Goal: Task Accomplishment & Management: Use online tool/utility

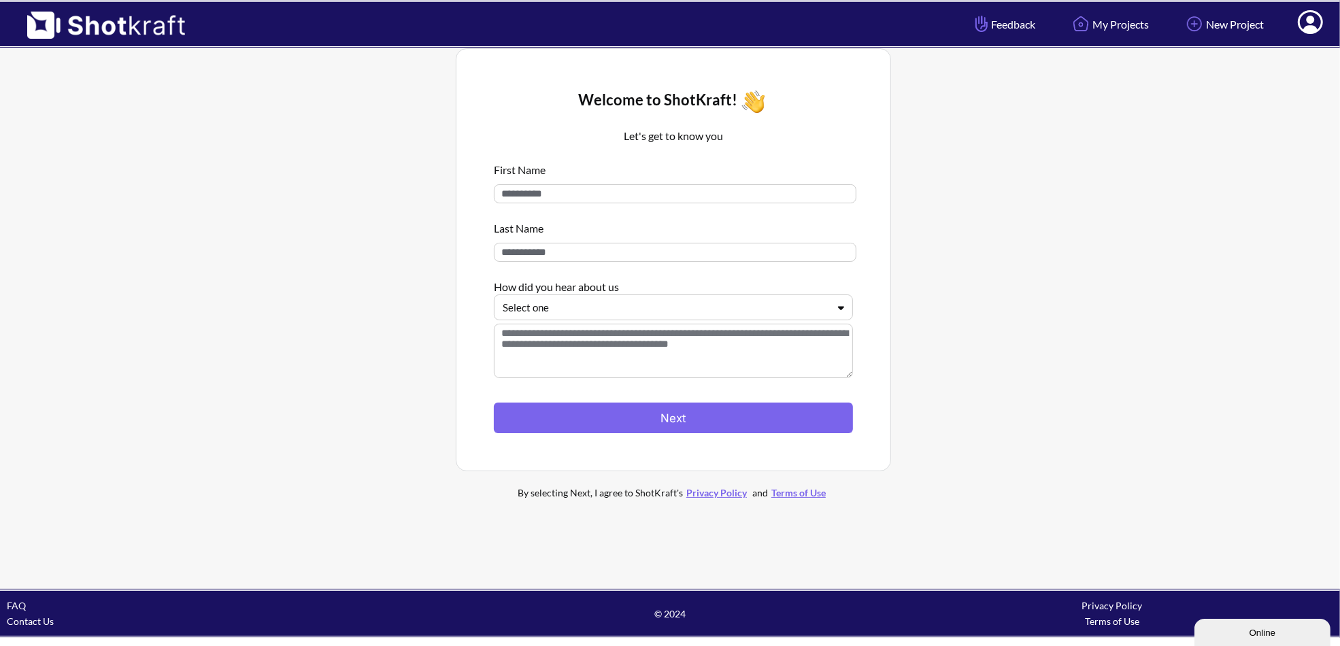
click at [619, 184] on input at bounding box center [675, 193] width 363 height 19
type input "*****"
click at [590, 256] on input at bounding box center [675, 252] width 363 height 19
type input "******"
click at [613, 304] on div at bounding box center [665, 308] width 325 height 16
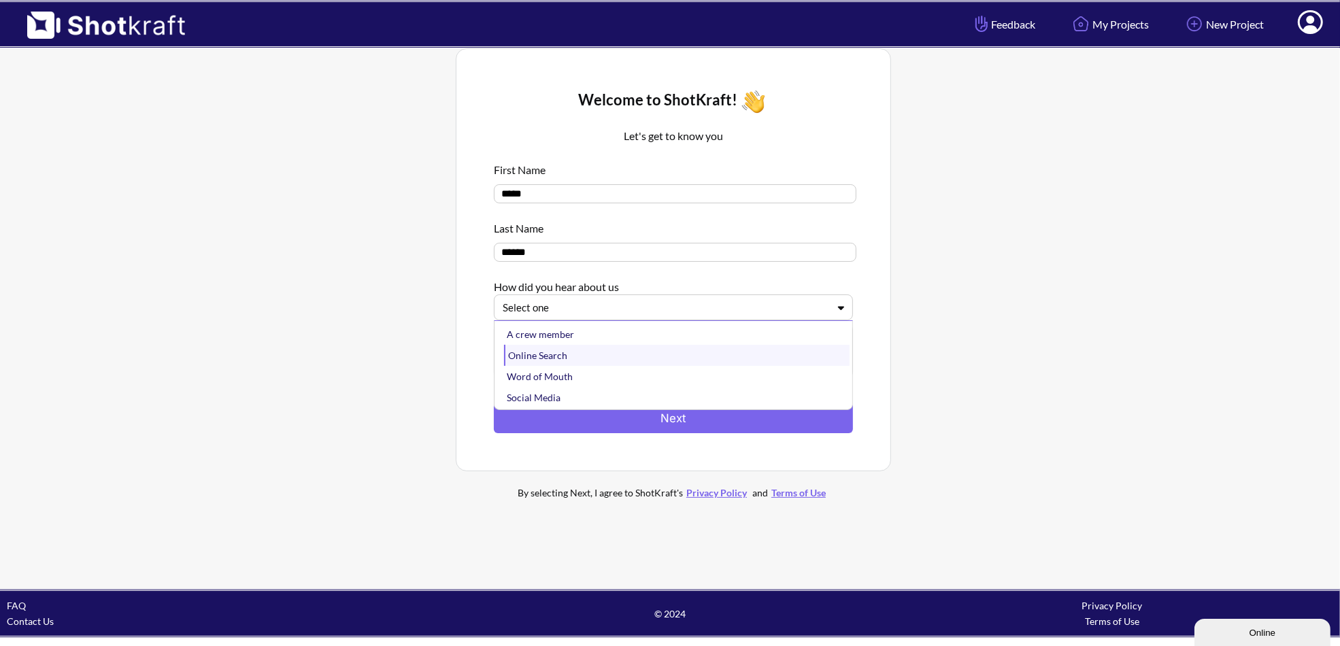
click at [590, 351] on div "Online Search" at bounding box center [677, 355] width 346 height 21
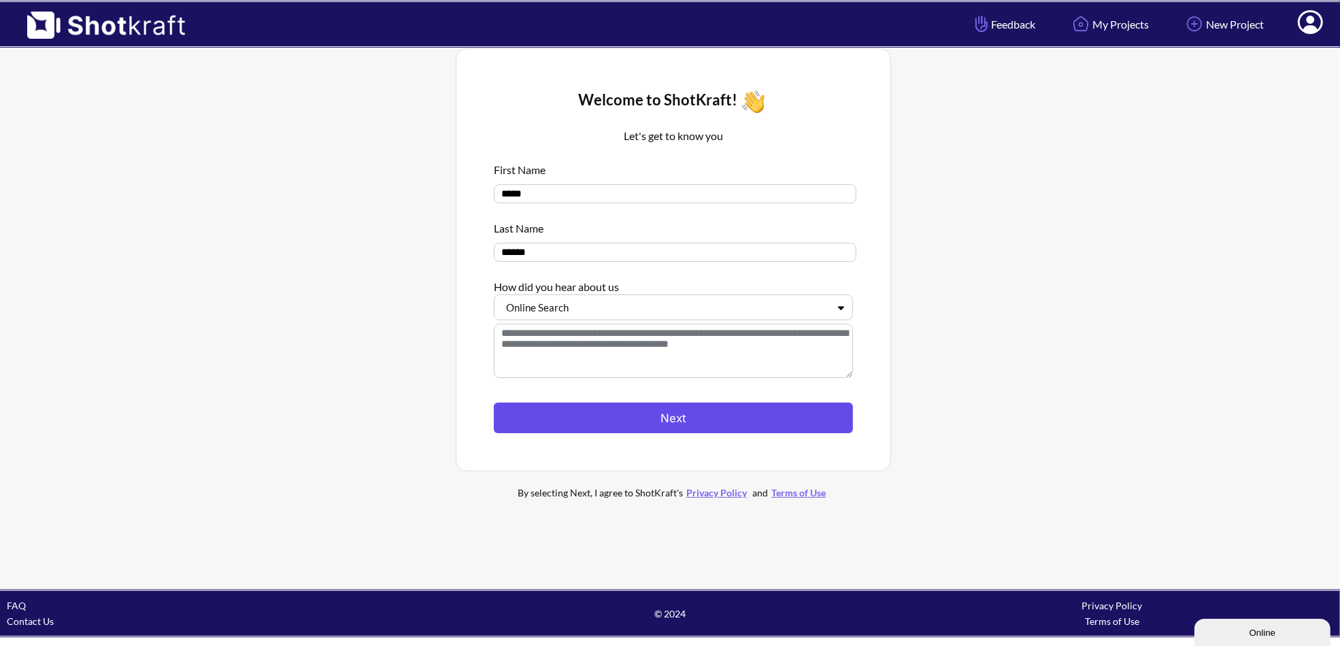
click at [629, 413] on button "Next" at bounding box center [673, 418] width 359 height 31
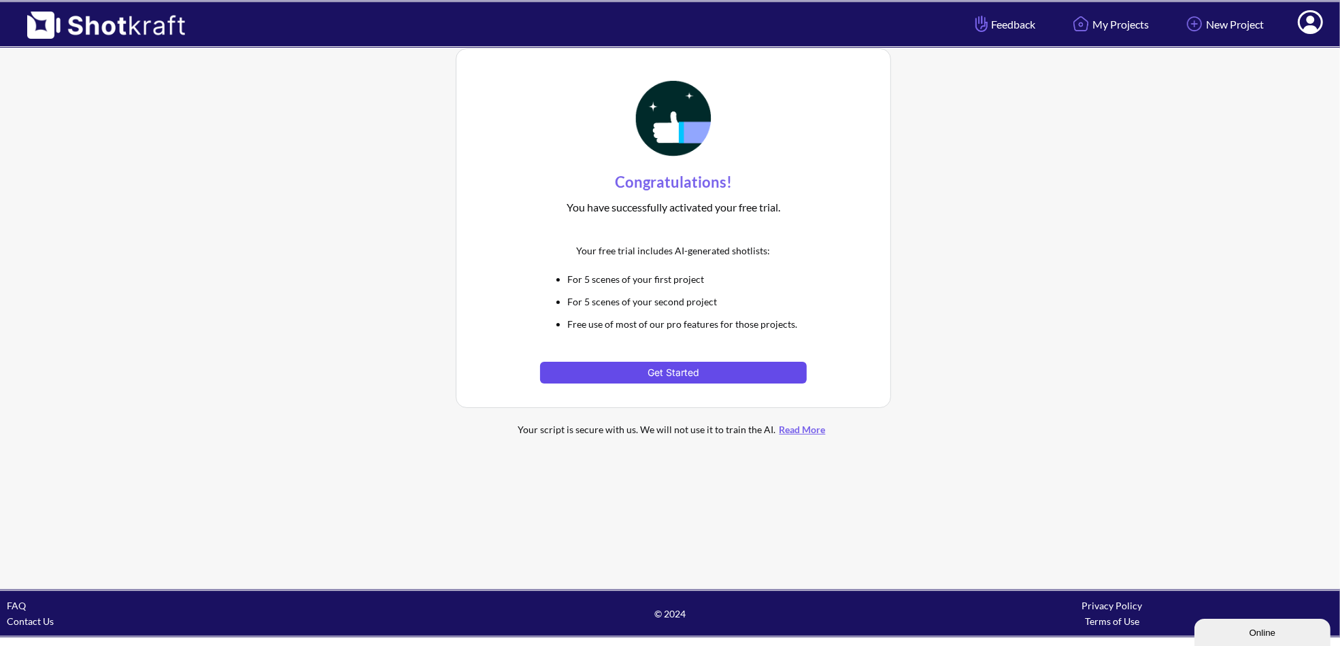
click at [691, 369] on button "Get Started" at bounding box center [673, 373] width 266 height 22
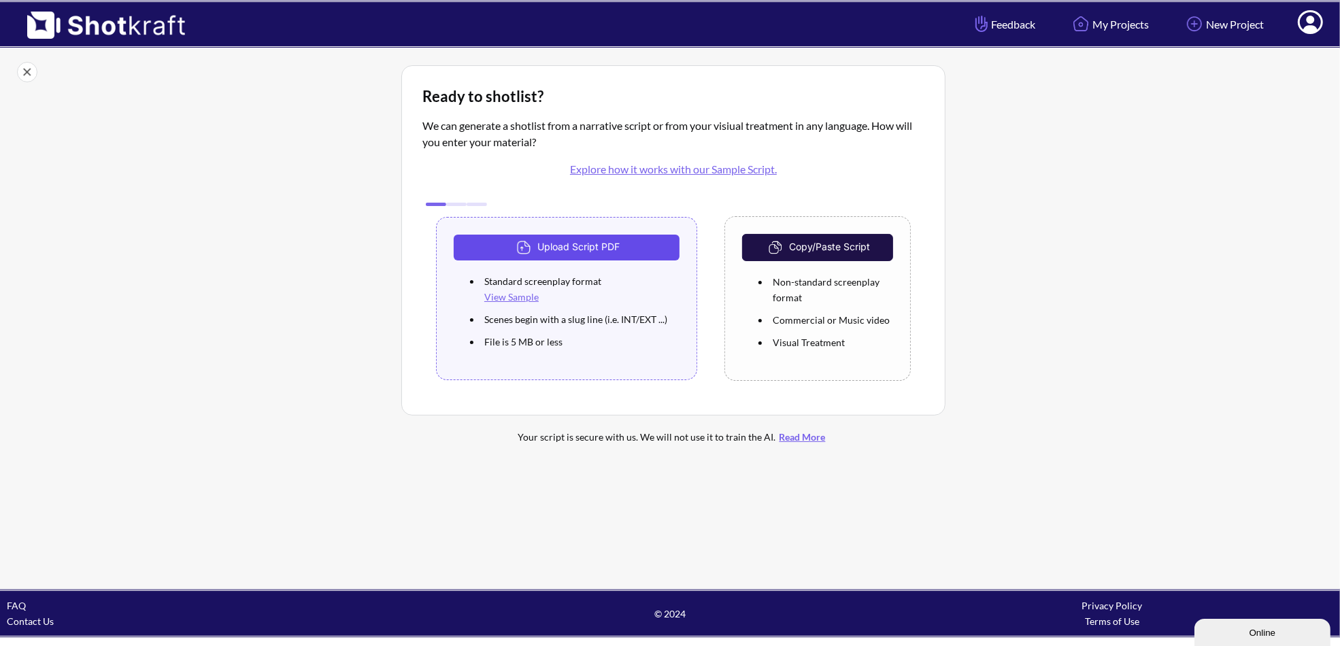
click at [570, 239] on button "Upload Script PDF" at bounding box center [567, 248] width 226 height 26
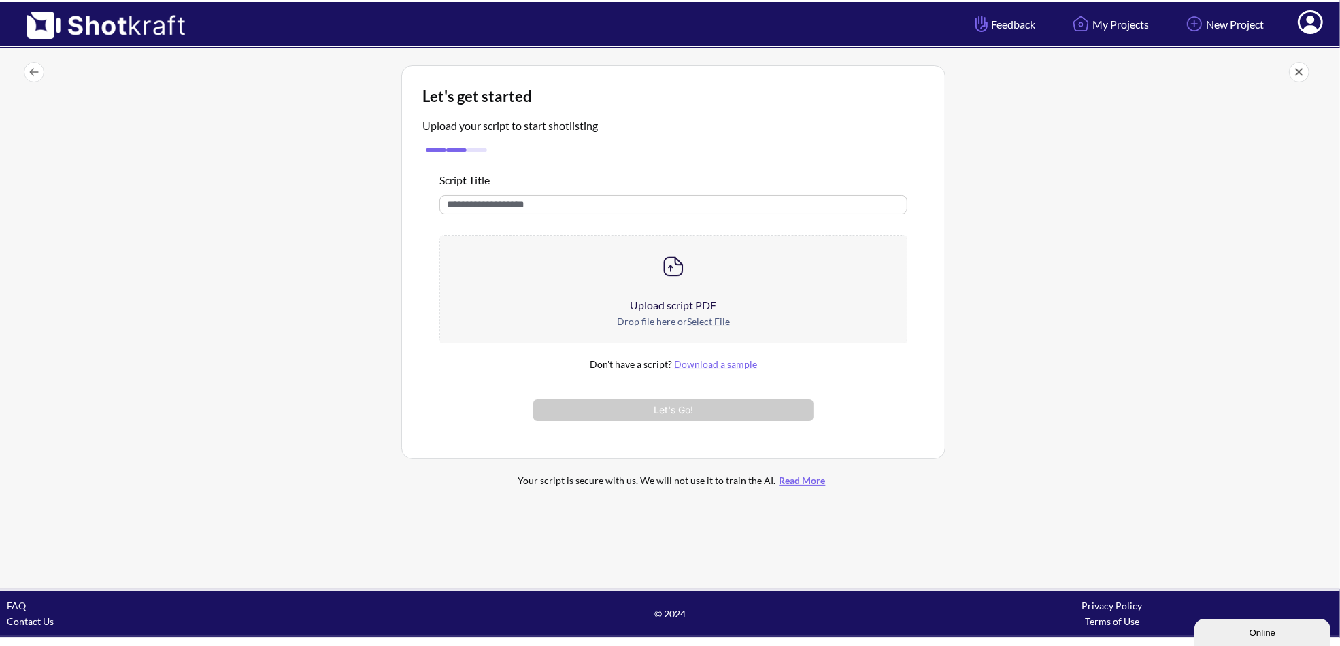
click at [703, 316] on u "Select File" at bounding box center [708, 322] width 43 height 12
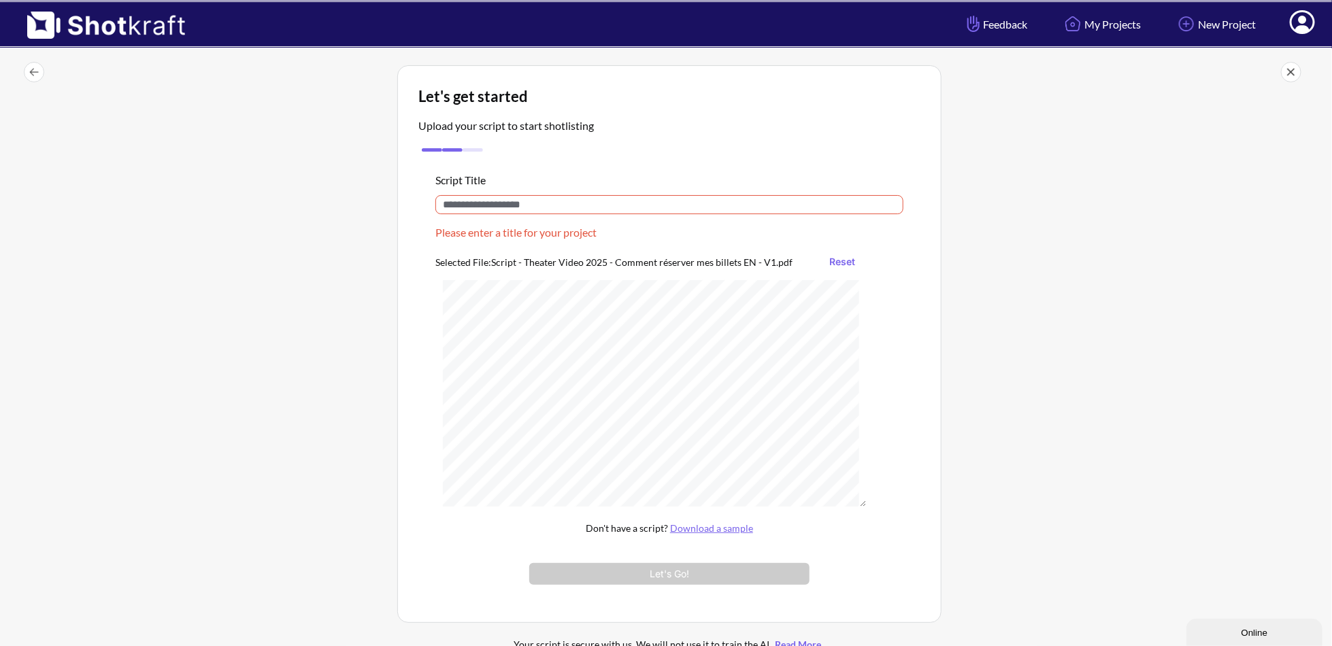
click at [518, 201] on input "text" at bounding box center [669, 204] width 468 height 19
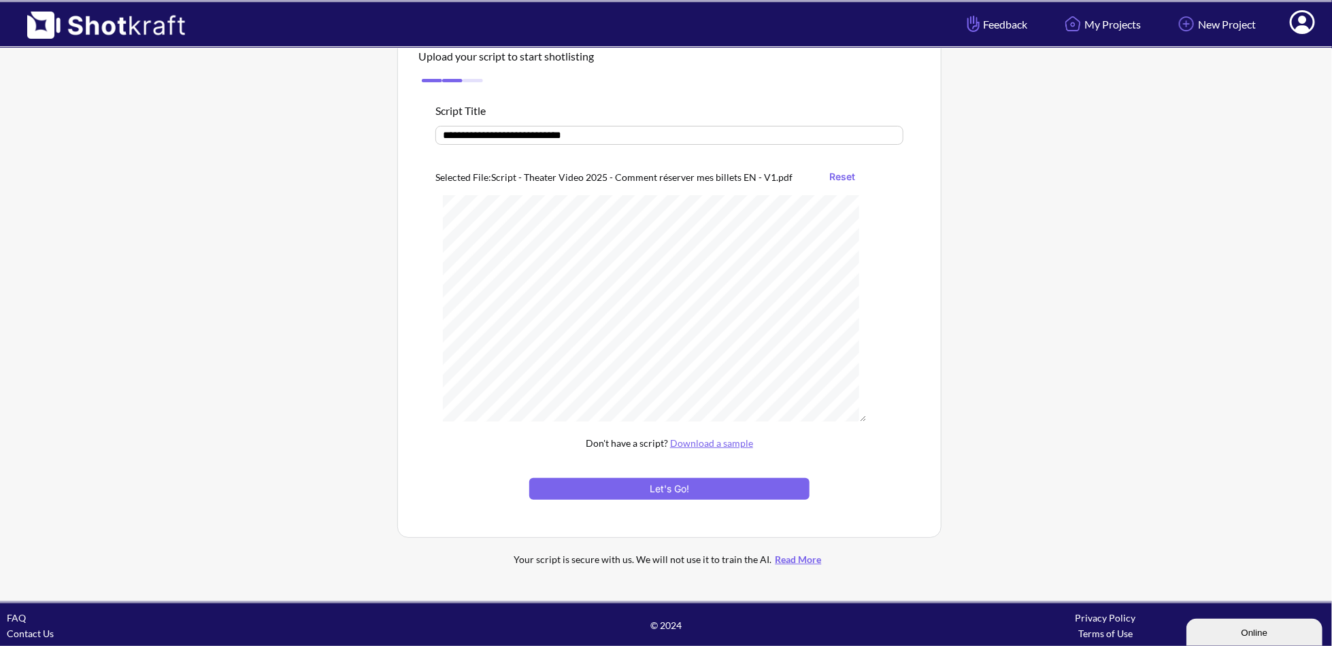
scroll to position [70, 0]
type input "**********"
click at [702, 488] on button "Let's Go!" at bounding box center [669, 489] width 280 height 22
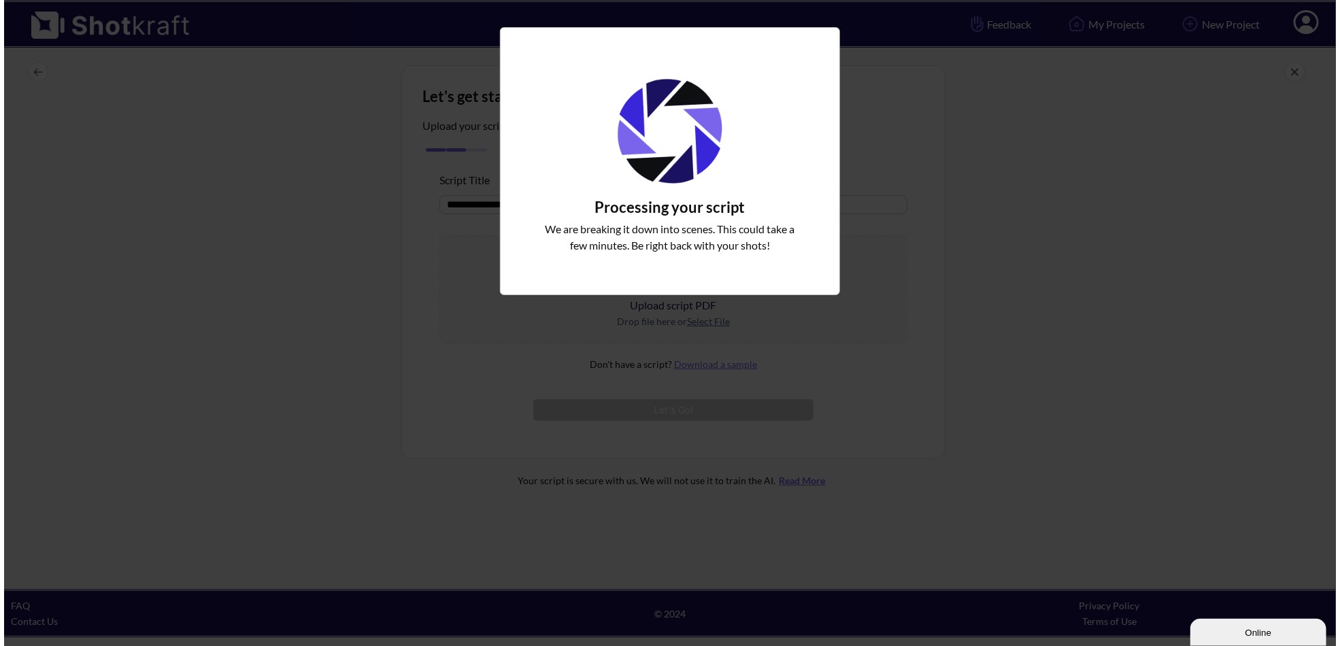
scroll to position [0, 0]
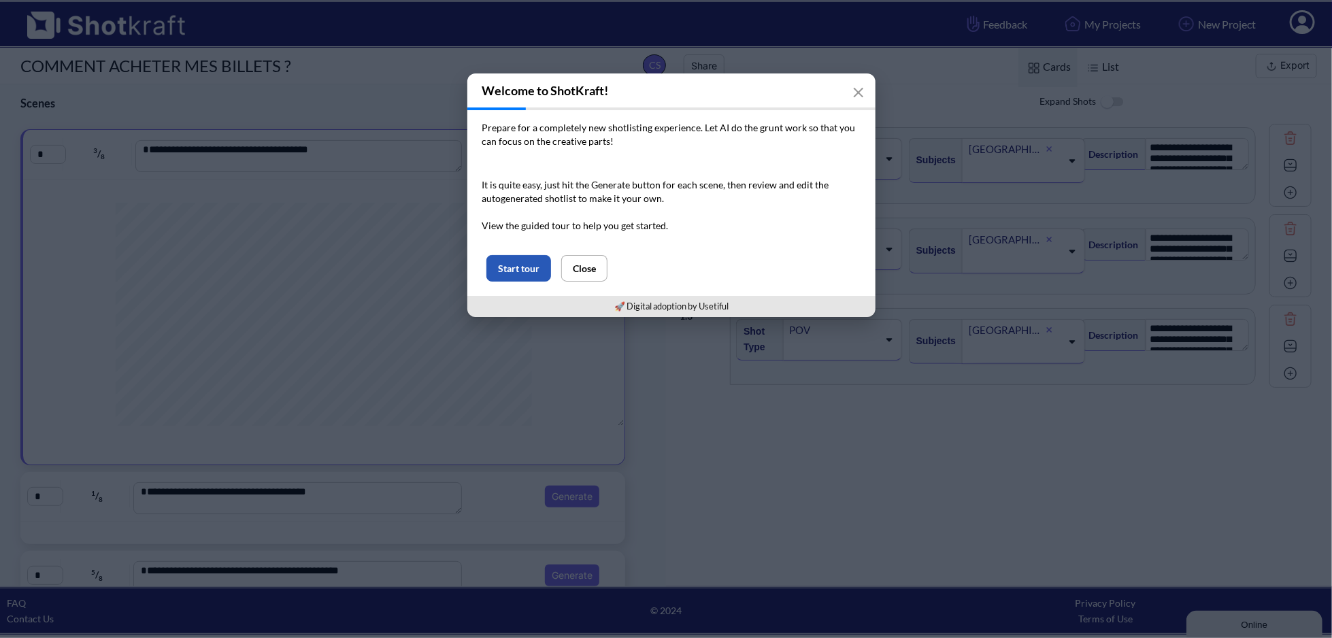
click at [518, 272] on button "Start tour" at bounding box center [518, 268] width 65 height 27
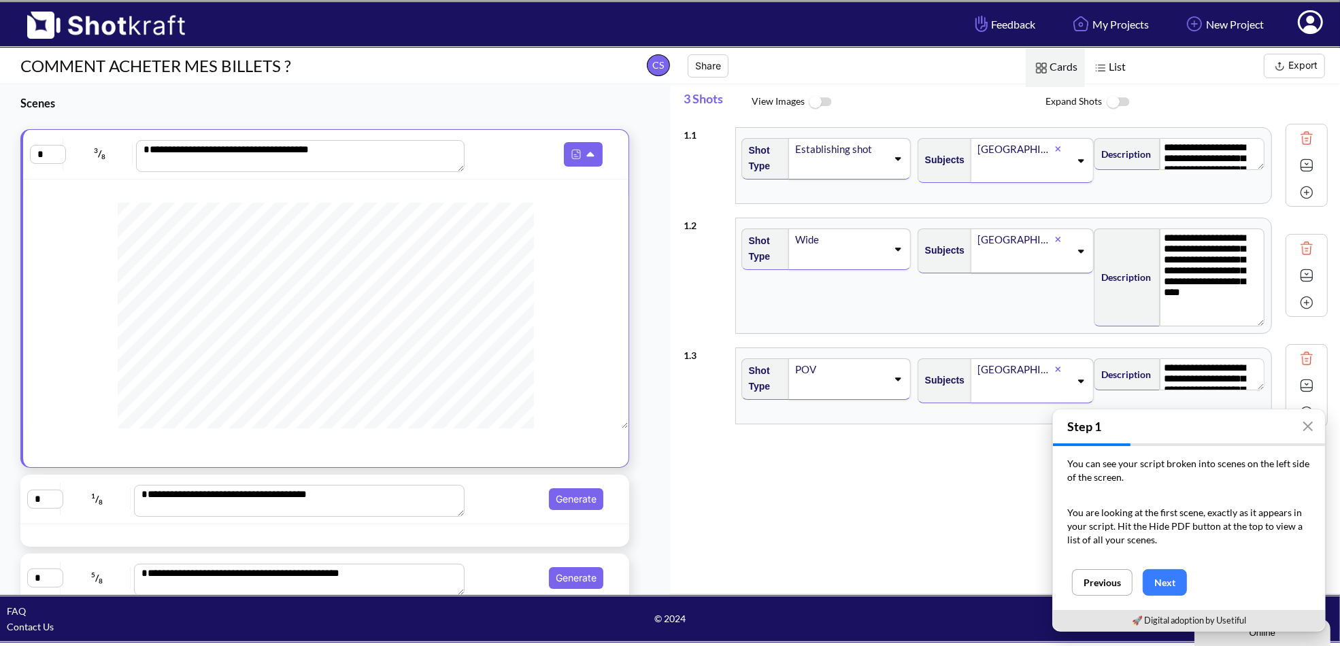
drag, startPoint x: 1256, startPoint y: 254, endPoint x: 1257, endPoint y: 321, distance: 66.7
click at [1257, 321] on div "**********" at bounding box center [1180, 276] width 176 height 108
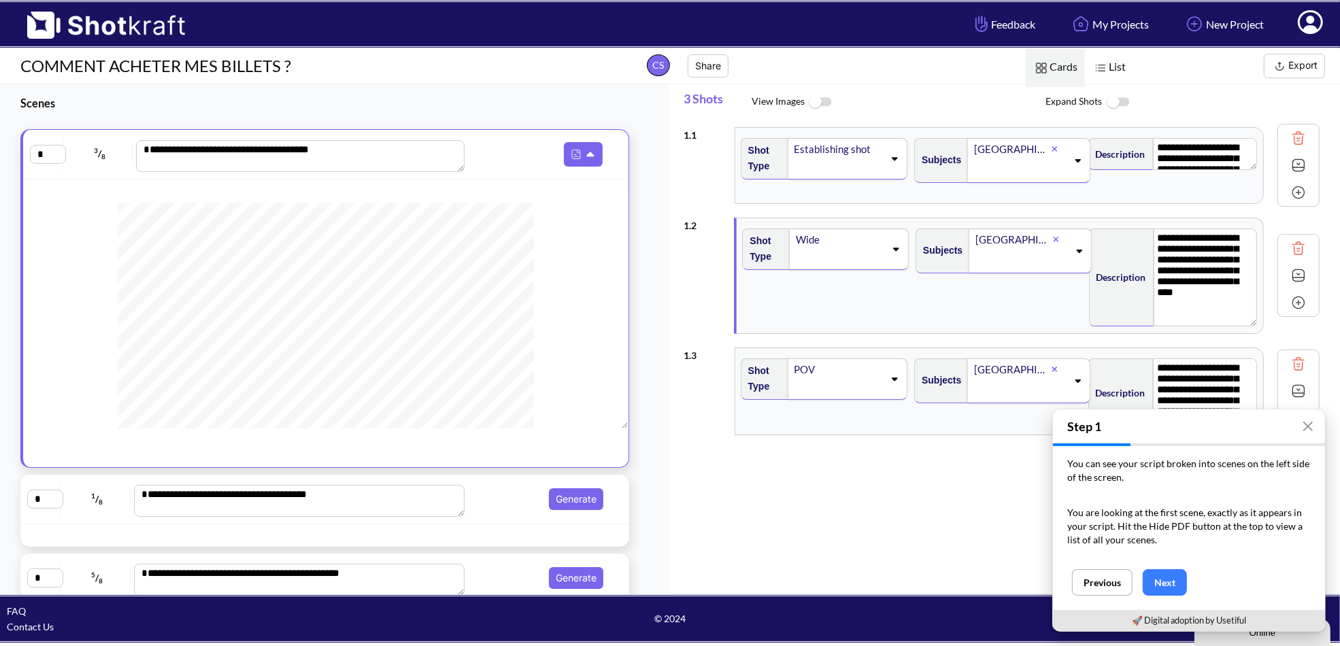
drag, startPoint x: 1254, startPoint y: 384, endPoint x: 1258, endPoint y: 422, distance: 38.3
click at [1258, 422] on body "**********" at bounding box center [670, 322] width 1340 height 644
click at [1161, 585] on button "Next" at bounding box center [1165, 582] width 44 height 27
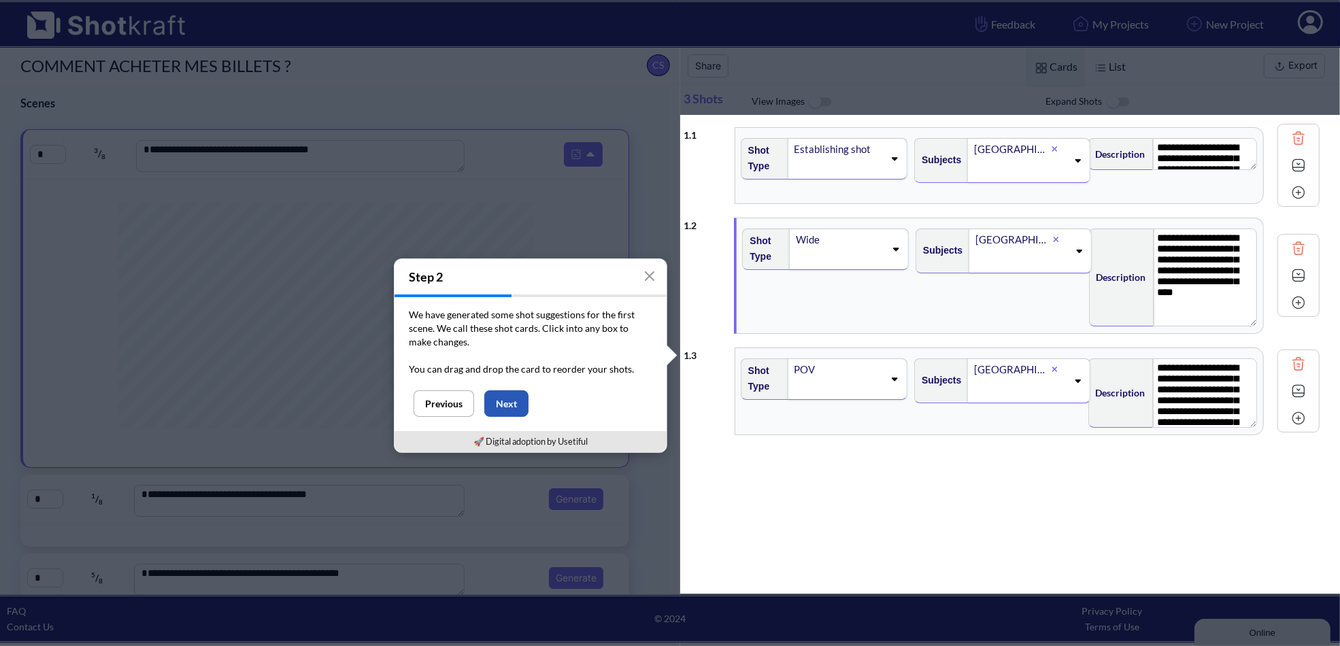
click at [507, 403] on button "Next" at bounding box center [506, 403] width 44 height 27
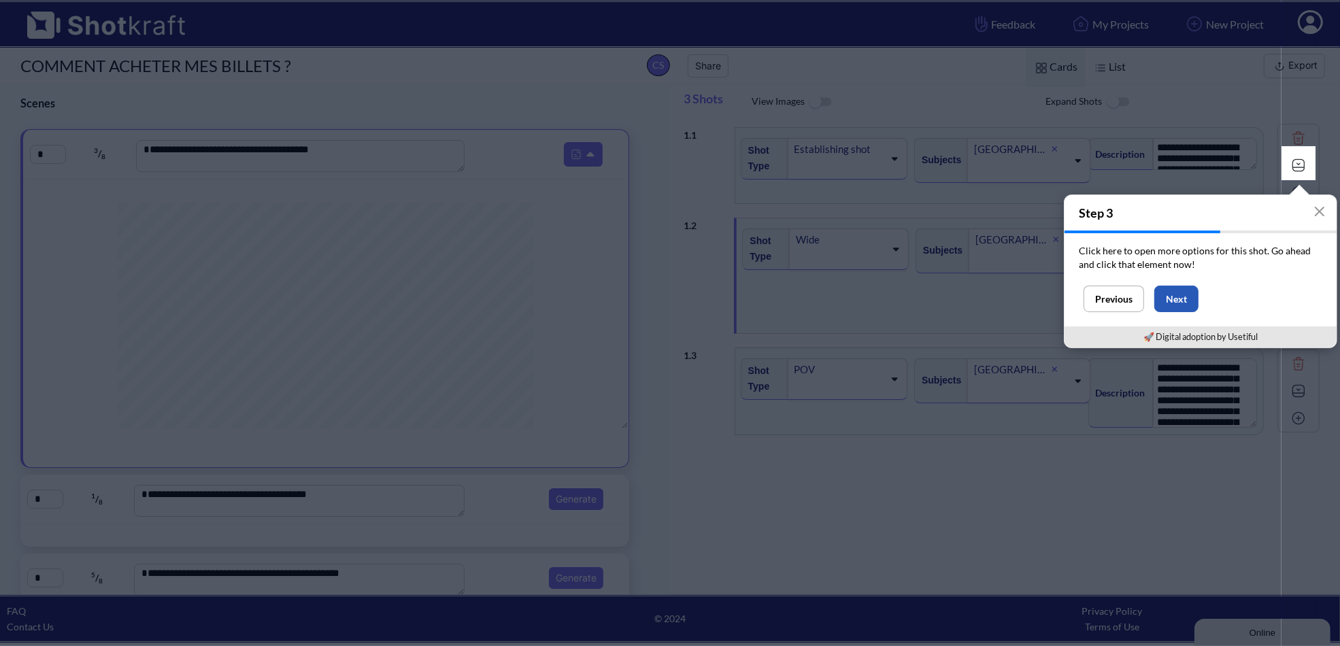
click at [1180, 299] on button "Next" at bounding box center [1176, 299] width 44 height 27
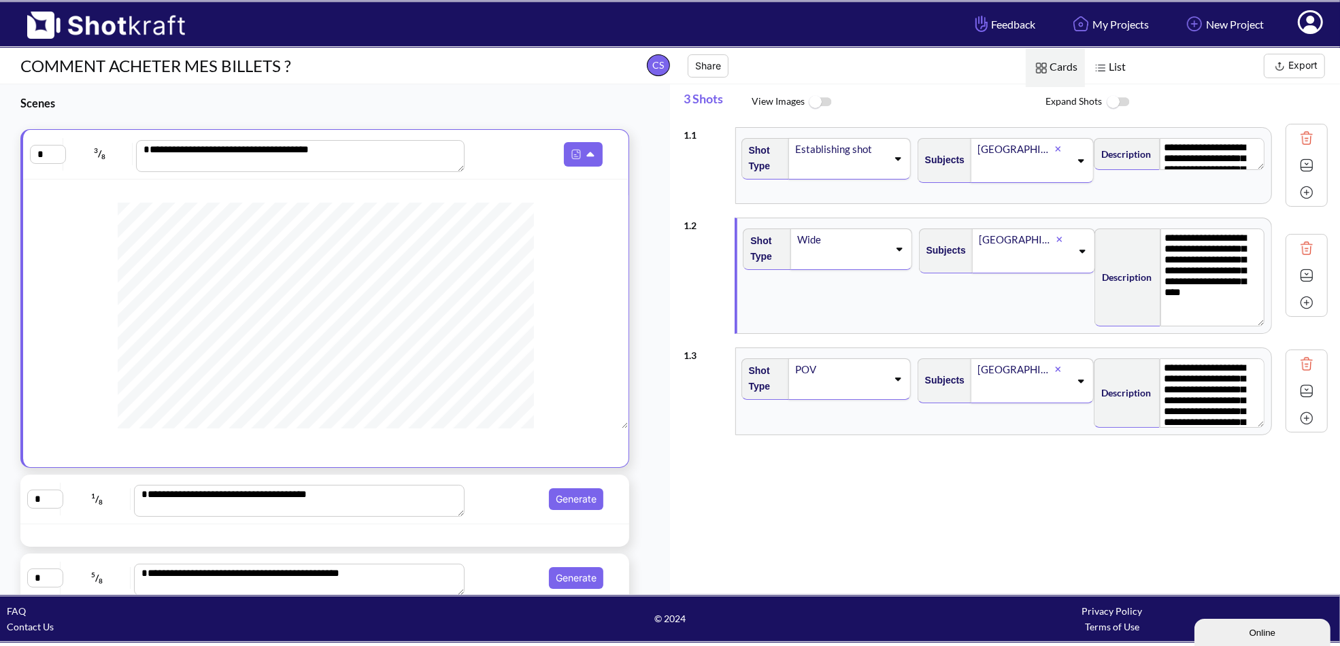
click at [1299, 163] on img at bounding box center [1307, 165] width 20 height 20
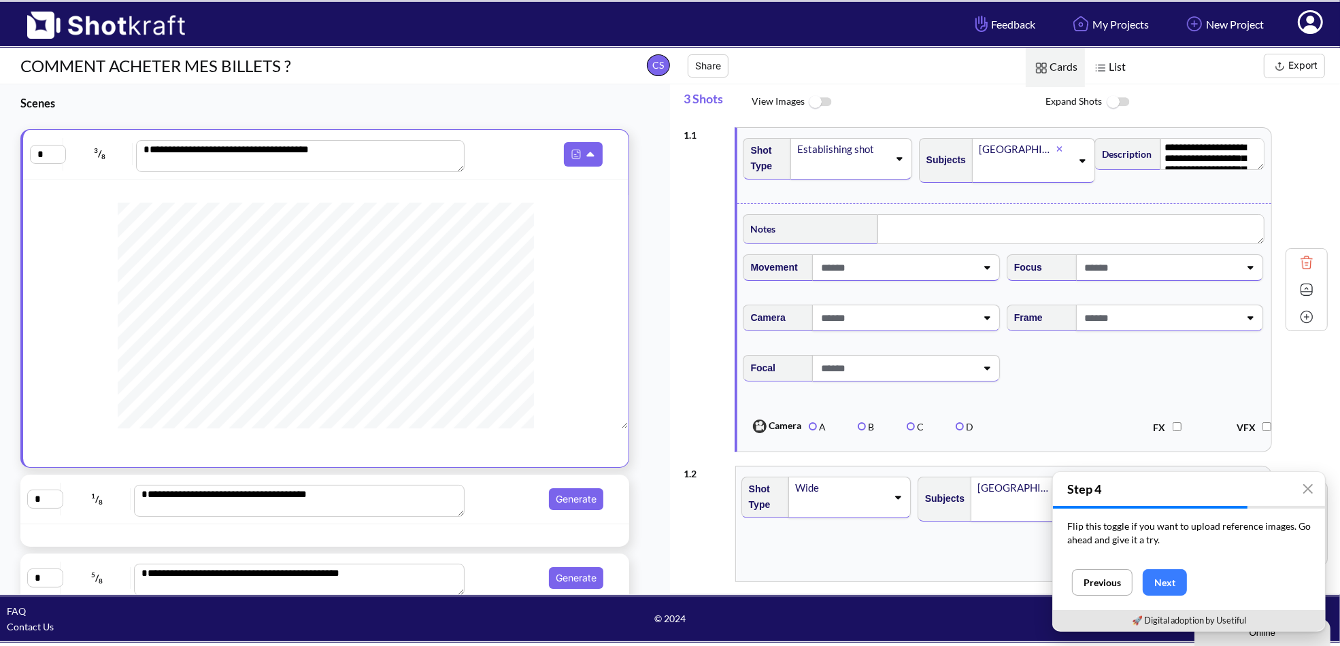
click at [888, 269] on span at bounding box center [897, 267] width 159 height 22
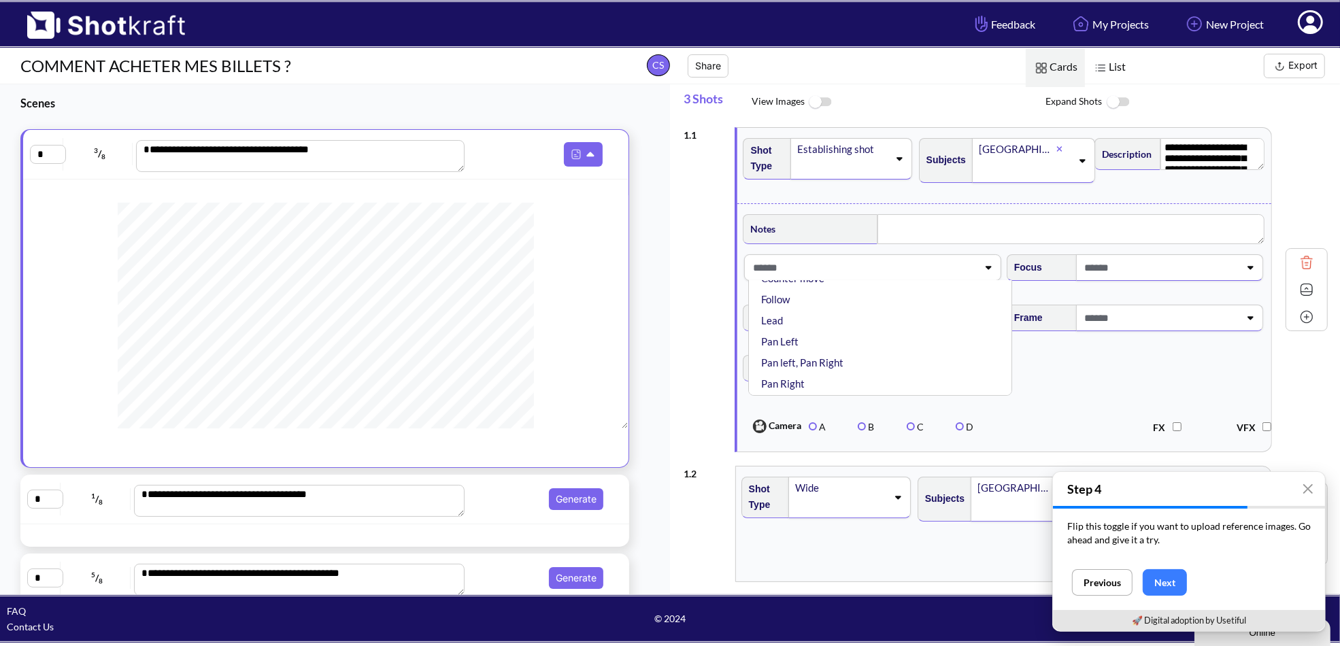
scroll to position [136, 0]
click at [831, 356] on li "Tilt Down" at bounding box center [884, 358] width 250 height 21
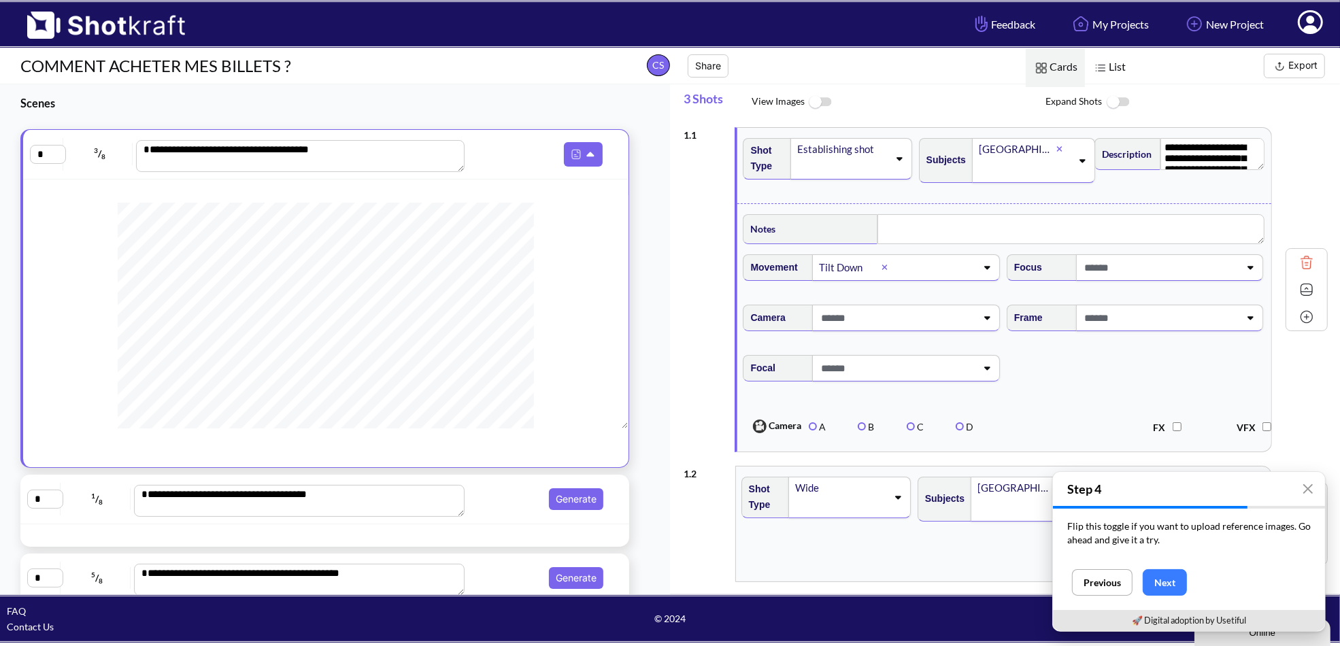
click at [1127, 277] on span at bounding box center [1161, 267] width 159 height 22
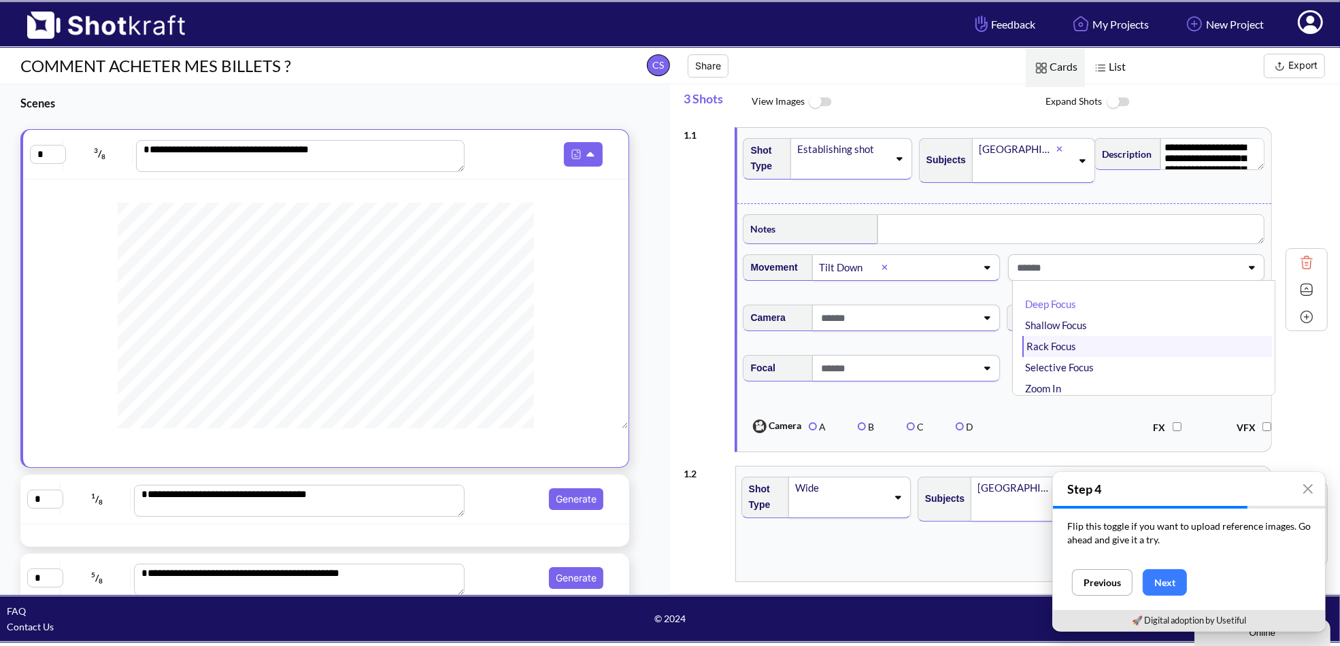
scroll to position [46, 0]
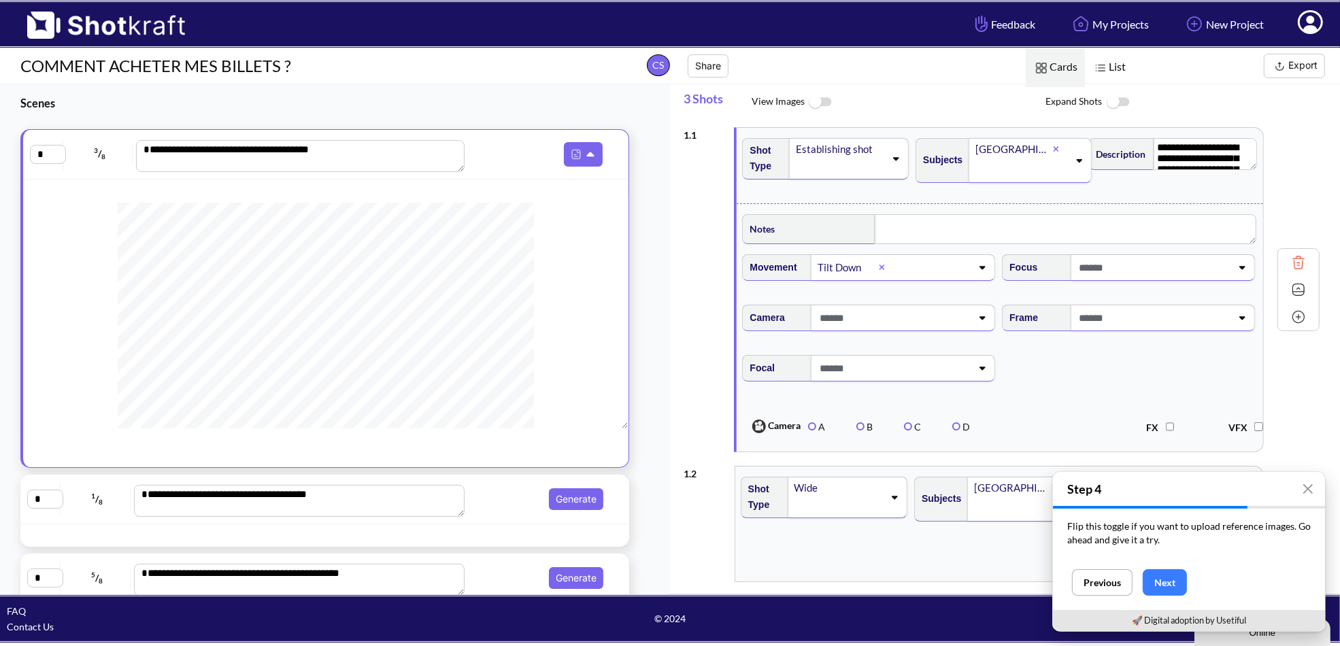
click at [946, 320] on span at bounding box center [894, 318] width 156 height 22
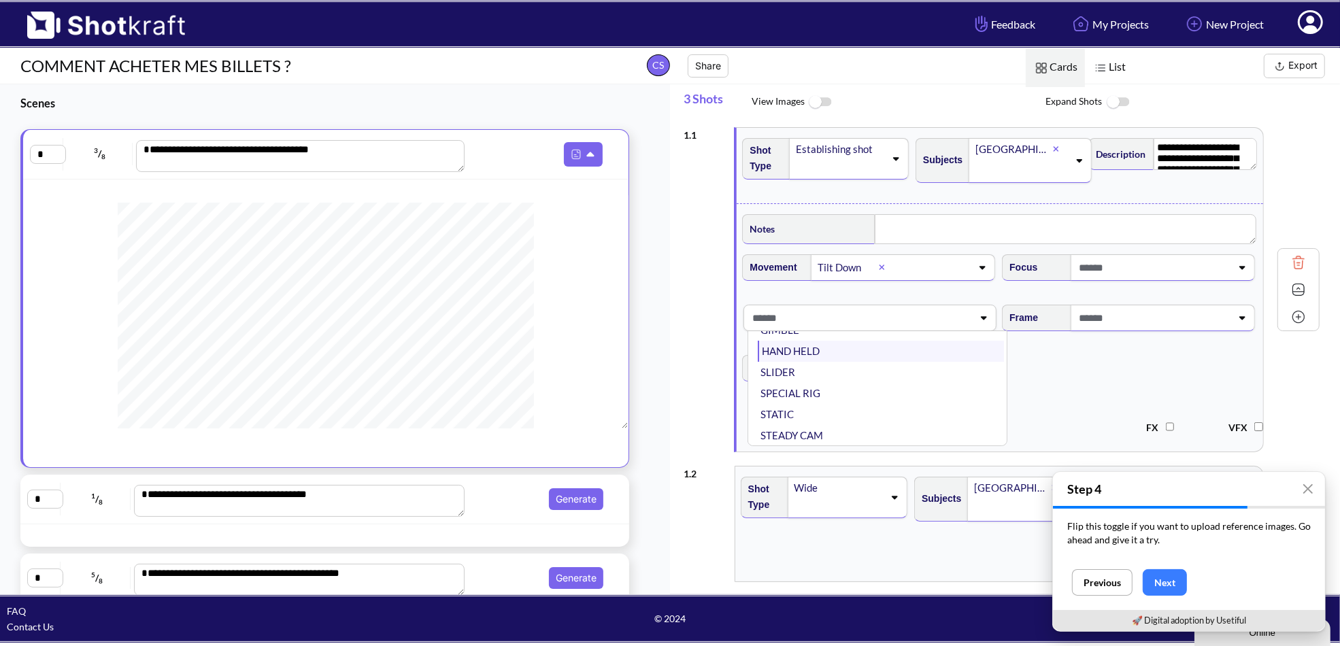
click at [849, 348] on li "HAND HELD" at bounding box center [881, 351] width 246 height 21
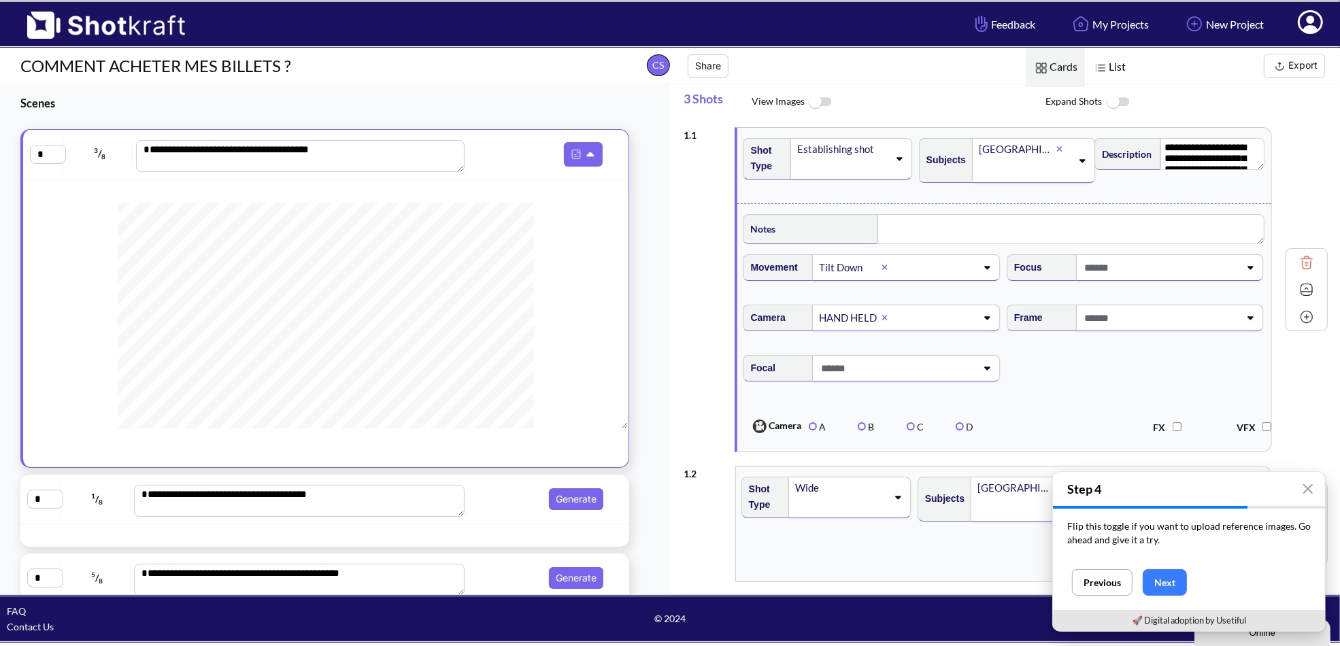
click at [1121, 319] on span at bounding box center [1161, 318] width 159 height 22
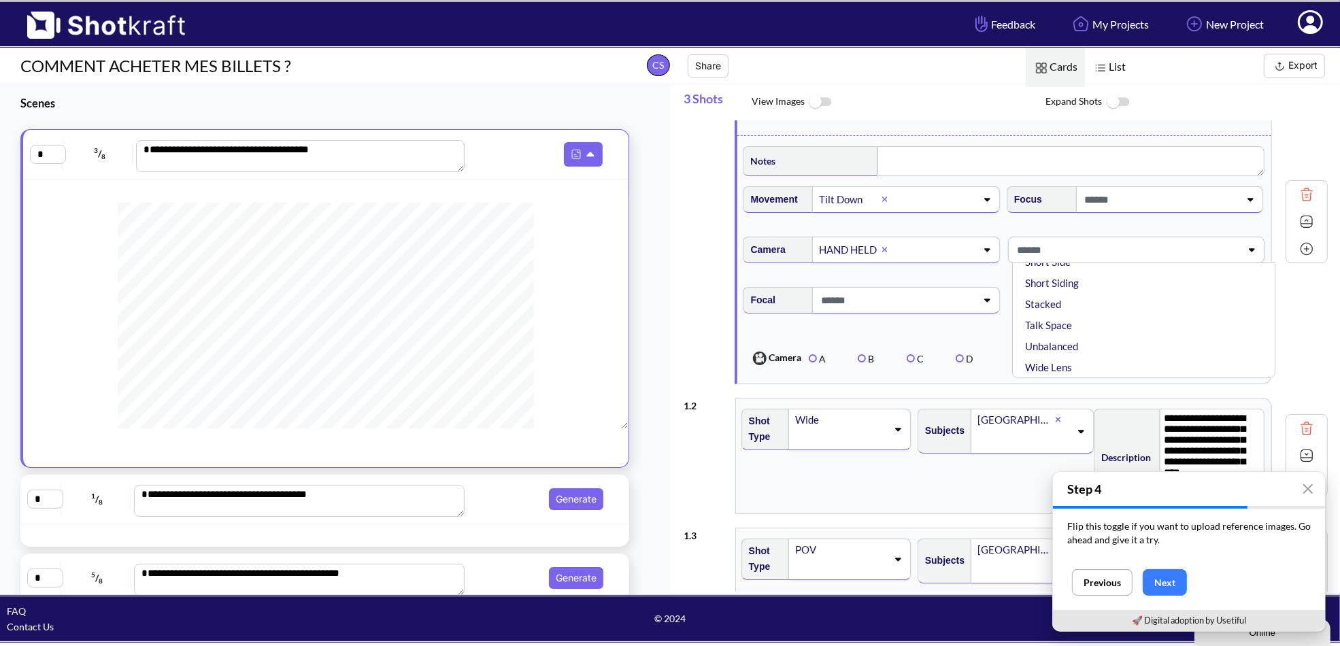
click at [882, 325] on div "Focal" at bounding box center [872, 305] width 263 height 50
click at [881, 308] on span at bounding box center [897, 300] width 159 height 22
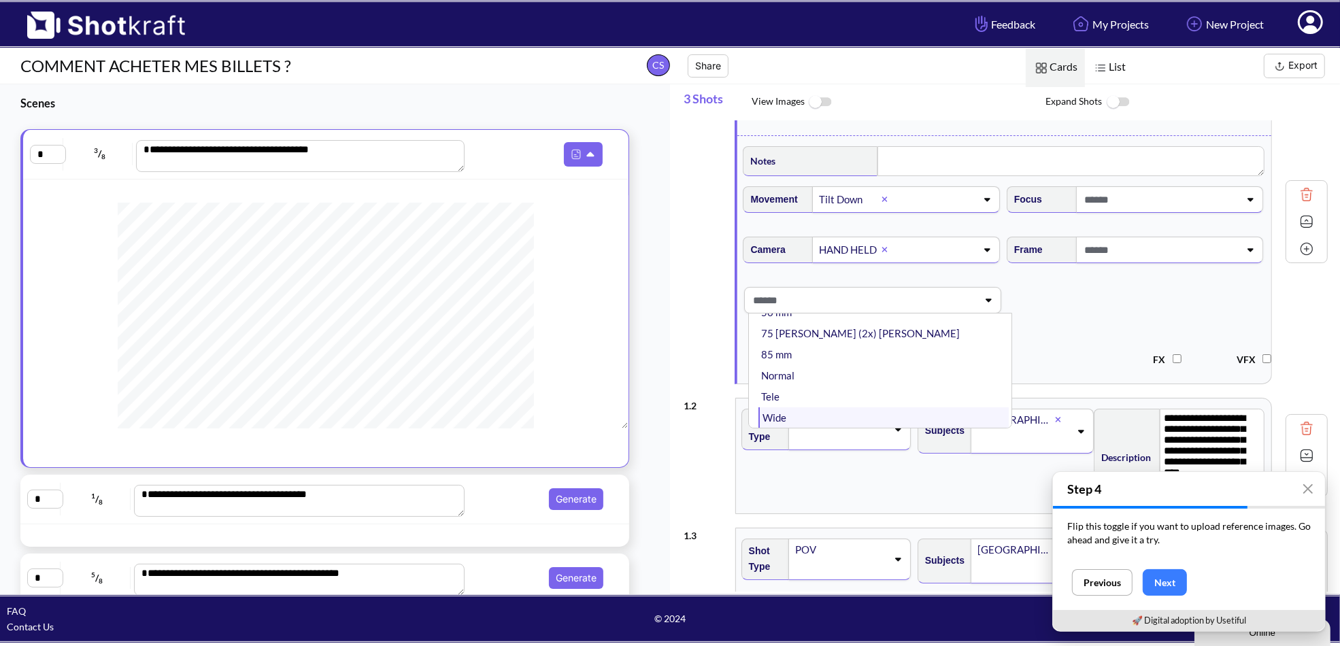
click at [802, 409] on li "Wide" at bounding box center [884, 417] width 250 height 21
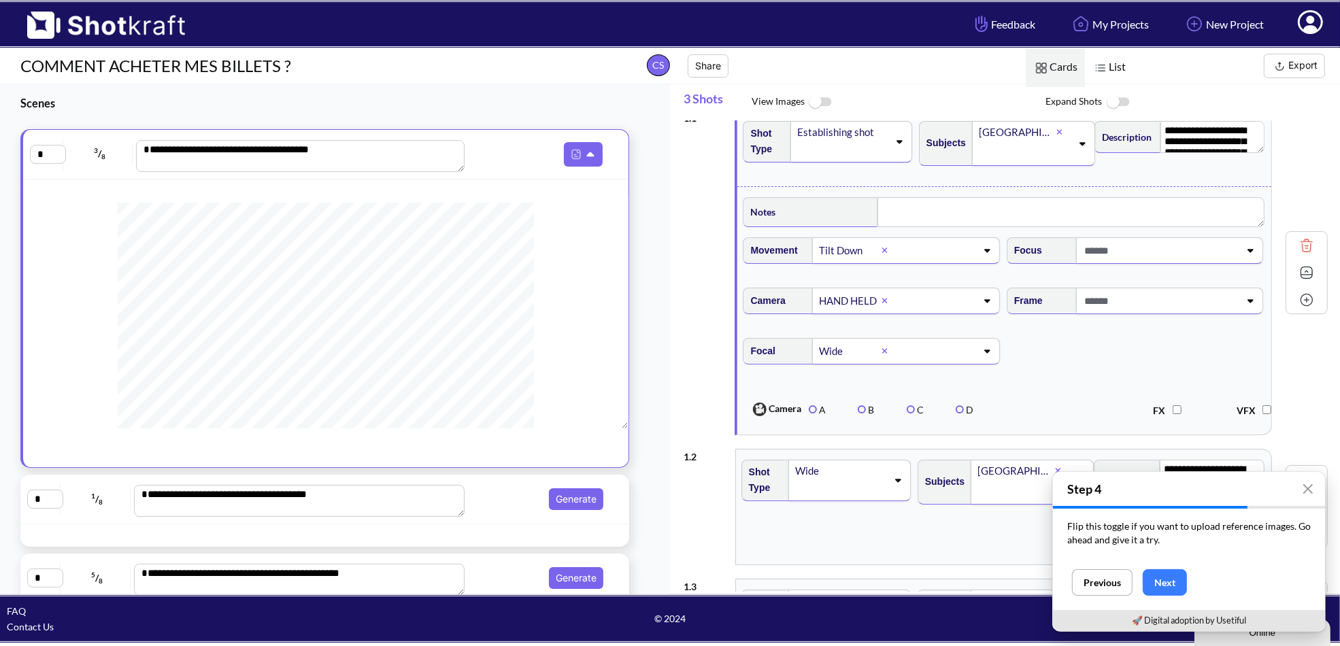
scroll to position [0, 0]
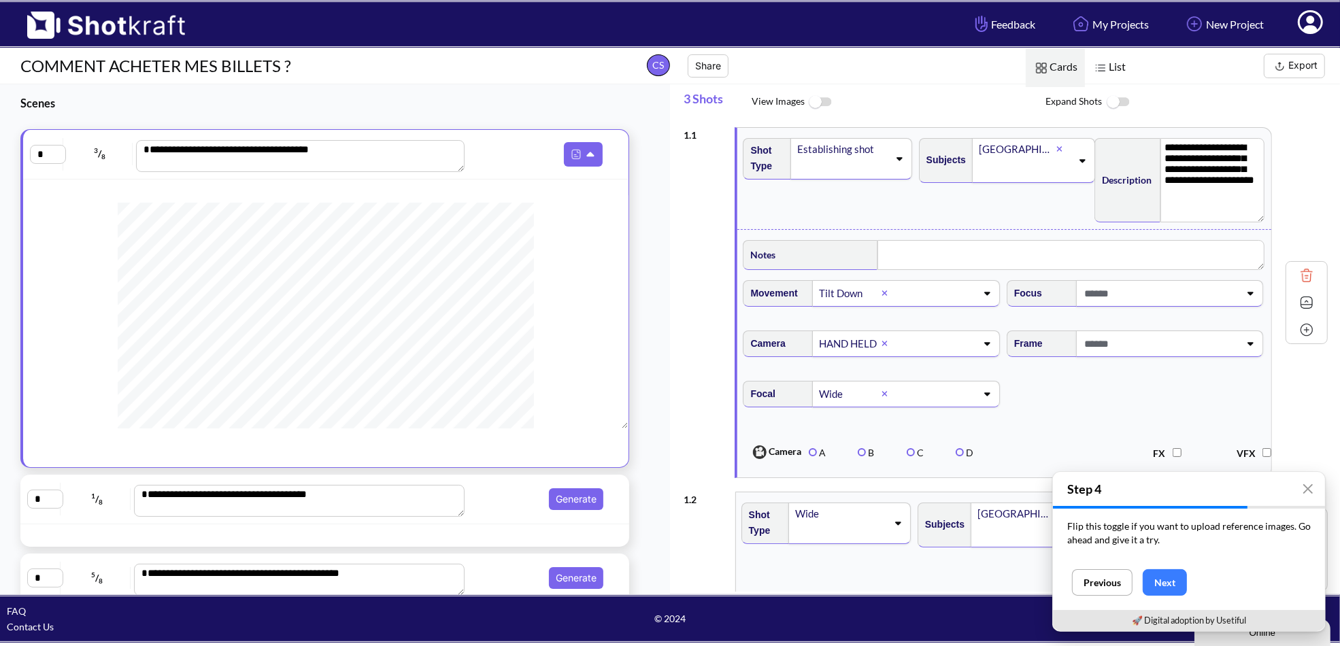
drag, startPoint x: 1254, startPoint y: 166, endPoint x: 1255, endPoint y: 219, distance: 53.1
click at [1255, 219] on textarea "**********" at bounding box center [1213, 180] width 104 height 84
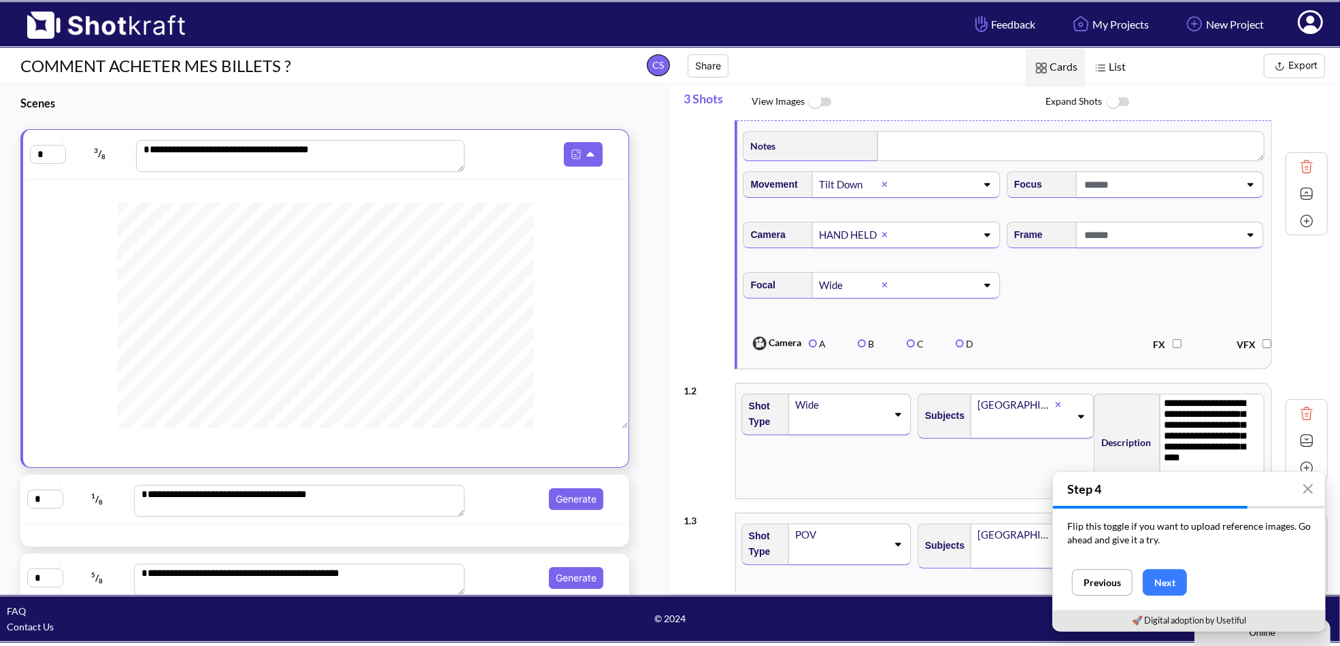
scroll to position [136, 0]
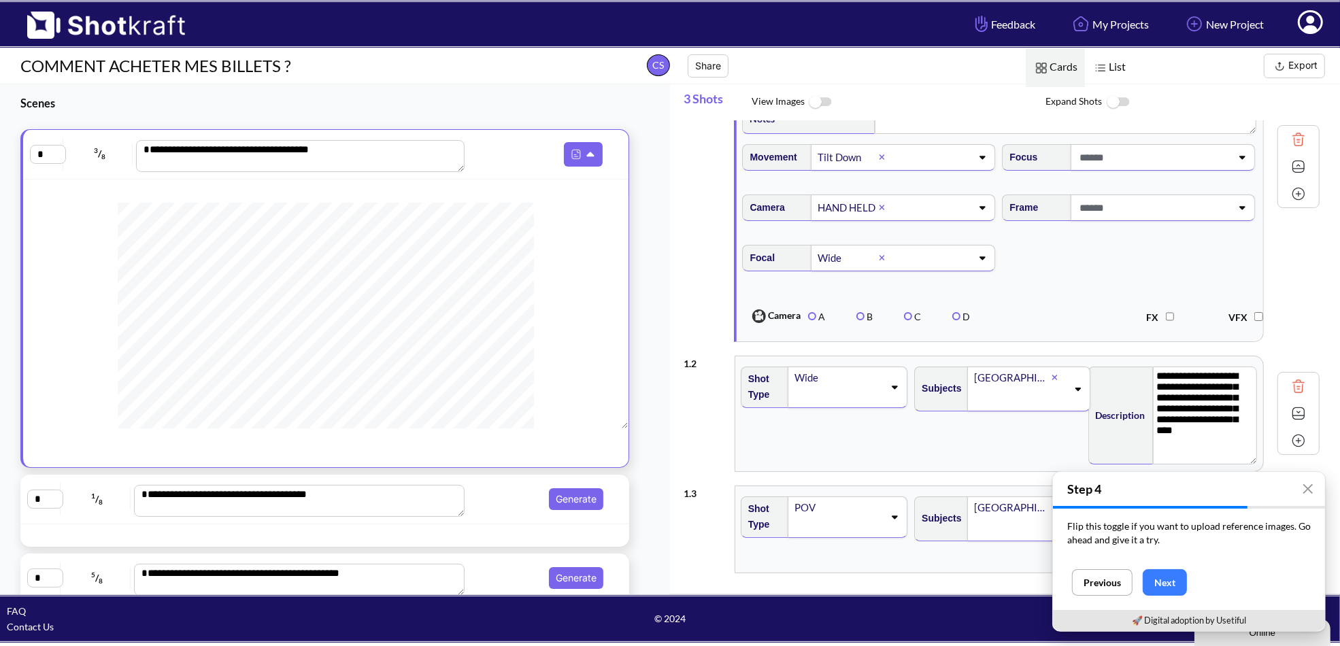
click at [825, 97] on img at bounding box center [820, 102] width 31 height 29
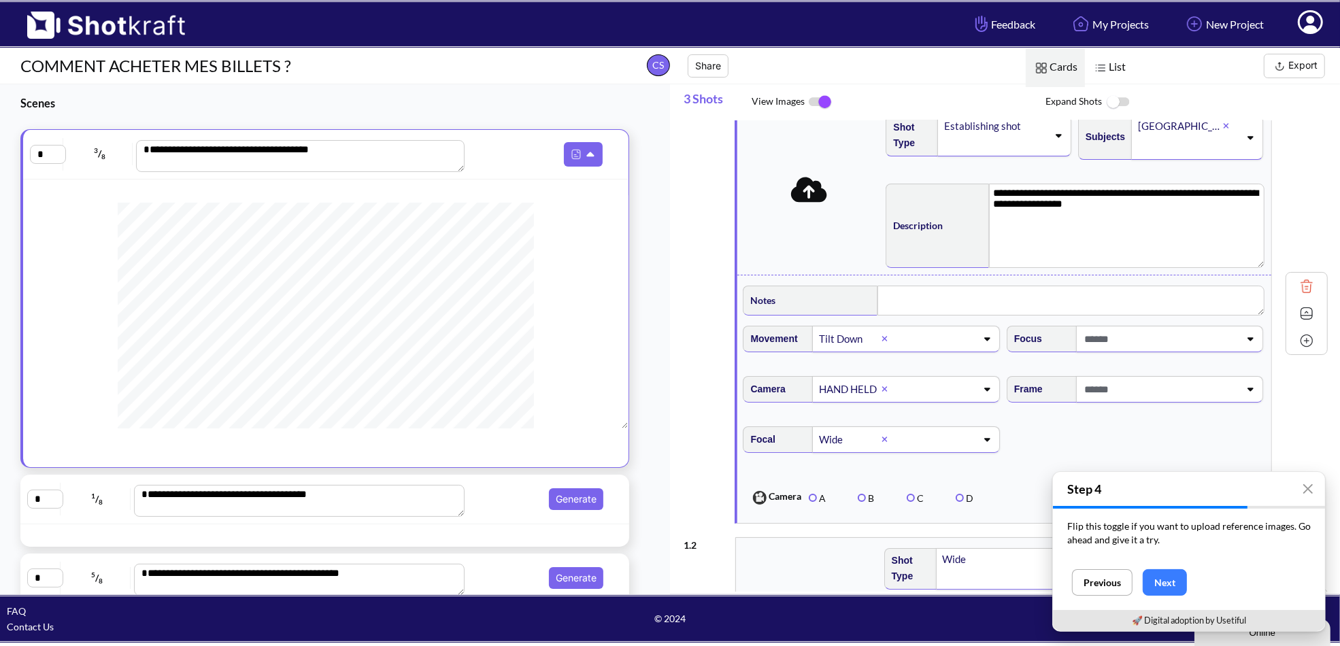
scroll to position [0, 0]
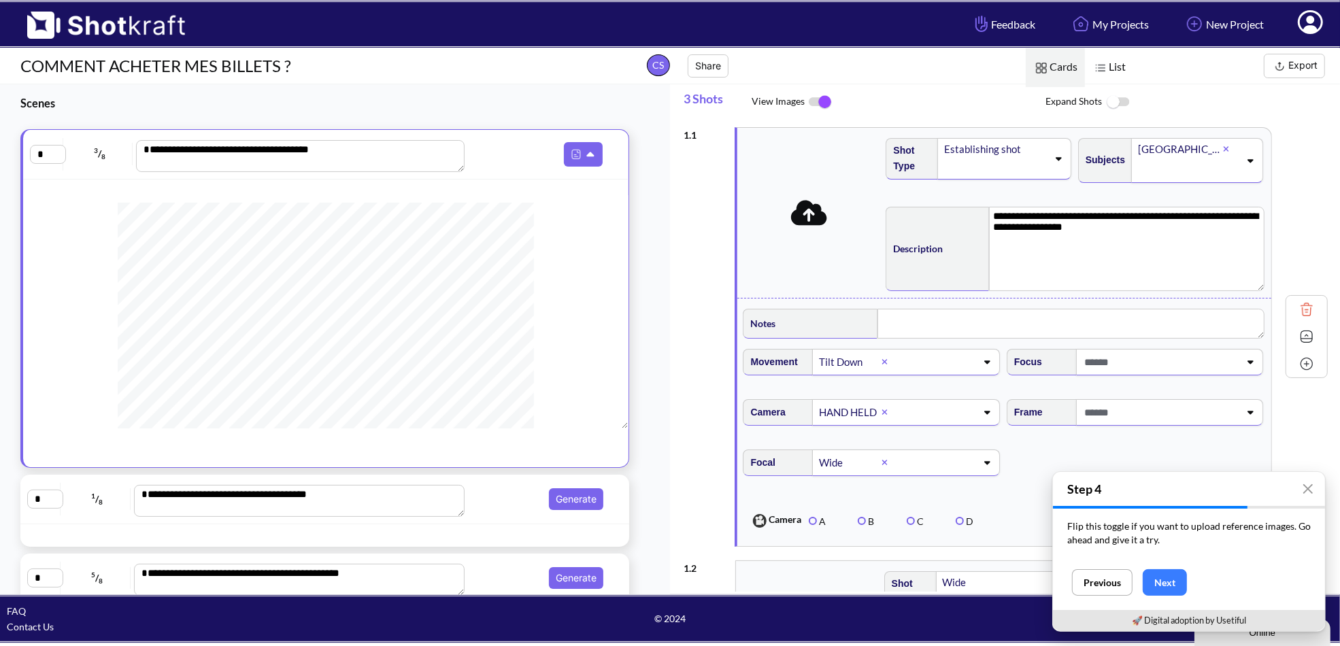
click at [815, 218] on icon at bounding box center [809, 212] width 36 height 25
click at [820, 101] on img at bounding box center [820, 102] width 31 height 29
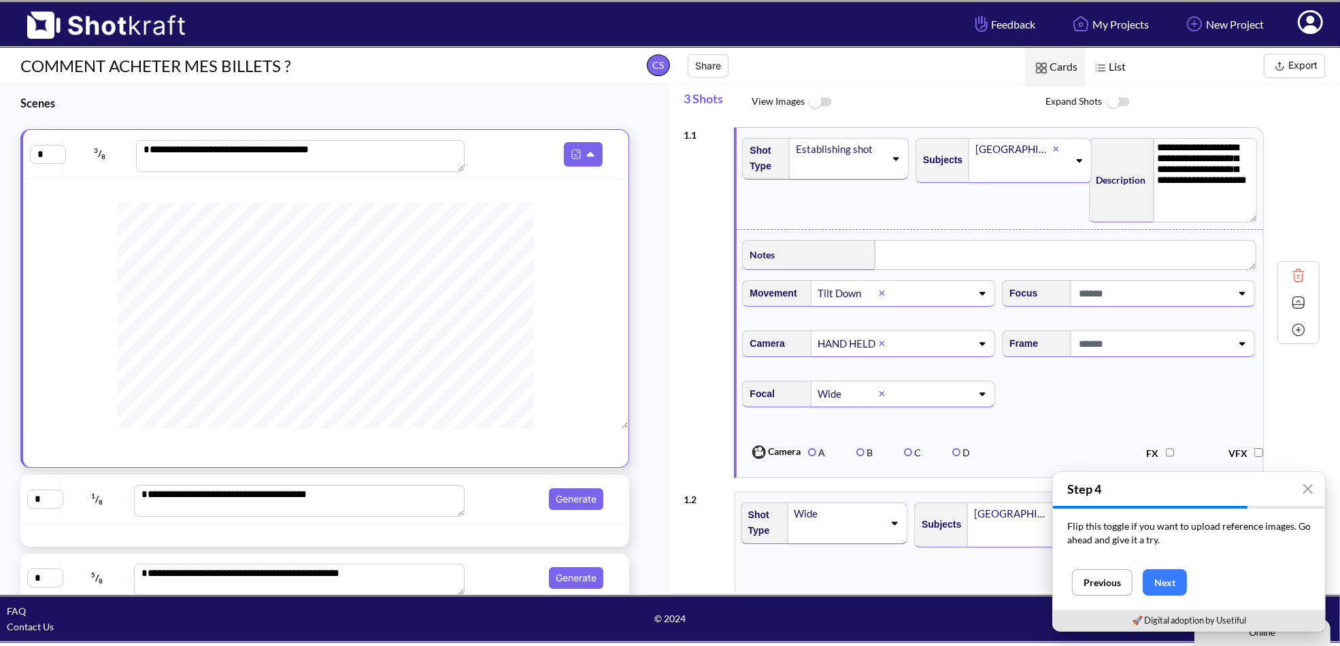
click at [1114, 101] on img at bounding box center [1118, 102] width 31 height 29
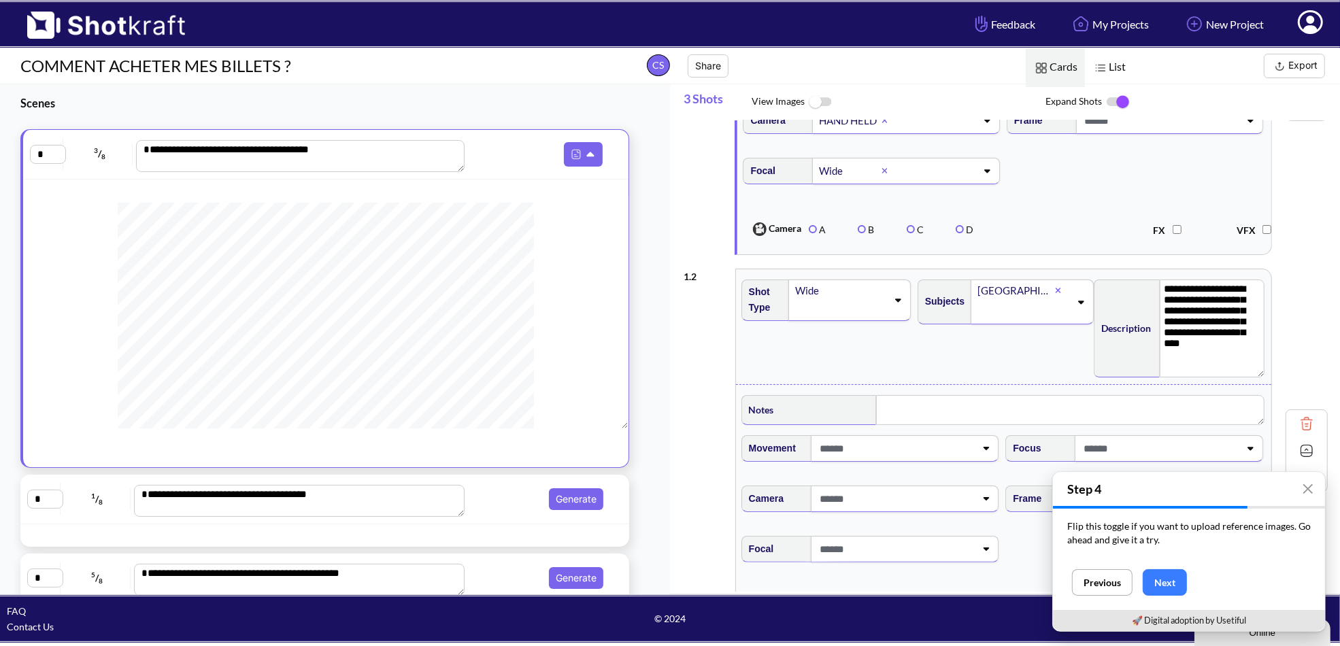
scroll to position [272, 0]
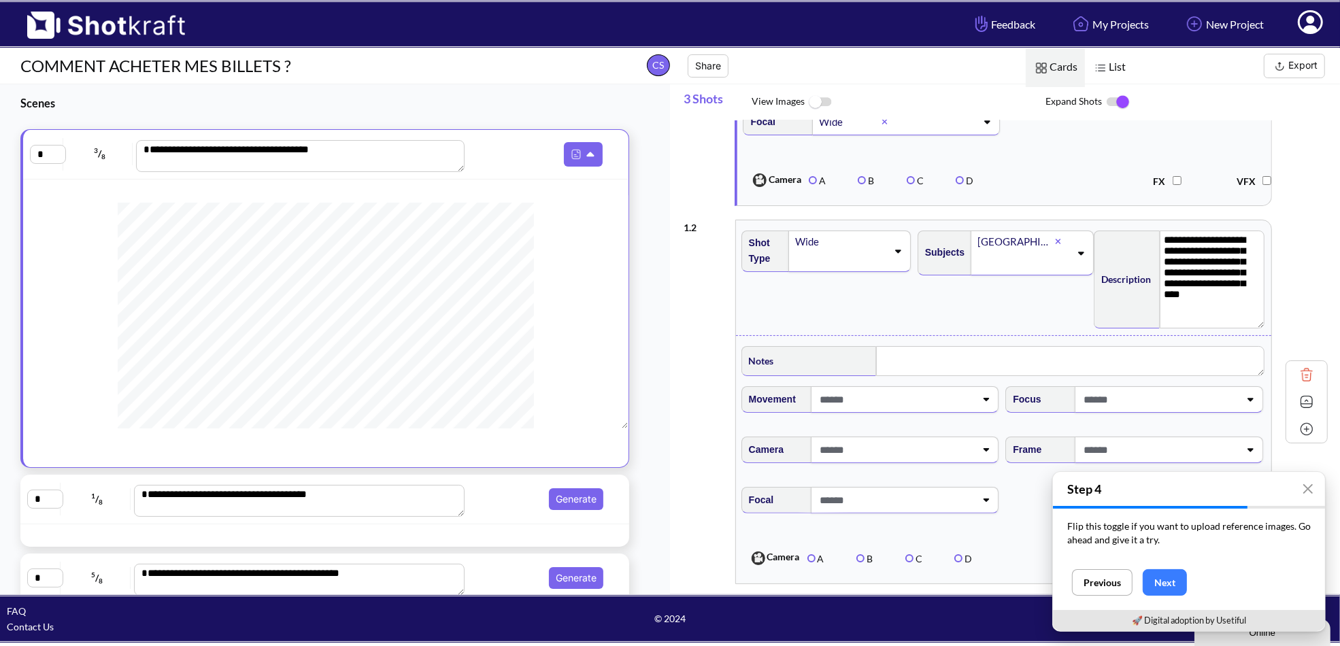
click at [1297, 376] on img at bounding box center [1307, 375] width 20 height 20
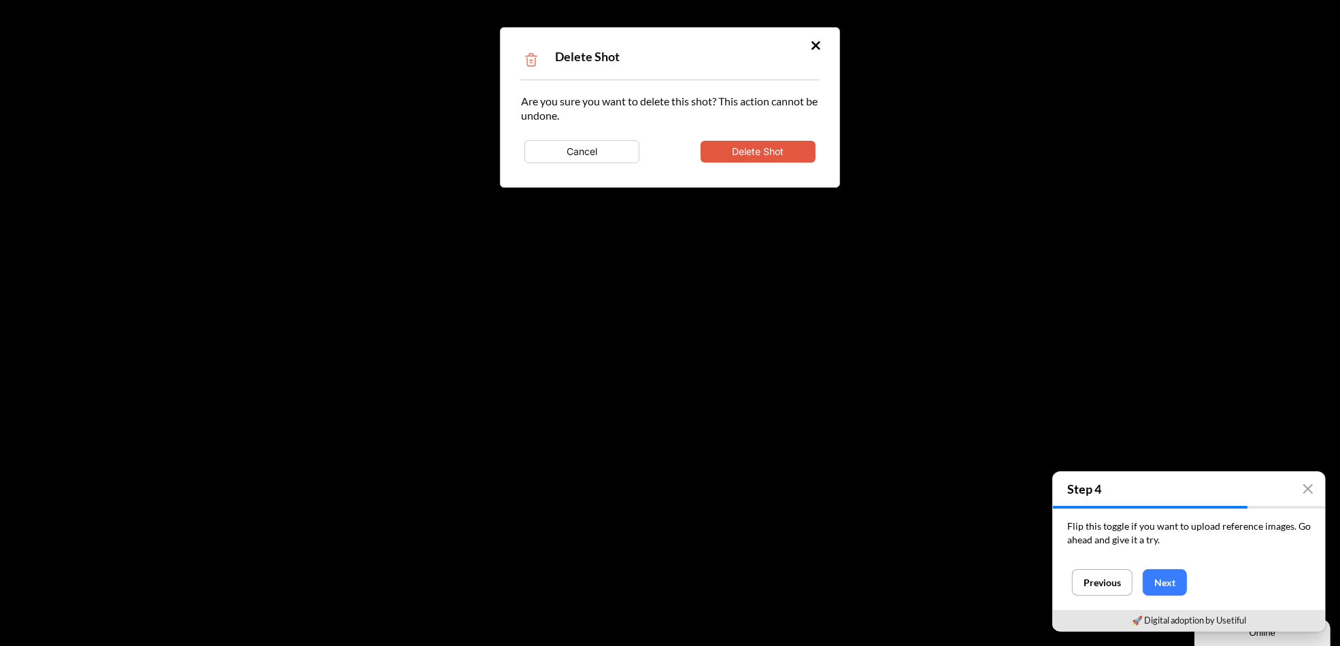
click at [754, 157] on button "Delete Shot" at bounding box center [758, 152] width 115 height 22
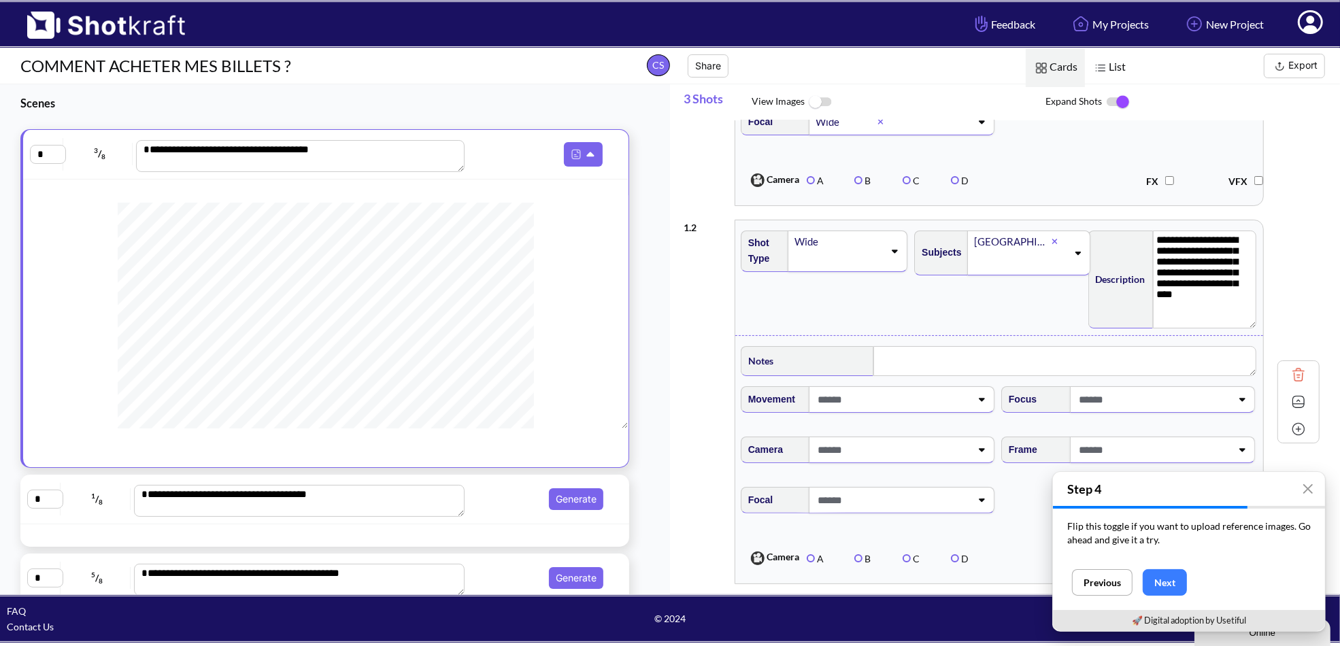
type textarea "**********"
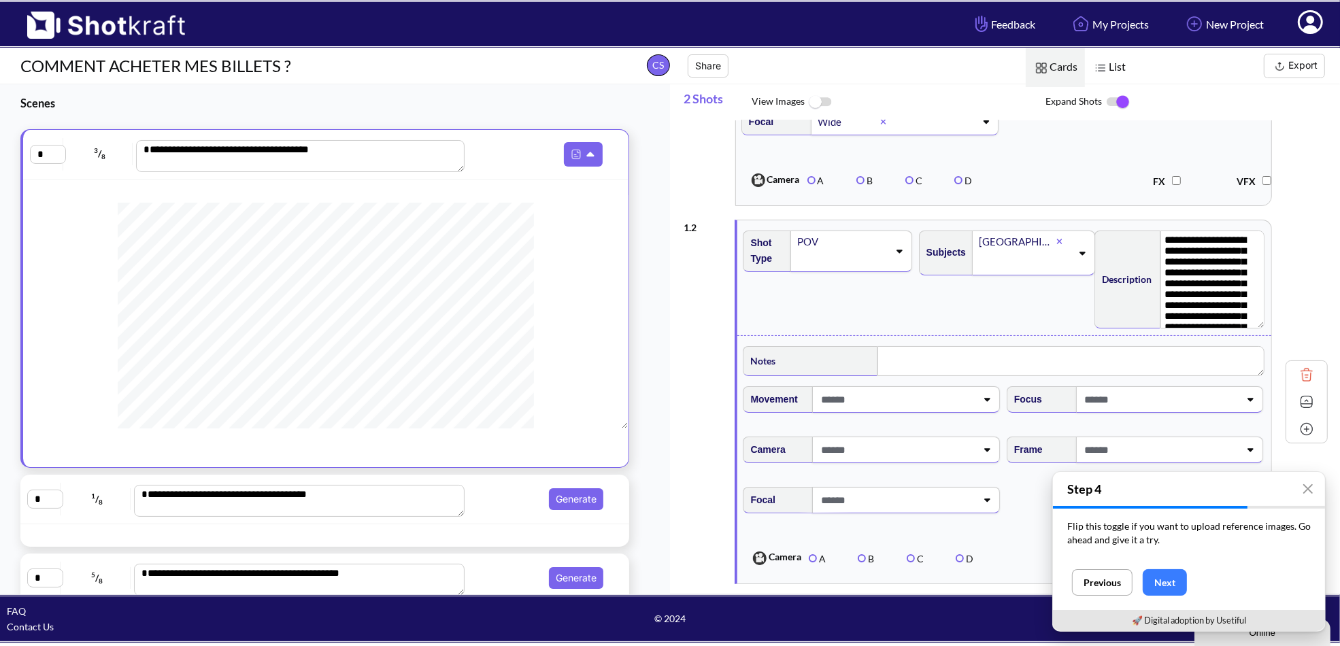
click at [1302, 371] on img at bounding box center [1307, 375] width 20 height 20
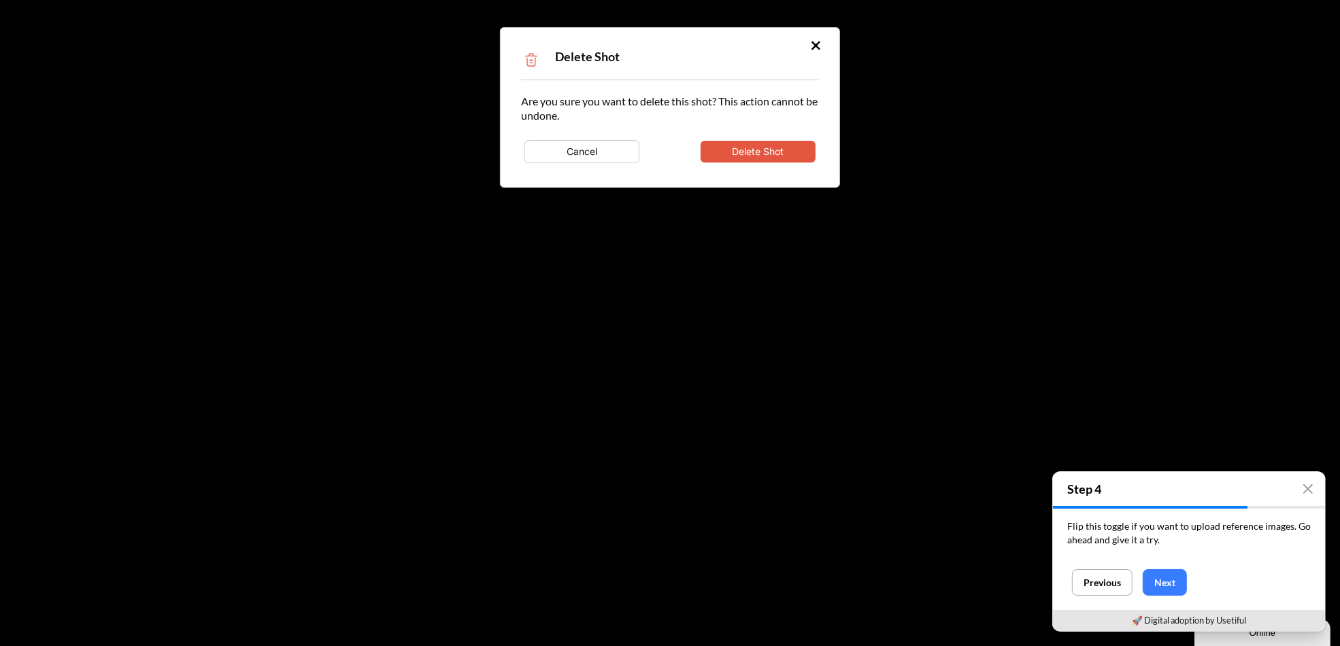
click at [754, 152] on button "Delete Shot" at bounding box center [758, 152] width 115 height 22
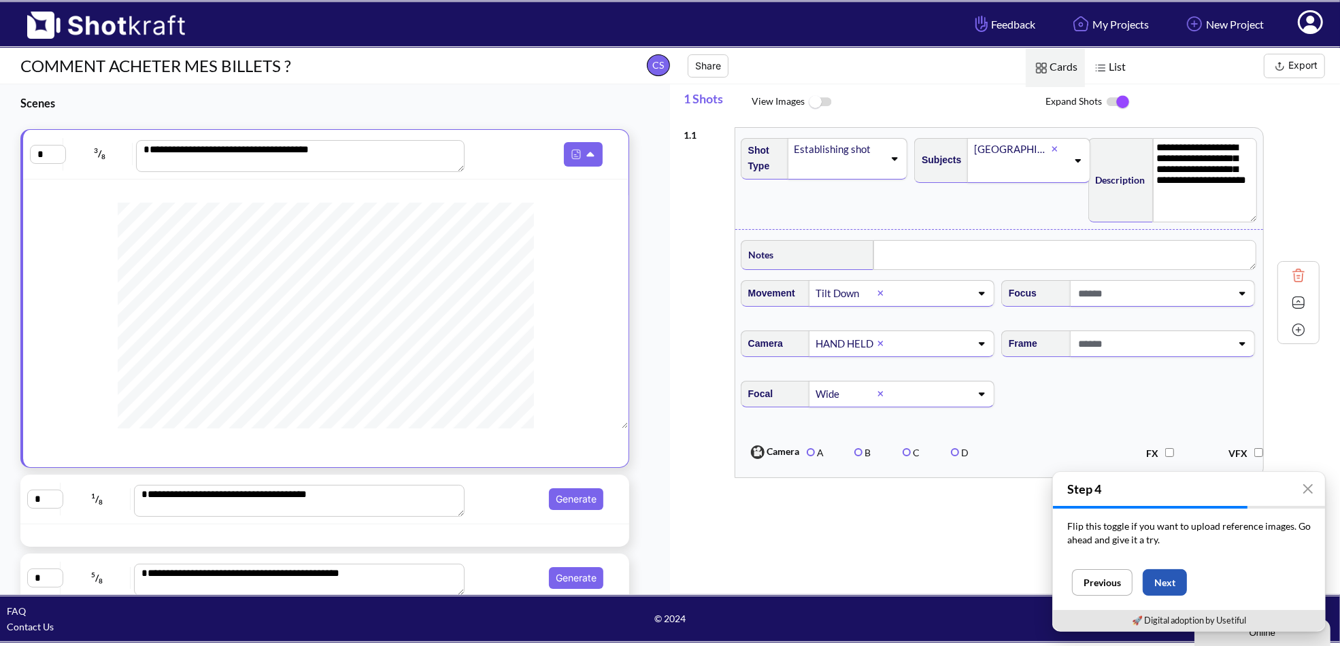
click at [1171, 579] on button "Next" at bounding box center [1165, 582] width 44 height 27
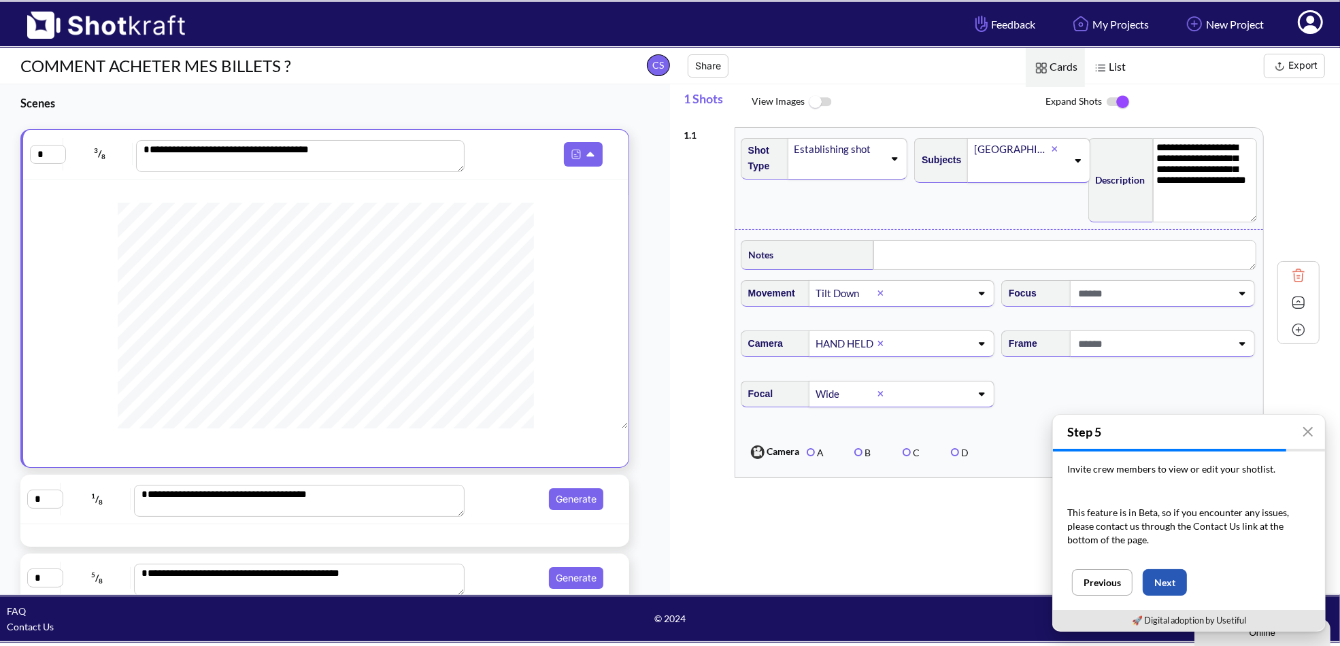
click at [1171, 580] on button "Next" at bounding box center [1165, 582] width 44 height 27
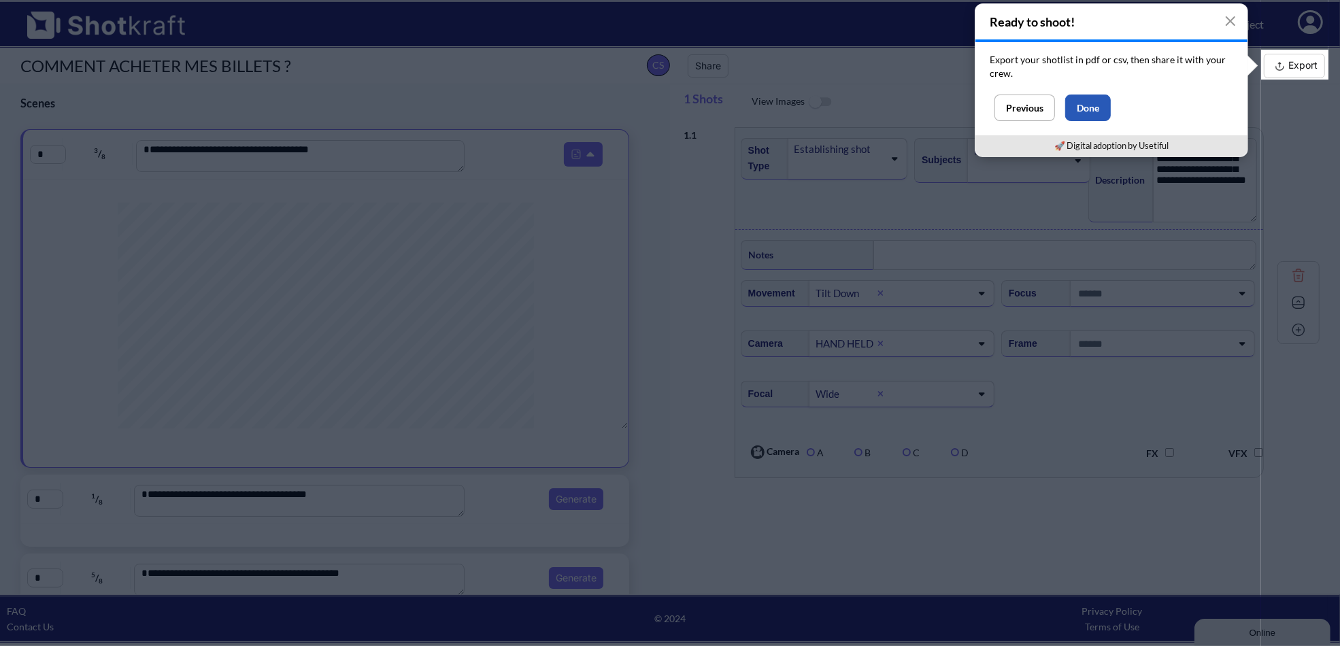
click at [1100, 102] on button "Done" at bounding box center [1088, 108] width 46 height 27
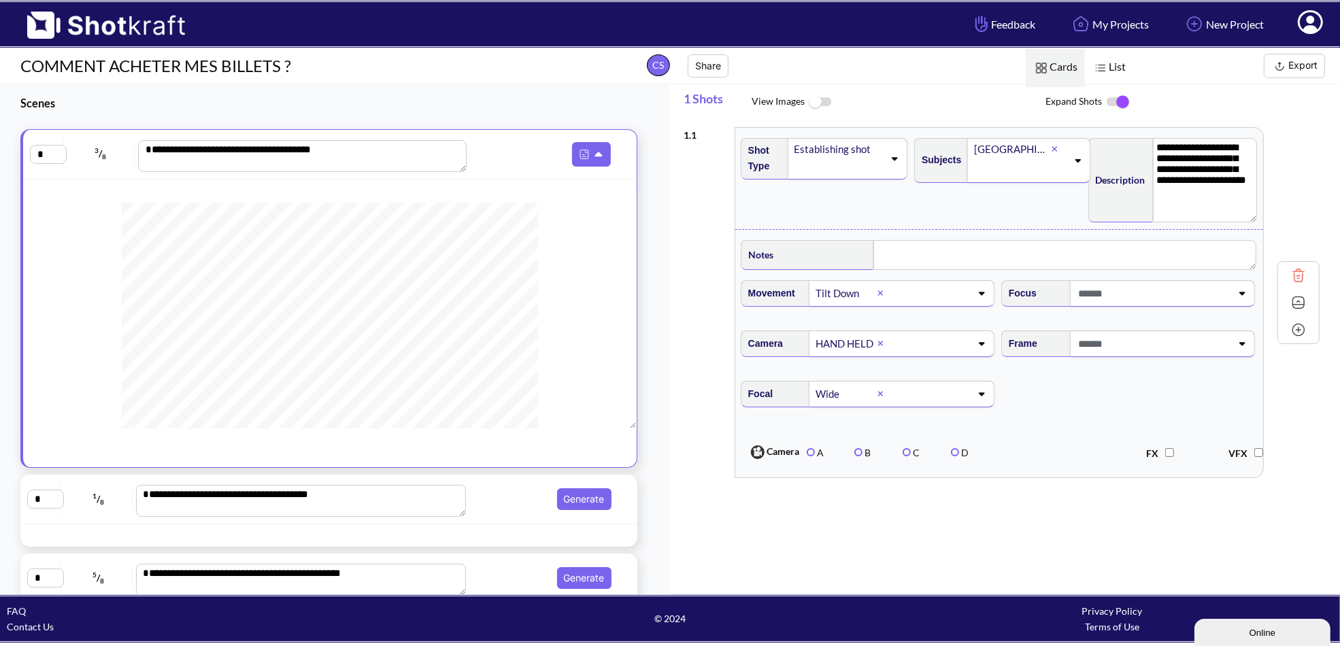
click at [486, 494] on span "Generate" at bounding box center [543, 499] width 146 height 22
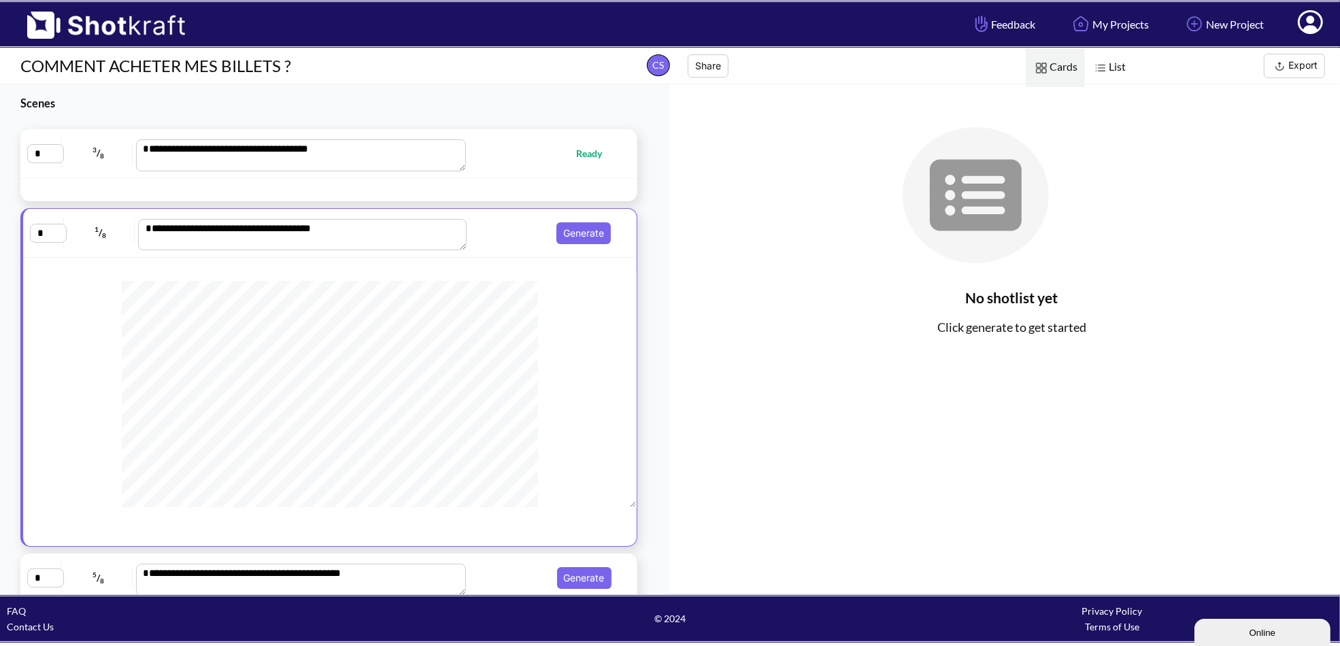
click at [525, 151] on span "Ready" at bounding box center [543, 154] width 146 height 16
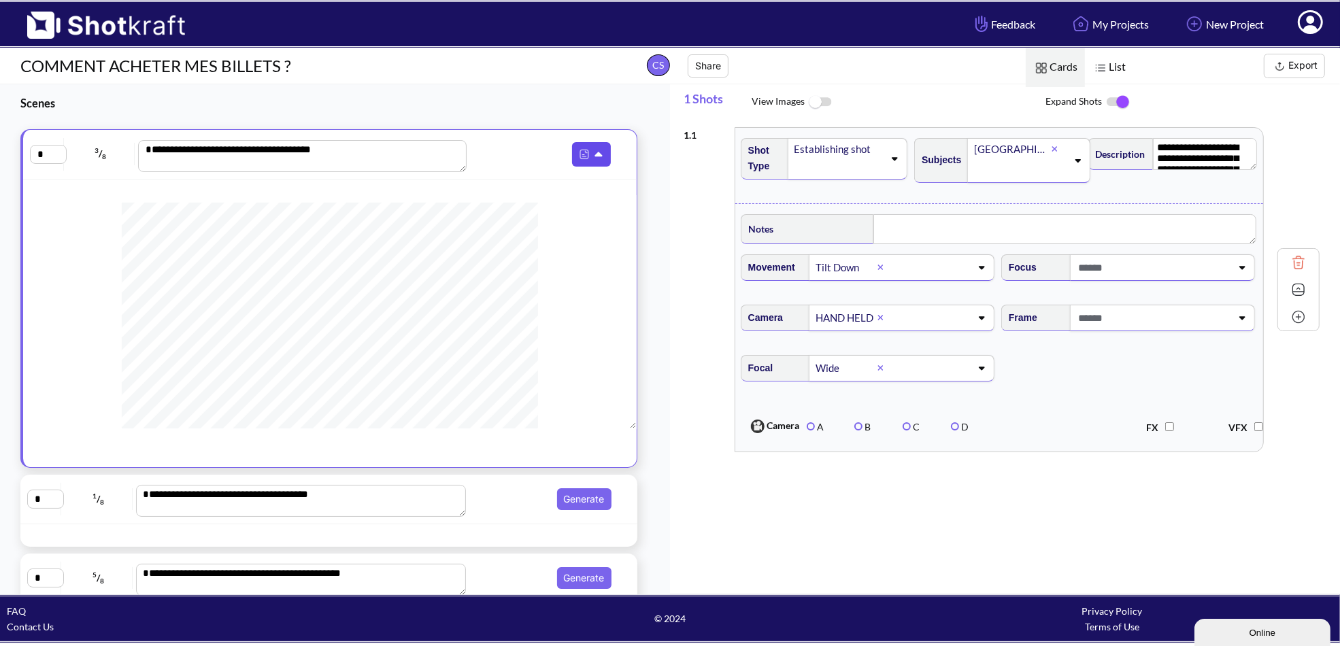
click at [584, 154] on img at bounding box center [585, 155] width 18 height 18
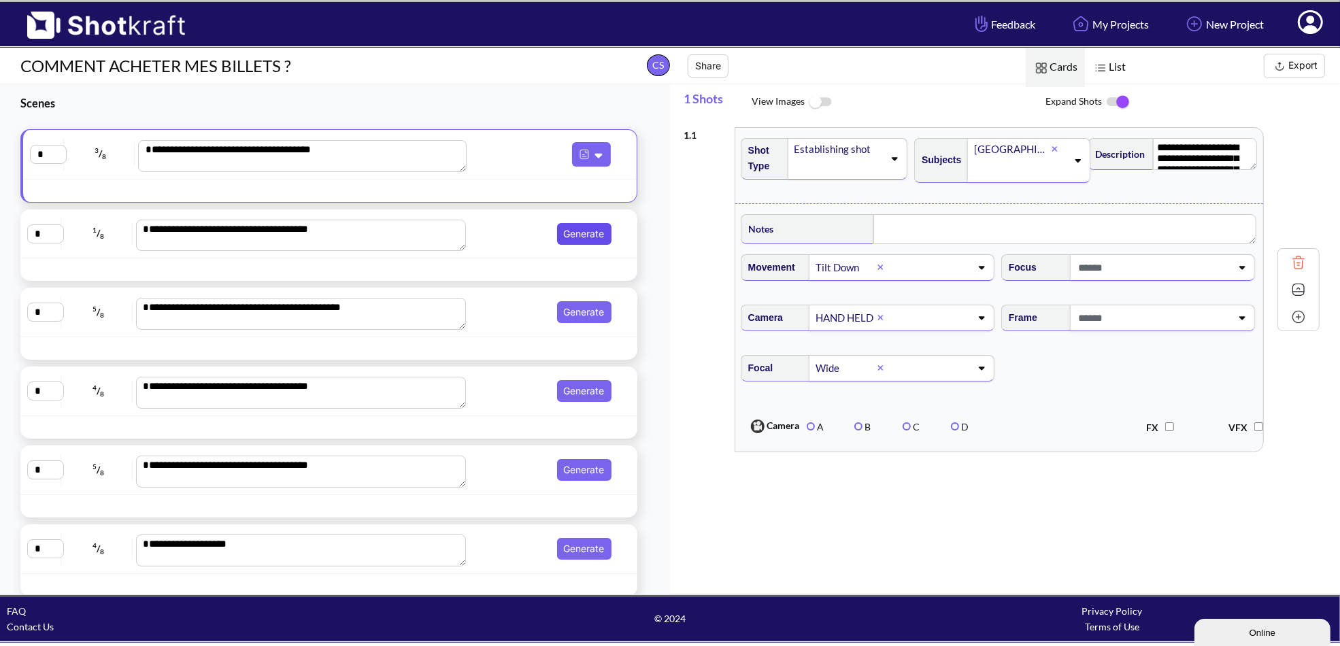
click at [569, 233] on button "Generate" at bounding box center [584, 234] width 54 height 22
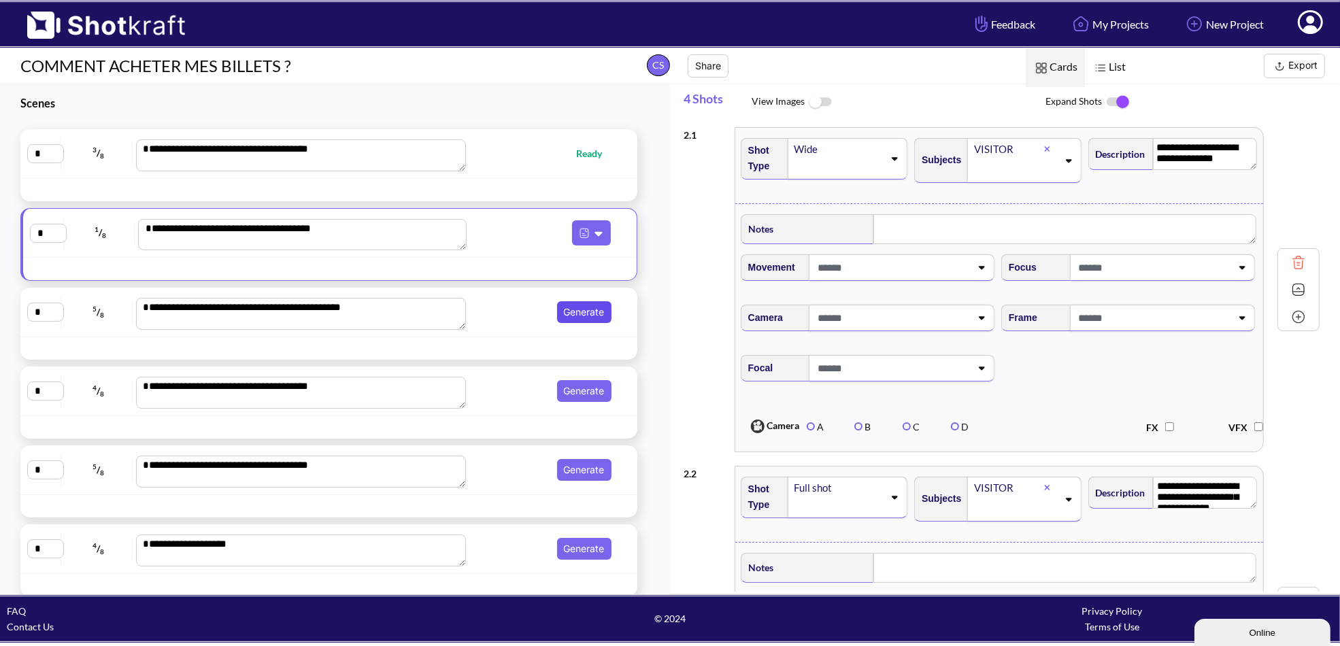
click at [572, 305] on button "Generate" at bounding box center [584, 312] width 54 height 22
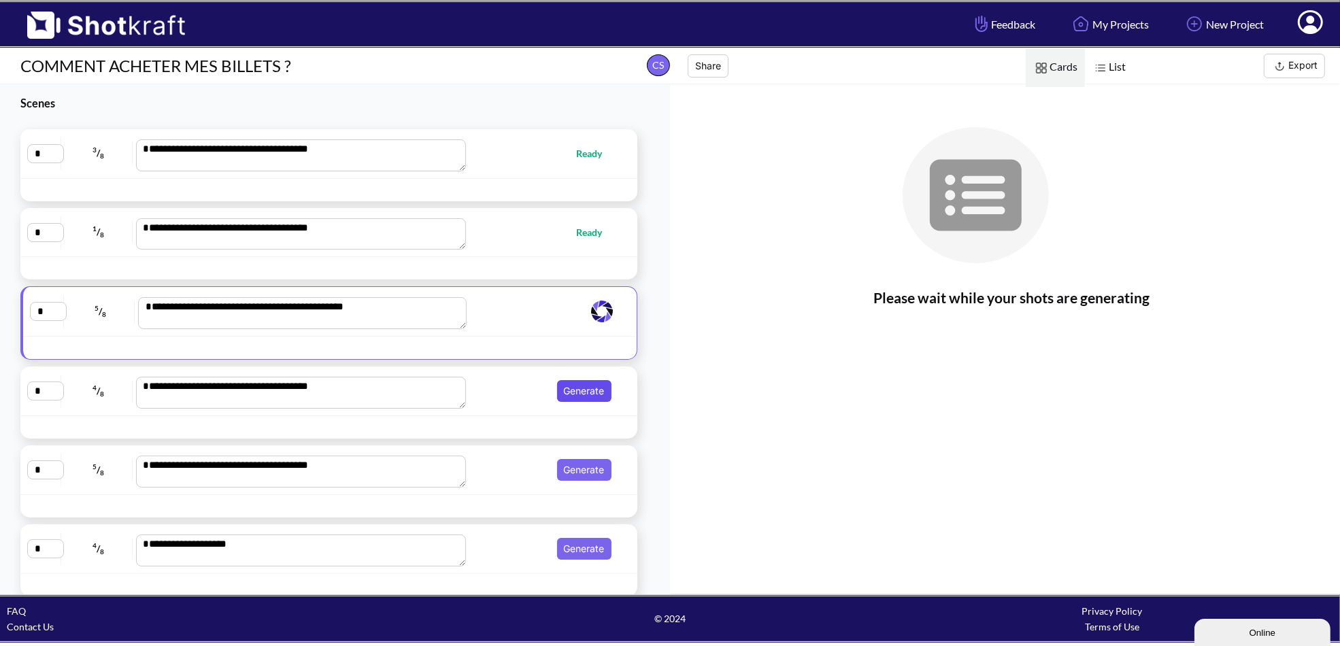
click at [576, 384] on button "Generate" at bounding box center [584, 391] width 54 height 22
click at [575, 466] on button "Generate" at bounding box center [584, 470] width 54 height 22
click at [574, 544] on button "Generate" at bounding box center [584, 549] width 54 height 22
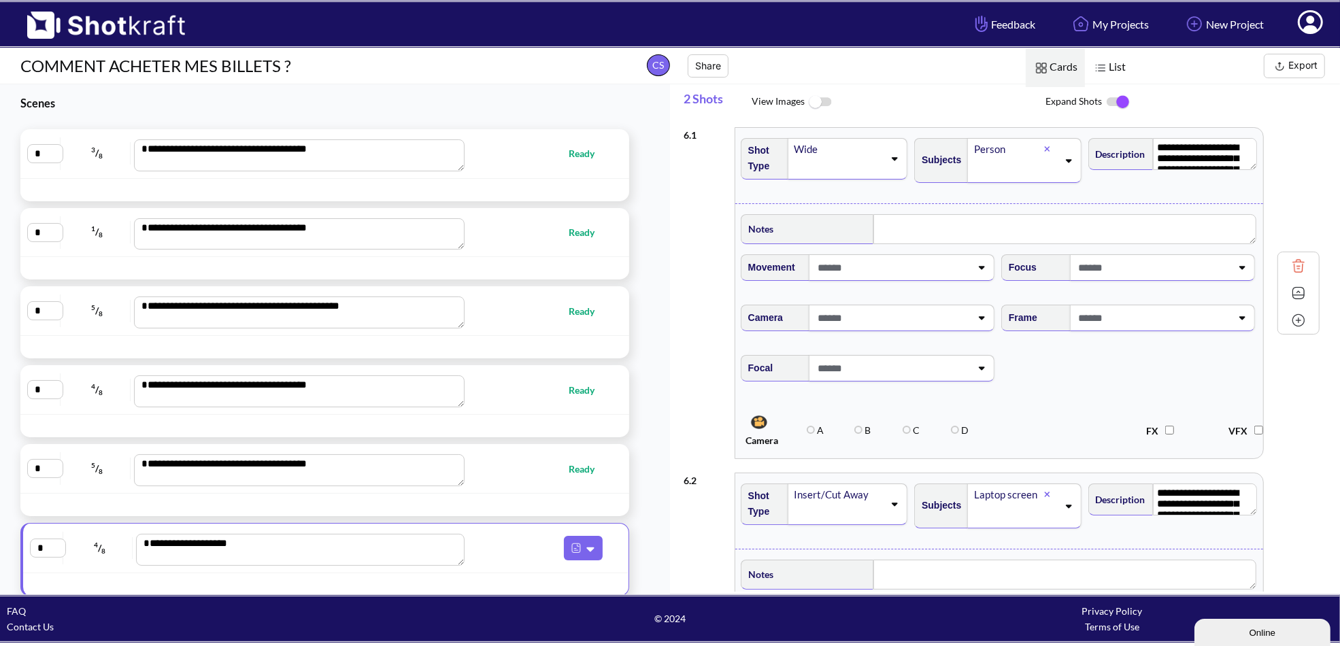
click at [506, 233] on span "Ready" at bounding box center [537, 232] width 144 height 16
type textarea "**********"
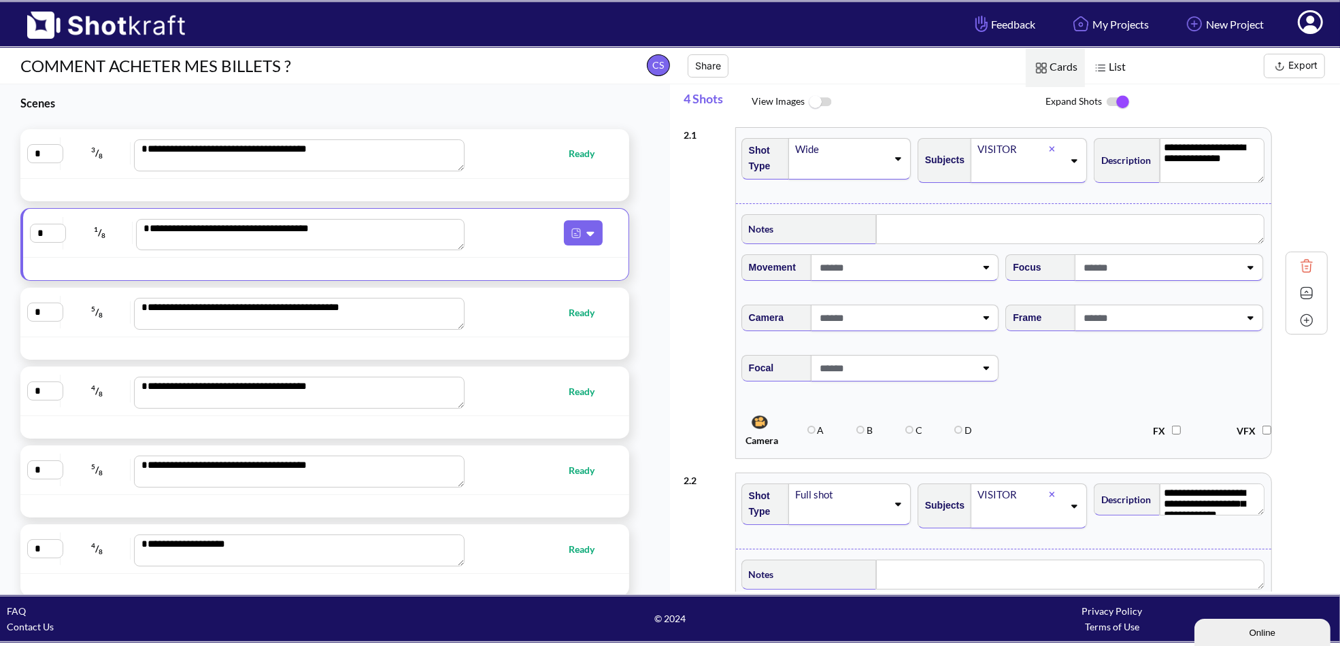
drag, startPoint x: 1254, startPoint y: 165, endPoint x: 1250, endPoint y: 178, distance: 13.8
click at [1250, 178] on textarea "**********" at bounding box center [1212, 160] width 105 height 45
click at [918, 263] on span at bounding box center [897, 267] width 159 height 22
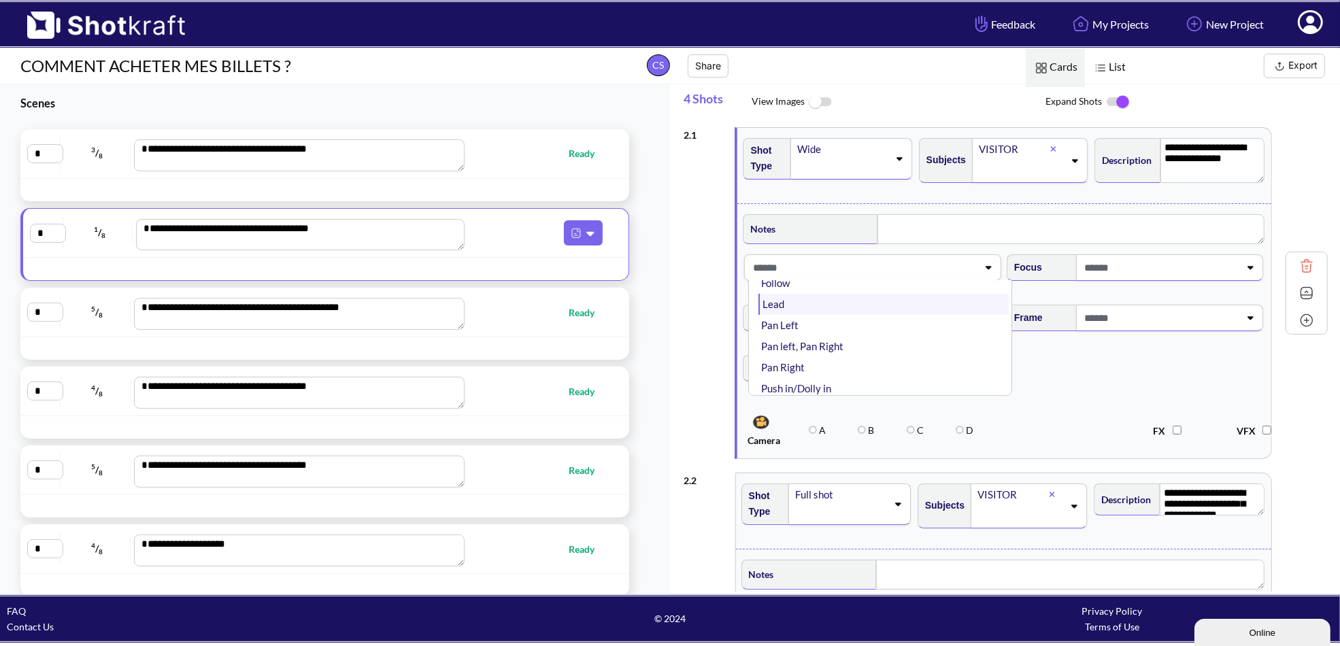
scroll to position [68, 0]
click at [864, 343] on li "Pan Left" at bounding box center [884, 341] width 250 height 21
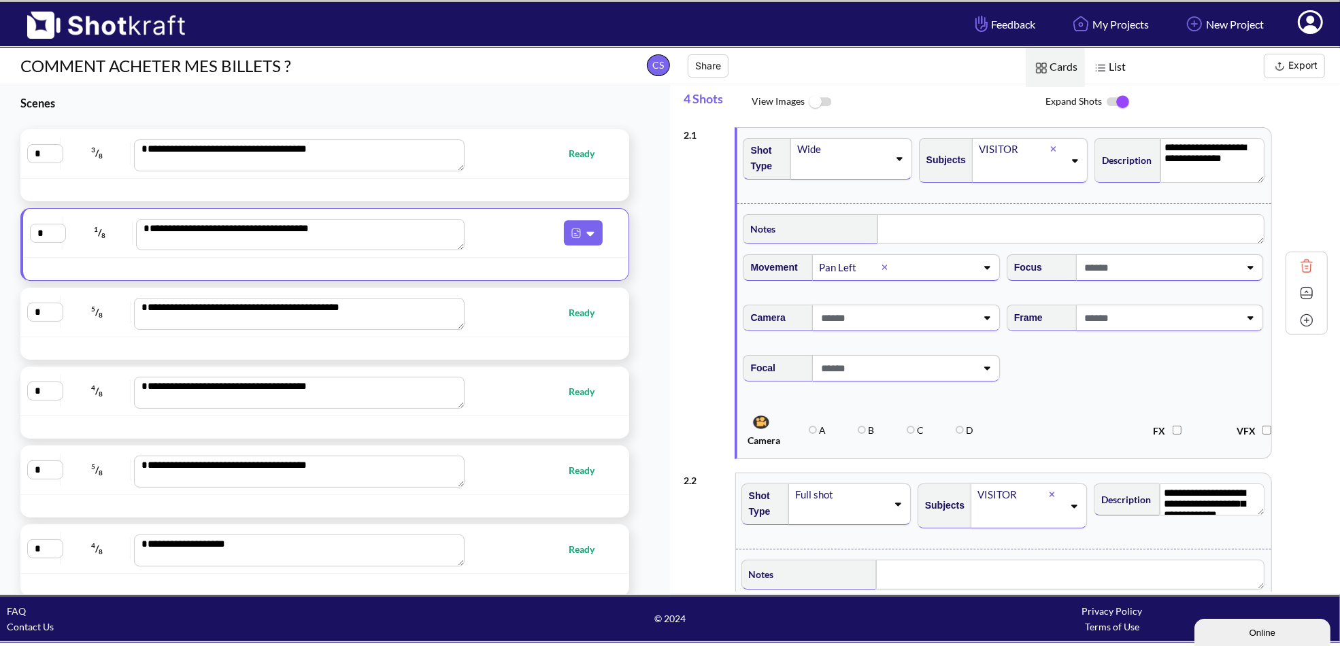
click at [1131, 270] on span at bounding box center [1161, 267] width 159 height 22
click at [1070, 319] on li "Selective Focus" at bounding box center [1147, 322] width 250 height 21
click at [1113, 315] on span at bounding box center [1161, 318] width 159 height 22
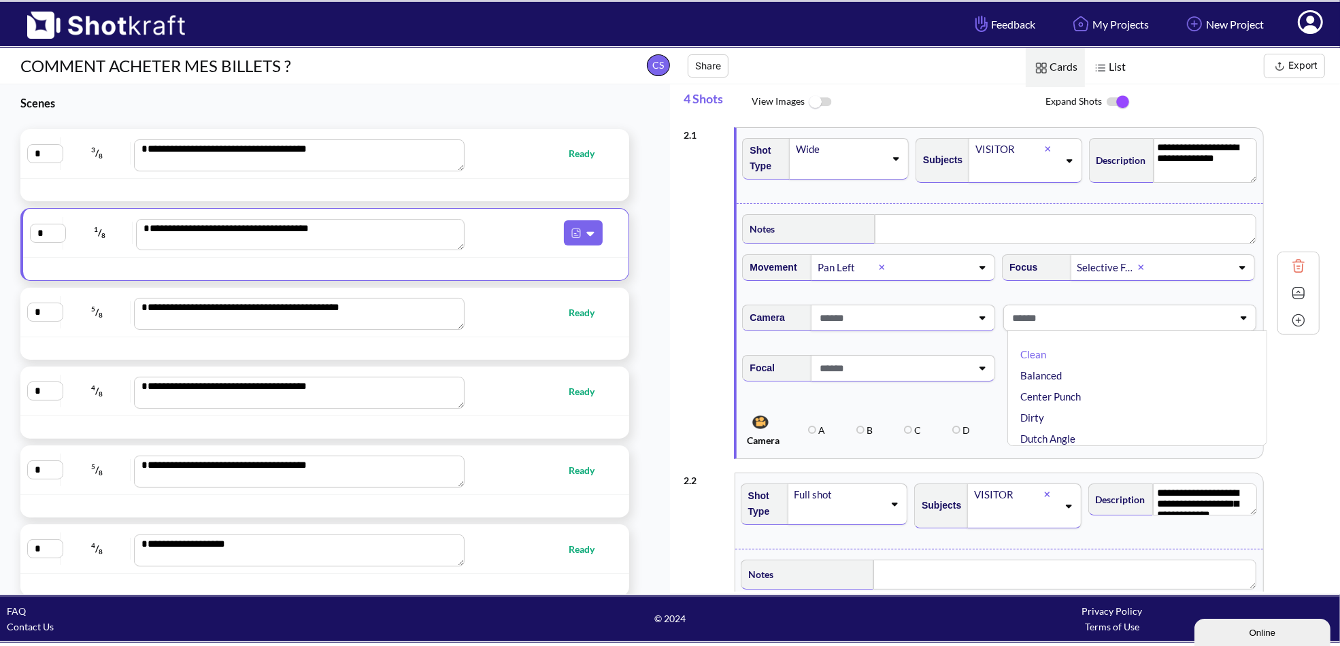
click at [920, 321] on span at bounding box center [894, 318] width 156 height 22
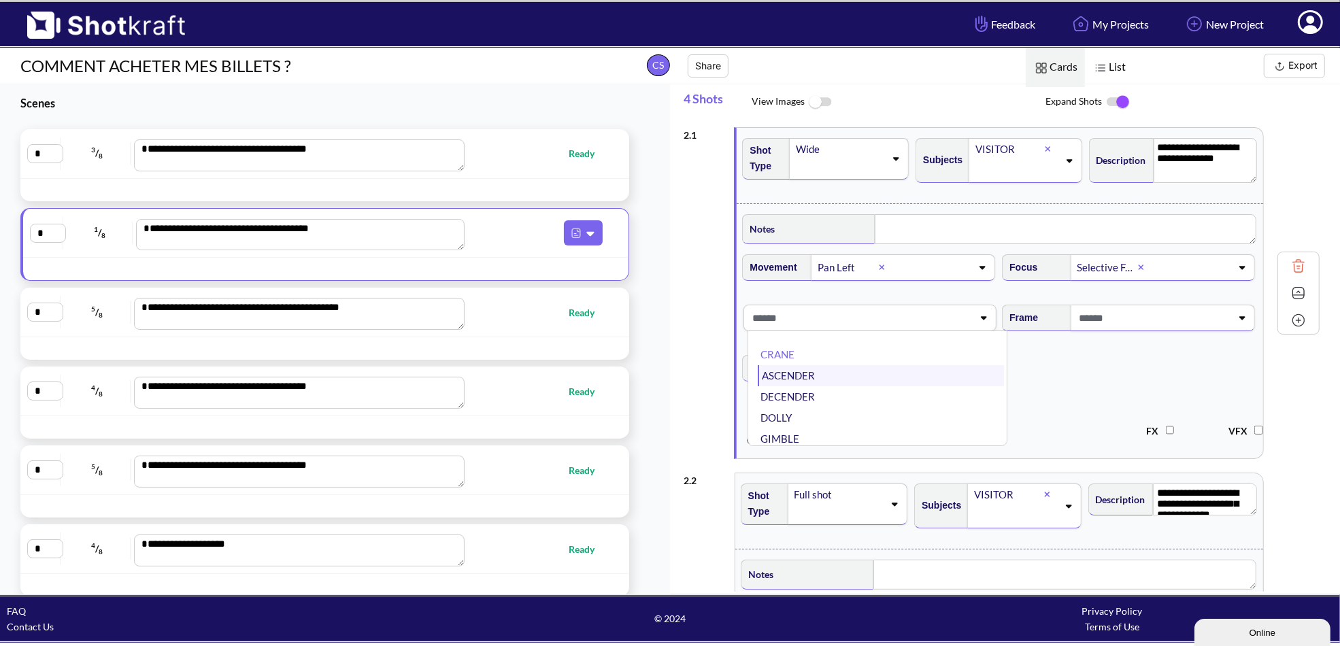
scroll to position [68, 0]
click at [808, 391] on li "HAND HELD" at bounding box center [881, 392] width 246 height 21
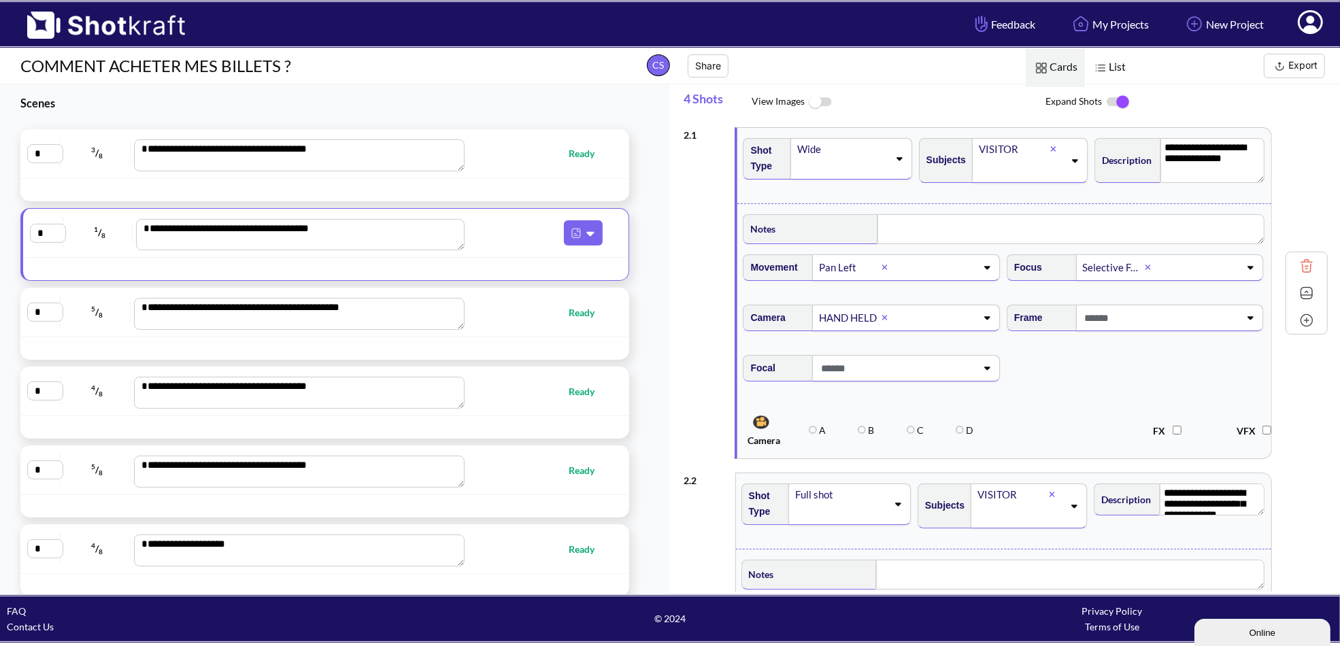
click at [963, 366] on span at bounding box center [897, 368] width 159 height 22
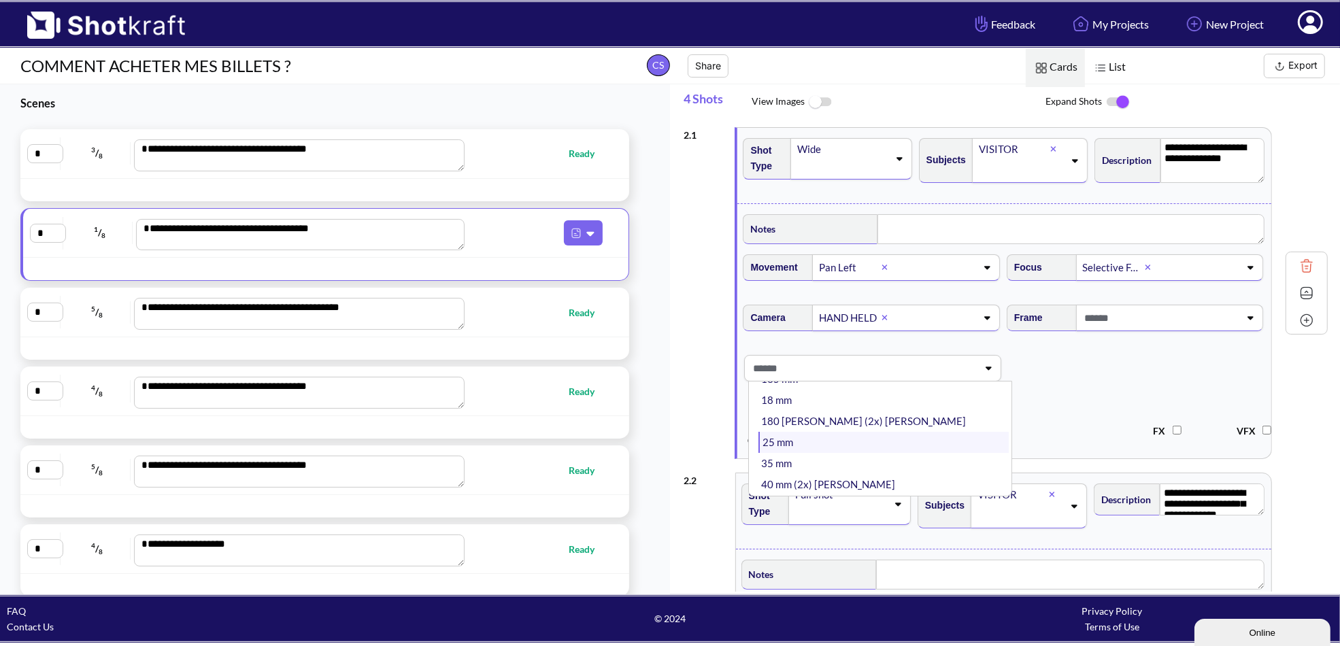
click at [844, 439] on li "25 mm" at bounding box center [884, 442] width 250 height 21
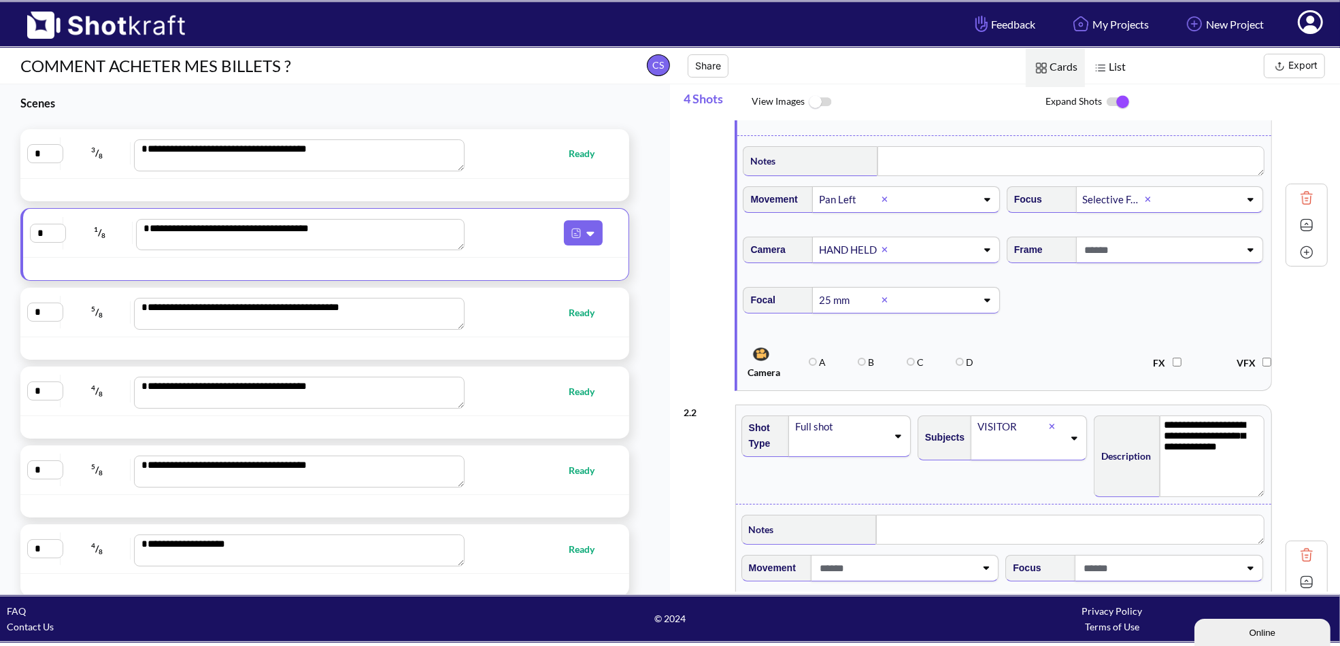
drag, startPoint x: 1256, startPoint y: 441, endPoint x: 1216, endPoint y: 445, distance: 40.3
click at [1250, 490] on textarea "**********" at bounding box center [1212, 457] width 105 height 82
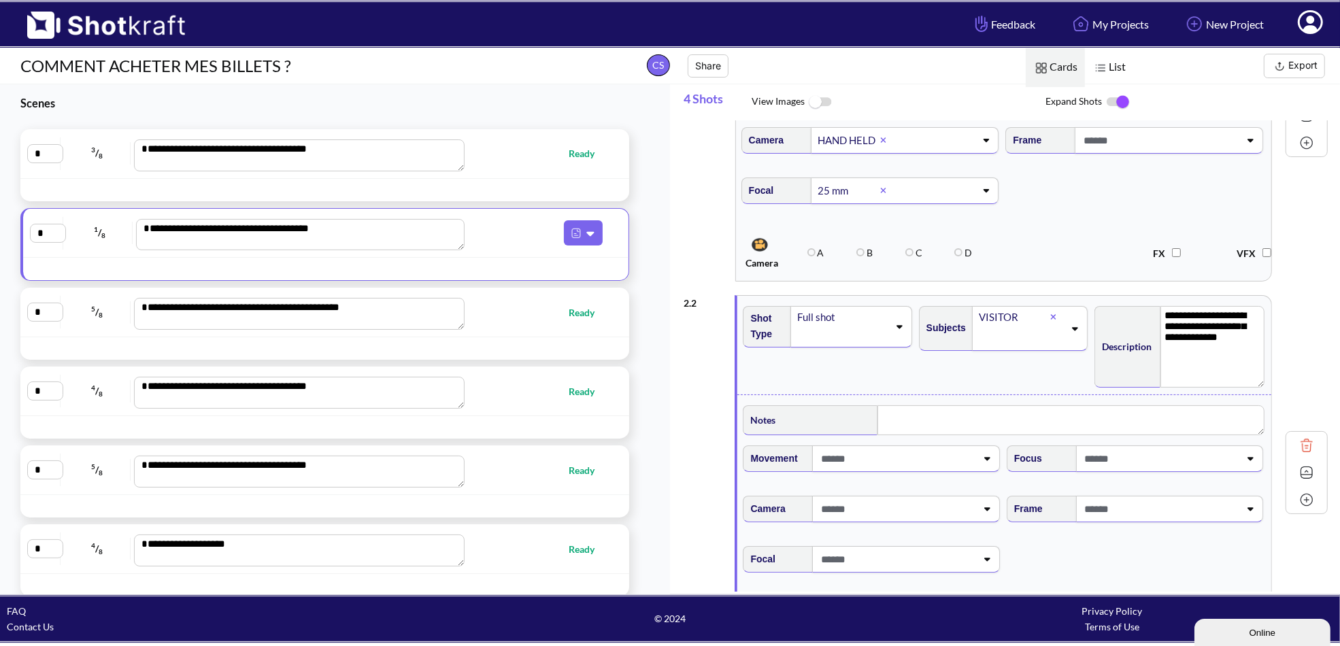
scroll to position [204, 0]
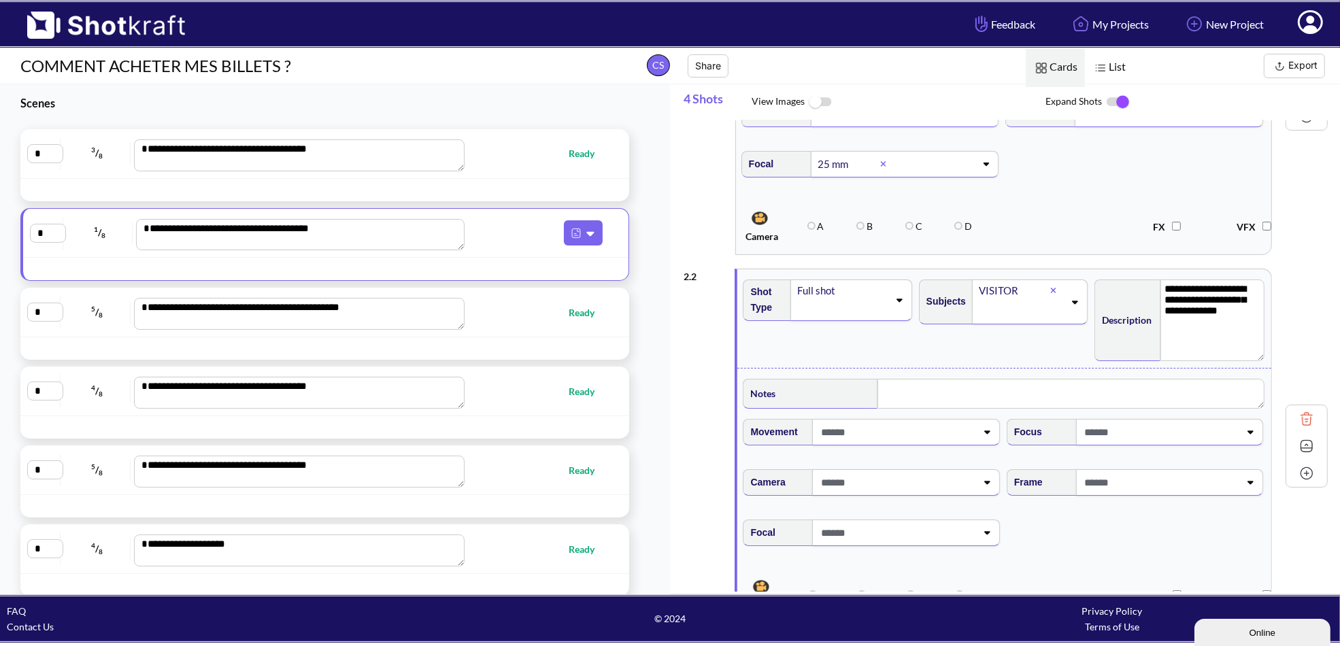
click at [937, 427] on span at bounding box center [897, 432] width 159 height 22
click at [851, 506] on li "Pan Left" at bounding box center [884, 506] width 250 height 21
click at [910, 483] on span at bounding box center [897, 482] width 159 height 22
click at [821, 547] on li "HAND HELD" at bounding box center [884, 556] width 250 height 21
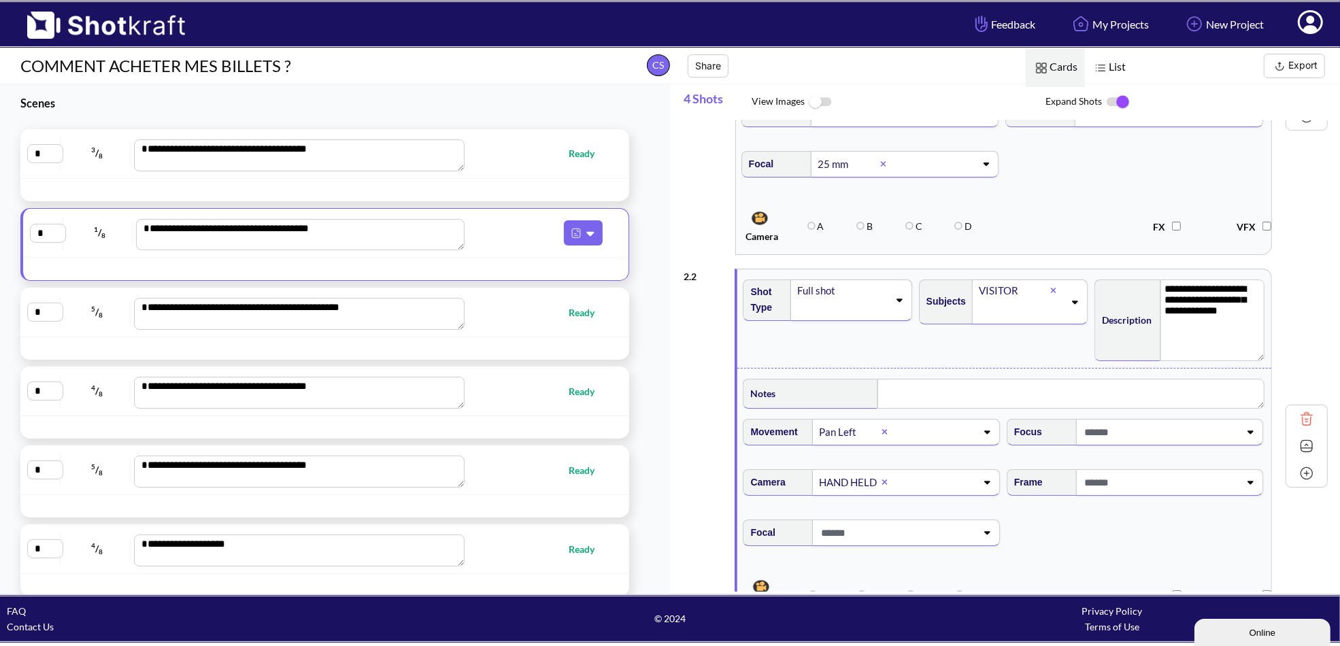
click at [1044, 546] on span "Focal" at bounding box center [1004, 541] width 527 height 57
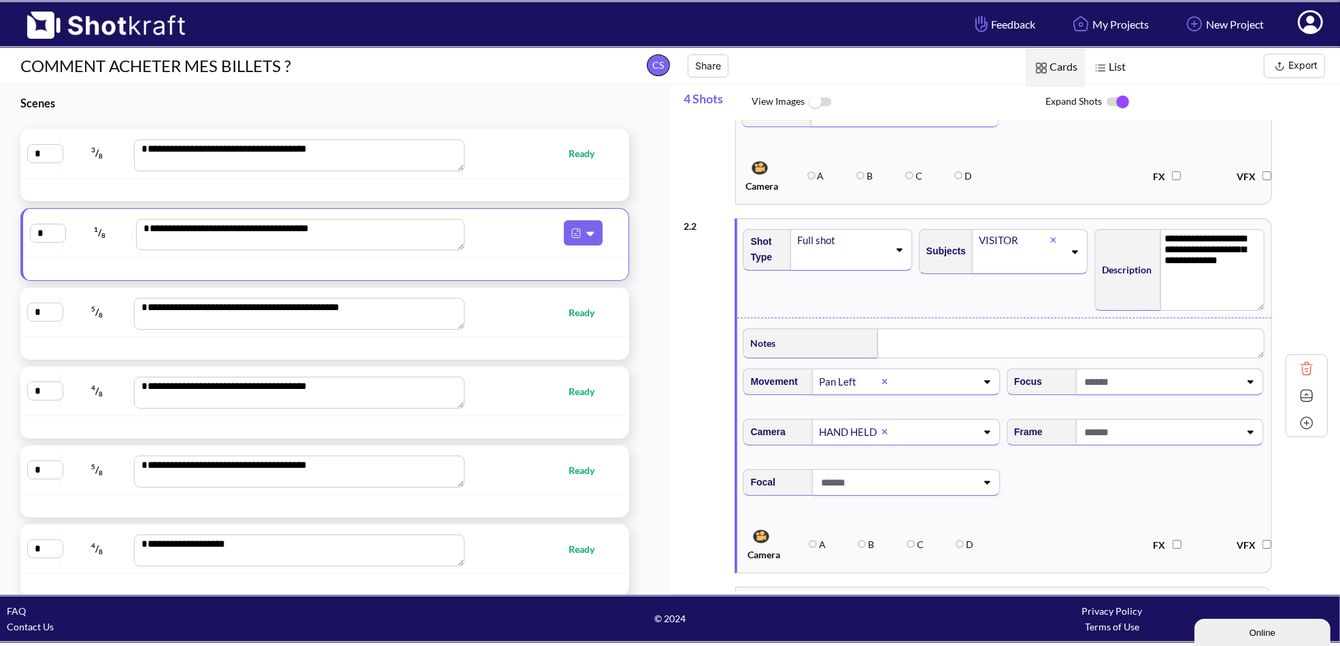
scroll to position [272, 0]
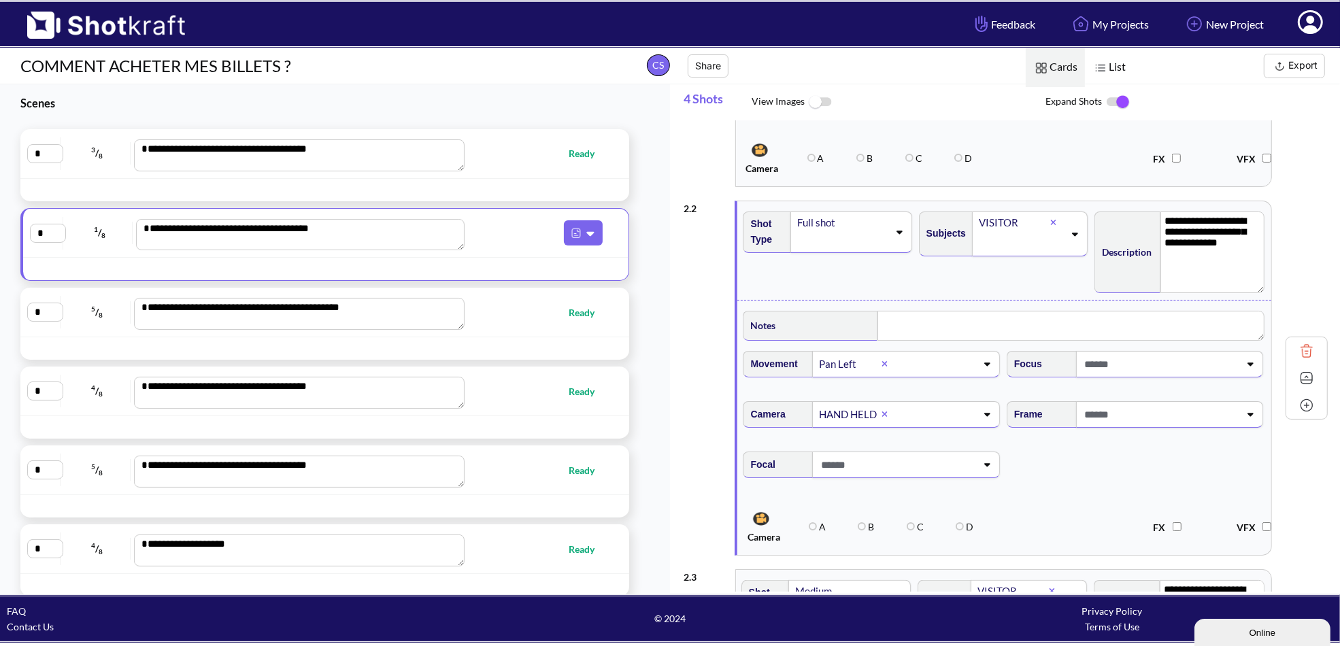
click at [973, 472] on div at bounding box center [896, 464] width 161 height 25
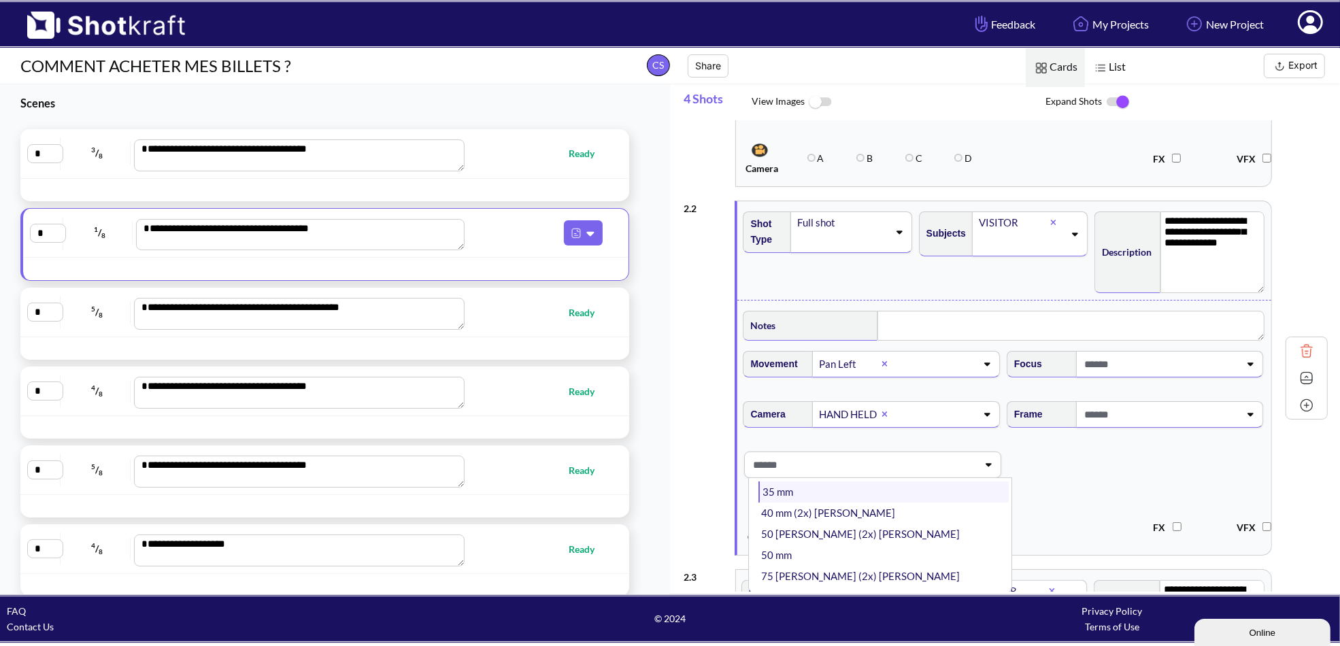
scroll to position [68, 0]
click at [827, 532] on li "25 mm" at bounding box center [884, 539] width 250 height 21
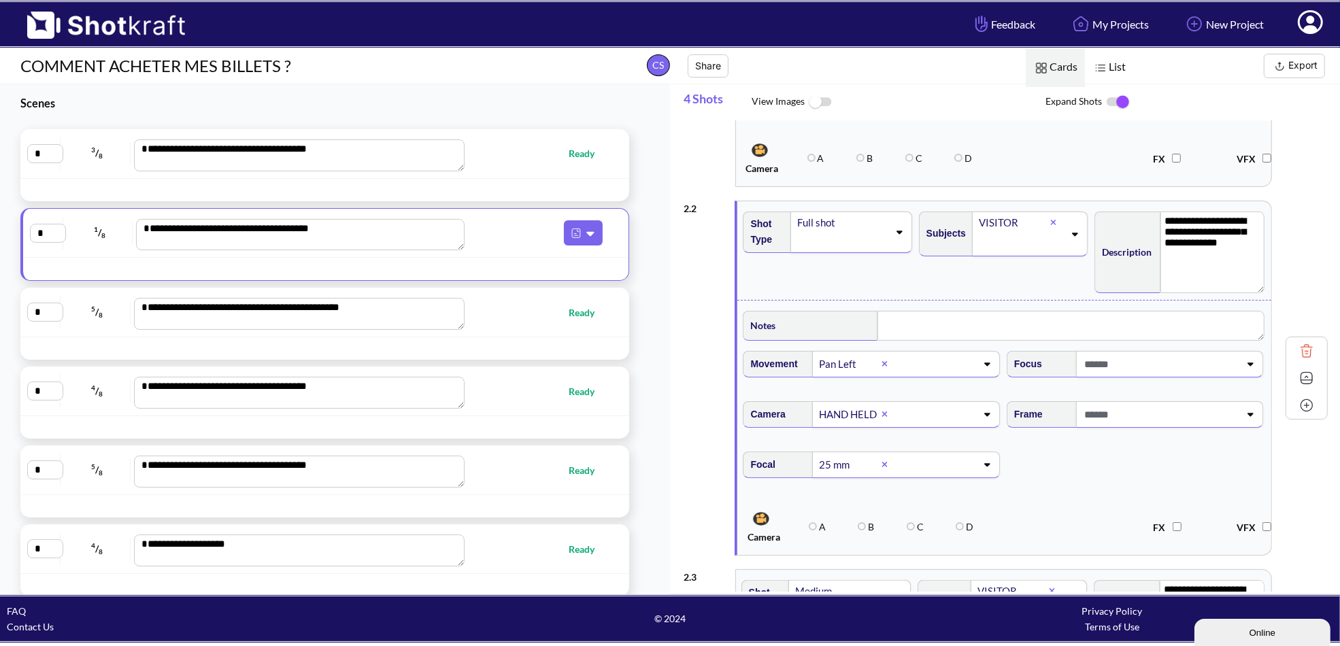
drag, startPoint x: 1023, startPoint y: 488, endPoint x: 1037, endPoint y: 483, distance: 15.1
click at [1030, 486] on div "**********" at bounding box center [1006, 550] width 644 height 1405
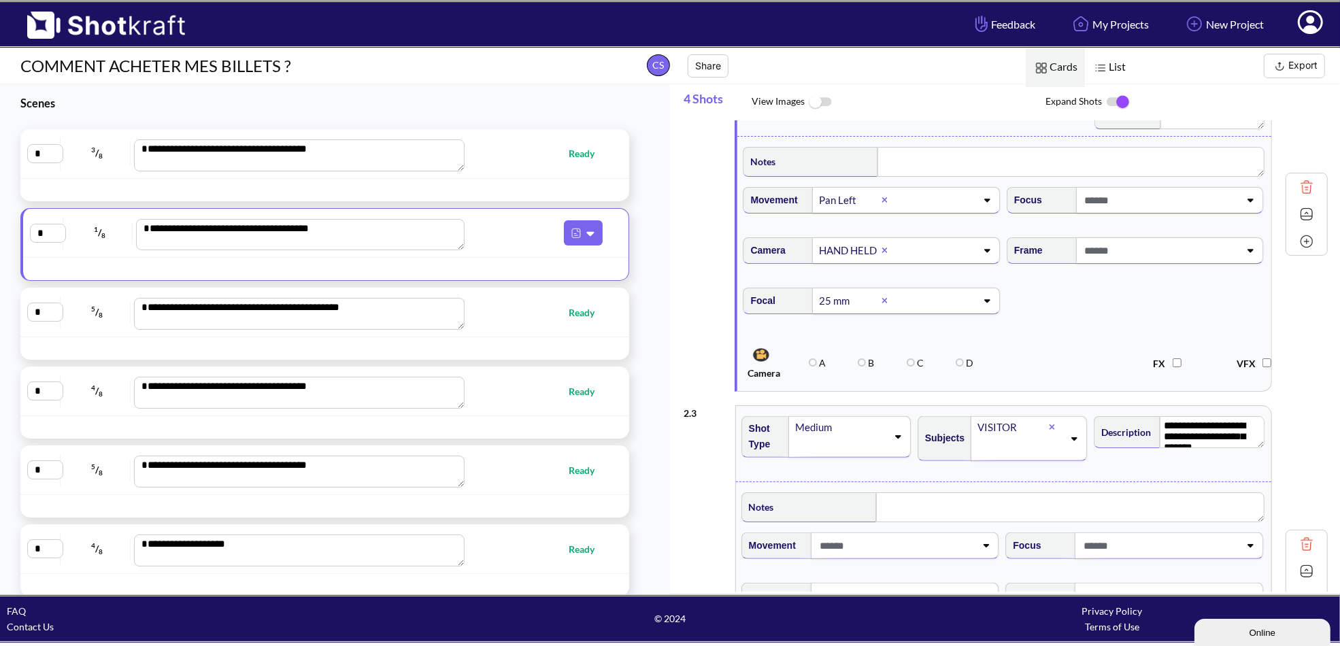
scroll to position [545, 0]
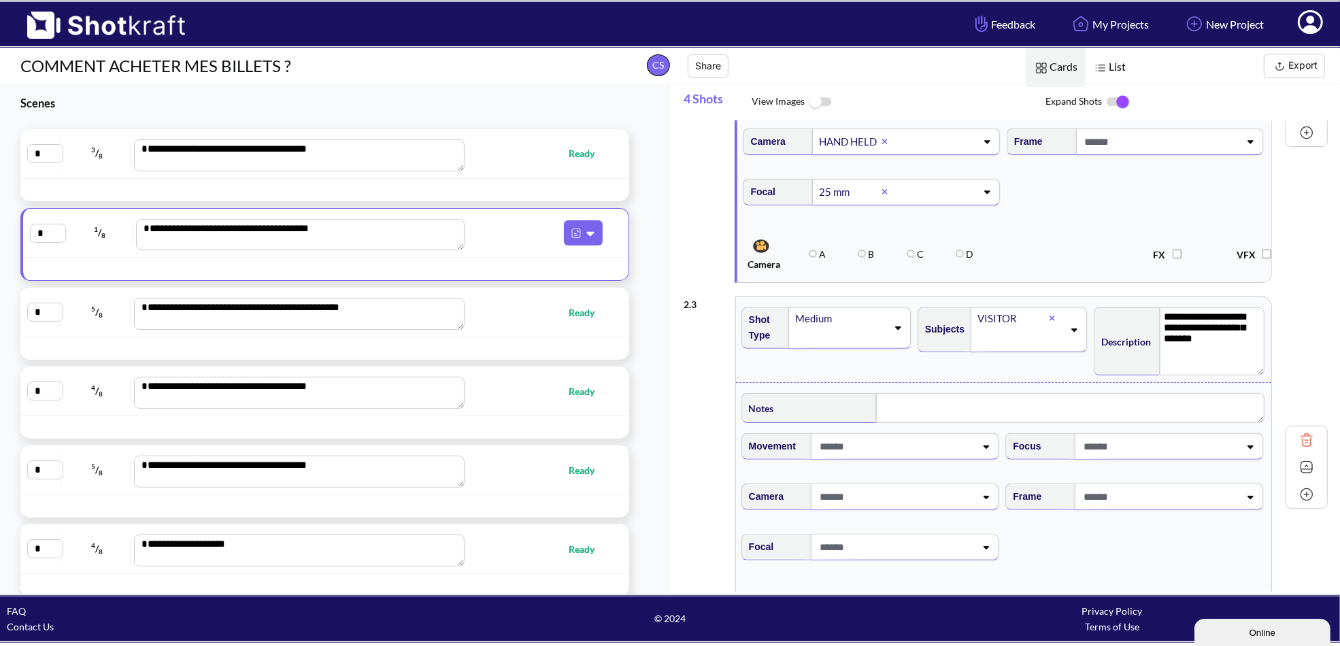
drag, startPoint x: 1252, startPoint y: 332, endPoint x: 1252, endPoint y: 369, distance: 37.4
click at [1252, 369] on textarea "**********" at bounding box center [1212, 341] width 105 height 69
click at [914, 441] on span at bounding box center [897, 448] width 159 height 22
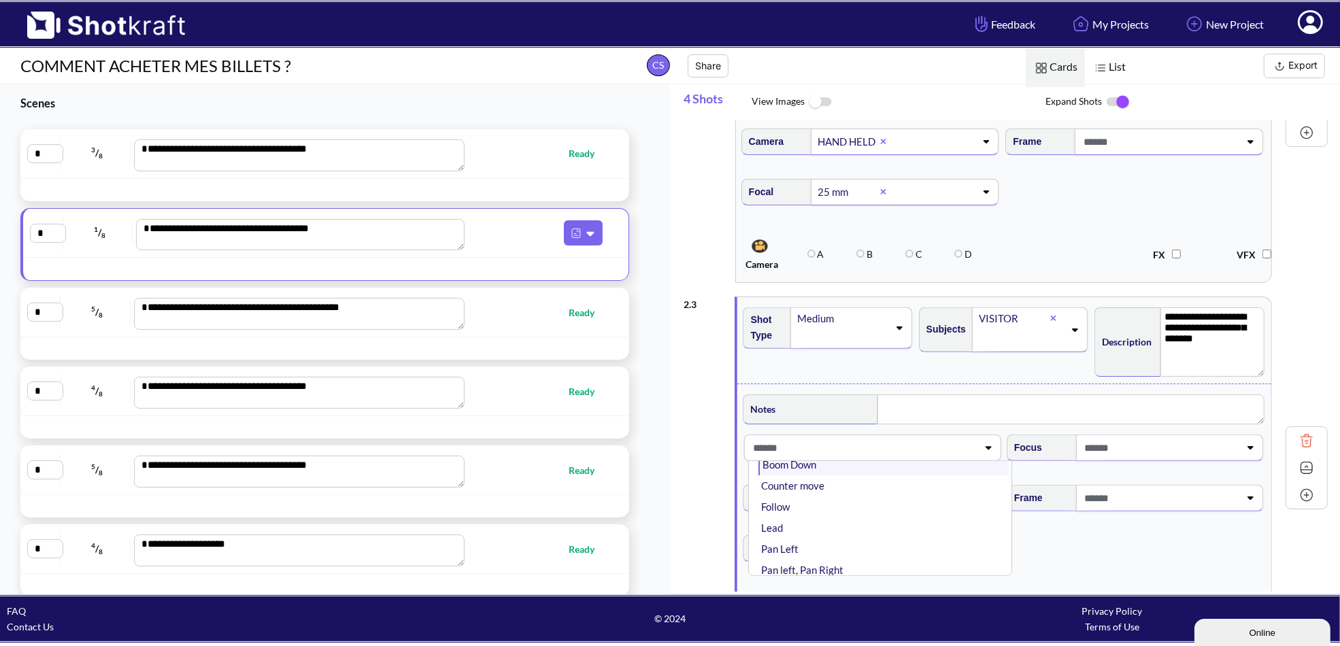
scroll to position [68, 0]
click at [789, 478] on li "Follow" at bounding box center [884, 479] width 250 height 21
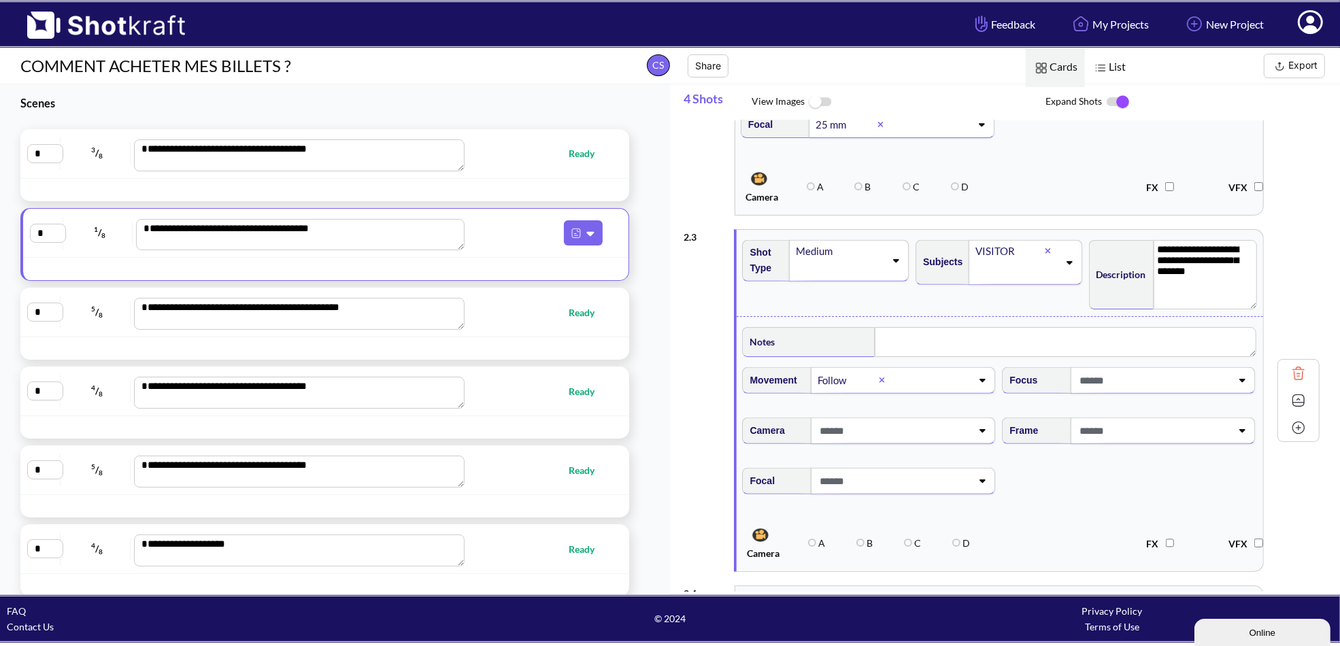
click at [875, 427] on span at bounding box center [894, 431] width 156 height 22
click at [814, 501] on li "HAND HELD" at bounding box center [881, 505] width 246 height 21
click at [1098, 483] on span "Focal" at bounding box center [1000, 489] width 520 height 57
click at [908, 479] on span at bounding box center [894, 481] width 156 height 22
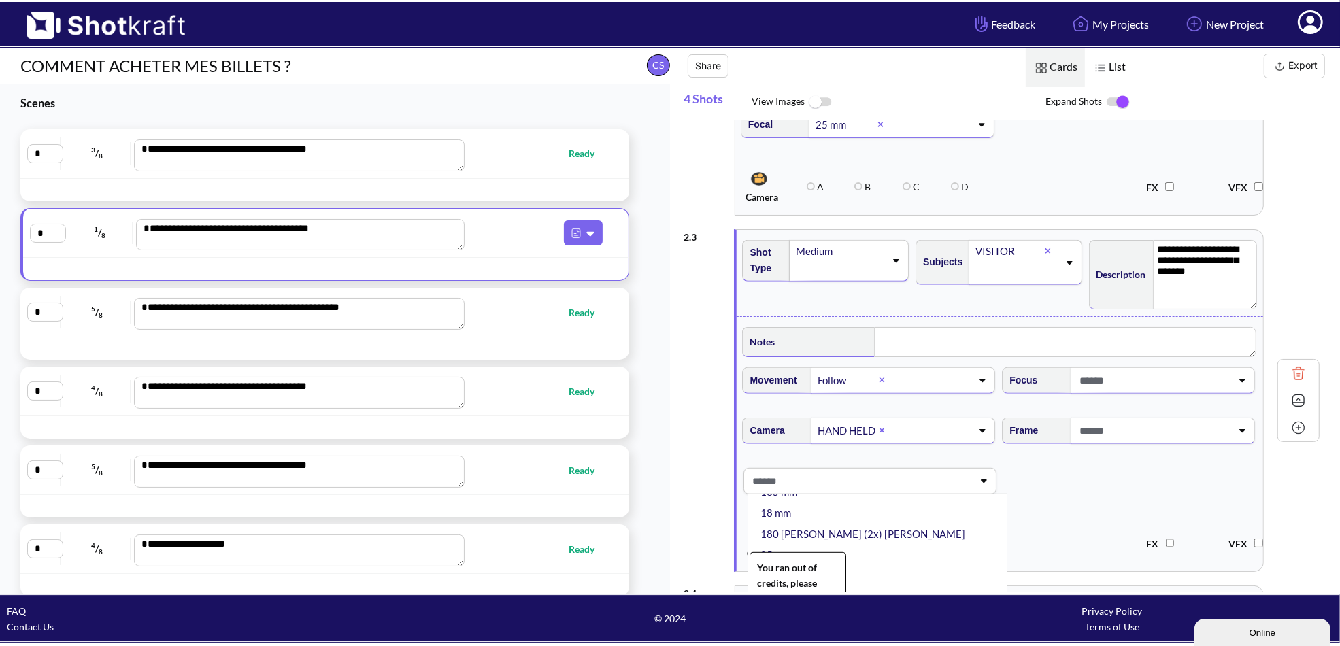
drag, startPoint x: 817, startPoint y: 568, endPoint x: 840, endPoint y: 548, distance: 30.4
click at [816, 568] on li "35 mm" at bounding box center [881, 576] width 246 height 21
click at [1031, 518] on span "You ran out of credits, please click here to upgrade to Pro. Camera A B C D FX …" at bounding box center [1003, 543] width 527 height 50
click at [1114, 433] on span at bounding box center [1154, 431] width 156 height 22
click at [1301, 500] on div "**********" at bounding box center [1002, 400] width 636 height 356
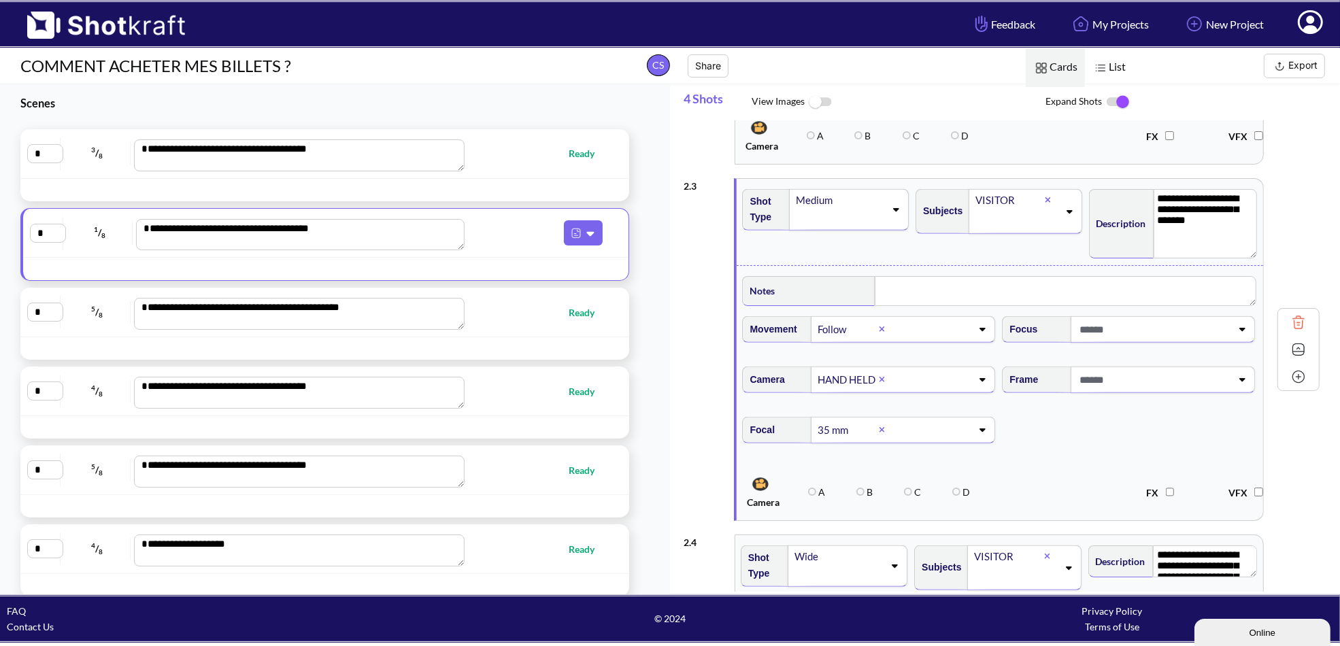
scroll to position [680, 0]
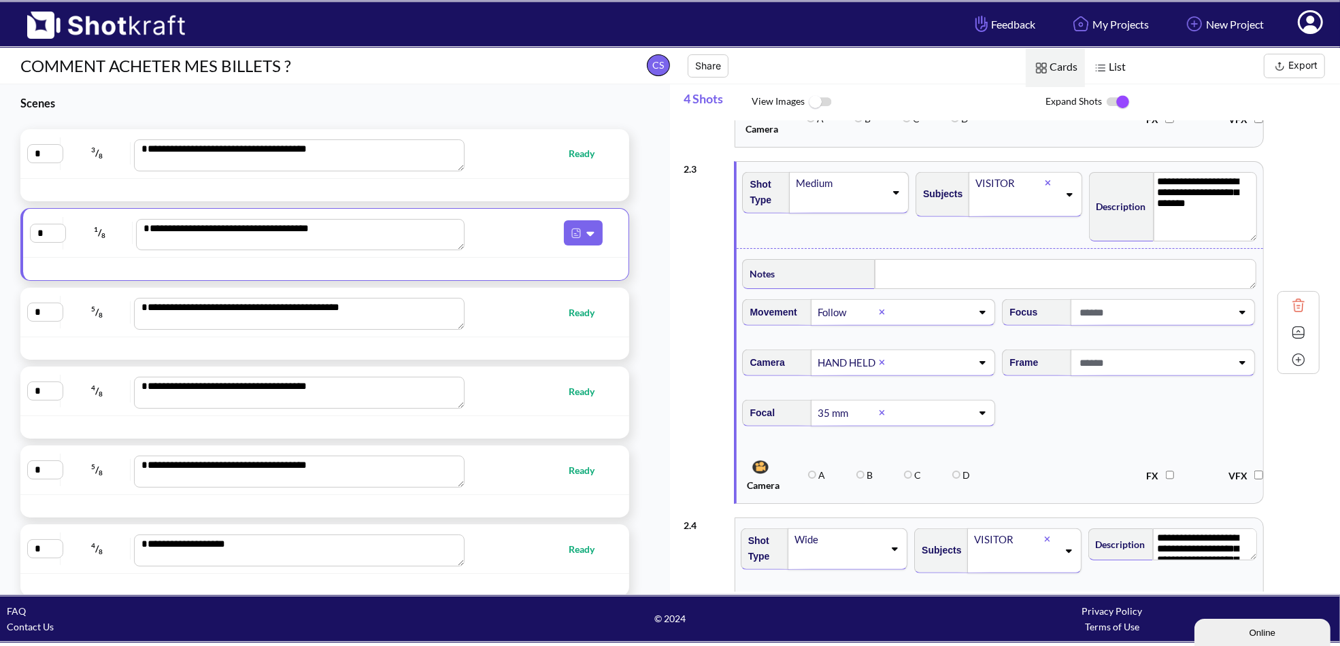
click at [1114, 318] on span at bounding box center [1154, 312] width 156 height 22
click at [1046, 462] on div "FX VFX" at bounding box center [1137, 475] width 260 height 29
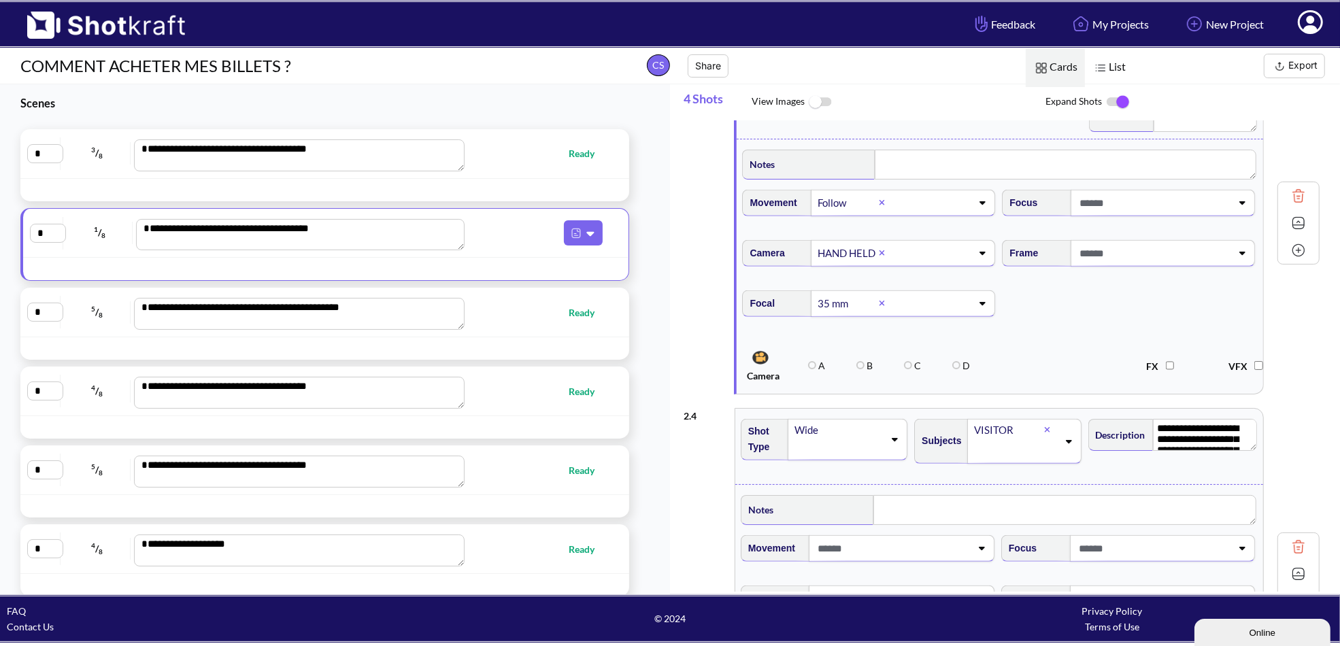
scroll to position [816, 0]
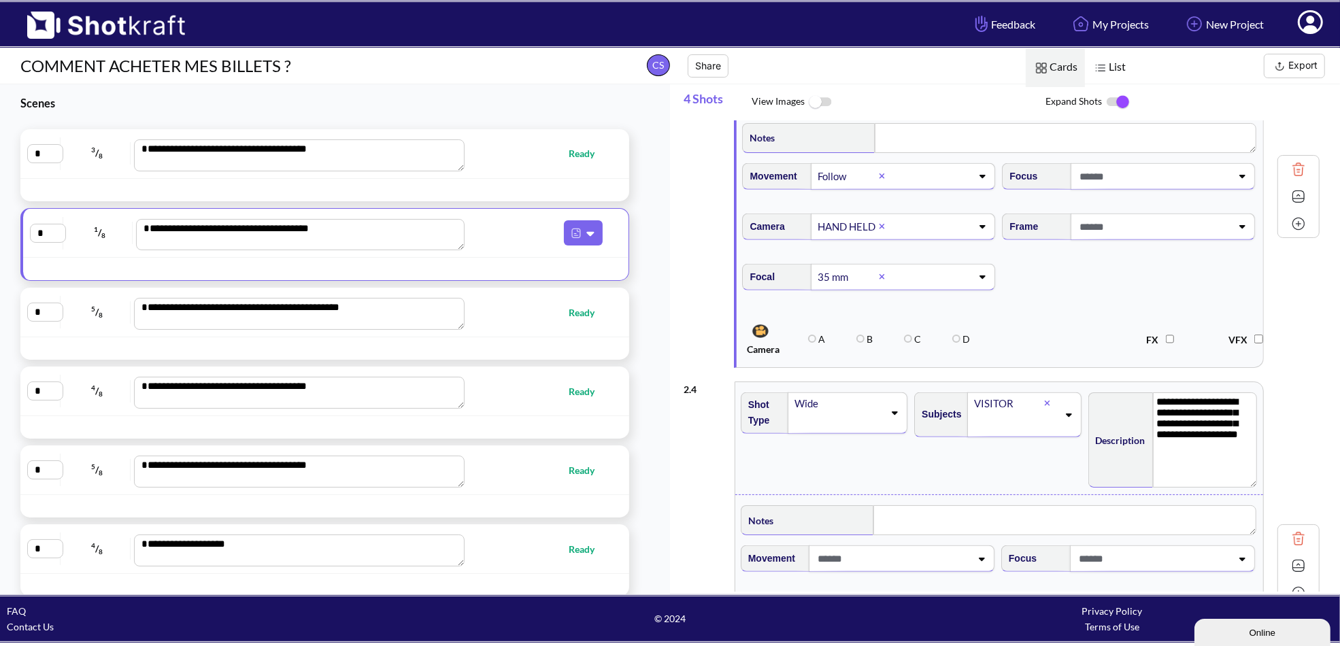
drag, startPoint x: 1254, startPoint y: 416, endPoint x: 1259, endPoint y: 482, distance: 66.8
click at [1259, 482] on div "**********" at bounding box center [1172, 439] width 173 height 106
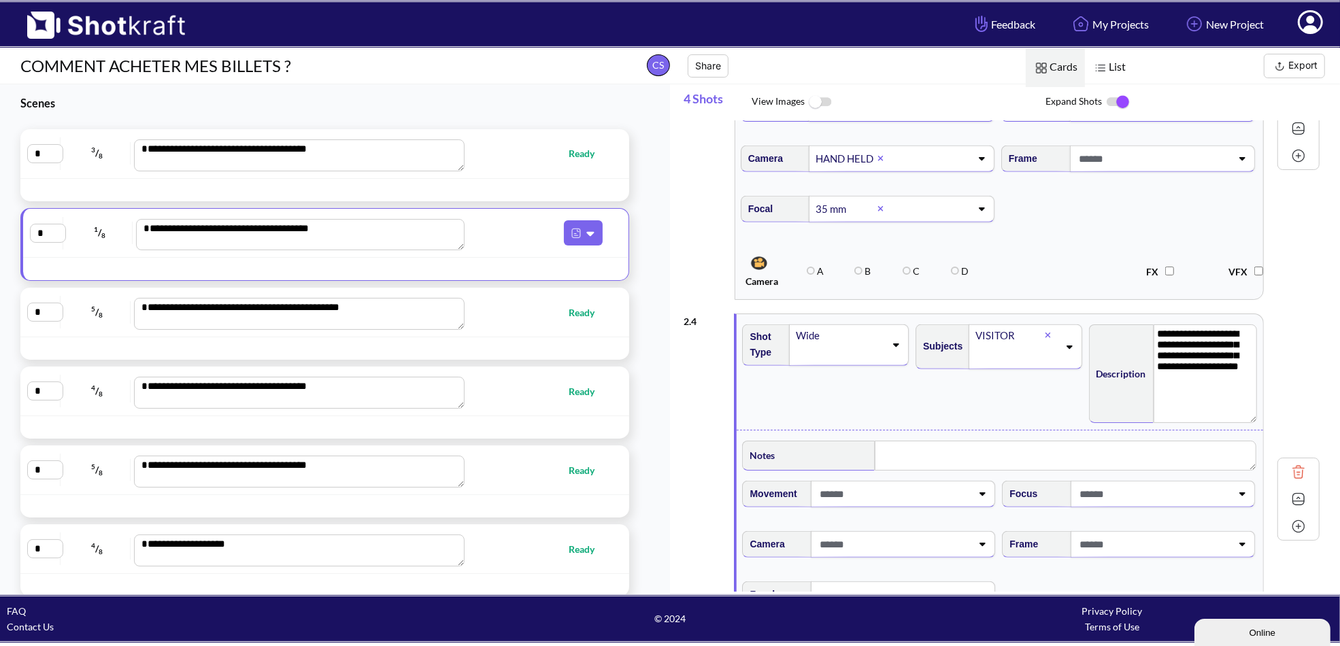
scroll to position [952, 0]
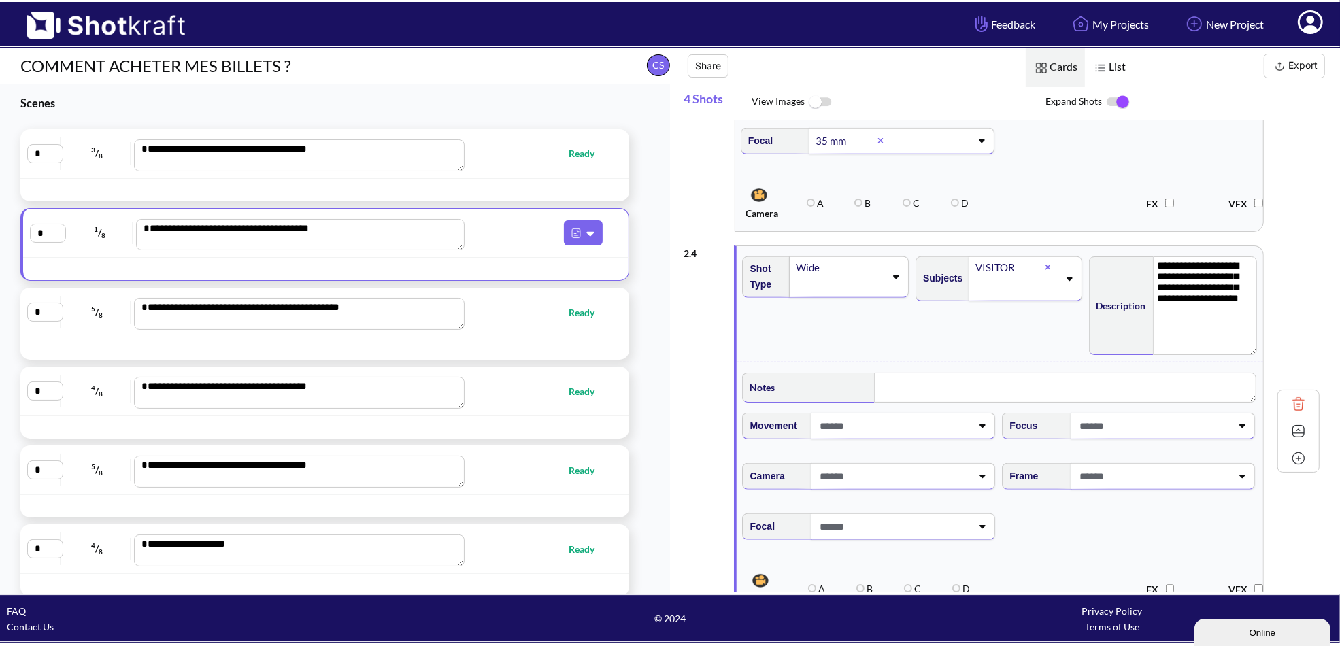
click at [896, 425] on span at bounding box center [894, 426] width 156 height 22
click at [842, 452] on li "Pan left, Pan Right" at bounding box center [881, 453] width 246 height 21
click at [919, 473] on span at bounding box center [894, 476] width 156 height 22
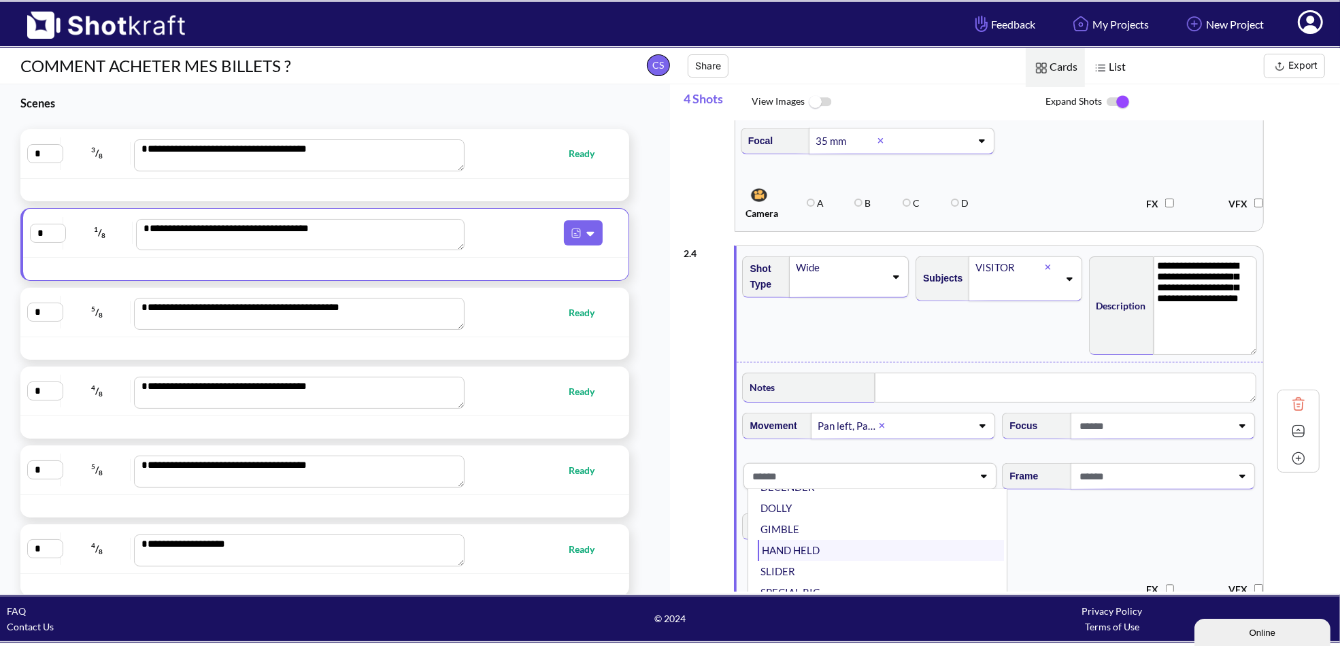
click at [804, 544] on li "HAND HELD" at bounding box center [881, 550] width 246 height 21
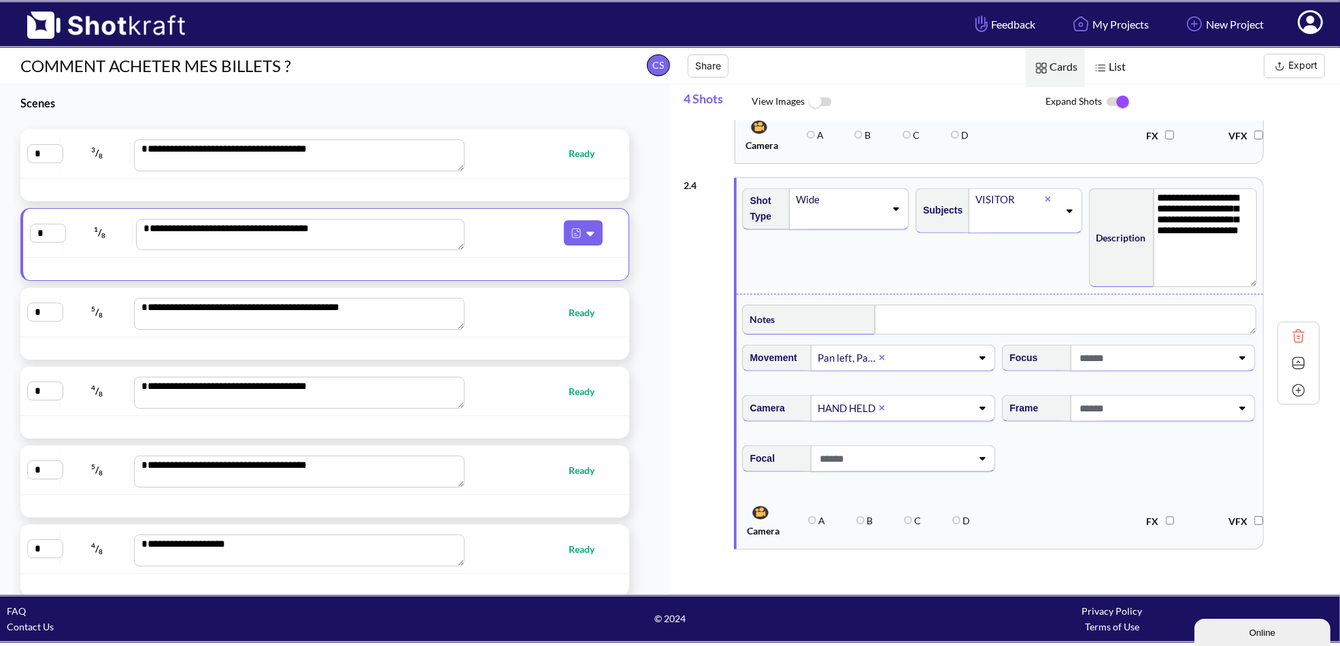
click at [959, 454] on span at bounding box center [894, 459] width 156 height 22
click at [799, 531] on li "25 mm" at bounding box center [881, 532] width 246 height 21
click at [1029, 483] on span "Focal 25 mm" at bounding box center [1000, 467] width 520 height 57
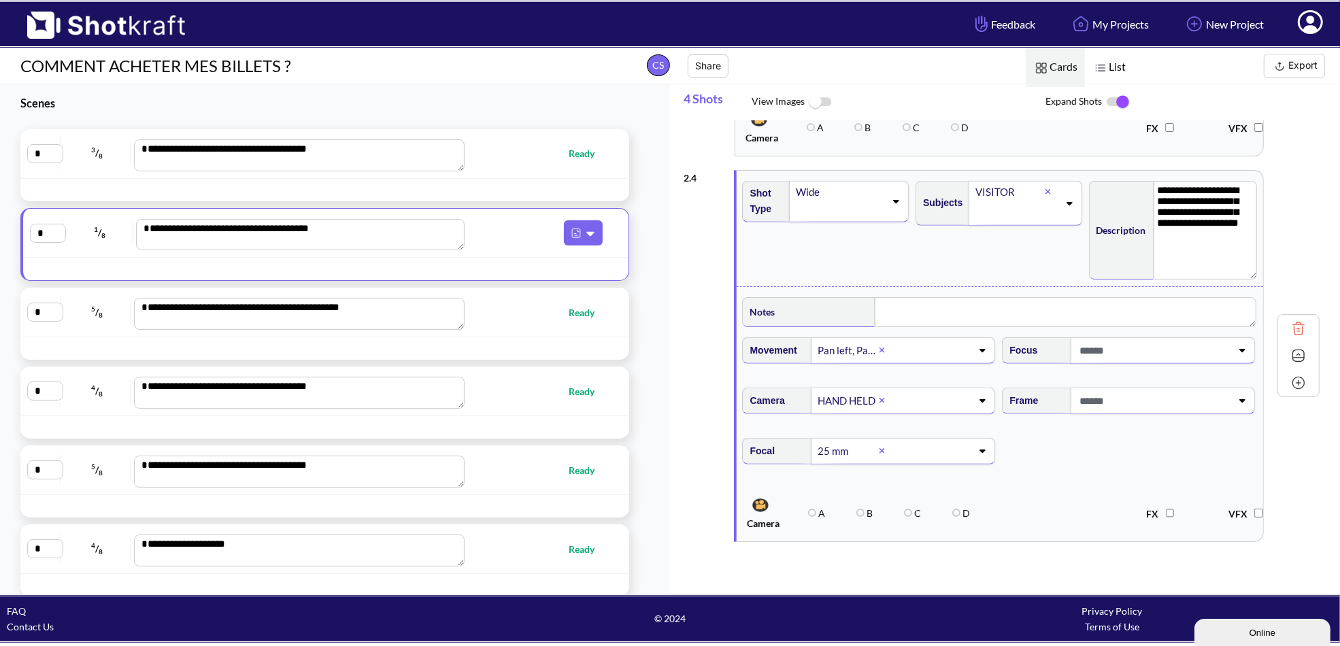
scroll to position [1034, 0]
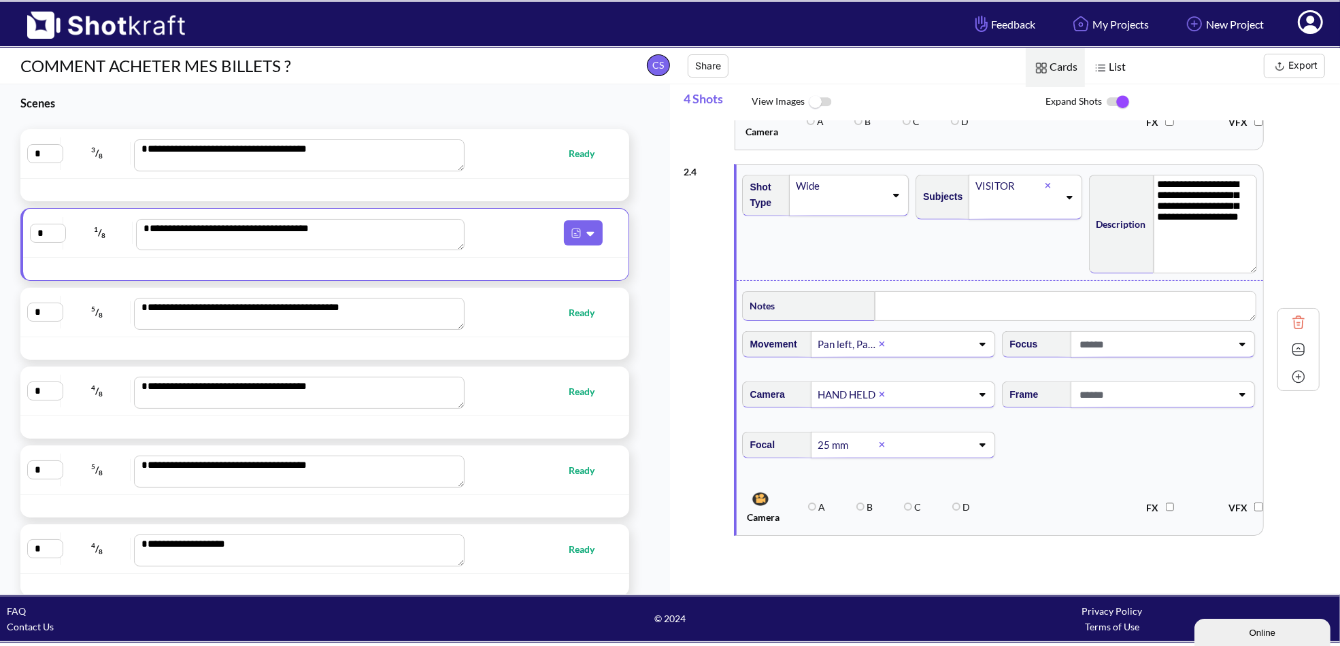
click at [522, 315] on span "Ready" at bounding box center [537, 313] width 144 height 16
type textarea "**********"
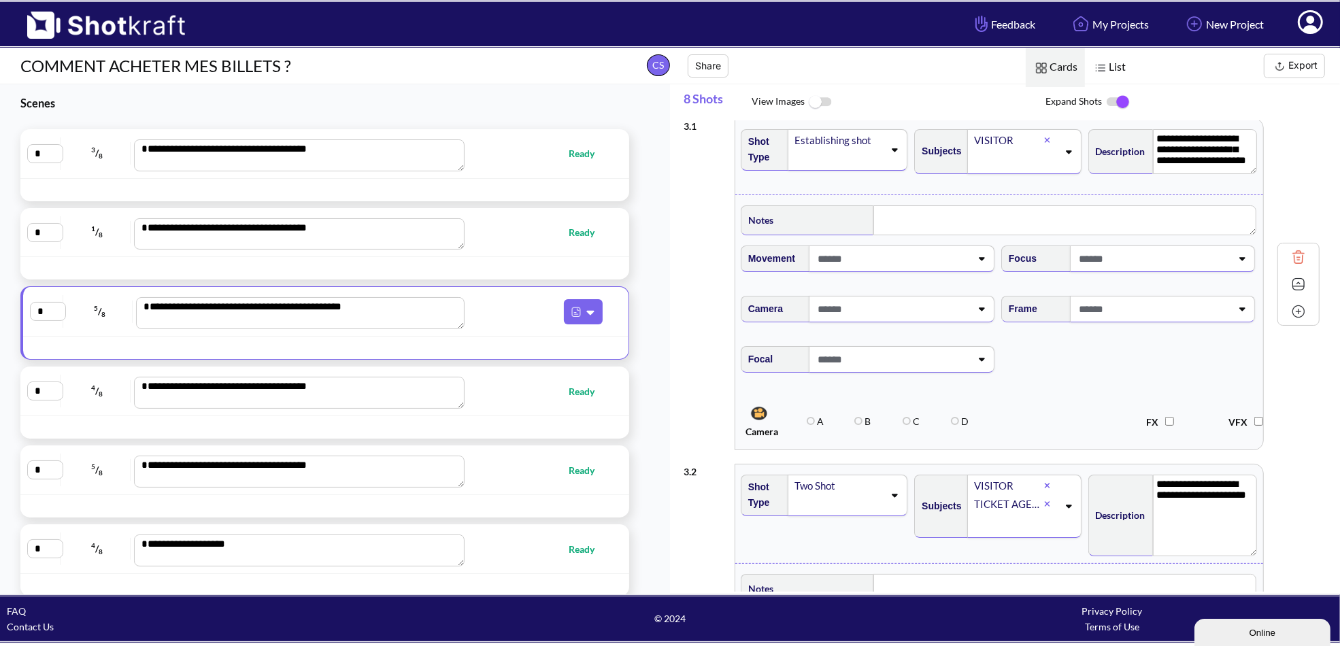
scroll to position [0, 0]
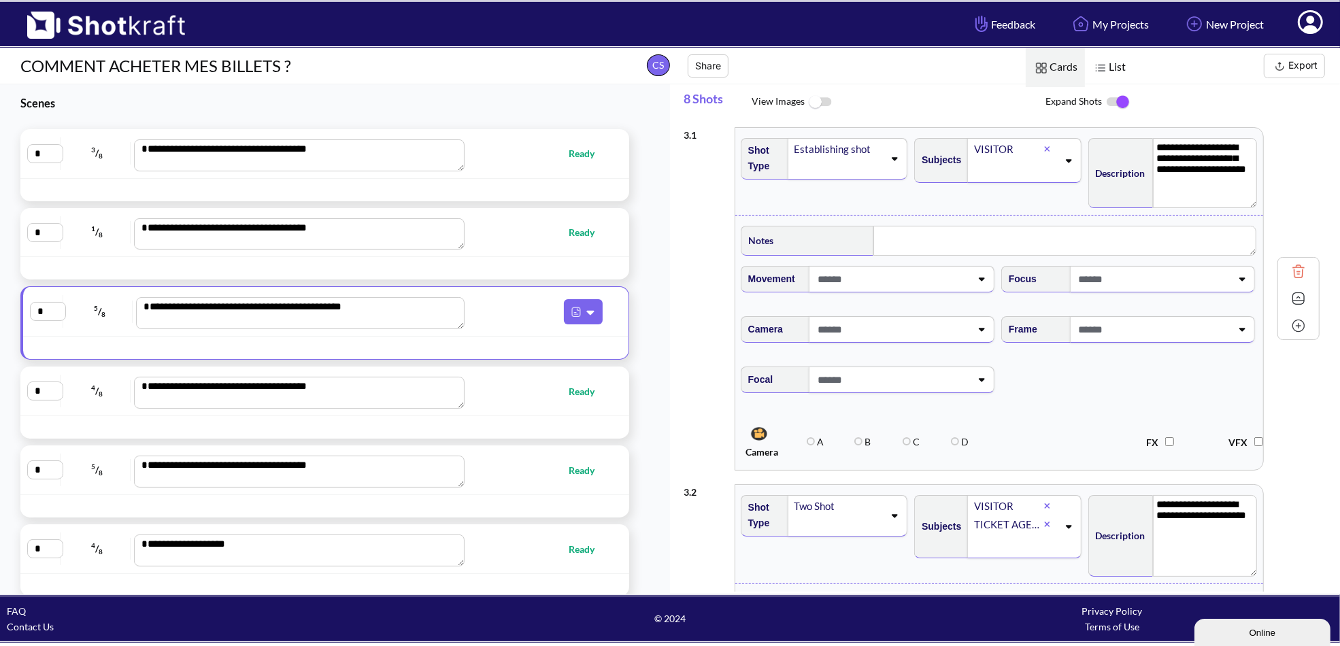
drag, startPoint x: 1253, startPoint y: 179, endPoint x: 1257, endPoint y: 204, distance: 25.5
click at [1257, 204] on div "**********" at bounding box center [1172, 171] width 173 height 80
click at [538, 242] on div "**********" at bounding box center [328, 232] width 603 height 35
type textarea "**********"
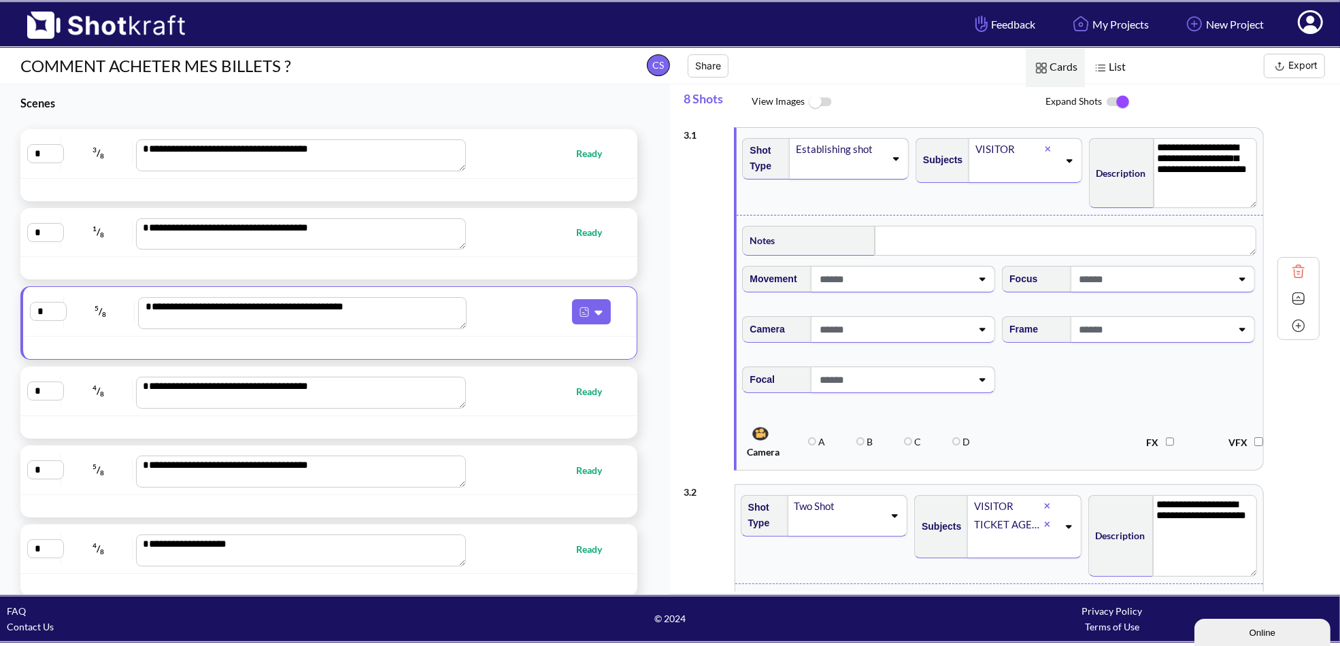
type textarea "**********"
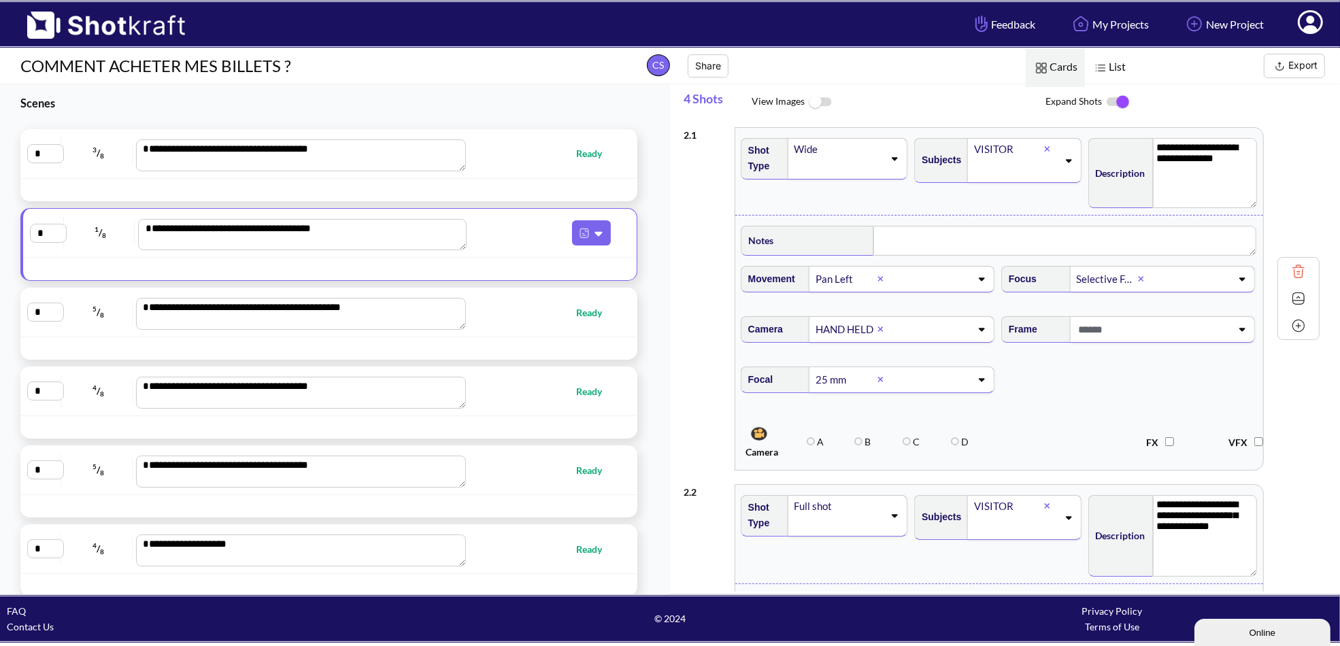
click at [509, 311] on span "Ready" at bounding box center [543, 313] width 146 height 16
type textarea "**********"
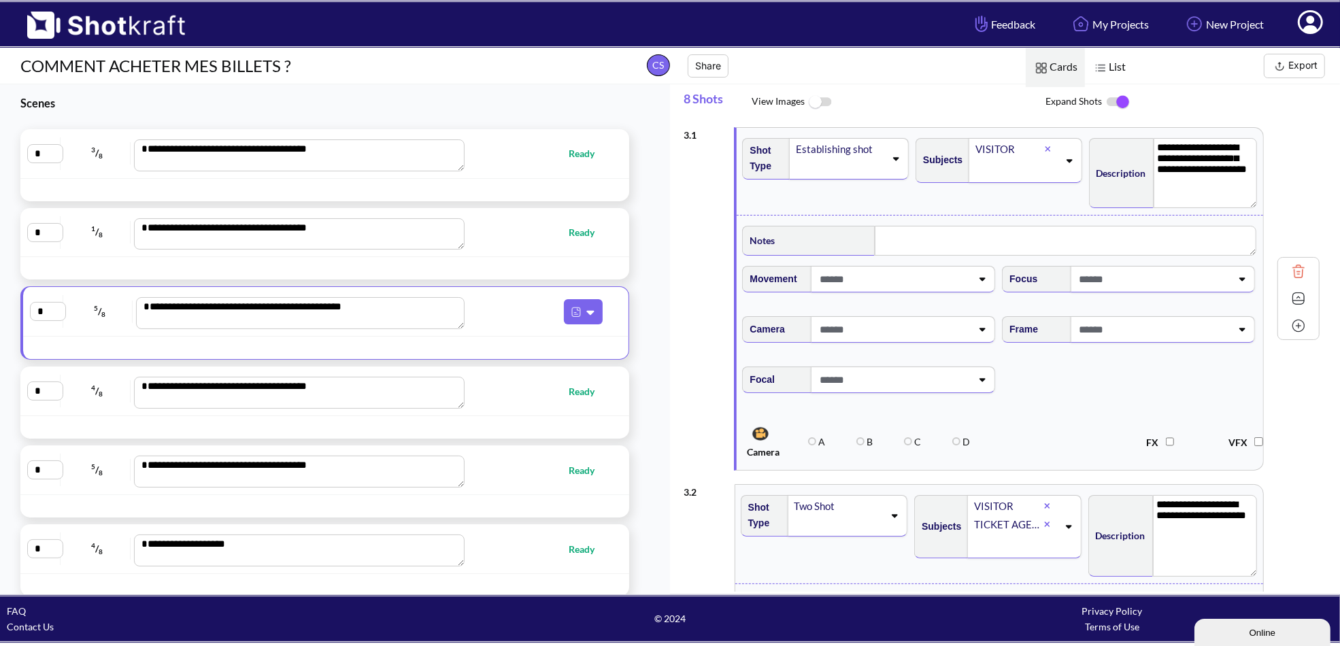
click at [905, 280] on span at bounding box center [894, 279] width 156 height 22
click at [812, 316] on li "Follow" at bounding box center [881, 311] width 246 height 21
type input "**"
click at [837, 312] on li "Pan Left" at bounding box center [881, 315] width 246 height 21
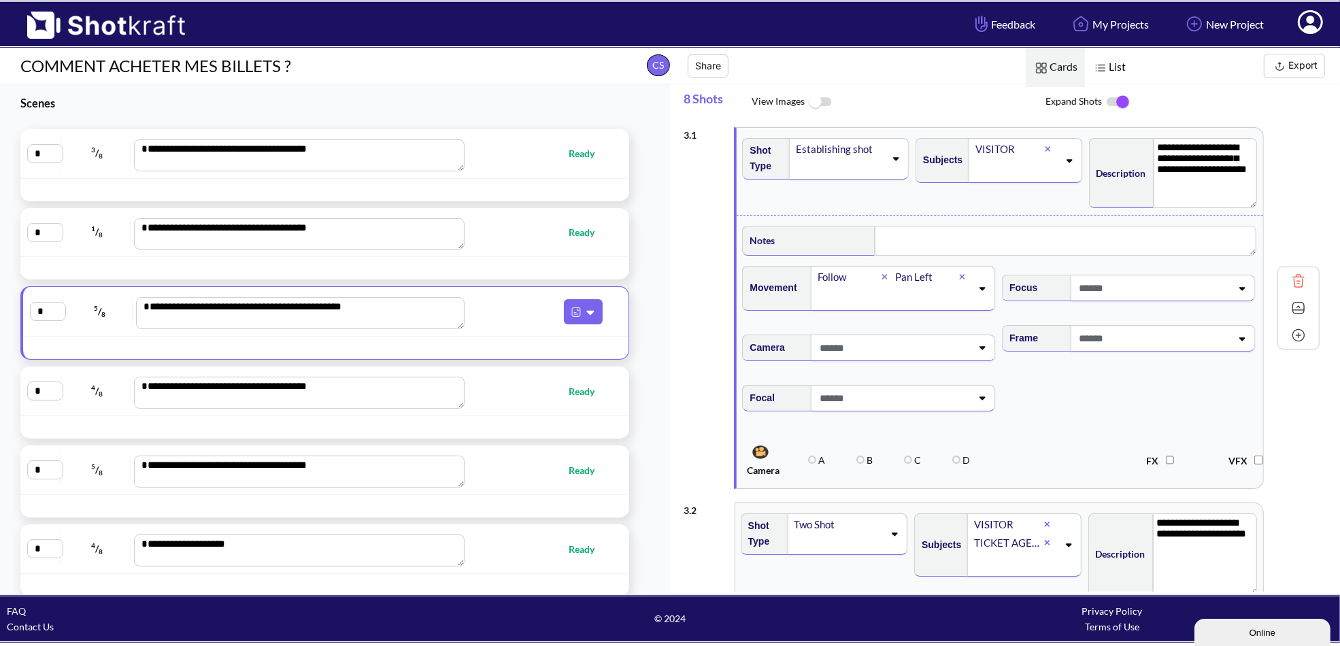
click at [918, 346] on span at bounding box center [894, 348] width 156 height 22
click at [813, 418] on li "HAND HELD" at bounding box center [881, 422] width 246 height 21
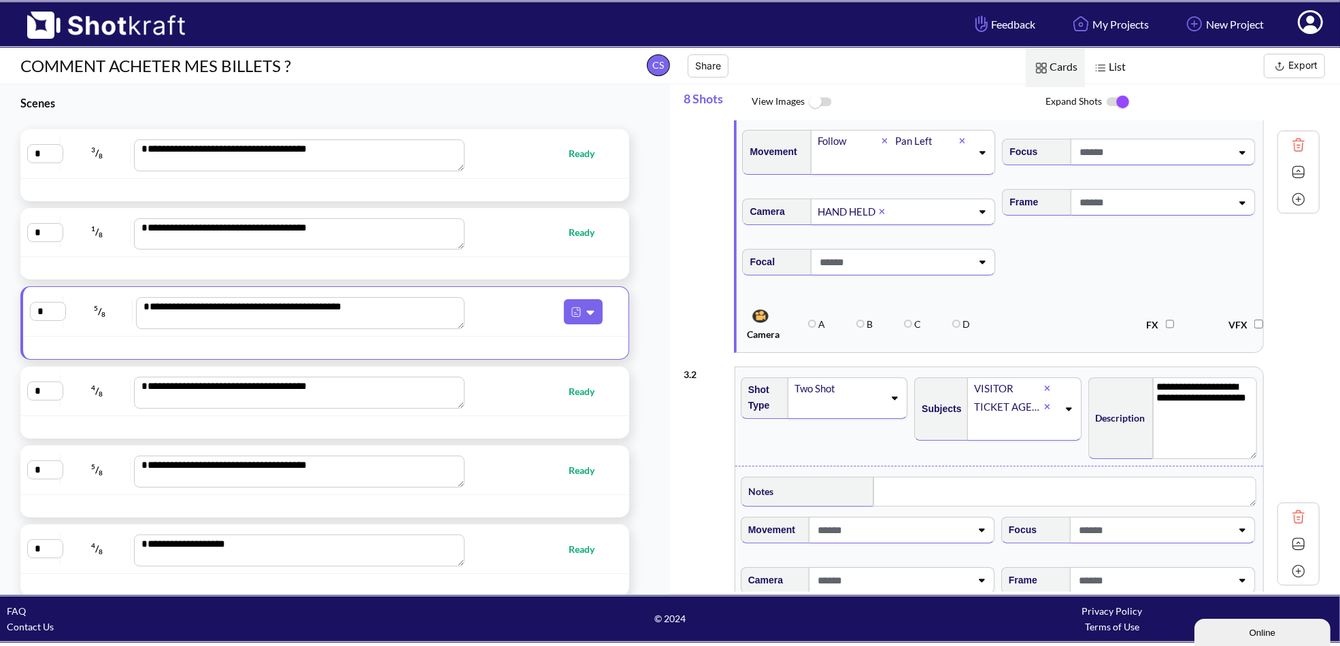
scroll to position [204, 0]
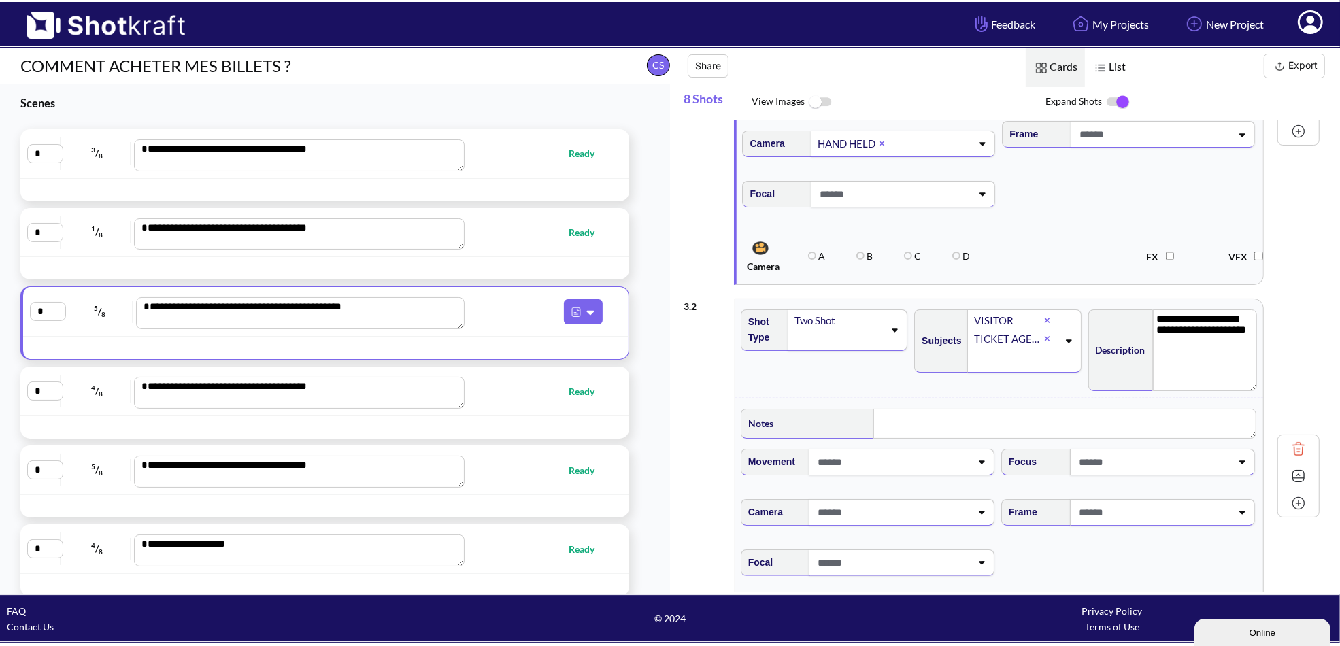
click at [912, 458] on span at bounding box center [892, 462] width 156 height 22
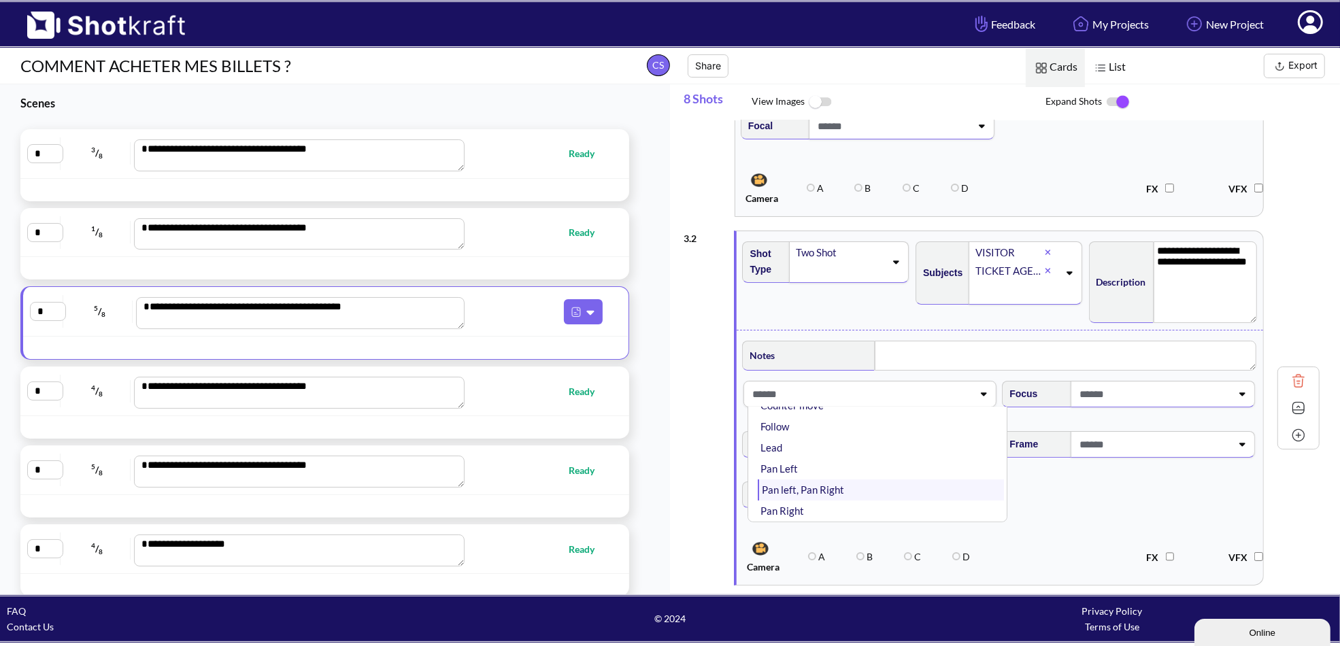
scroll to position [68, 0]
click at [1064, 511] on span "Focal" at bounding box center [1000, 503] width 520 height 57
click at [1105, 401] on span at bounding box center [1154, 394] width 156 height 22
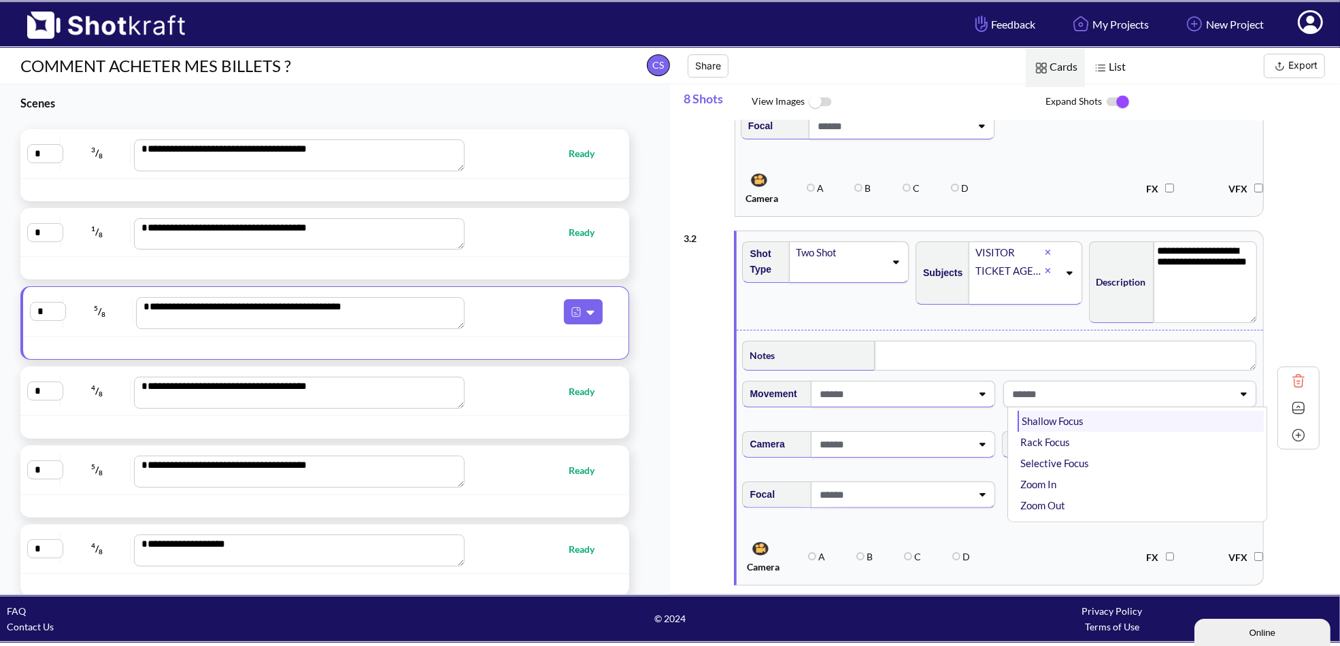
scroll to position [46, 0]
click at [903, 442] on span at bounding box center [894, 444] width 156 height 22
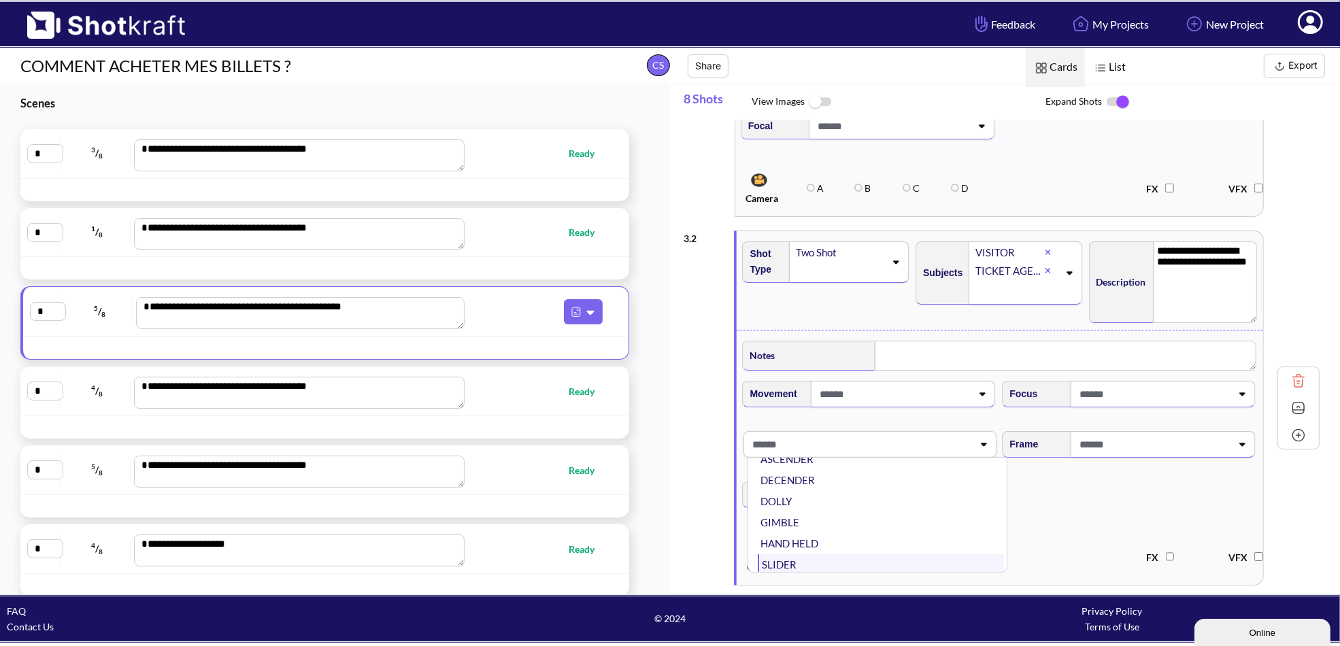
scroll to position [68, 0]
click at [807, 517] on li "HAND HELD" at bounding box center [881, 518] width 246 height 21
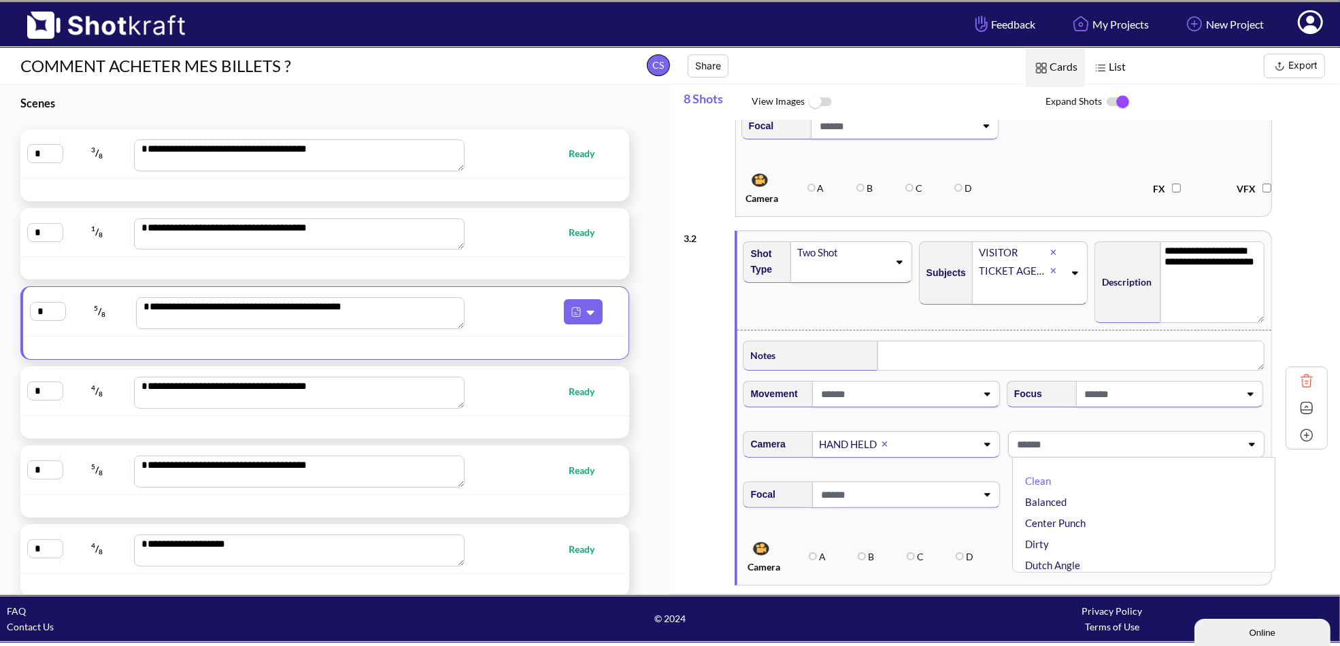
click at [1093, 448] on span at bounding box center [1125, 444] width 223 height 22
click at [1108, 448] on span at bounding box center [1161, 444] width 159 height 22
click at [1165, 454] on div at bounding box center [1160, 444] width 161 height 25
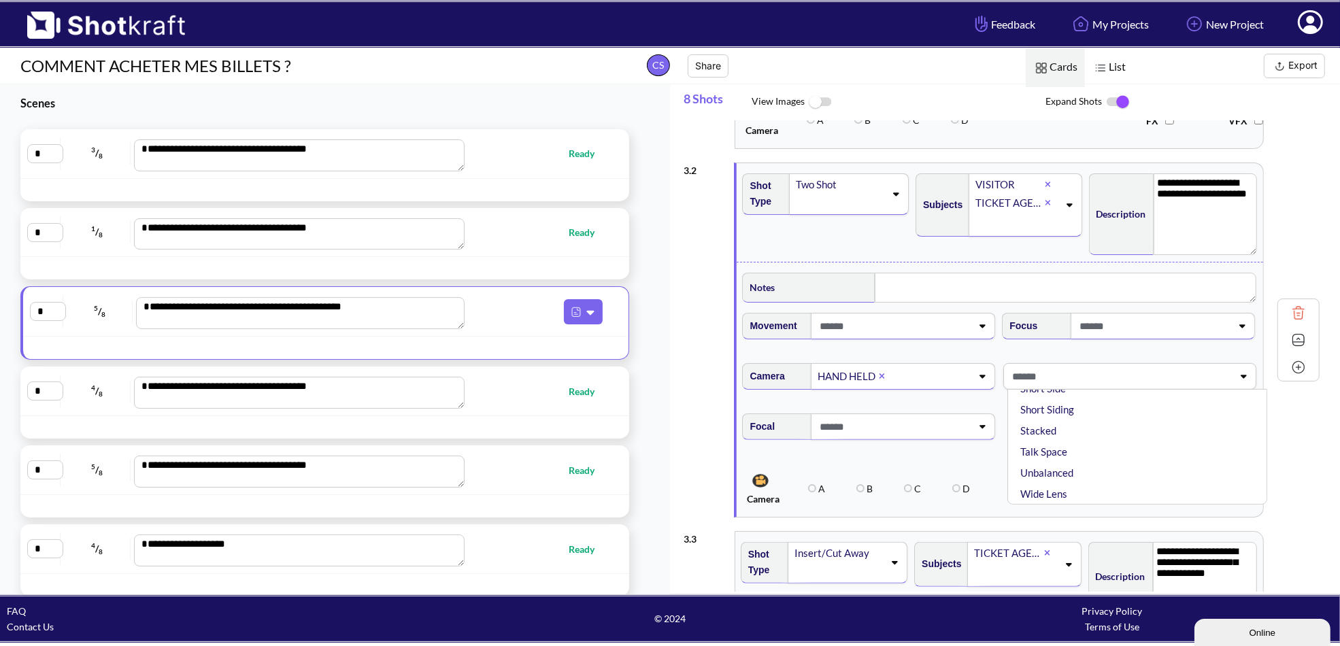
click at [891, 432] on span at bounding box center [894, 427] width 156 height 22
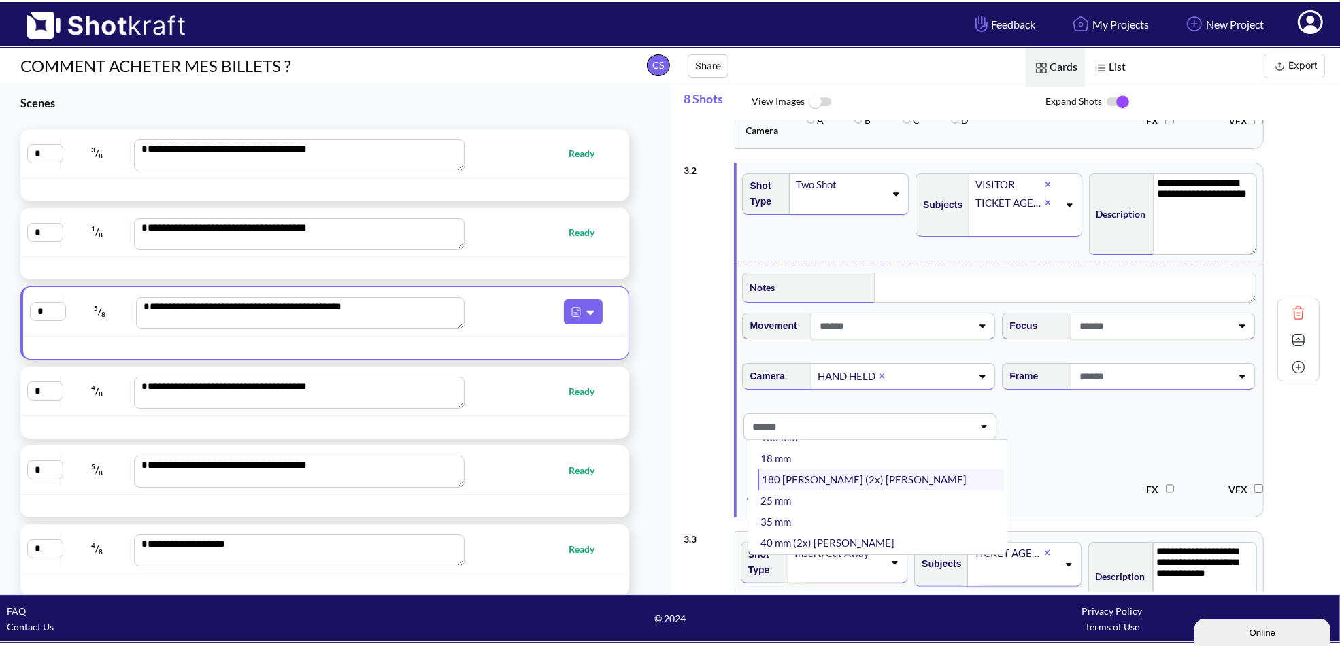
scroll to position [136, 0]
click at [818, 453] on li "35 mm" at bounding box center [881, 454] width 246 height 21
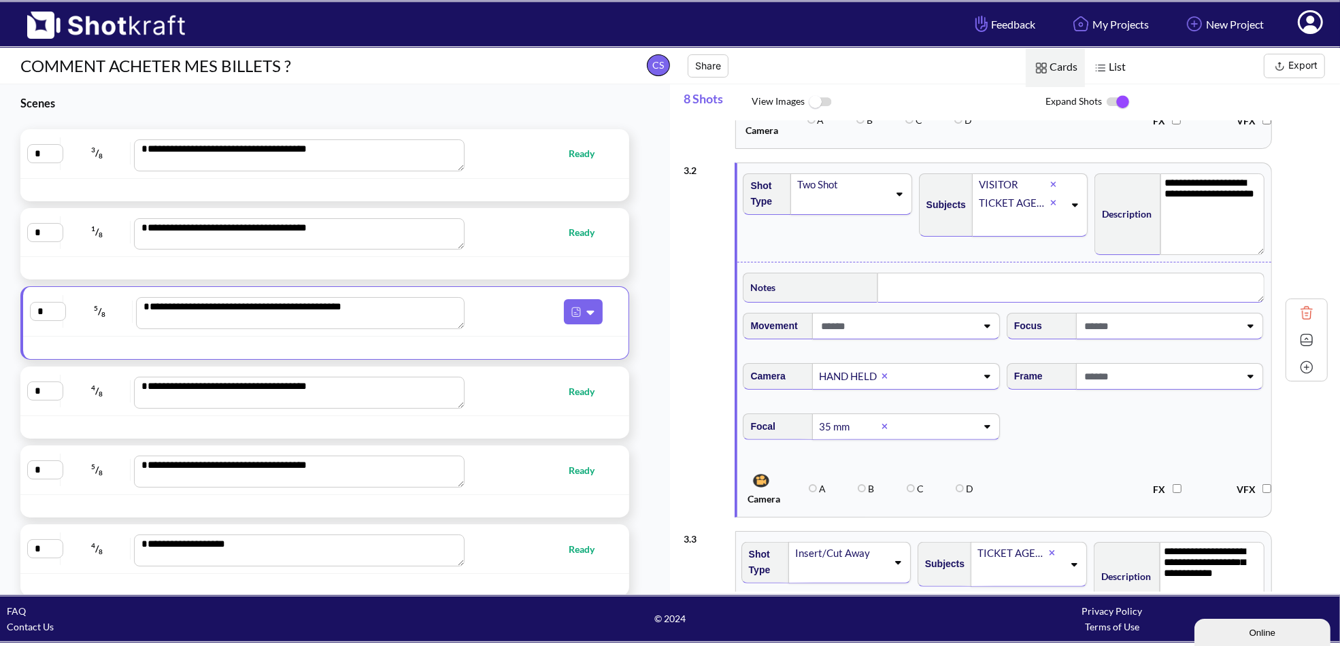
click at [938, 288] on textarea at bounding box center [1071, 288] width 387 height 30
click at [1071, 200] on icon at bounding box center [1074, 205] width 18 height 10
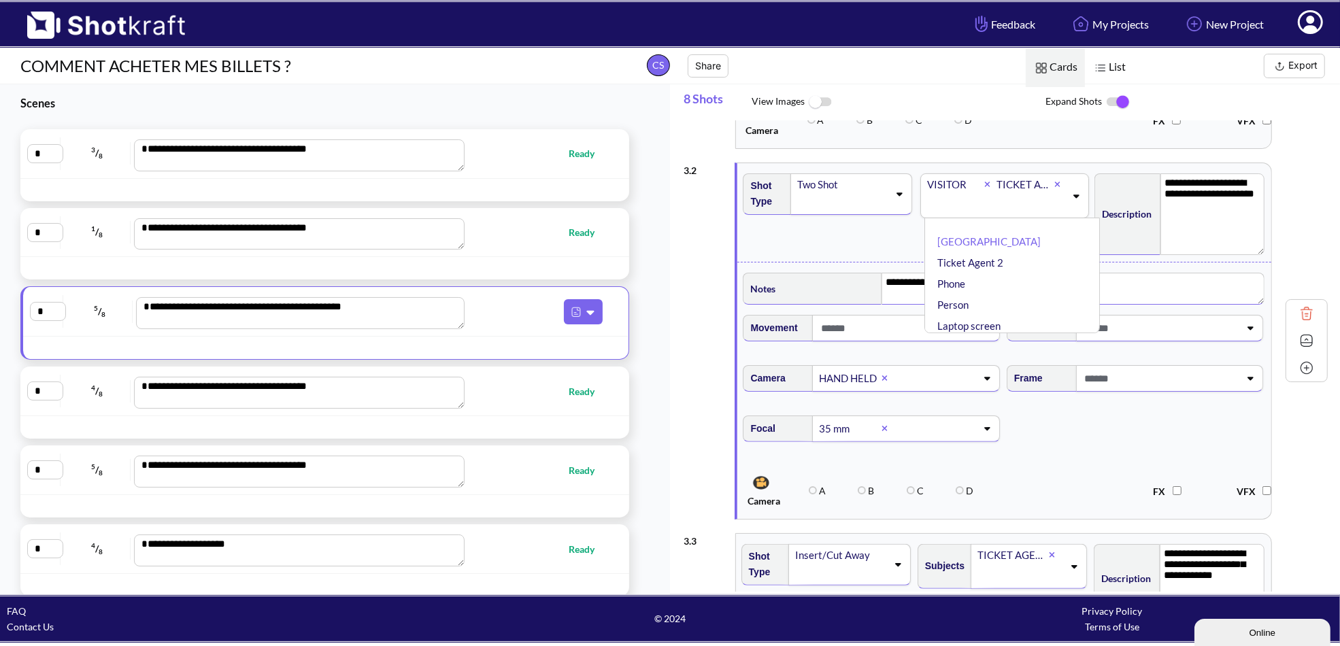
click at [869, 250] on div "Shot Type Two Shot" at bounding box center [829, 213] width 176 height 92
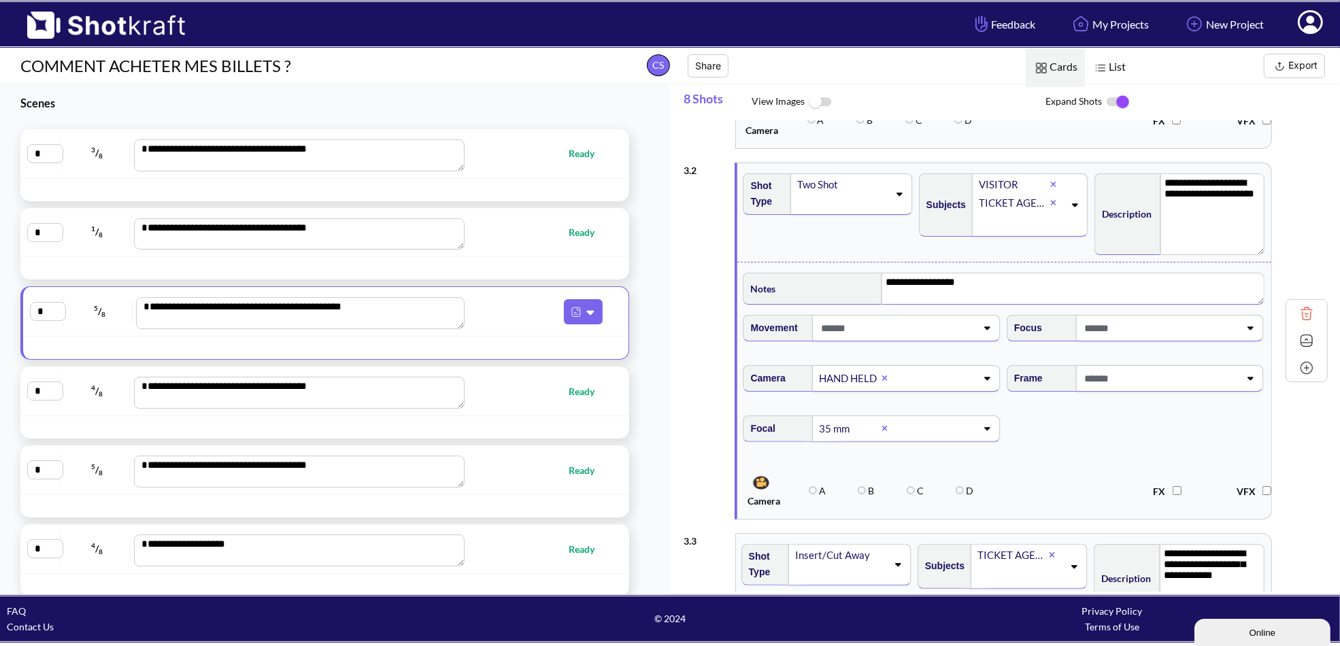
click at [1148, 325] on span at bounding box center [1161, 328] width 159 height 22
type textarea "**********"
click at [1031, 286] on textarea "**********" at bounding box center [1073, 289] width 383 height 32
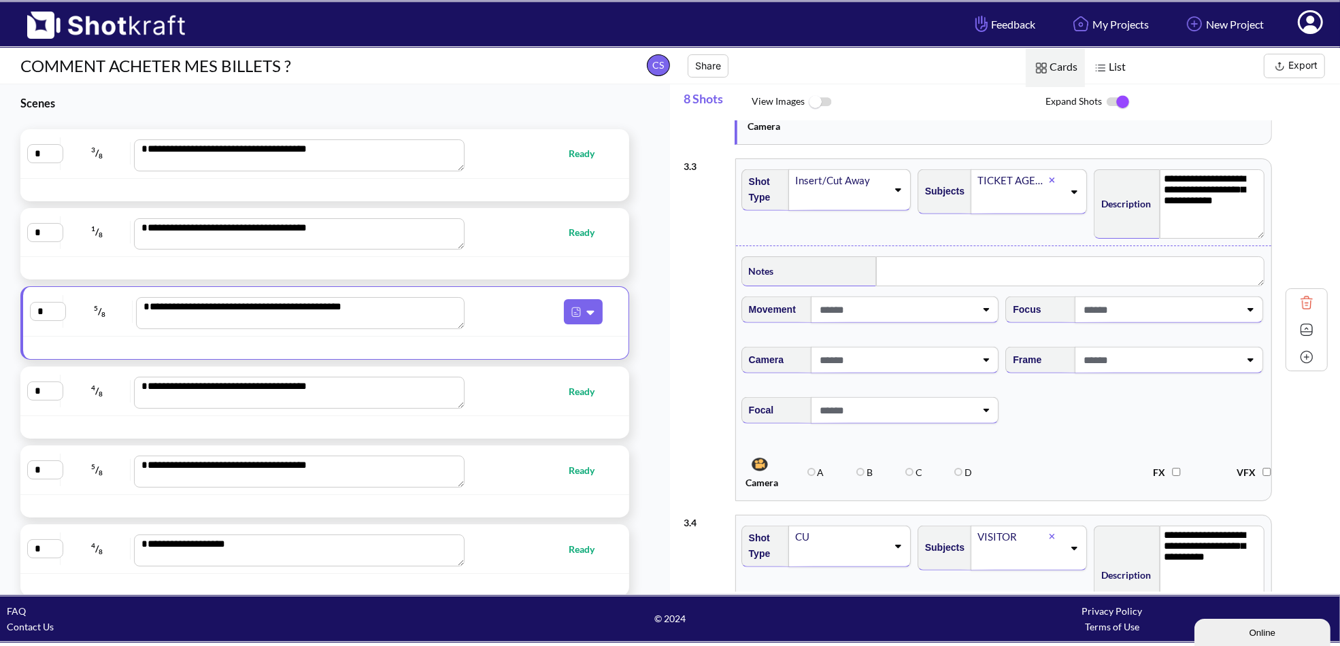
scroll to position [816, 0]
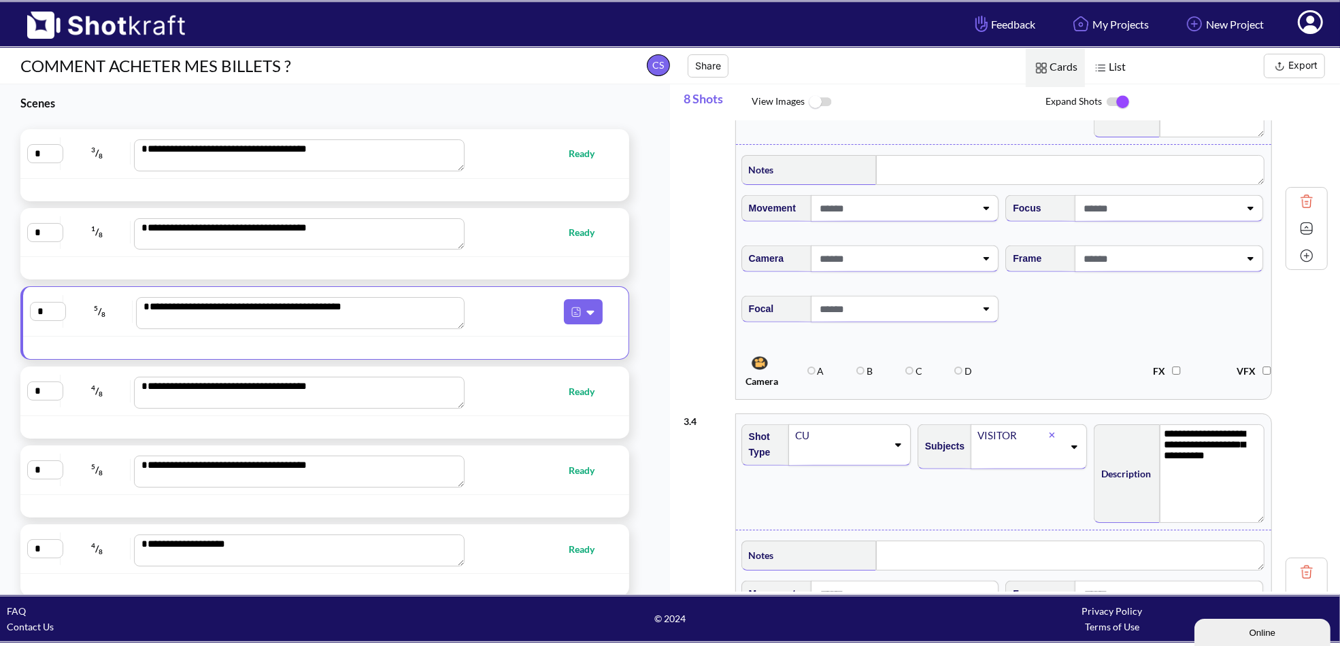
click at [1037, 445] on span at bounding box center [1019, 456] width 87 height 22
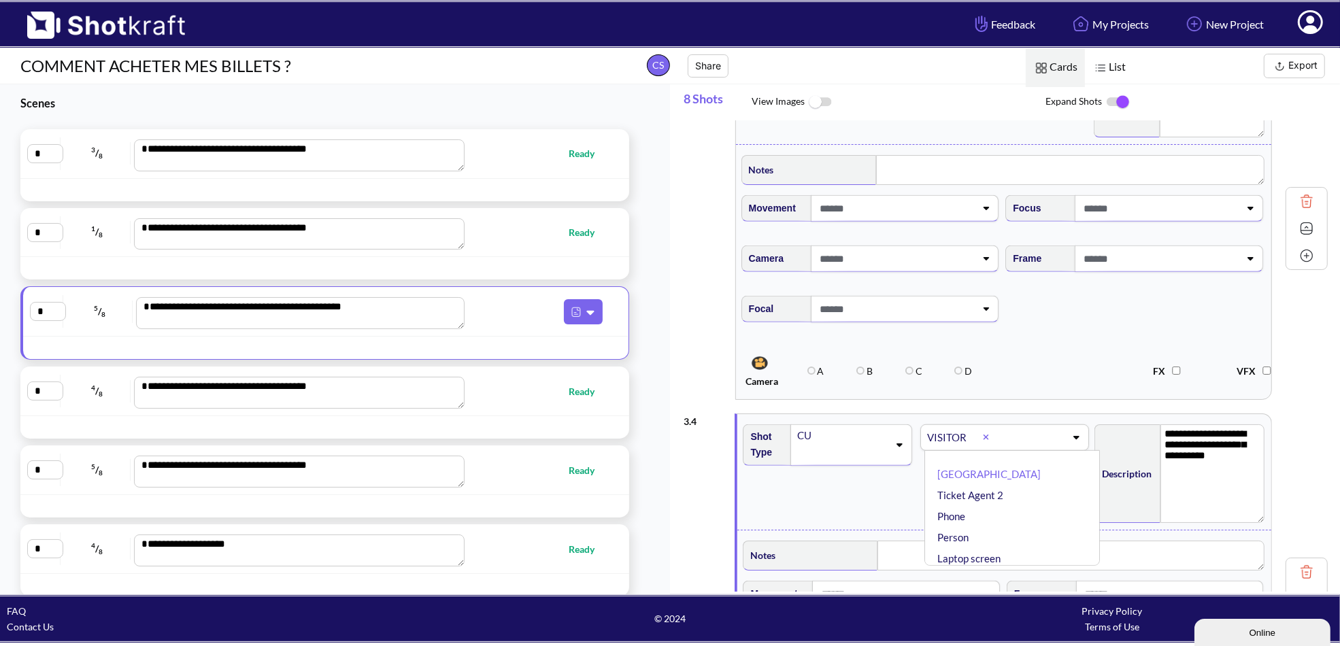
type textarea "**********"
click at [841, 482] on div "Shot Type CU" at bounding box center [829, 472] width 176 height 109
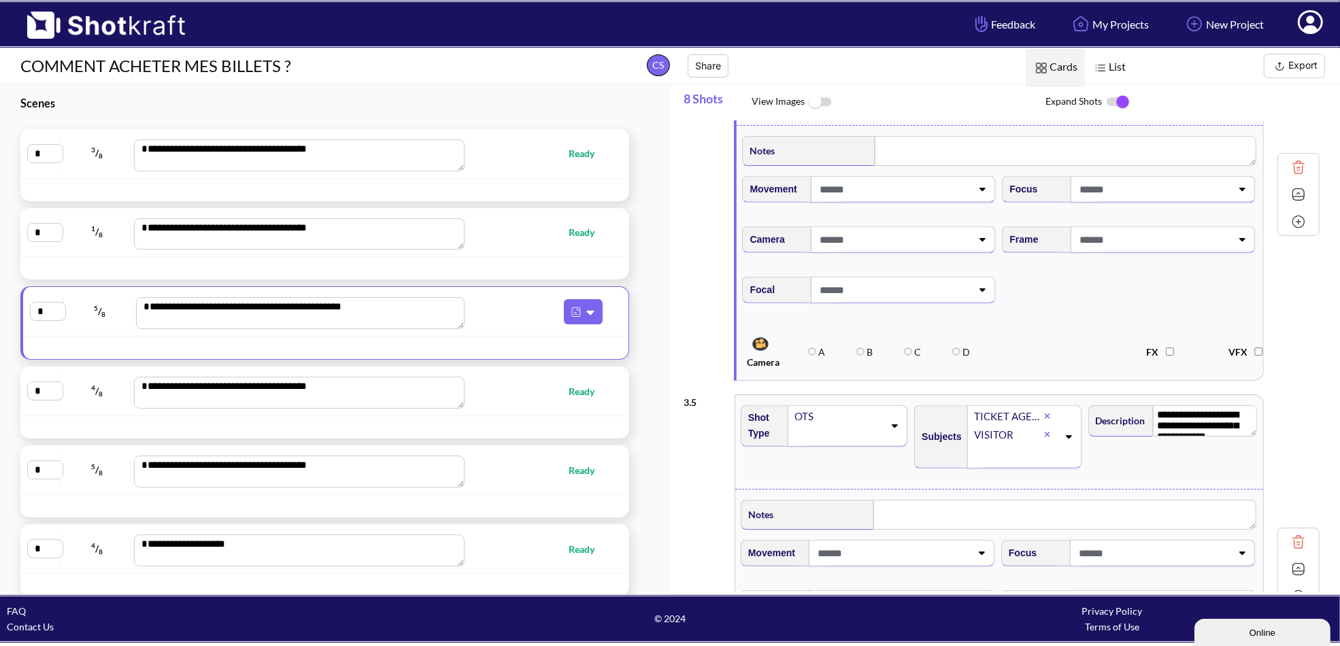
scroll to position [1225, 0]
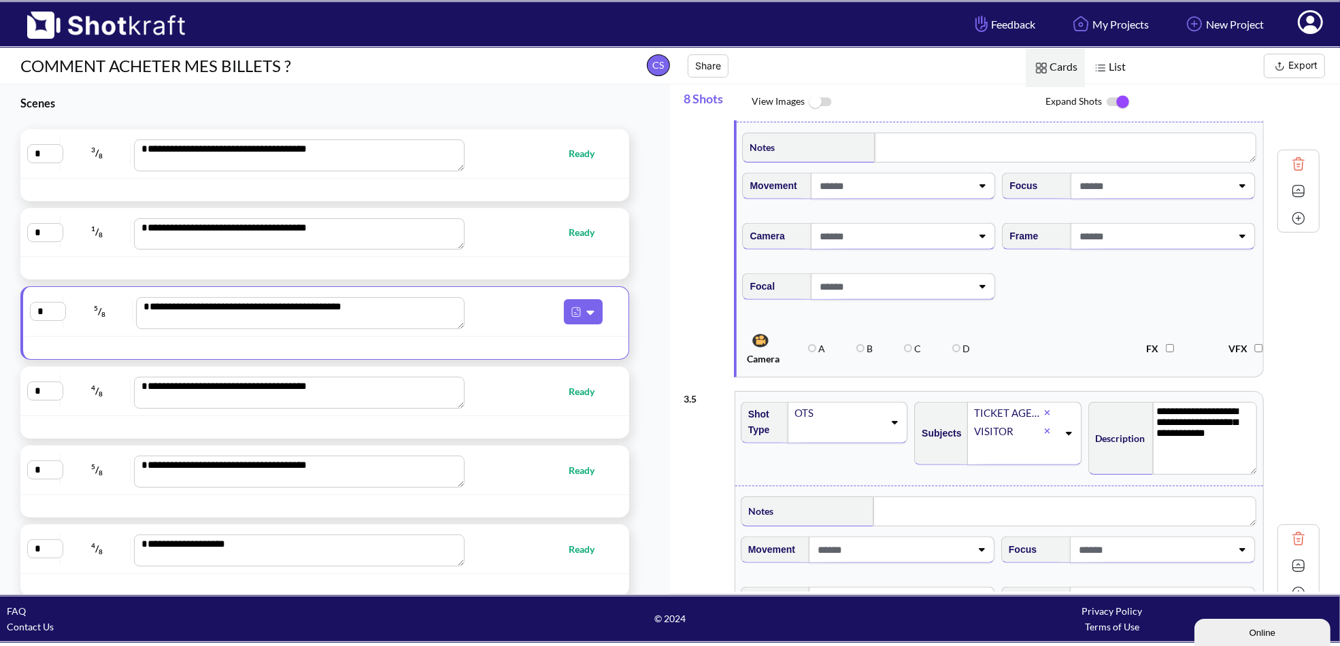
drag, startPoint x: 1255, startPoint y: 423, endPoint x: 1255, endPoint y: 464, distance: 40.8
click at [1255, 464] on textarea "**********" at bounding box center [1205, 438] width 105 height 73
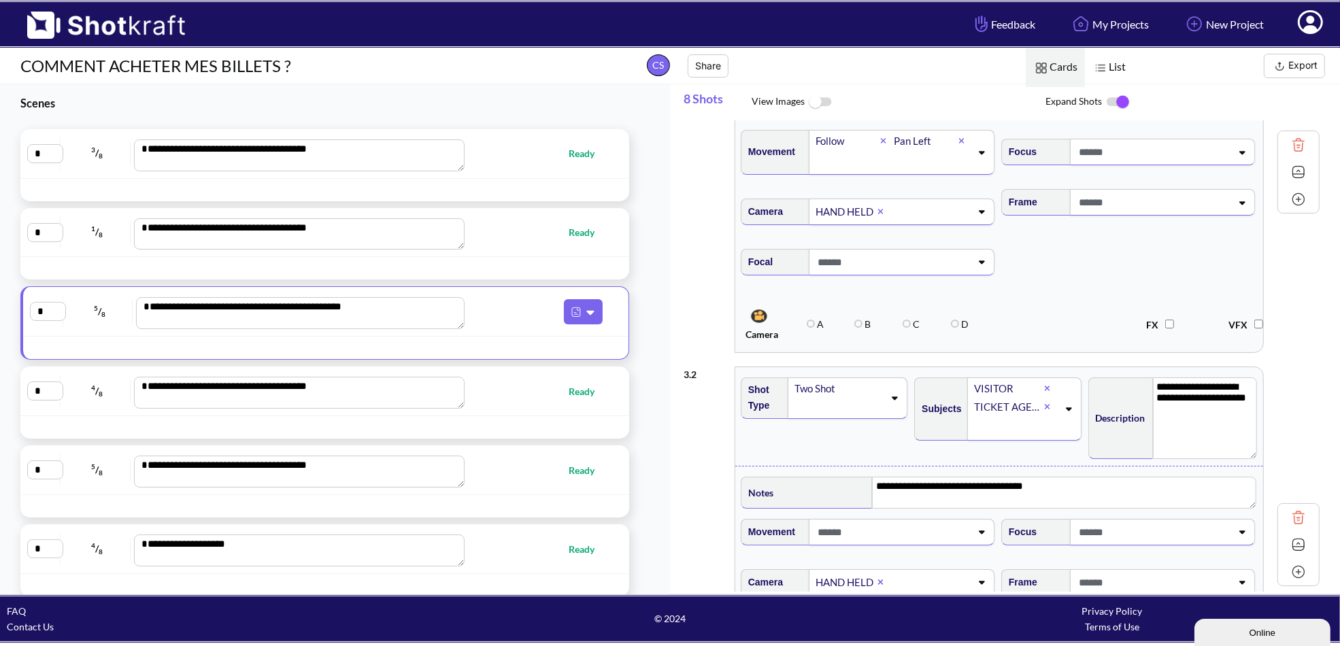
scroll to position [204, 0]
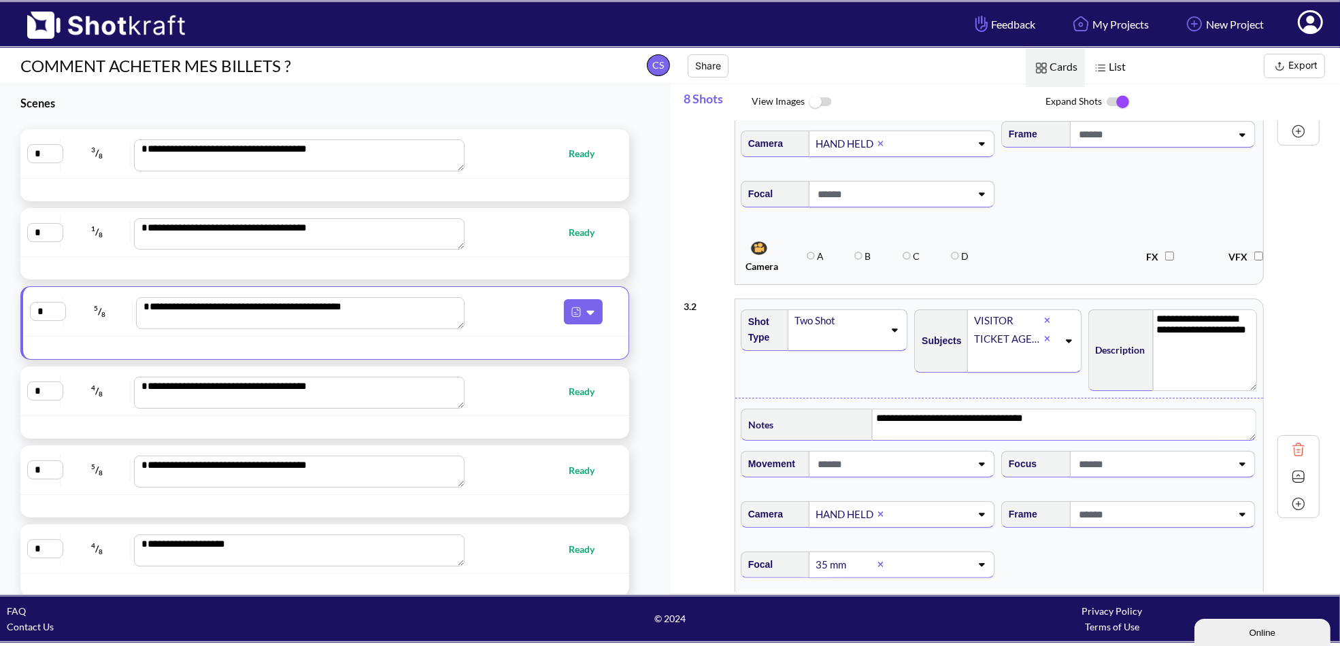
click at [1020, 411] on textarea "**********" at bounding box center [1064, 425] width 384 height 32
click at [882, 382] on div "Shot Type Two Shot" at bounding box center [826, 349] width 173 height 92
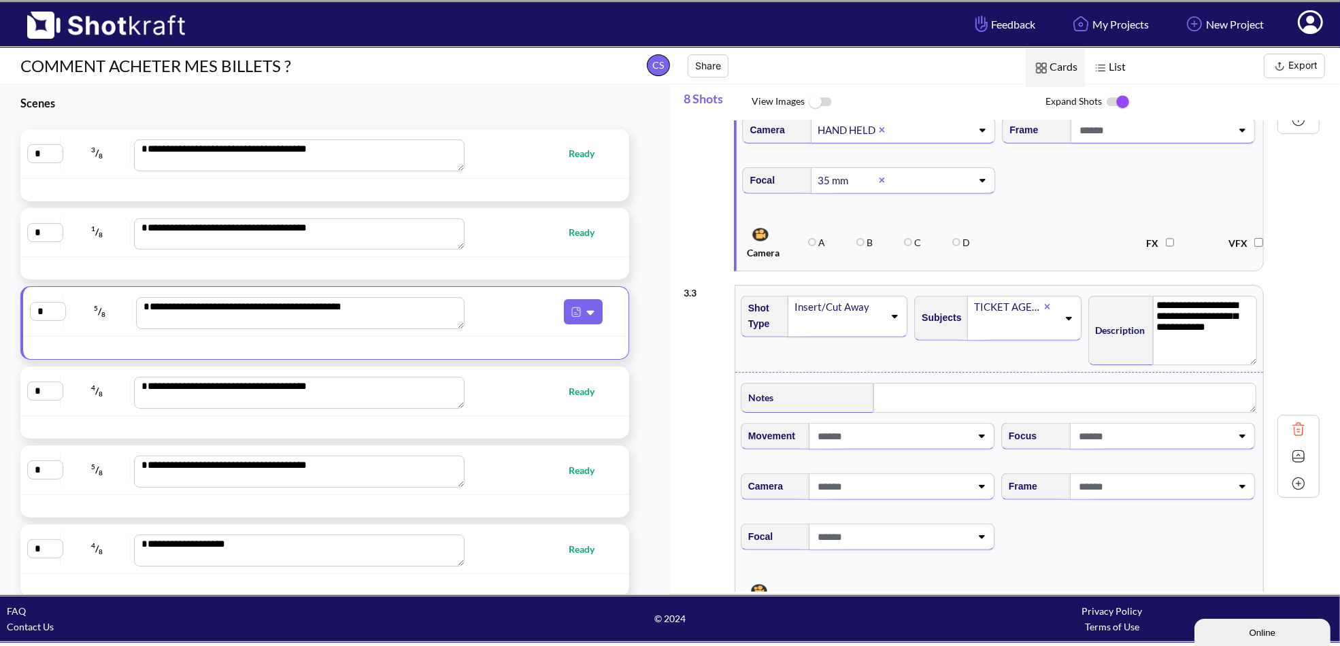
scroll to position [612, 0]
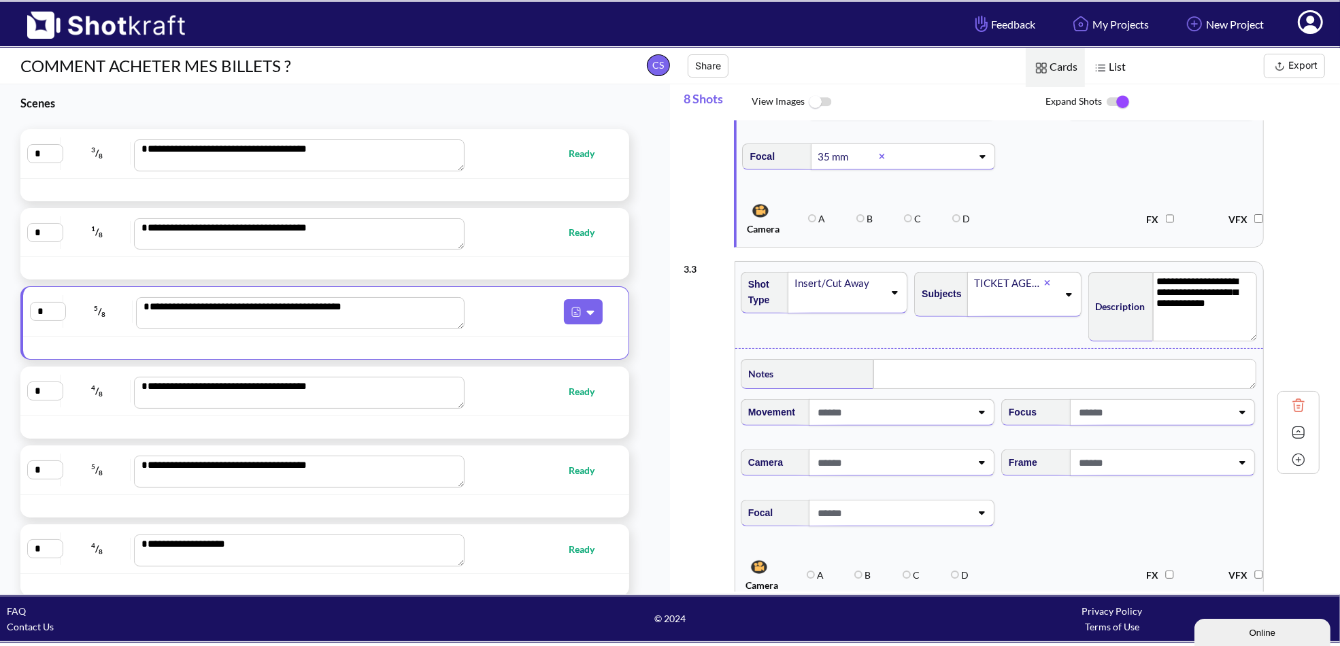
click at [1116, 454] on span at bounding box center [1154, 463] width 156 height 22
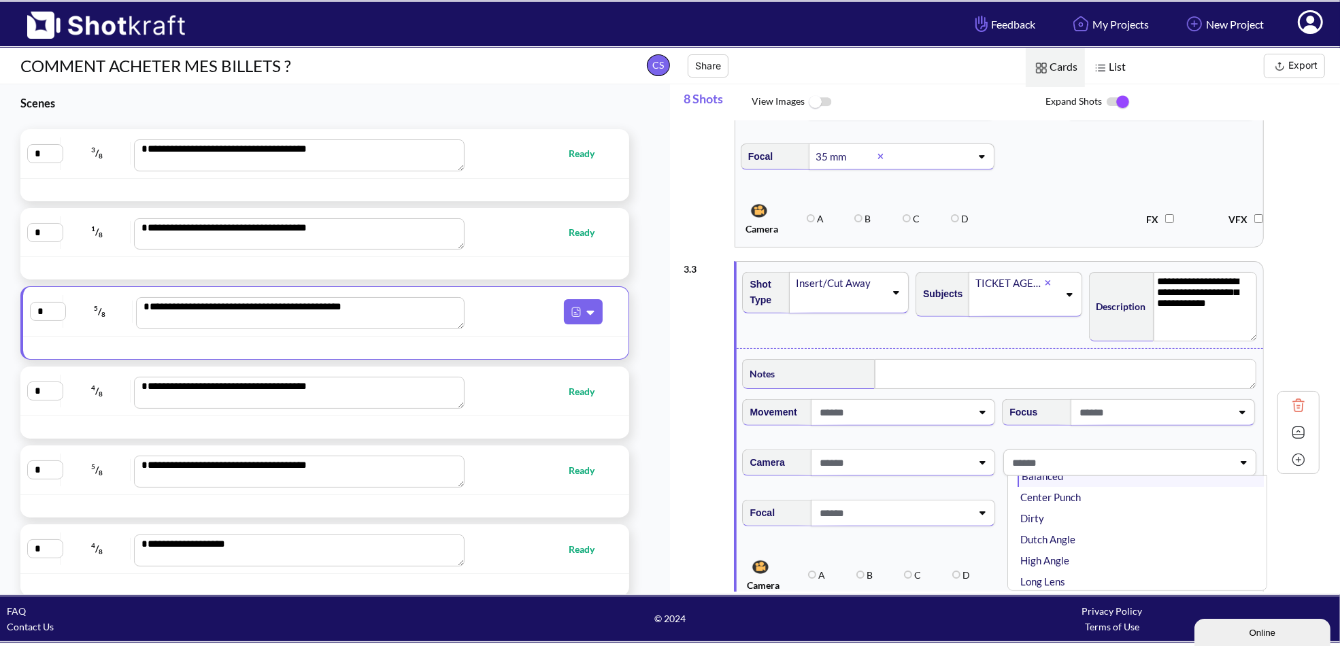
scroll to position [68, 0]
click at [1072, 529] on li "High Angle" at bounding box center [1141, 537] width 246 height 21
click at [920, 462] on span at bounding box center [894, 463] width 156 height 22
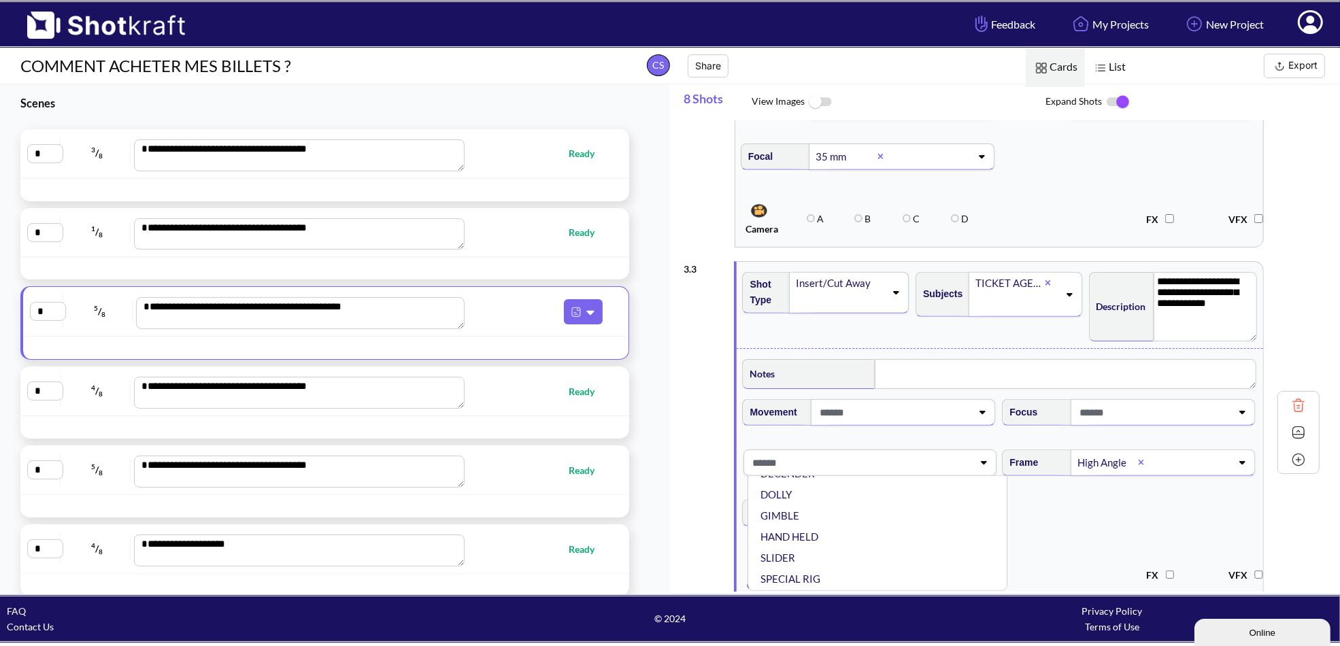
click at [796, 534] on li "HAND HELD" at bounding box center [881, 537] width 246 height 21
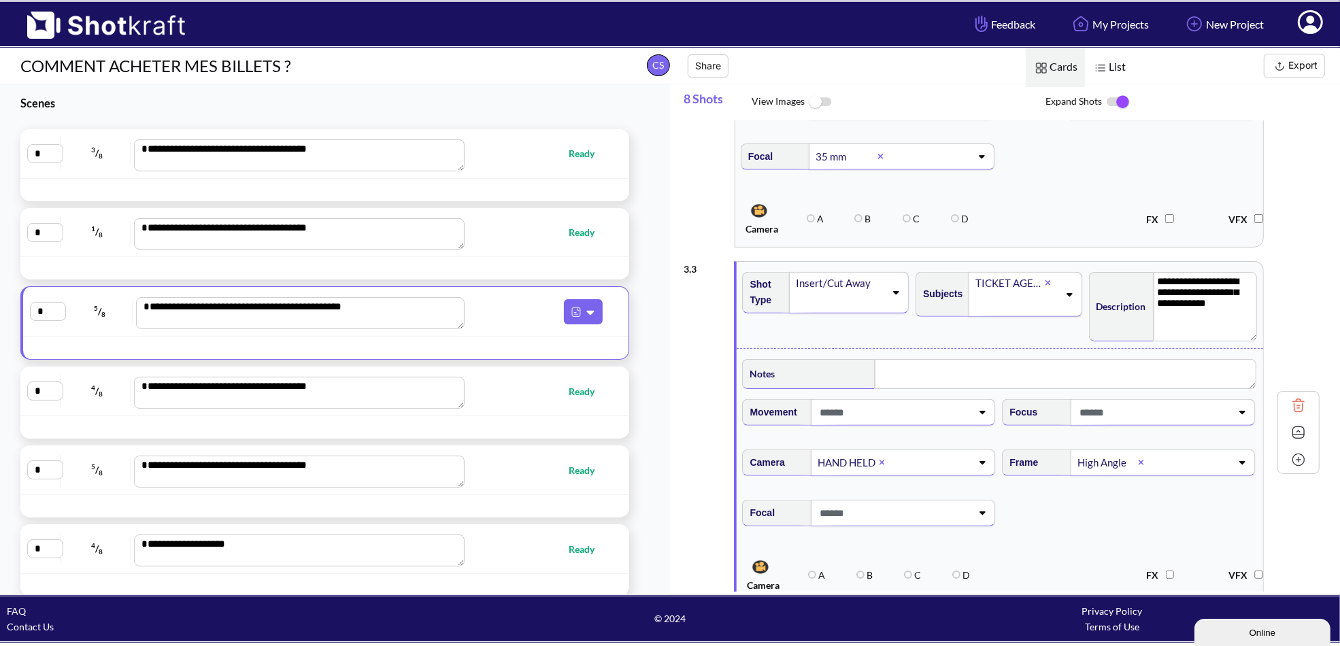
click at [893, 413] on span at bounding box center [894, 412] width 156 height 22
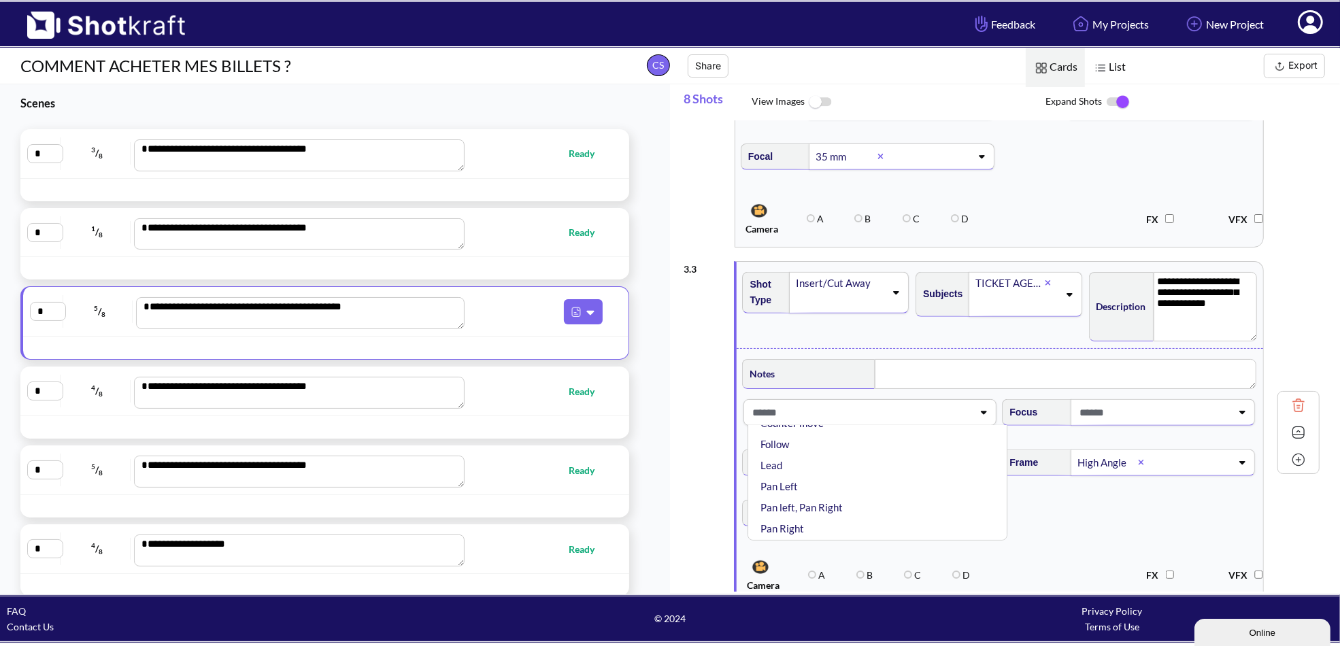
click at [1076, 501] on span "Focal" at bounding box center [1000, 521] width 520 height 57
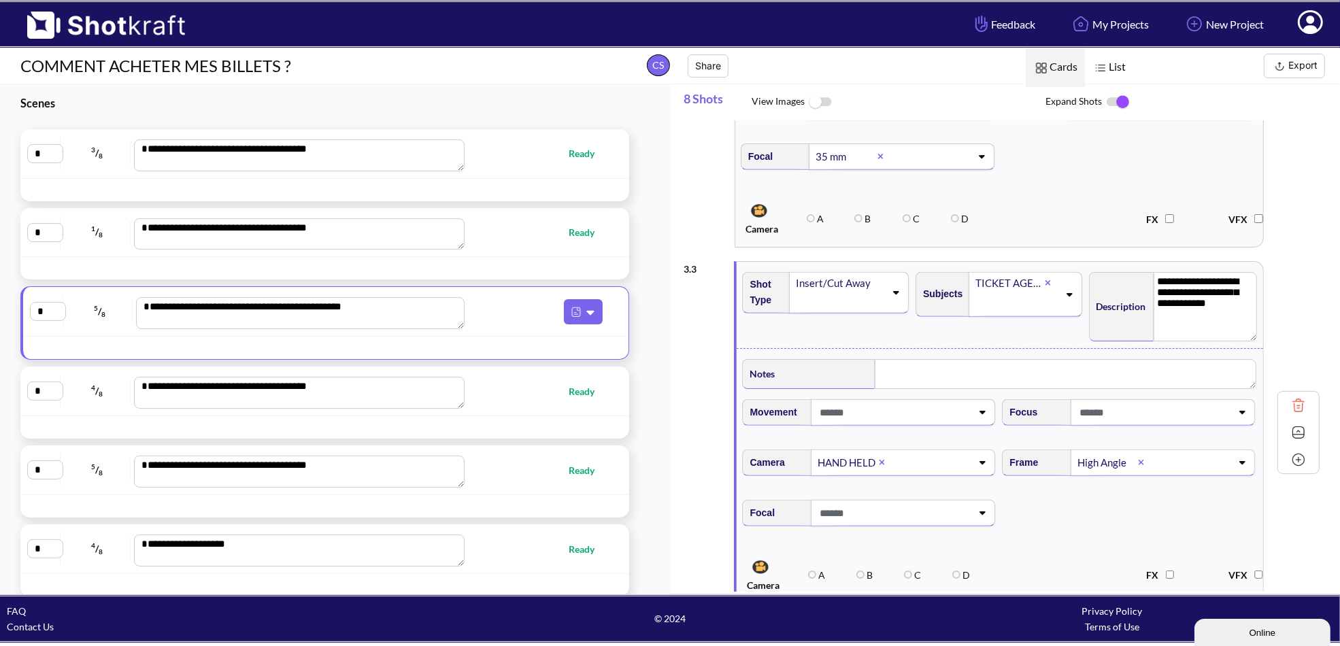
click at [1144, 410] on span at bounding box center [1154, 412] width 156 height 22
click at [1053, 445] on li "Deep Focus" at bounding box center [1141, 449] width 246 height 21
click at [886, 512] on span at bounding box center [894, 513] width 156 height 22
click at [827, 577] on li "25 mm" at bounding box center [881, 587] width 246 height 21
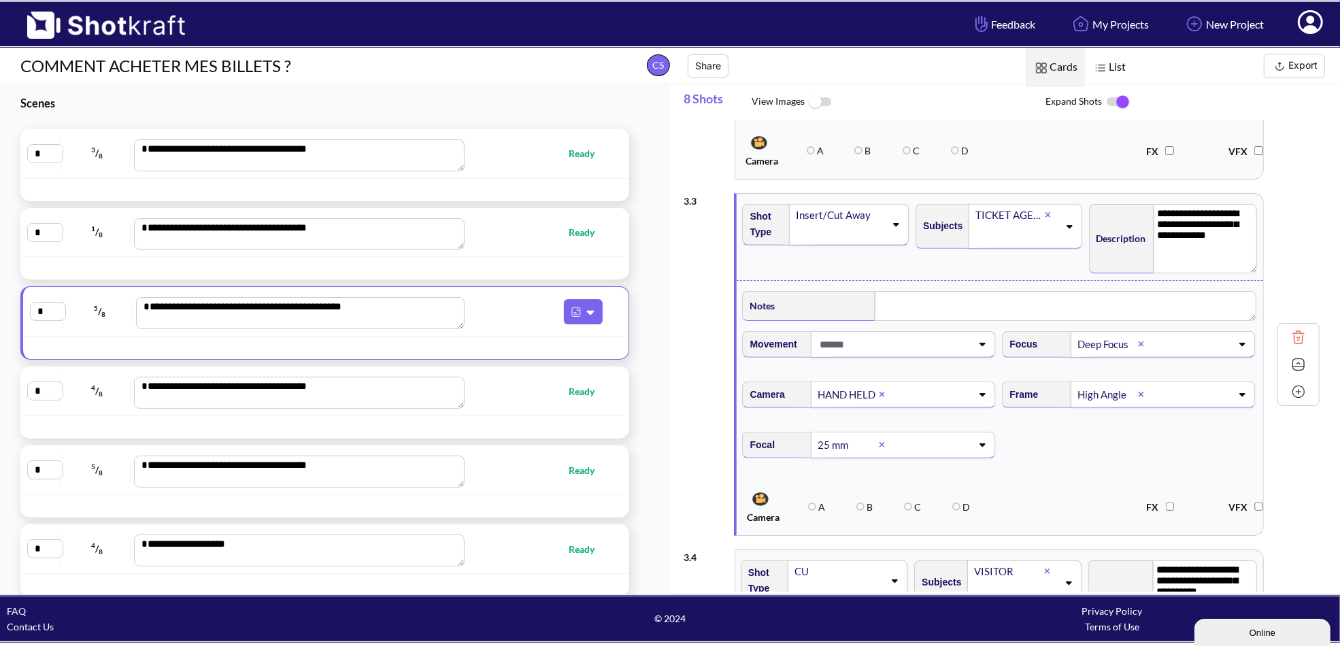
scroll to position [612, 0]
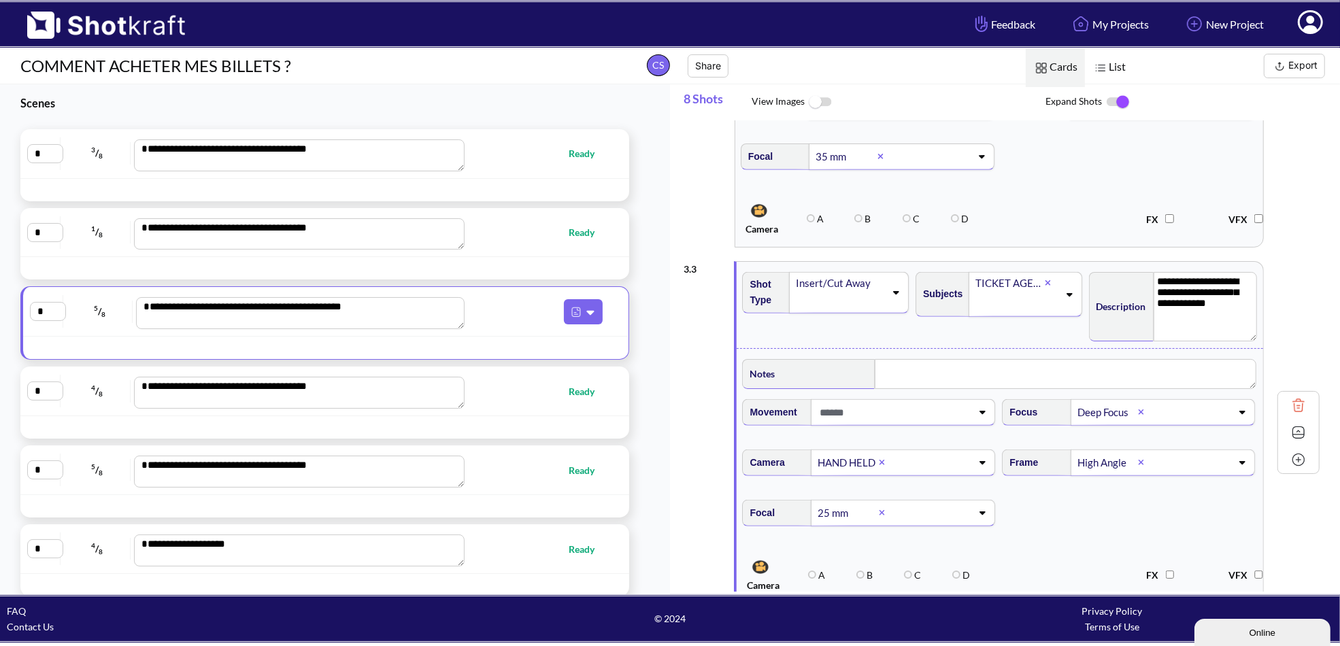
click at [888, 288] on icon at bounding box center [895, 293] width 18 height 10
click at [979, 334] on div "Subjects TICKET AGENT 2" at bounding box center [1000, 305] width 173 height 80
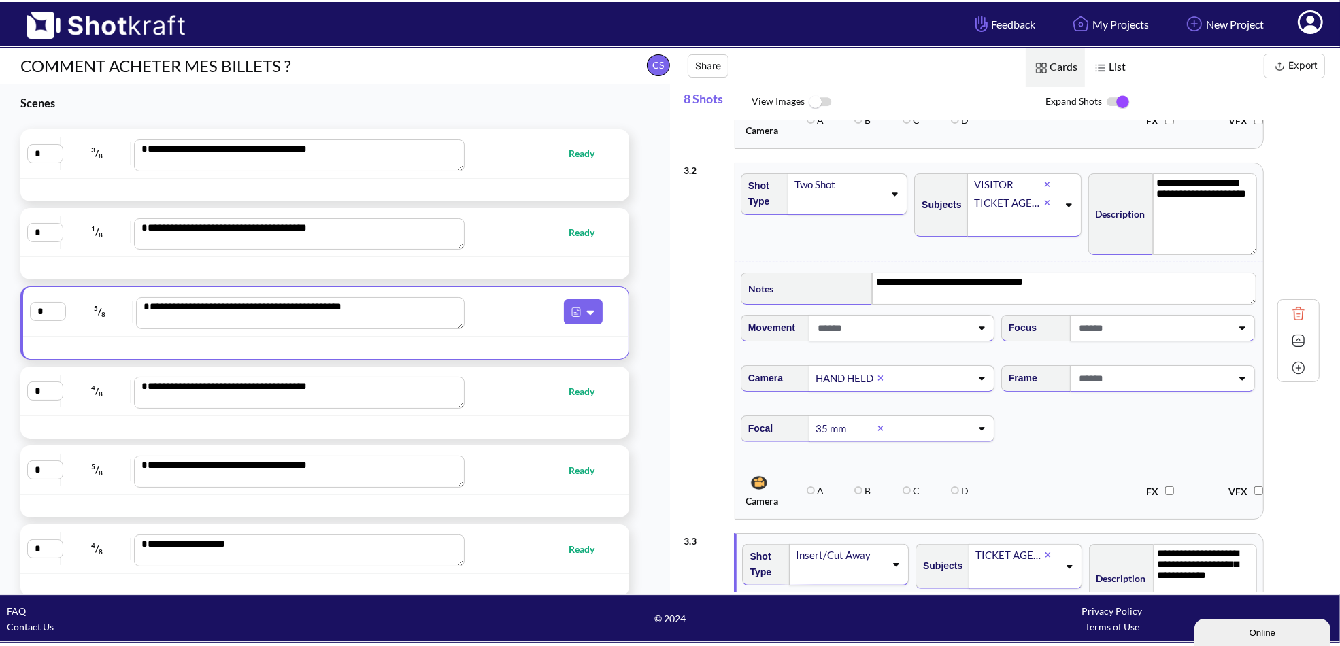
scroll to position [272, 0]
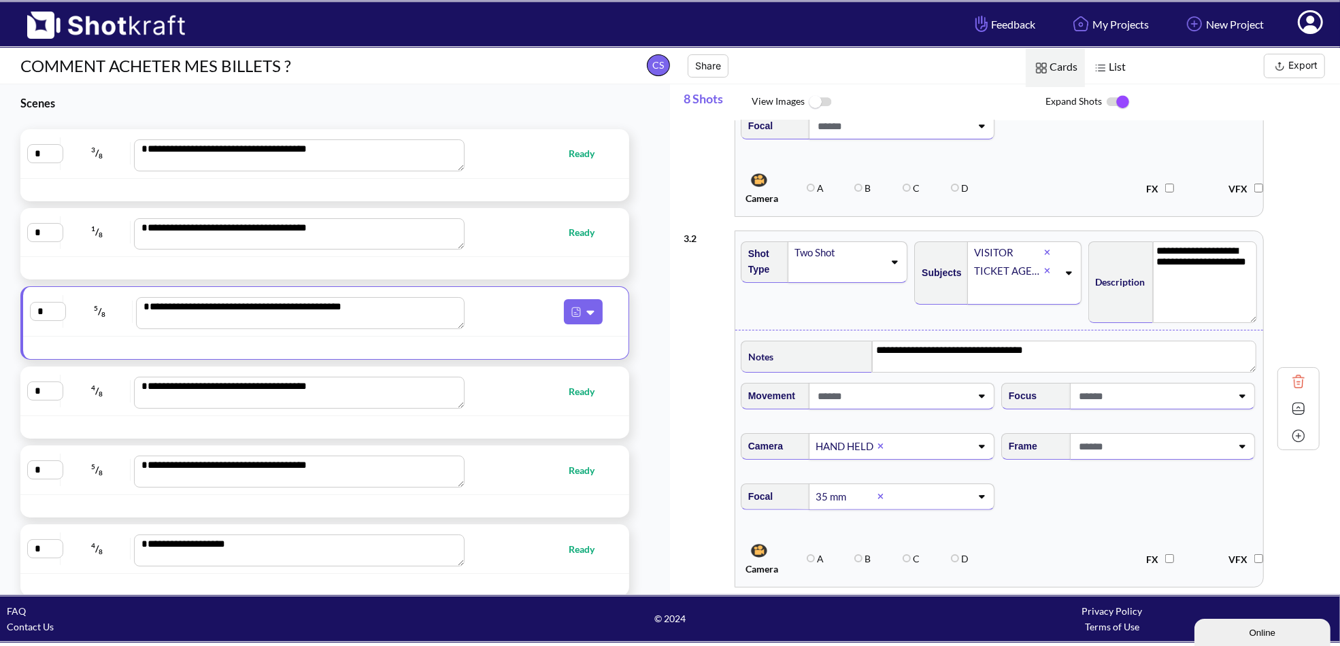
click at [865, 246] on div "Two Shot" at bounding box center [838, 253] width 91 height 18
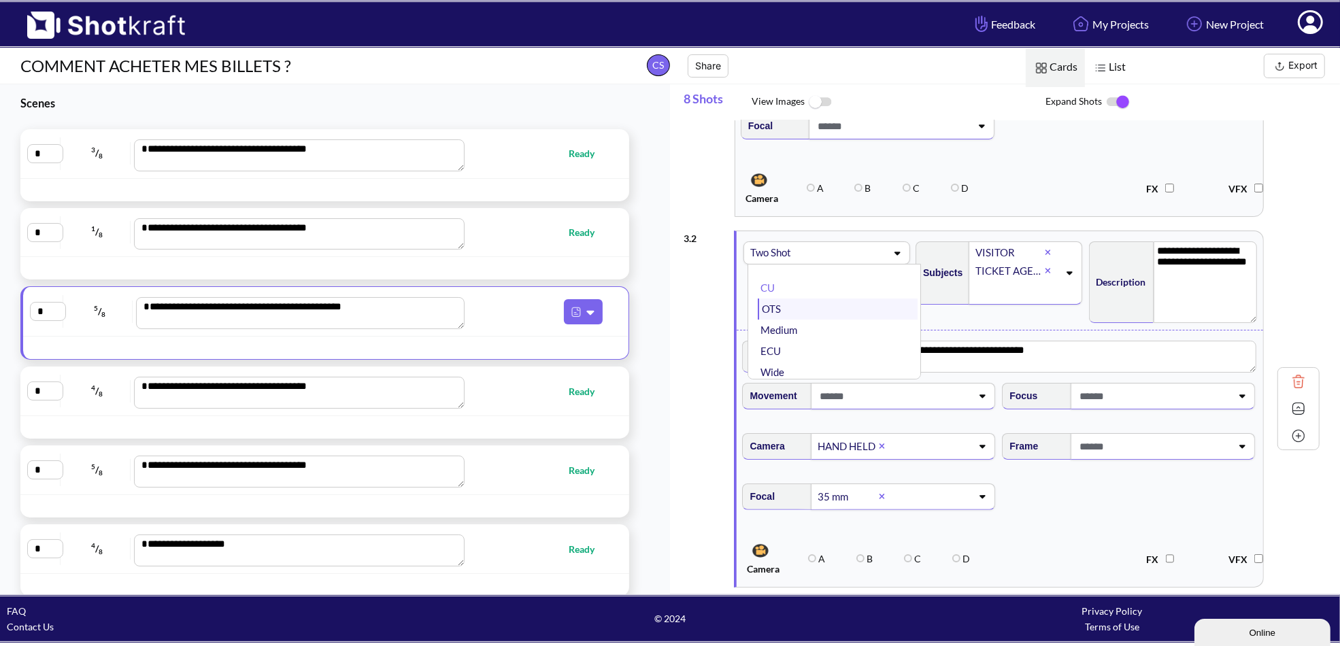
click at [814, 306] on li "OTS" at bounding box center [838, 309] width 160 height 21
click at [848, 268] on span at bounding box center [840, 271] width 90 height 19
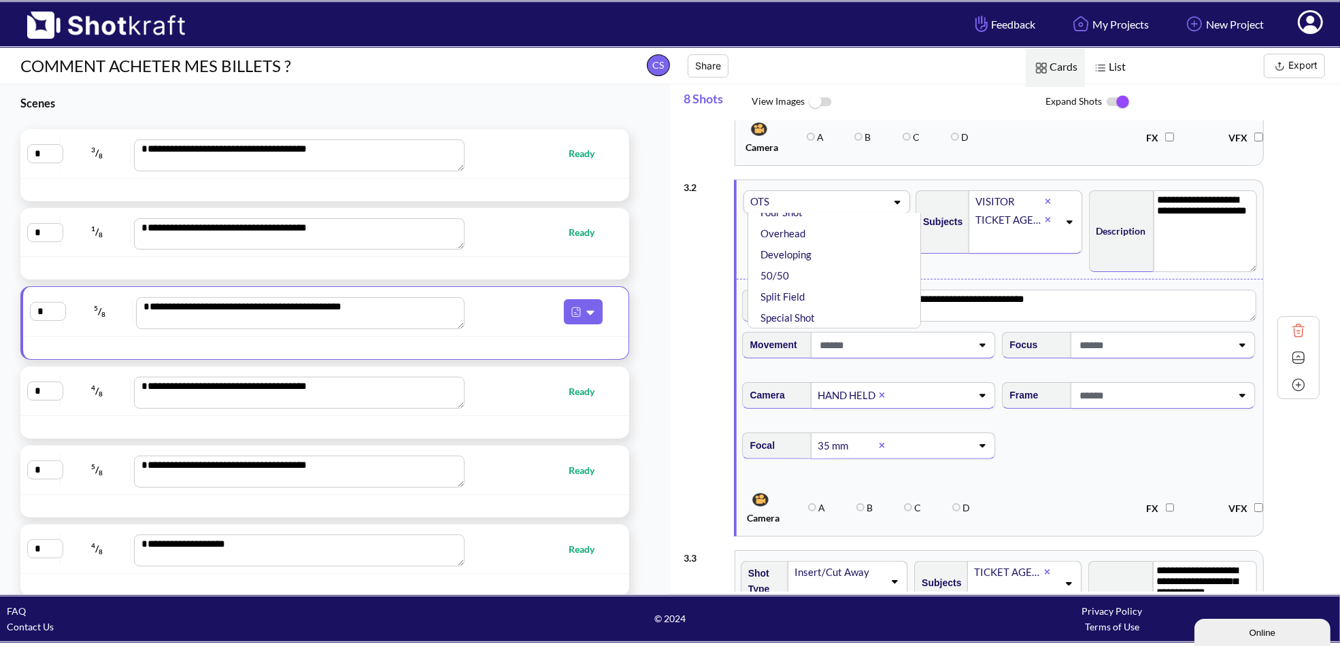
scroll to position [340, 0]
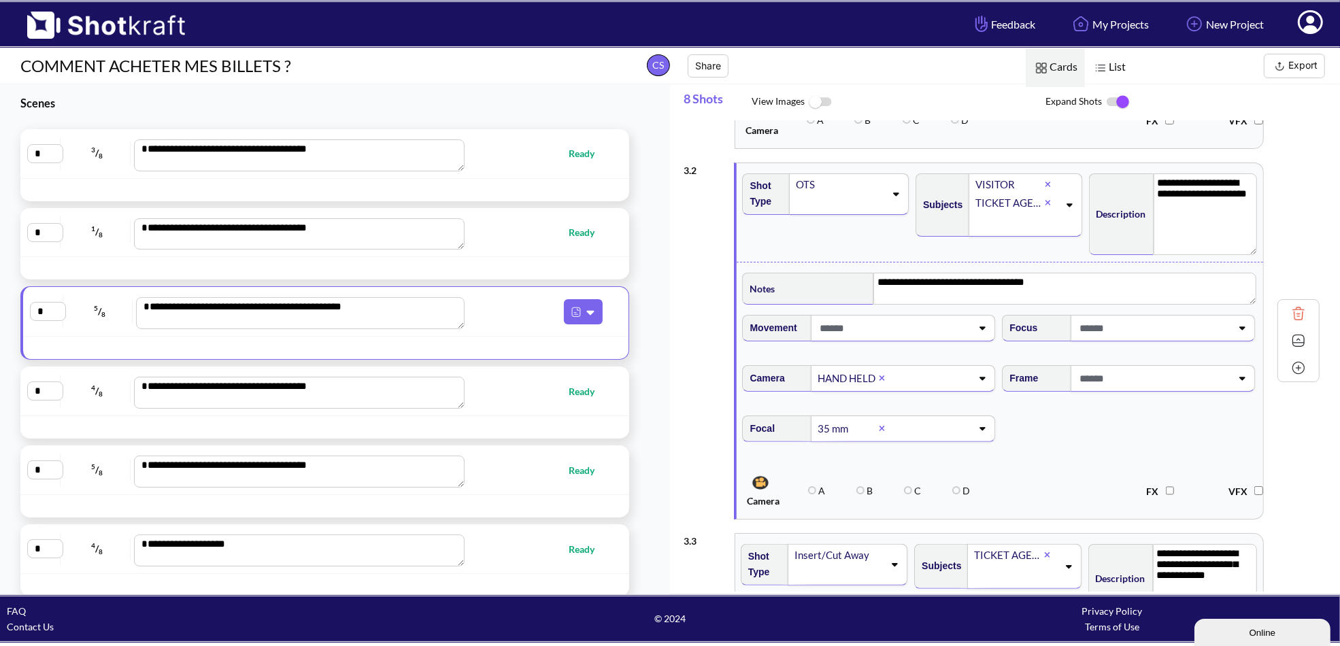
click at [950, 250] on div "Subjects VISITOR TICKET AGENT 1" at bounding box center [1000, 213] width 173 height 92
click at [803, 211] on div "OTS" at bounding box center [839, 194] width 93 height 40
click at [808, 210] on li "CU" at bounding box center [838, 220] width 160 height 21
click at [825, 199] on span at bounding box center [840, 203] width 90 height 19
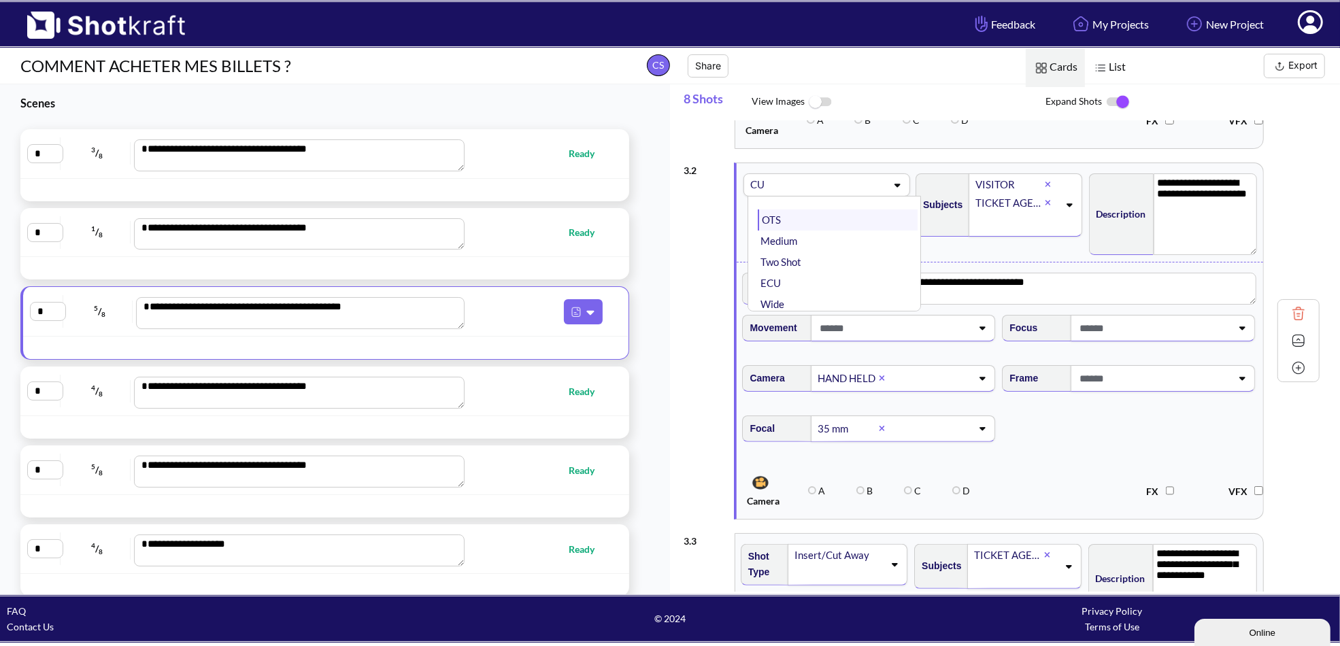
click at [810, 222] on li "OTS" at bounding box center [838, 220] width 160 height 21
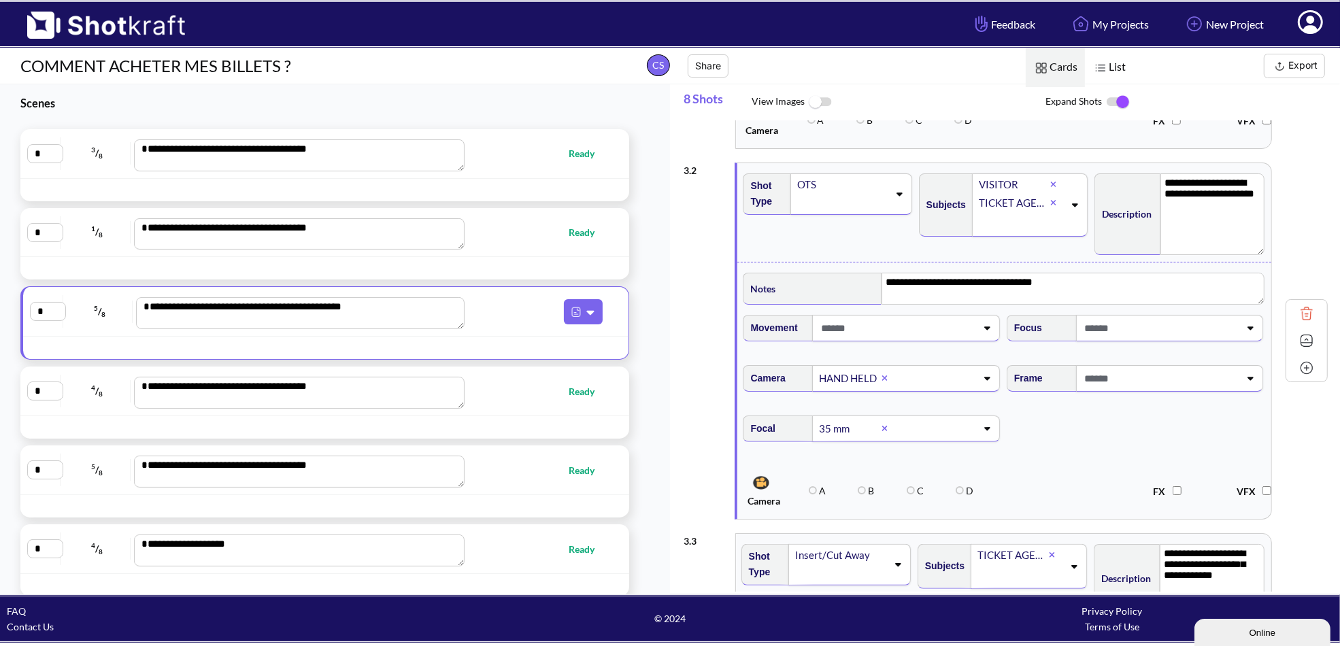
click at [884, 262] on div "**********" at bounding box center [1004, 390] width 534 height 257
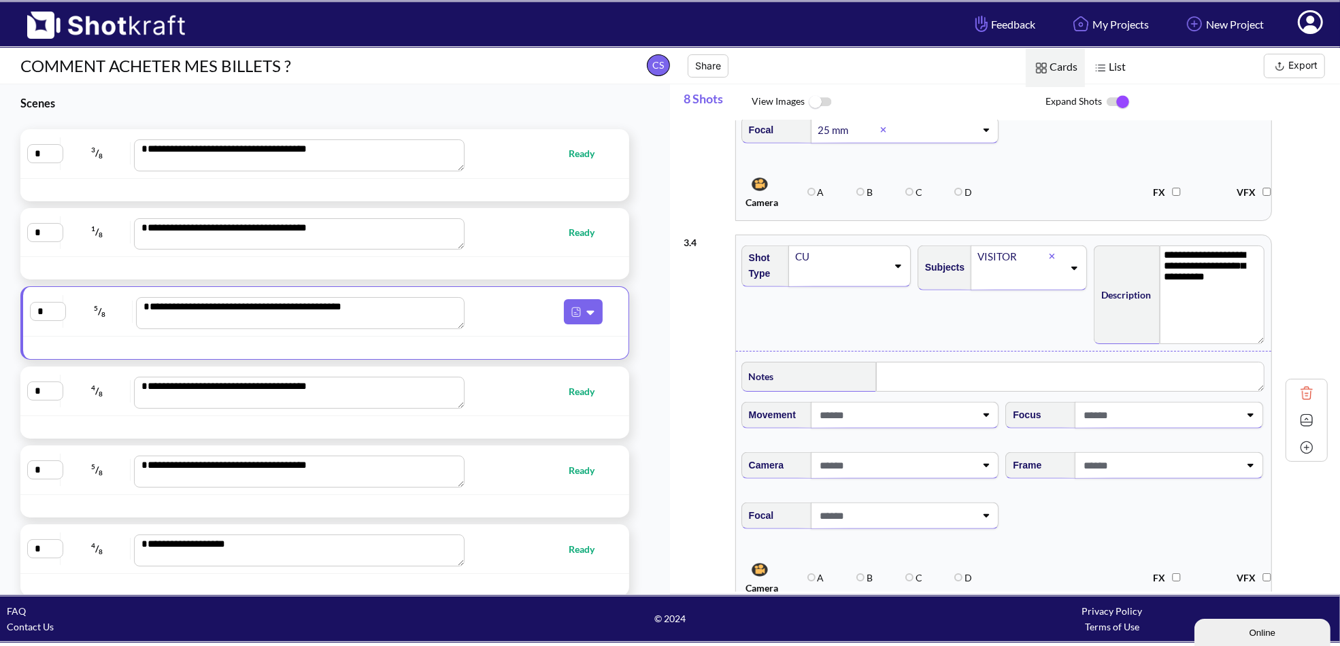
scroll to position [1020, 0]
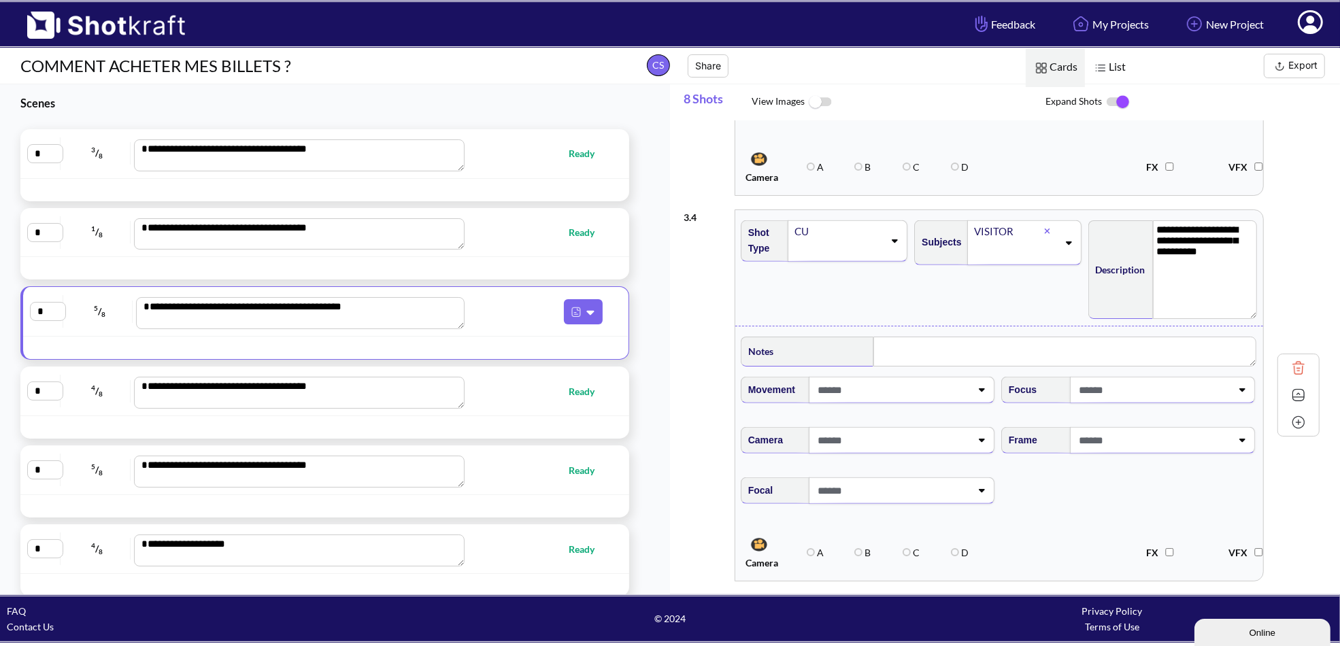
click at [901, 441] on span at bounding box center [892, 440] width 156 height 22
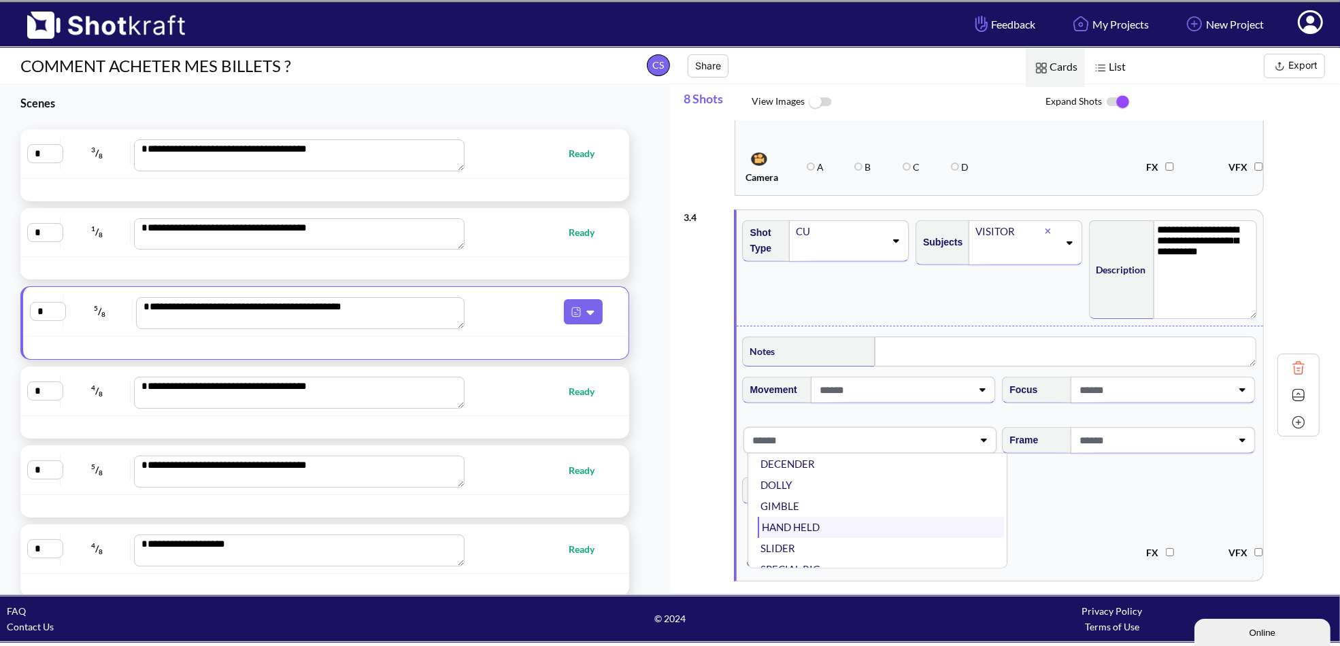
scroll to position [109, 0]
click at [795, 467] on li "HAND HELD" at bounding box center [881, 473] width 246 height 21
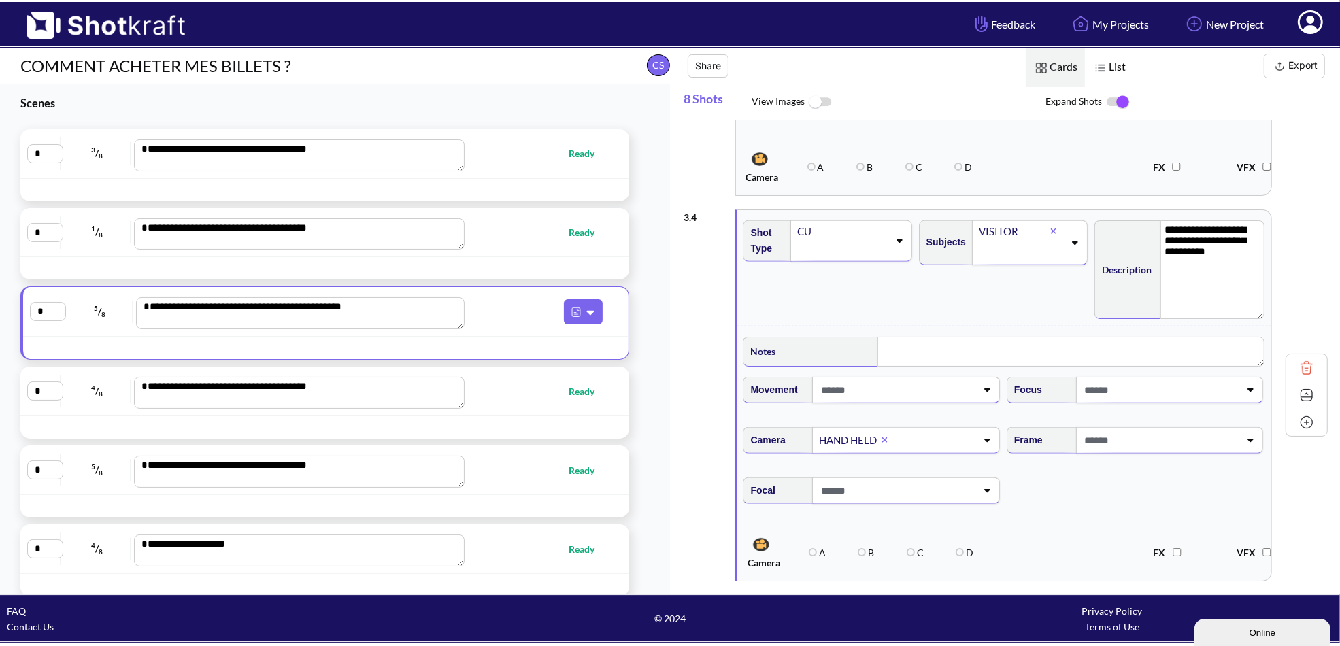
click at [874, 485] on span at bounding box center [897, 491] width 159 height 22
click at [826, 576] on li "35 mm" at bounding box center [884, 586] width 250 height 21
click at [1026, 528] on span "You ran out of credits, please click here to upgrade to Pro. Camera A B C D FX …" at bounding box center [1008, 553] width 534 height 50
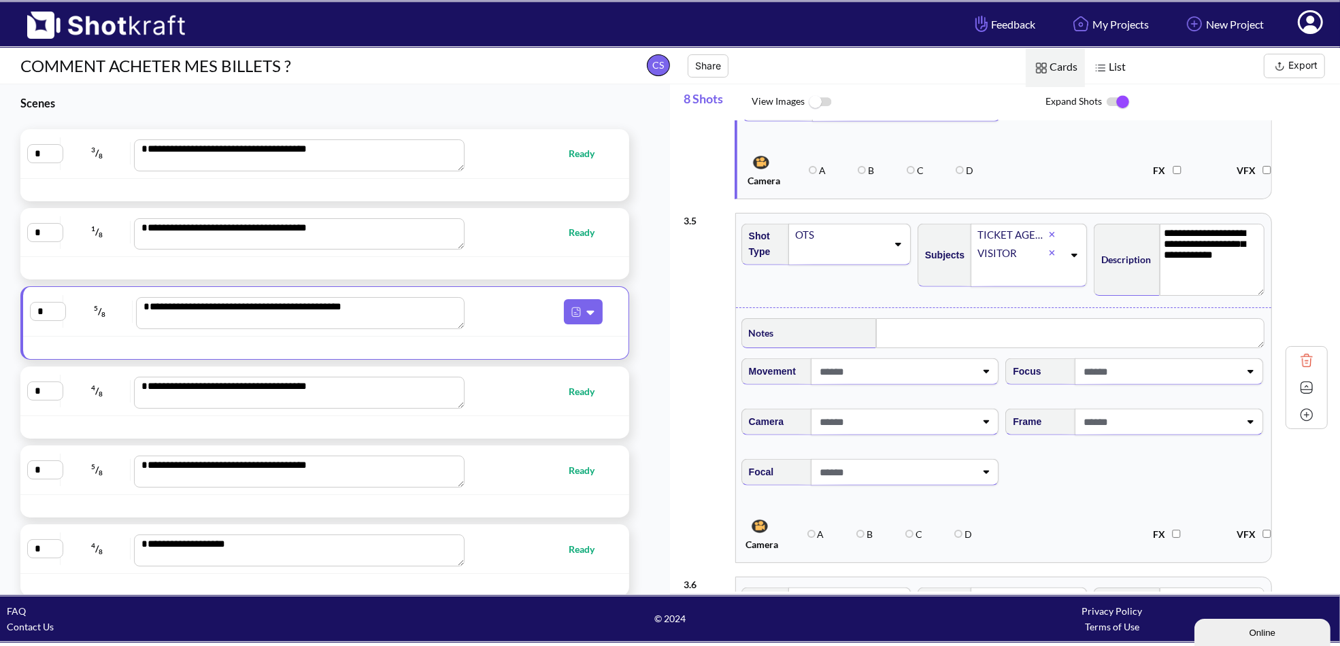
scroll to position [1429, 0]
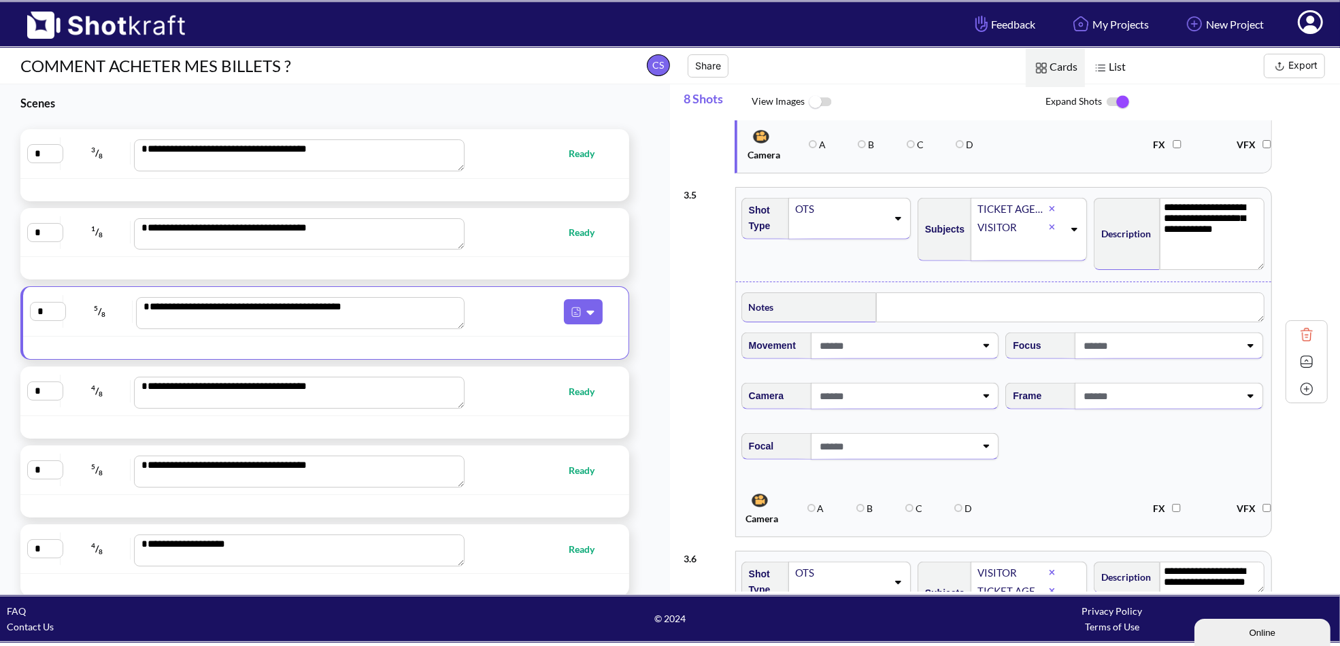
click at [897, 395] on span at bounding box center [895, 396] width 159 height 22
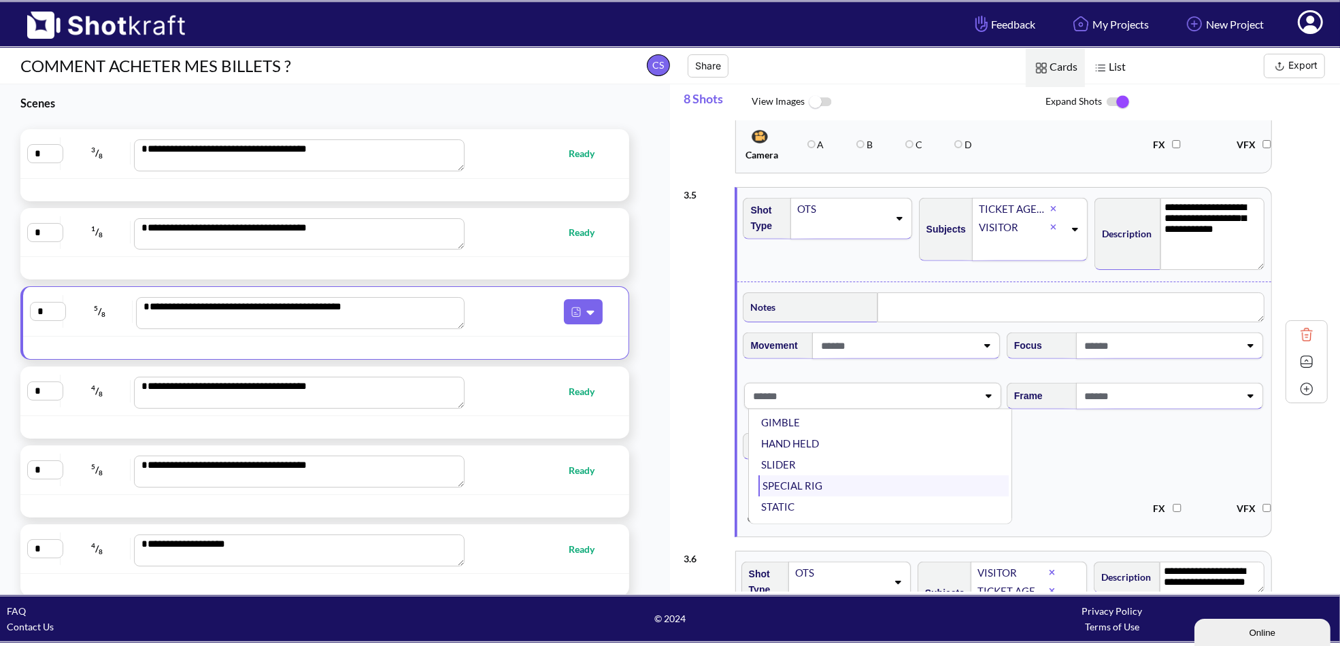
scroll to position [109, 0]
click at [837, 419] on li "HAND HELD" at bounding box center [884, 429] width 250 height 21
click at [861, 435] on span at bounding box center [897, 446] width 159 height 22
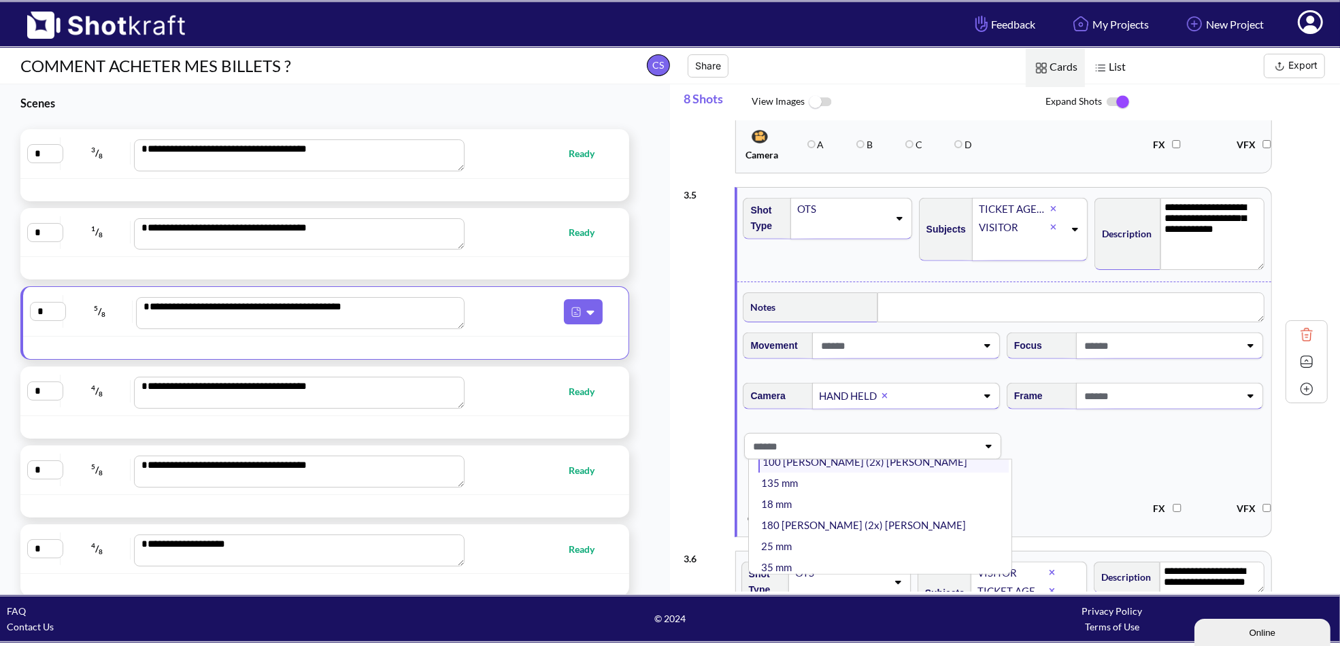
scroll to position [68, 0]
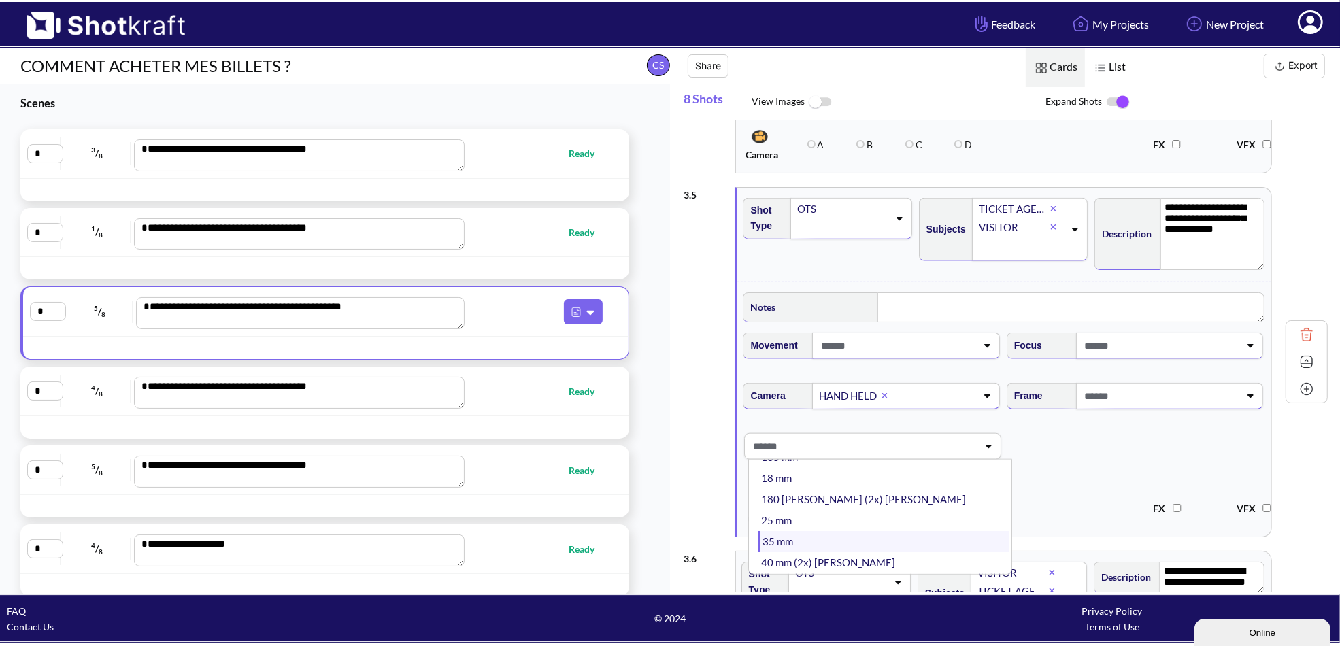
click at [824, 531] on li "35 mm" at bounding box center [884, 541] width 250 height 21
click at [1059, 469] on span "Focal 35 mm" at bounding box center [1004, 455] width 527 height 57
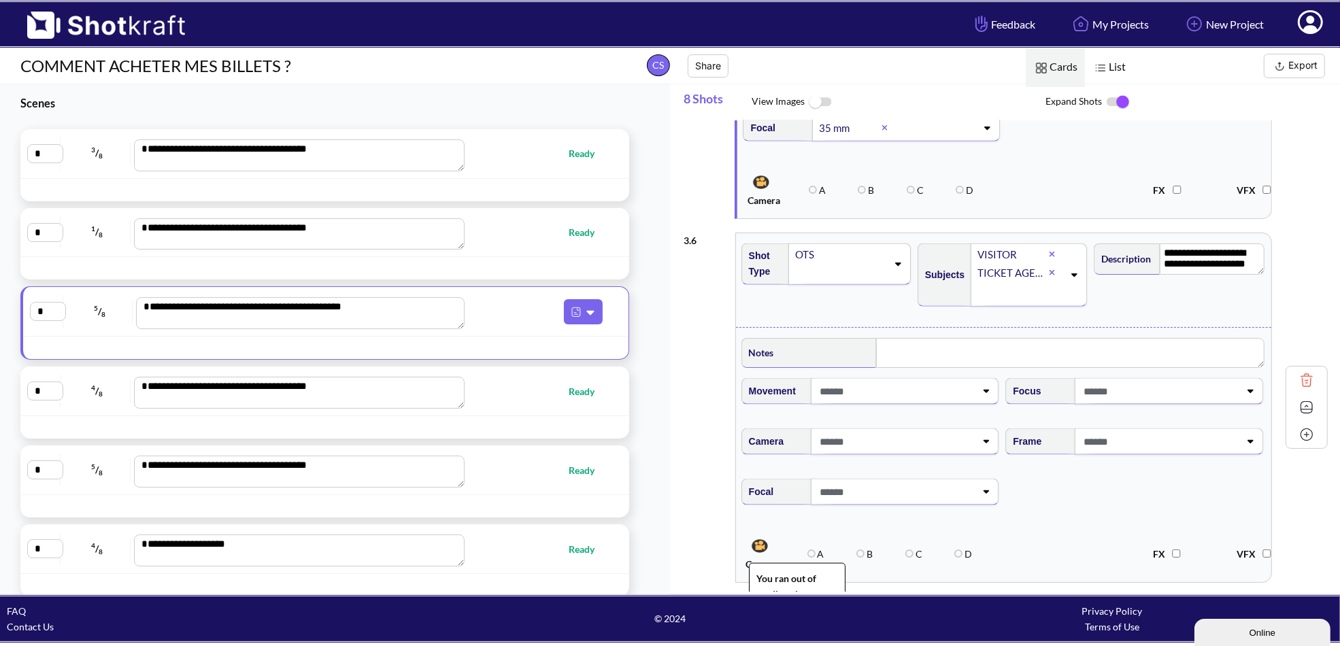
scroll to position [1837, 0]
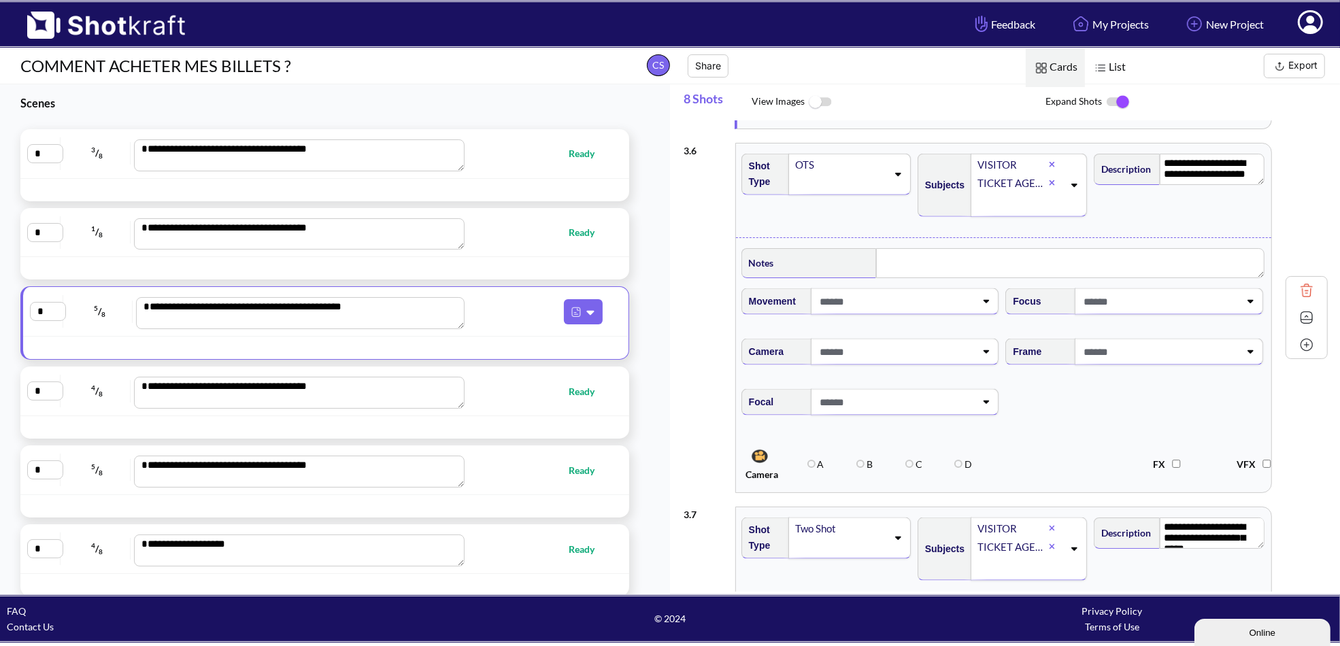
click at [880, 346] on span at bounding box center [895, 352] width 159 height 22
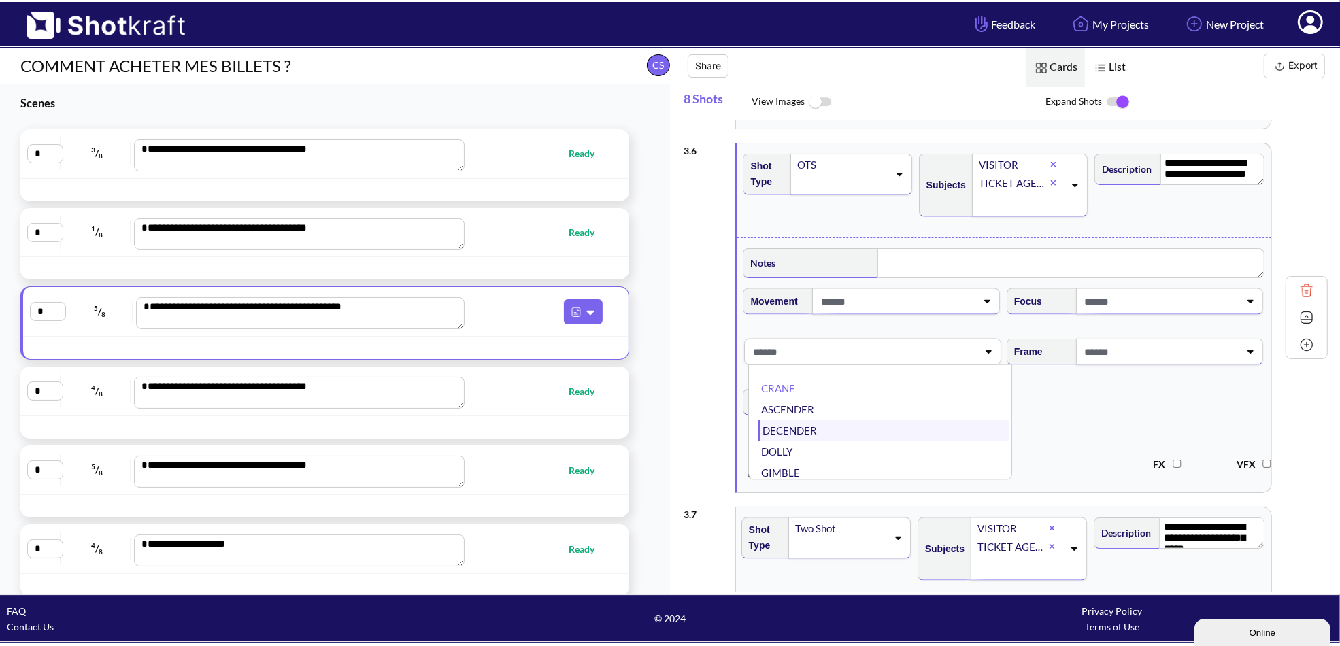
scroll to position [68, 0]
click at [810, 418] on li "HAND HELD" at bounding box center [884, 426] width 250 height 21
click at [844, 394] on span at bounding box center [897, 402] width 159 height 22
click at [853, 391] on span at bounding box center [897, 402] width 159 height 22
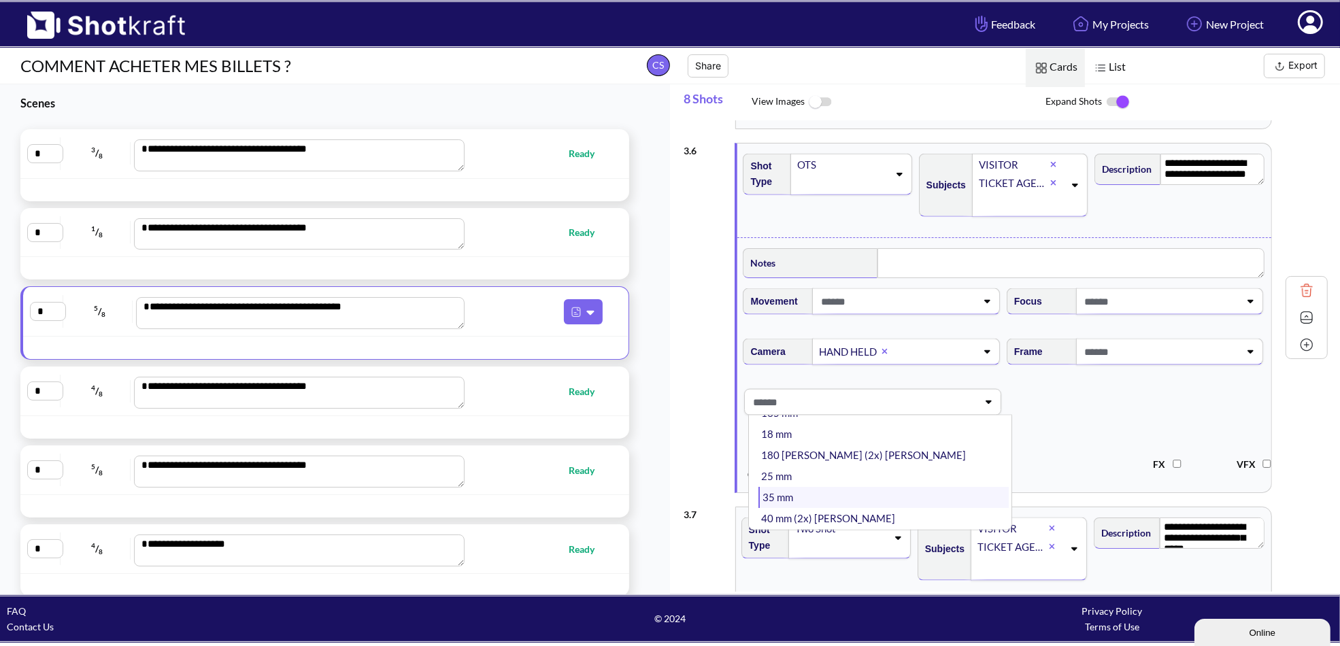
click at [807, 487] on li "35 mm" at bounding box center [884, 497] width 250 height 21
click at [1034, 424] on span "Focal 35 mm" at bounding box center [1004, 410] width 527 height 57
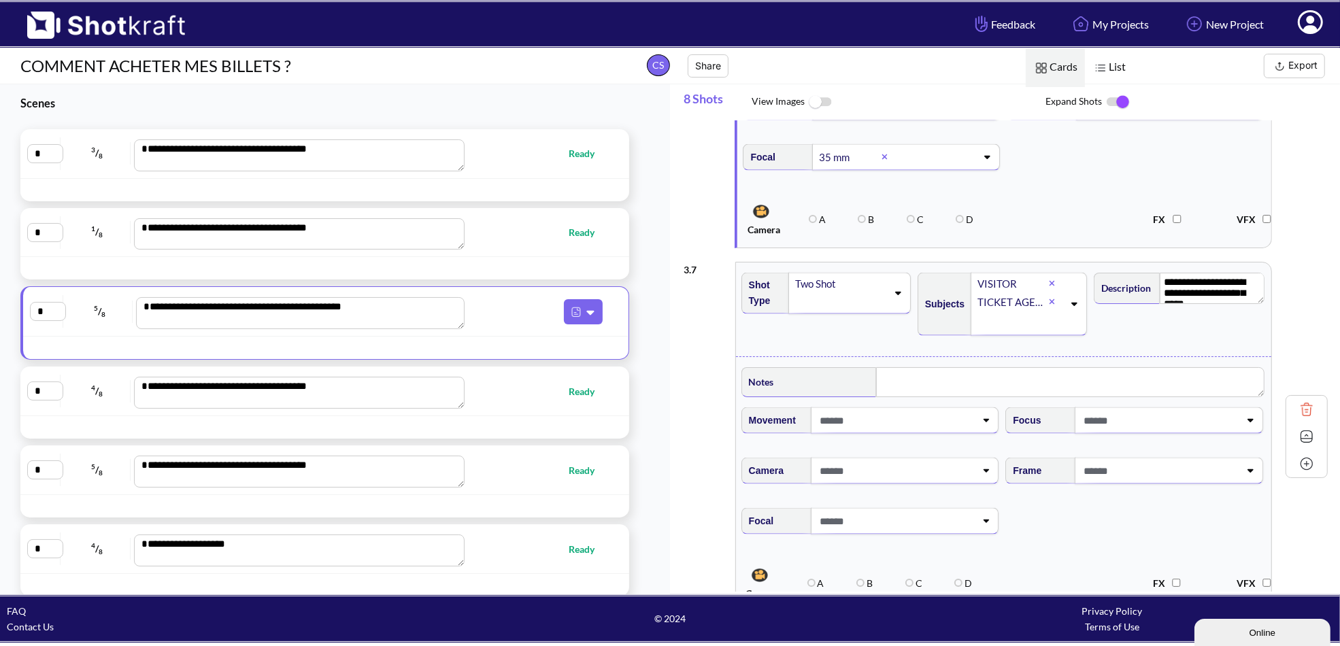
scroll to position [2109, 0]
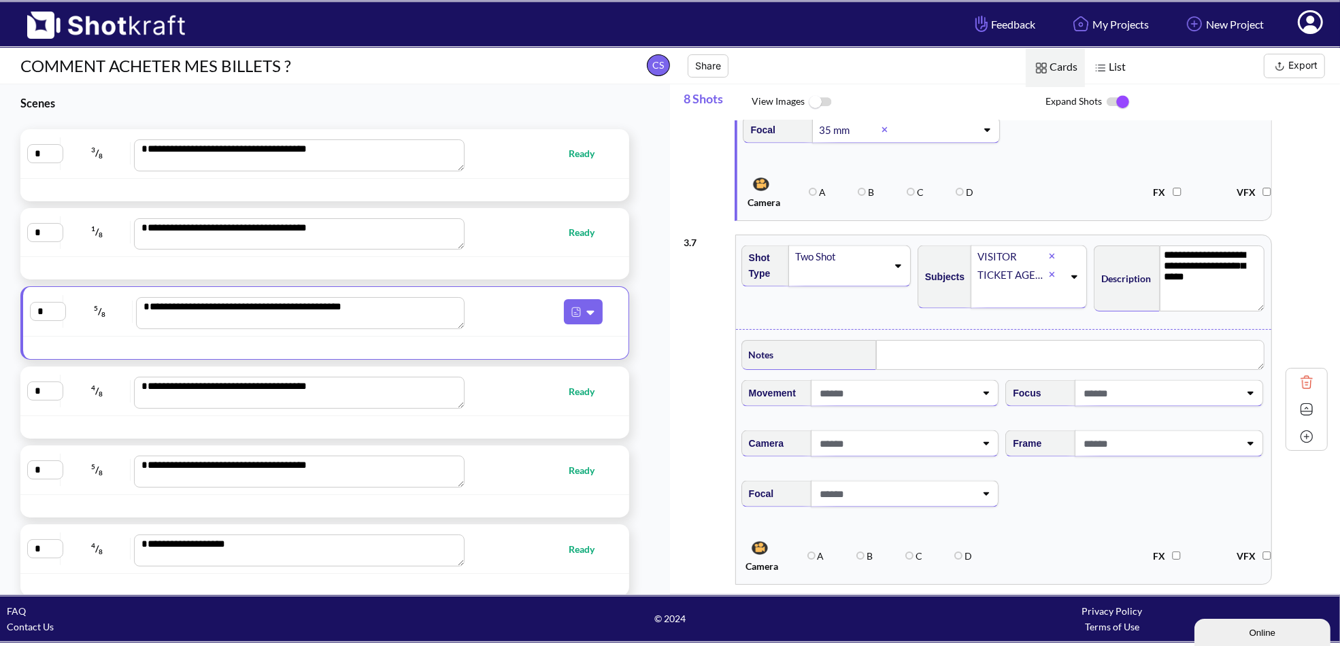
drag, startPoint x: 1254, startPoint y: 265, endPoint x: 1256, endPoint y: 300, distance: 35.4
click at [1256, 300] on textarea "**********" at bounding box center [1212, 279] width 105 height 67
click at [885, 433] on span at bounding box center [897, 444] width 159 height 22
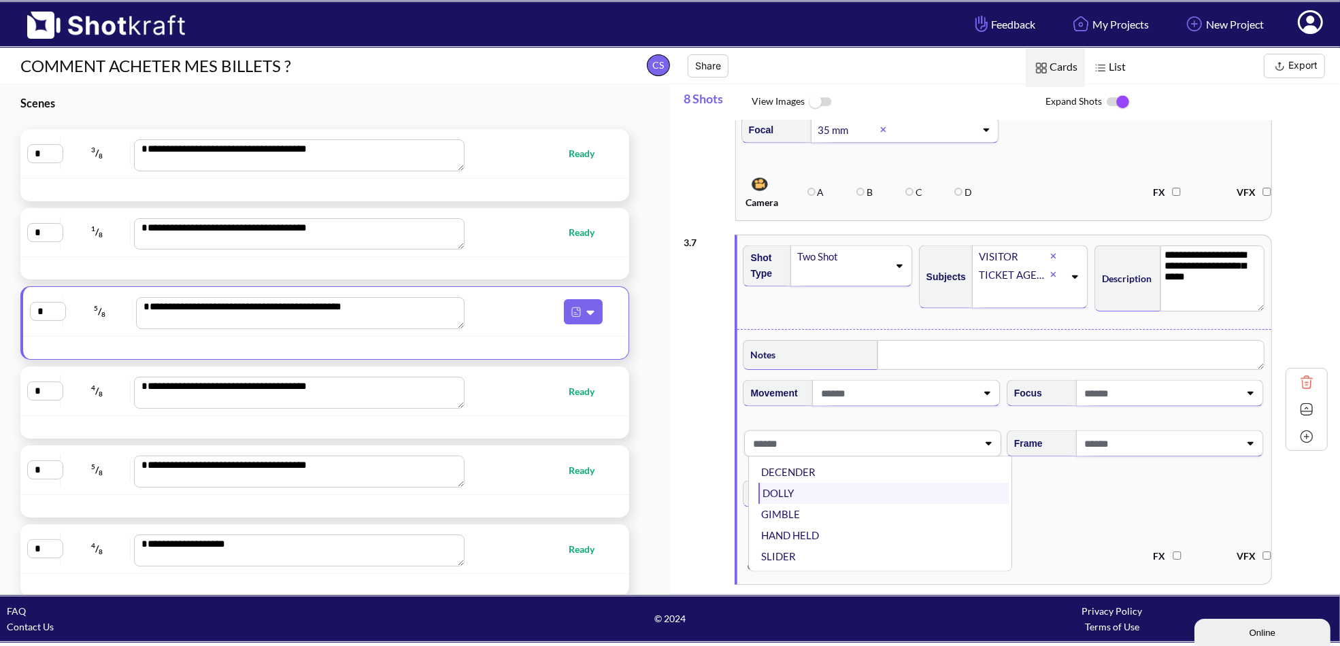
scroll to position [68, 0]
click at [814, 508] on li "HAND HELD" at bounding box center [884, 518] width 250 height 21
click at [1090, 388] on span at bounding box center [1161, 393] width 159 height 22
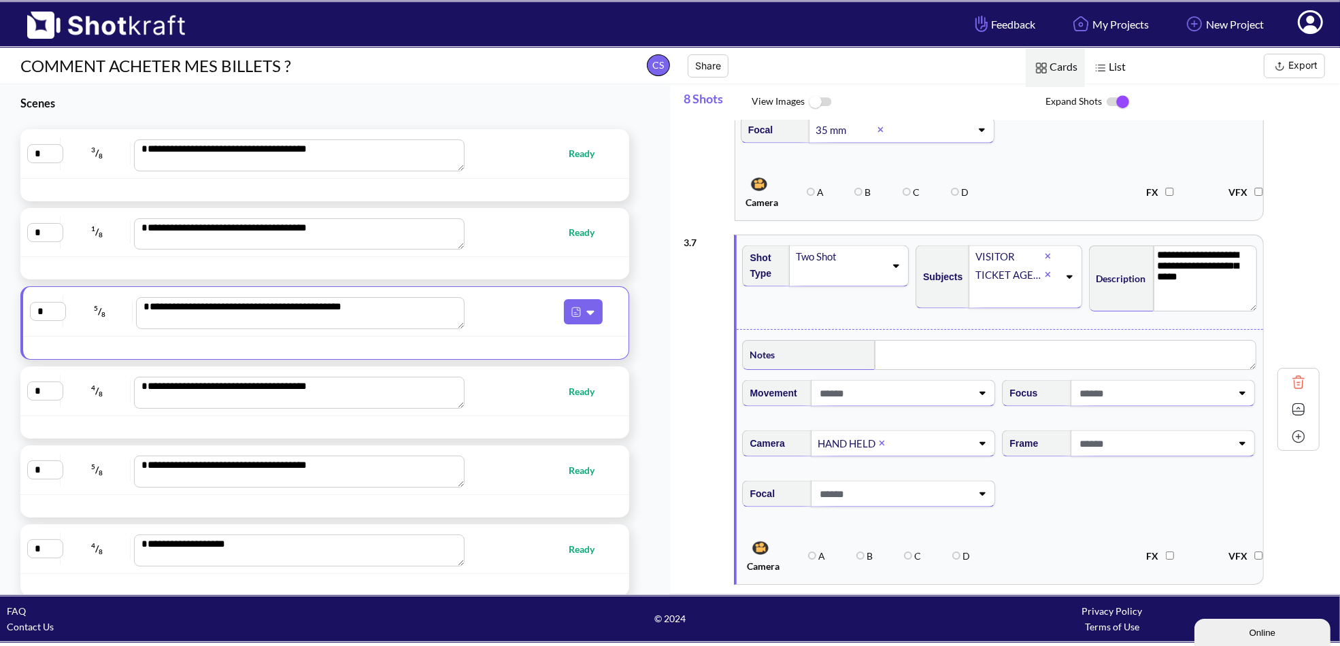
click at [949, 386] on span at bounding box center [894, 393] width 156 height 22
click at [802, 418] on li "Follow" at bounding box center [881, 425] width 246 height 21
click at [1068, 484] on span "Focal" at bounding box center [1004, 502] width 527 height 57
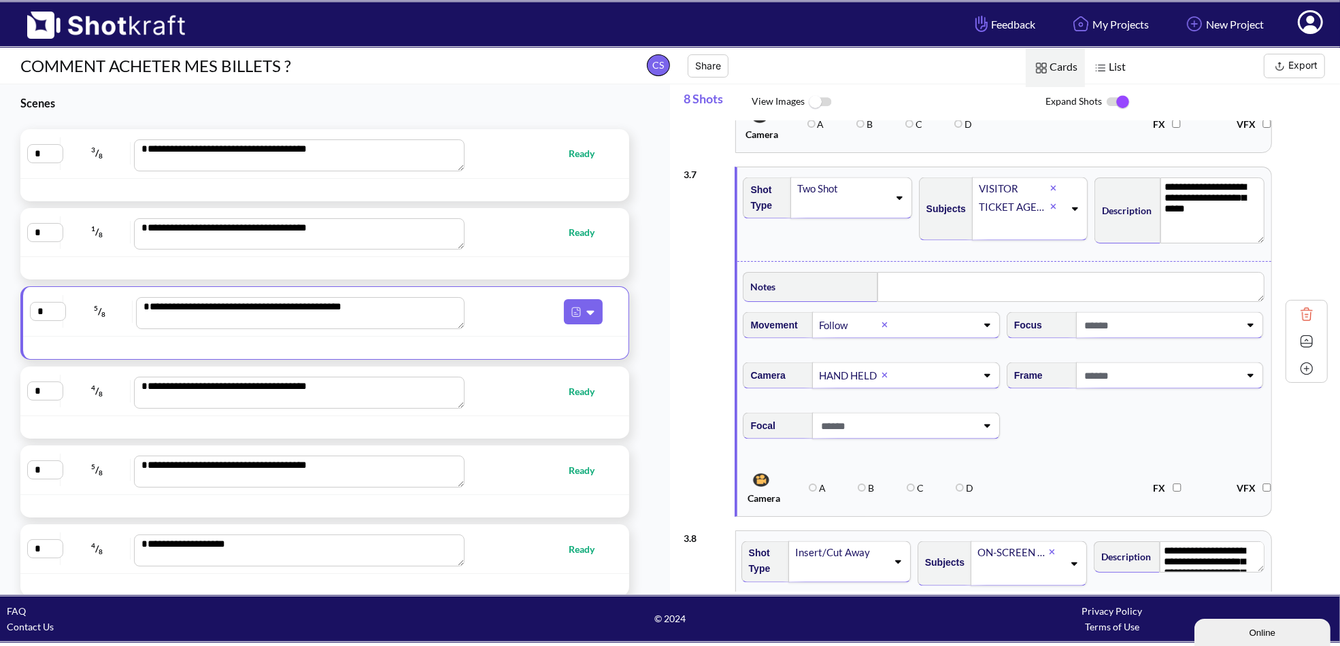
scroll to position [2245, 0]
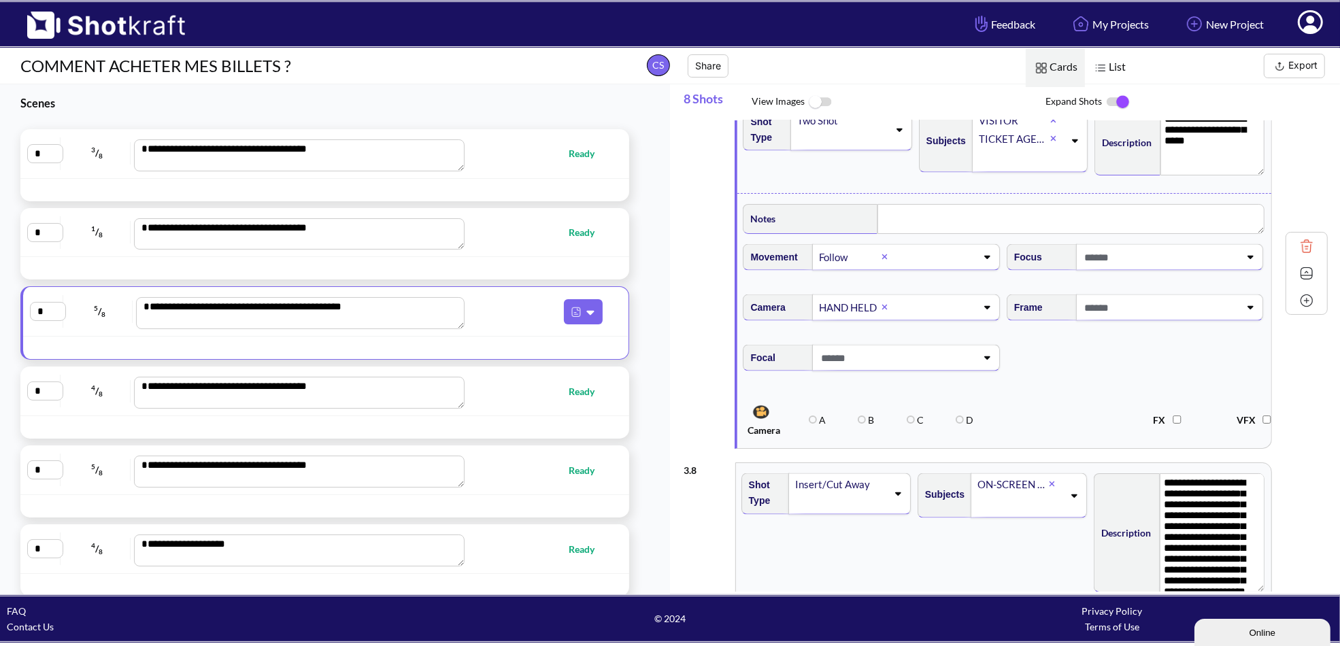
drag, startPoint x: 1255, startPoint y: 487, endPoint x: 1102, endPoint y: 531, distance: 159.3
click at [1263, 574] on div "**********" at bounding box center [1003, 531] width 535 height 136
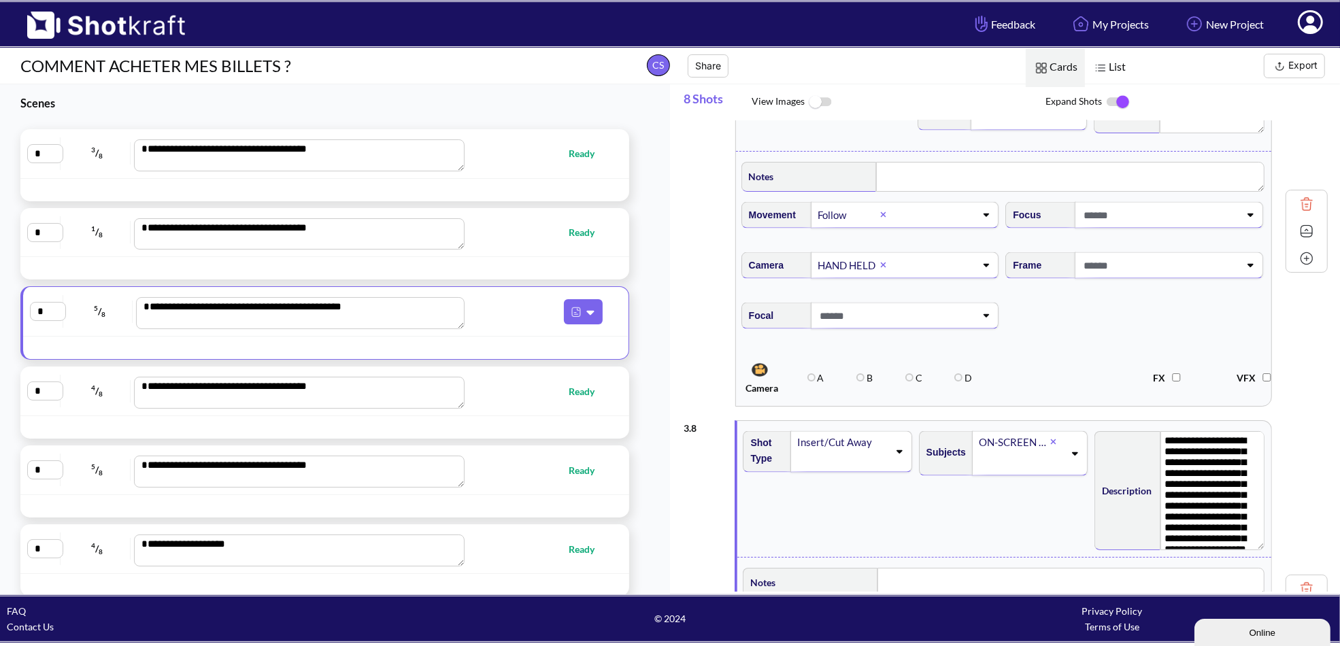
scroll to position [2313, 0]
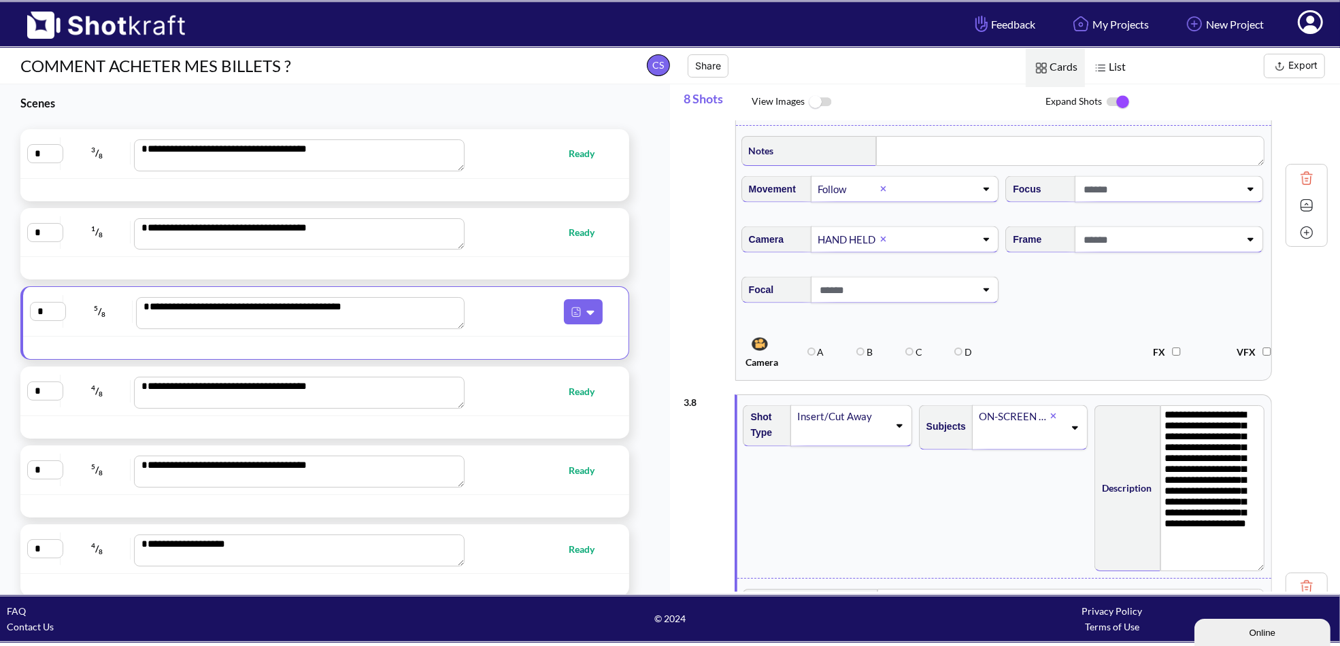
drag, startPoint x: 1254, startPoint y: 509, endPoint x: 1055, endPoint y: 493, distance: 199.9
click at [1252, 557] on textarea "**********" at bounding box center [1213, 488] width 104 height 167
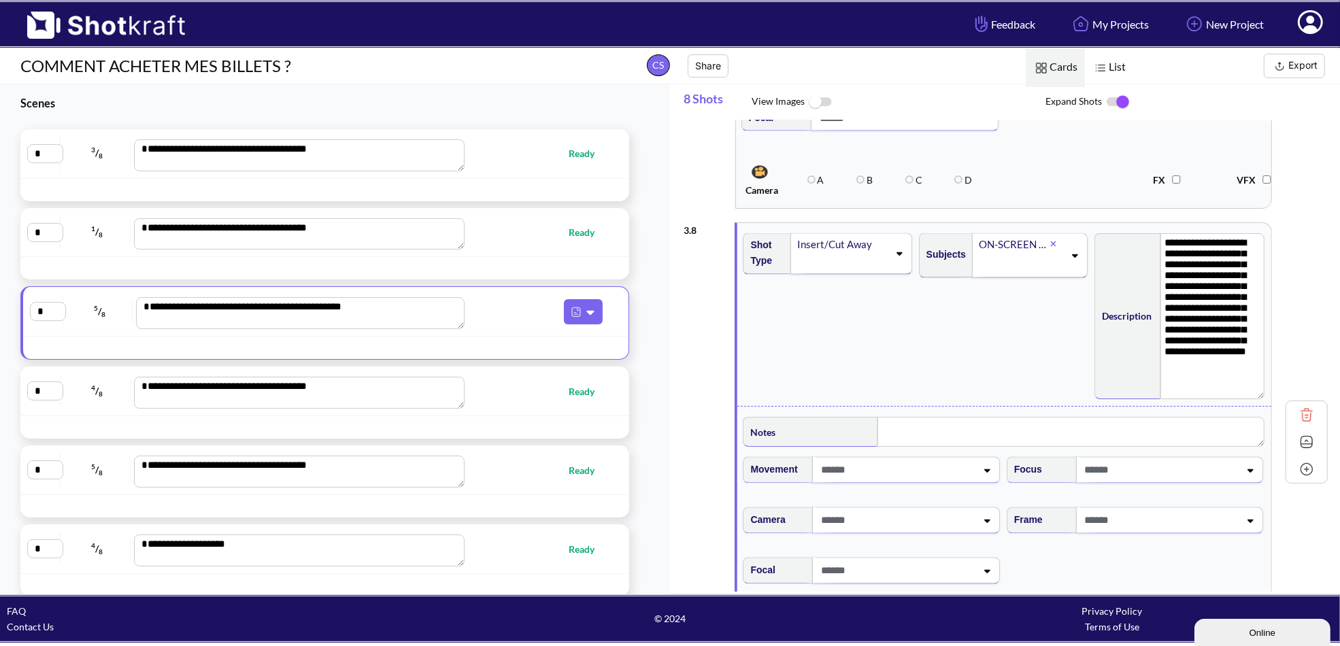
scroll to position [2468, 0]
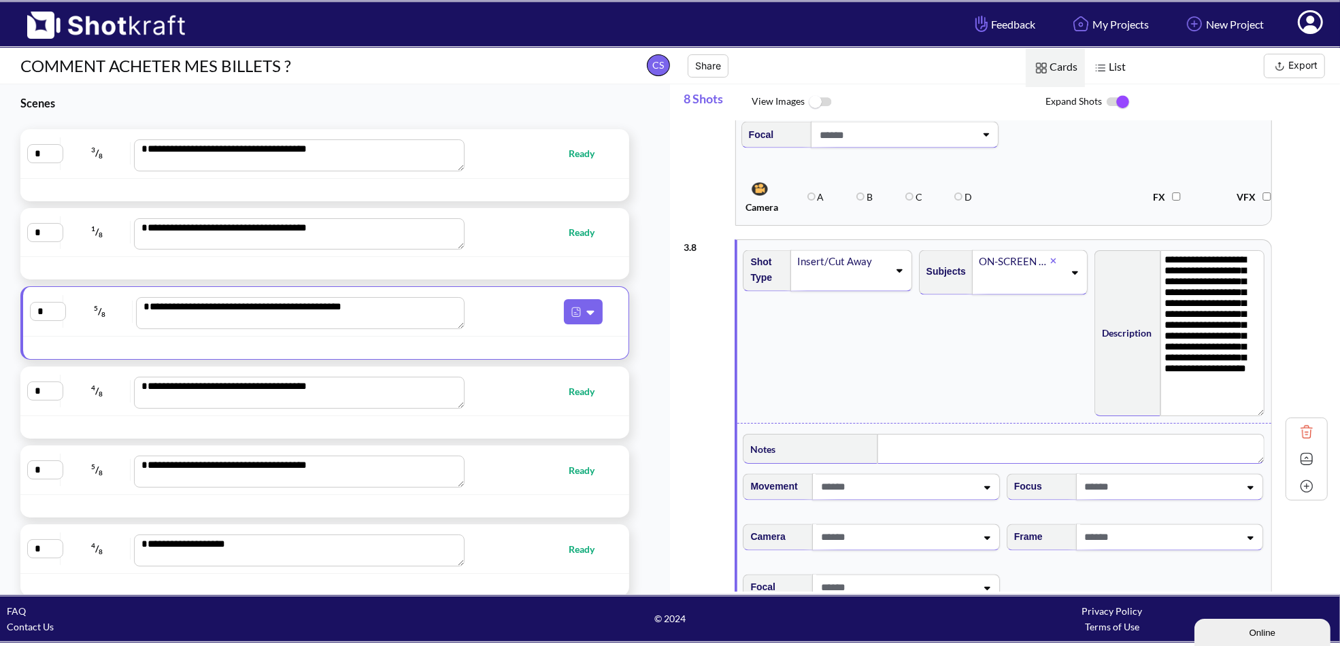
click at [937, 438] on textarea at bounding box center [1071, 449] width 387 height 30
click at [925, 322] on div "Subjects ON-SCREEN TEXT" at bounding box center [1005, 332] width 176 height 177
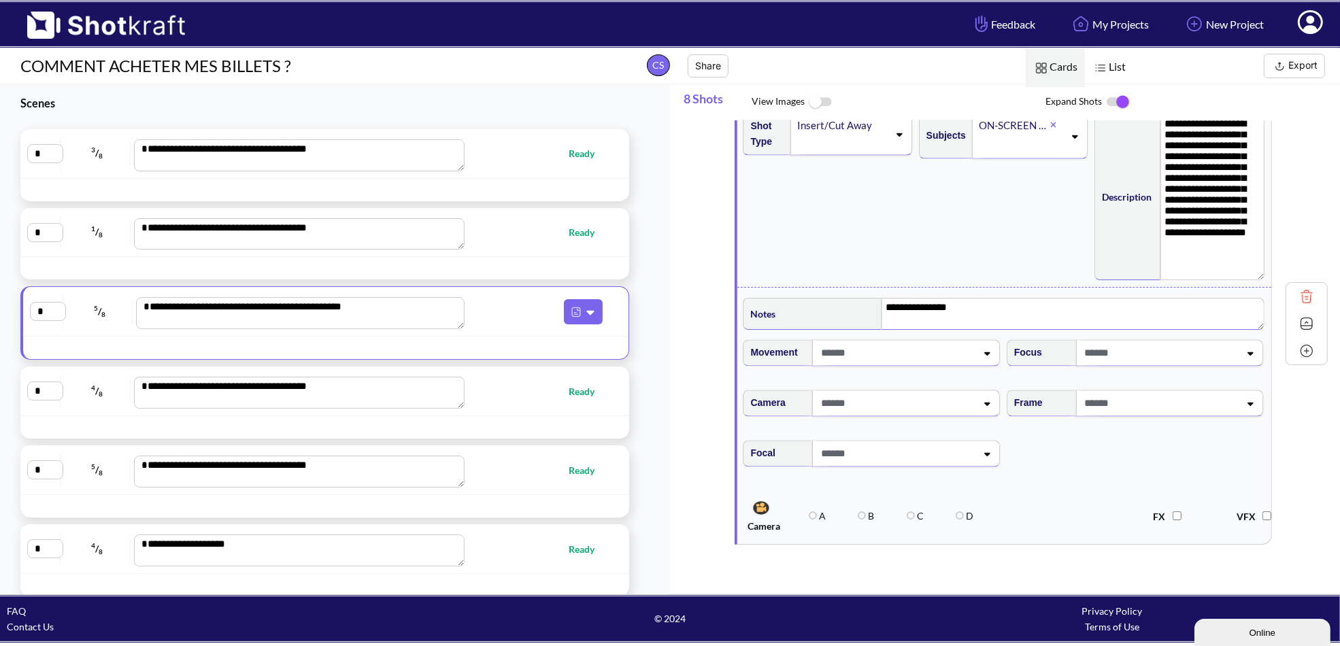
scroll to position [2604, 0]
type textarea "**********"
click at [1122, 59] on span "List" at bounding box center [1109, 67] width 48 height 39
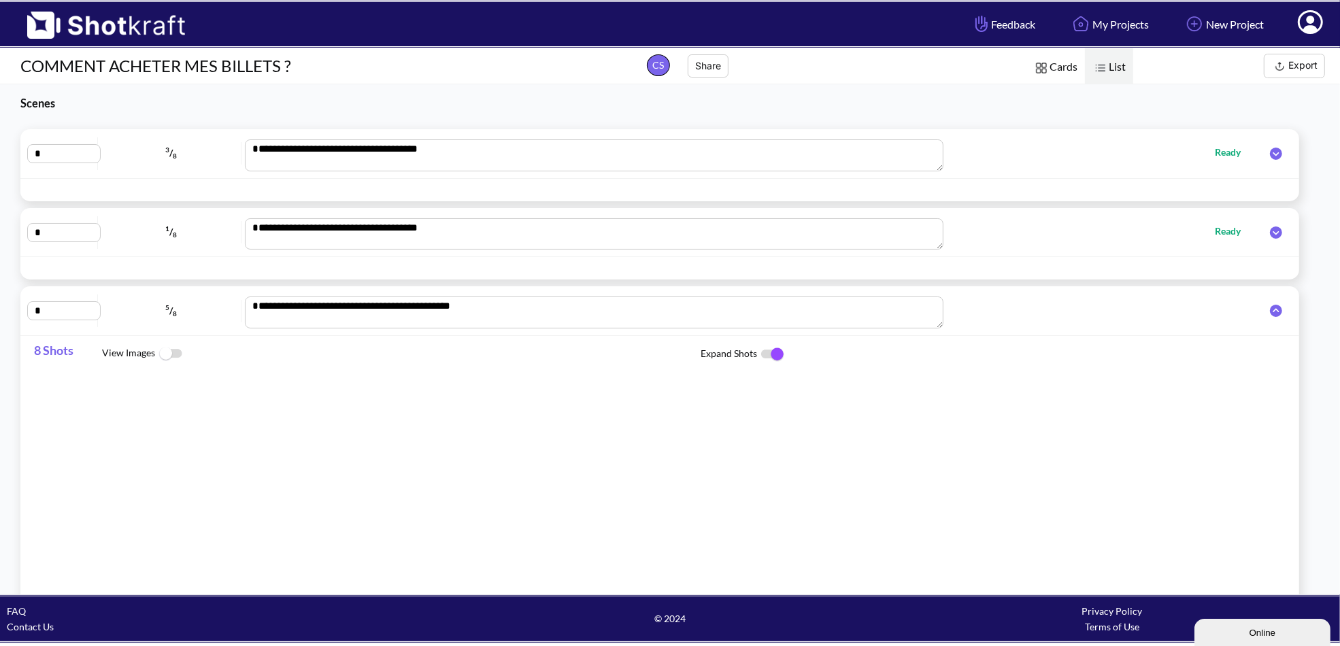
click at [1050, 63] on span "Cards" at bounding box center [1055, 67] width 59 height 39
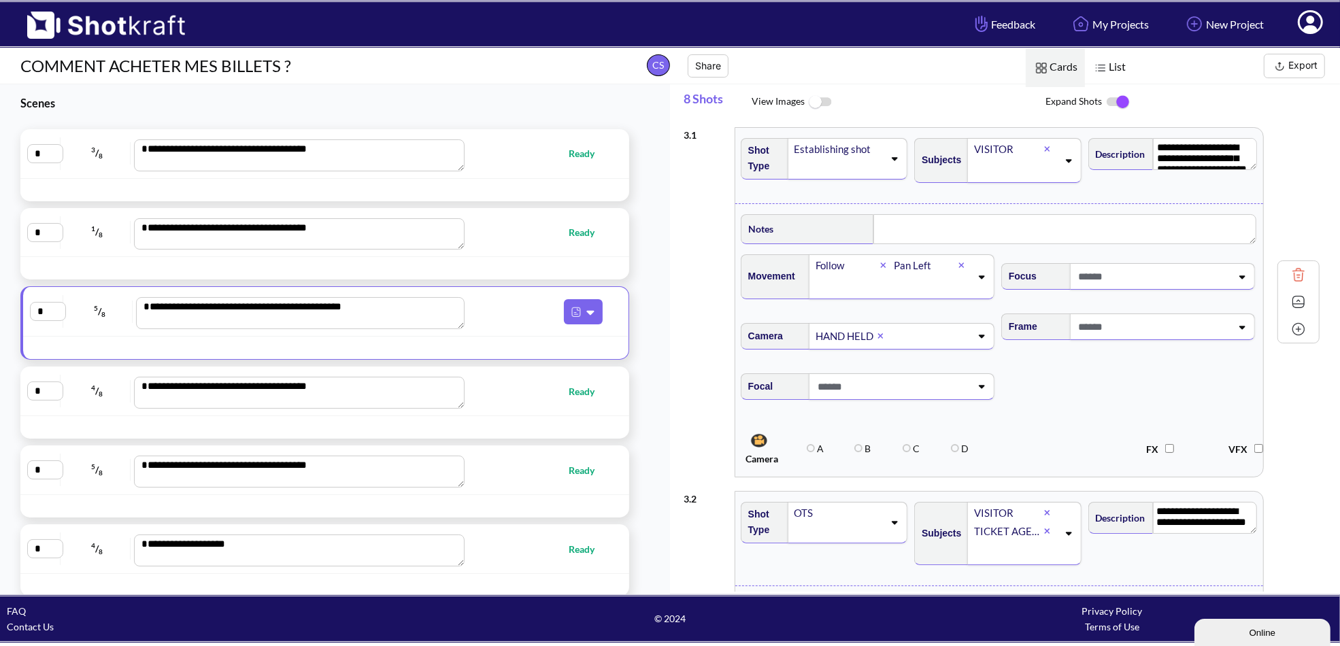
click at [541, 376] on div "**********" at bounding box center [324, 390] width 595 height 35
type textarea "**********"
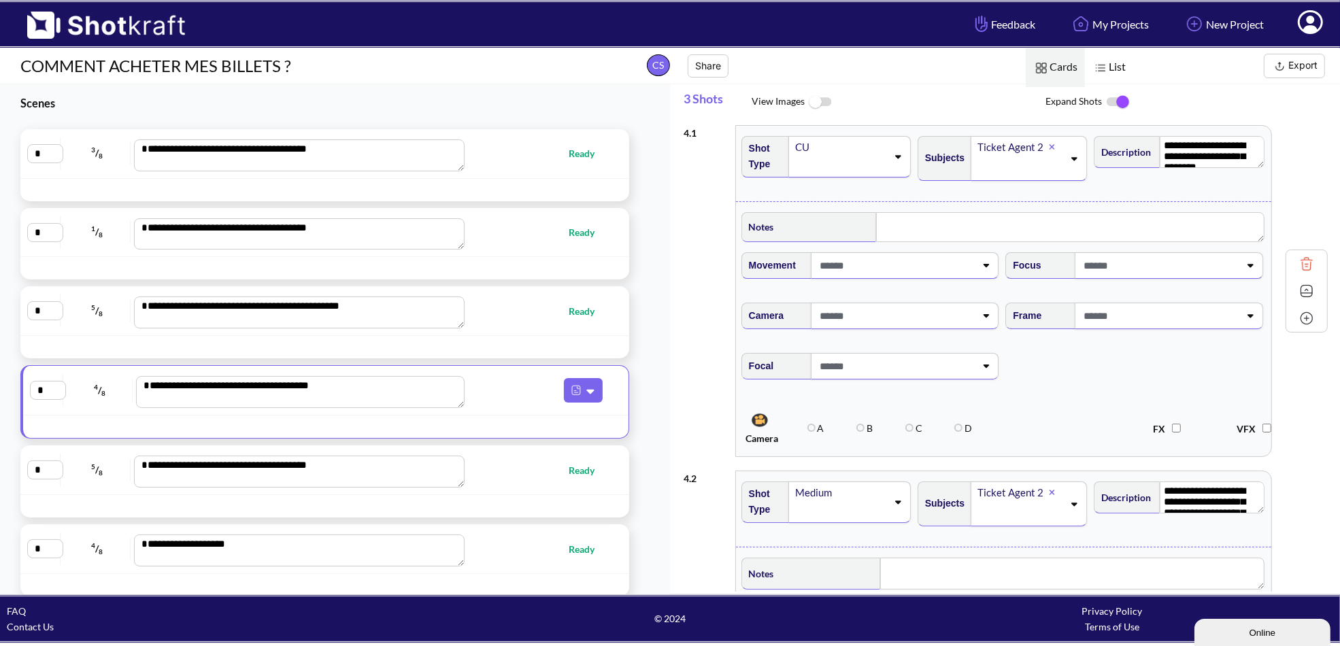
scroll to position [0, 0]
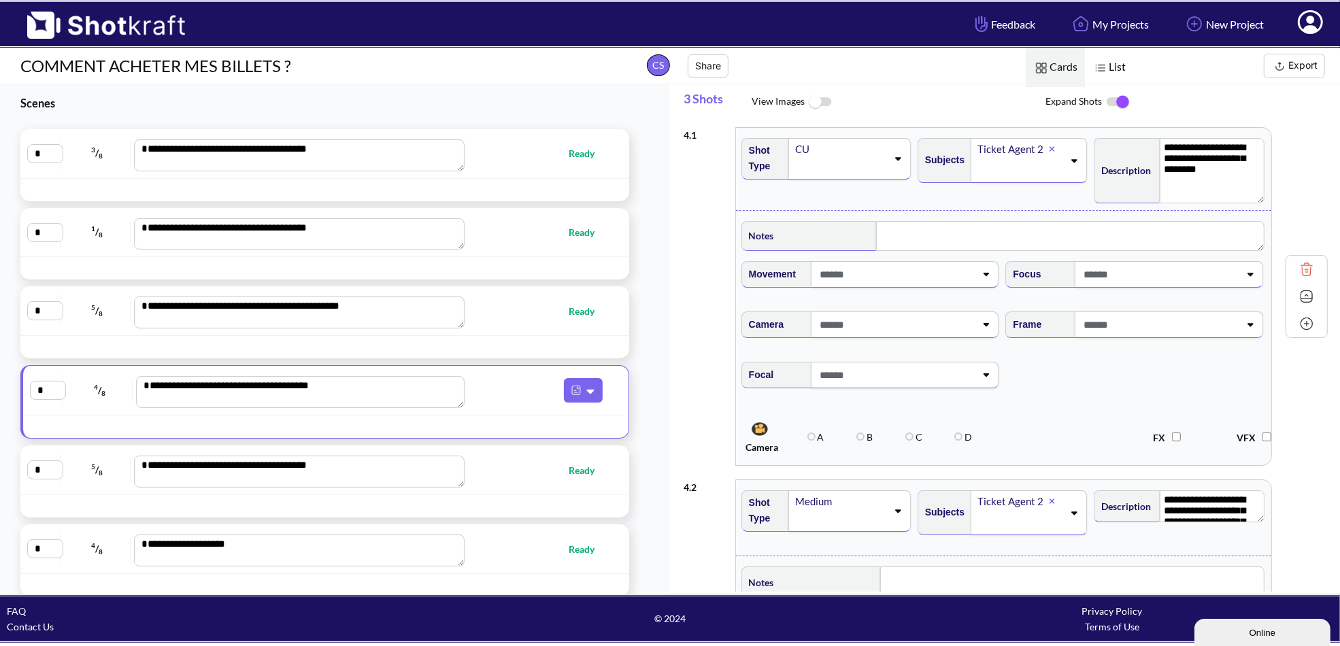
drag, startPoint x: 1255, startPoint y: 164, endPoint x: 1254, endPoint y: 197, distance: 33.4
click at [1254, 197] on textarea "**********" at bounding box center [1212, 170] width 105 height 65
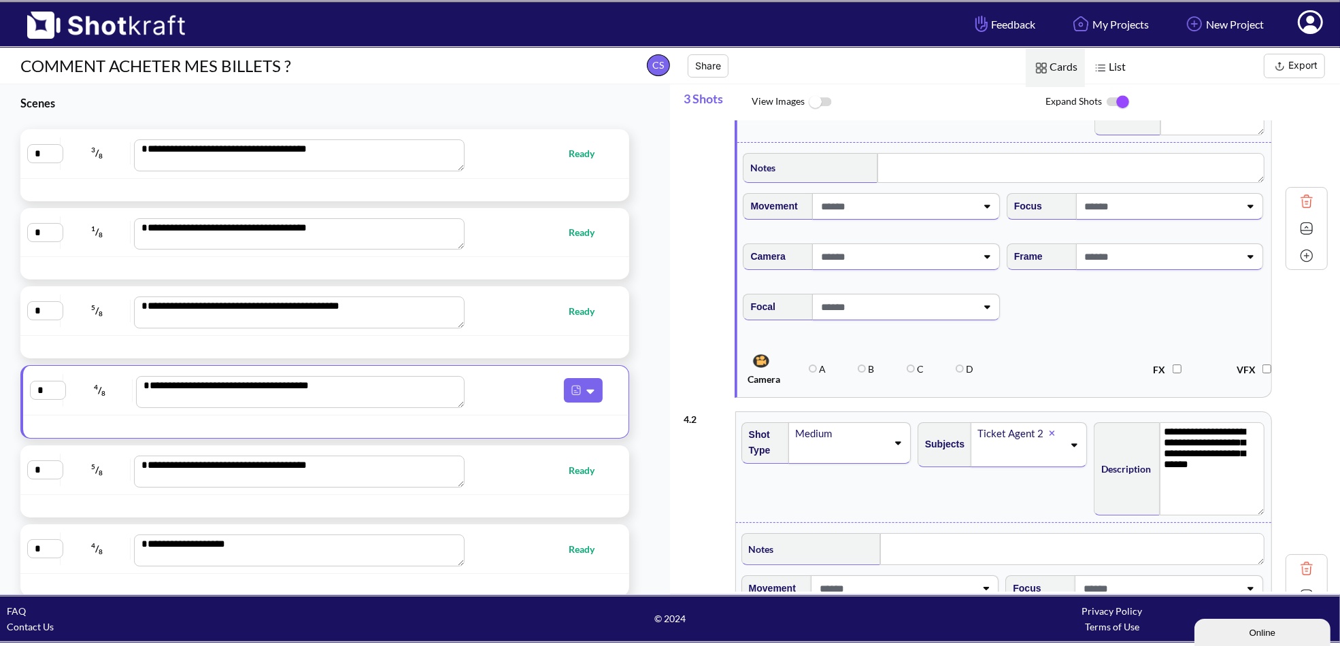
drag, startPoint x: 1256, startPoint y: 448, endPoint x: 1257, endPoint y: 510, distance: 61.9
click at [1257, 510] on div "**********" at bounding box center [1180, 467] width 176 height 103
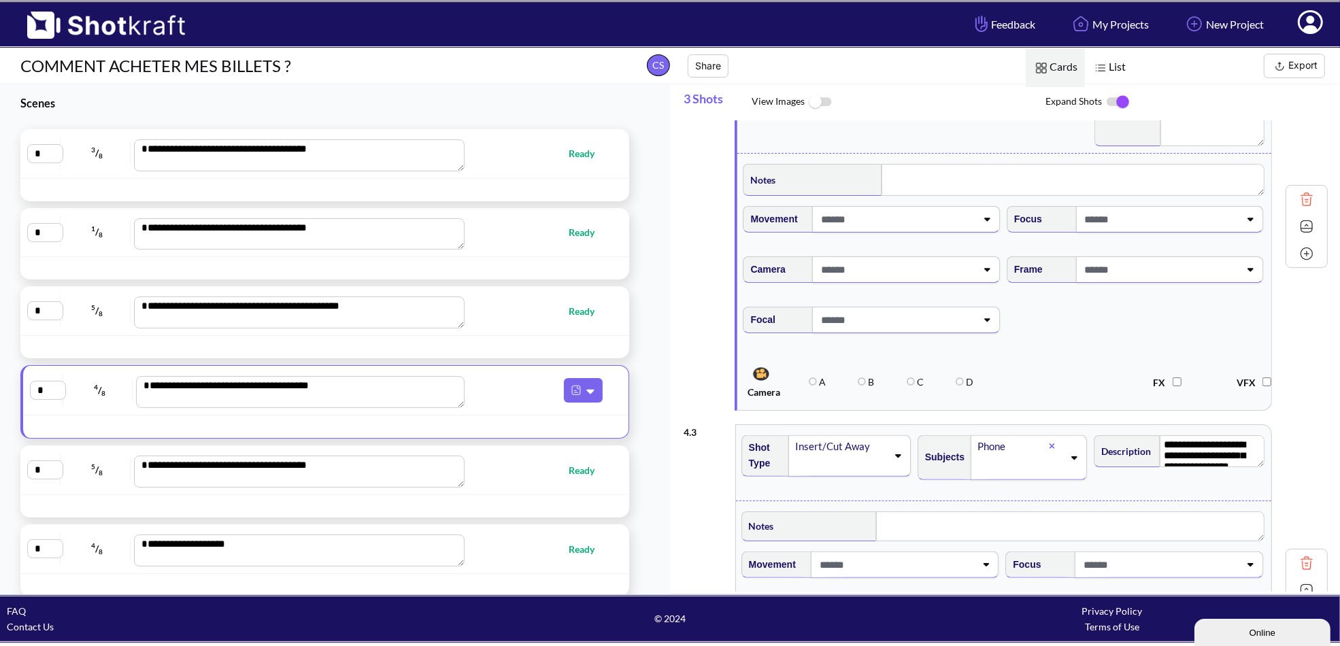
scroll to position [476, 0]
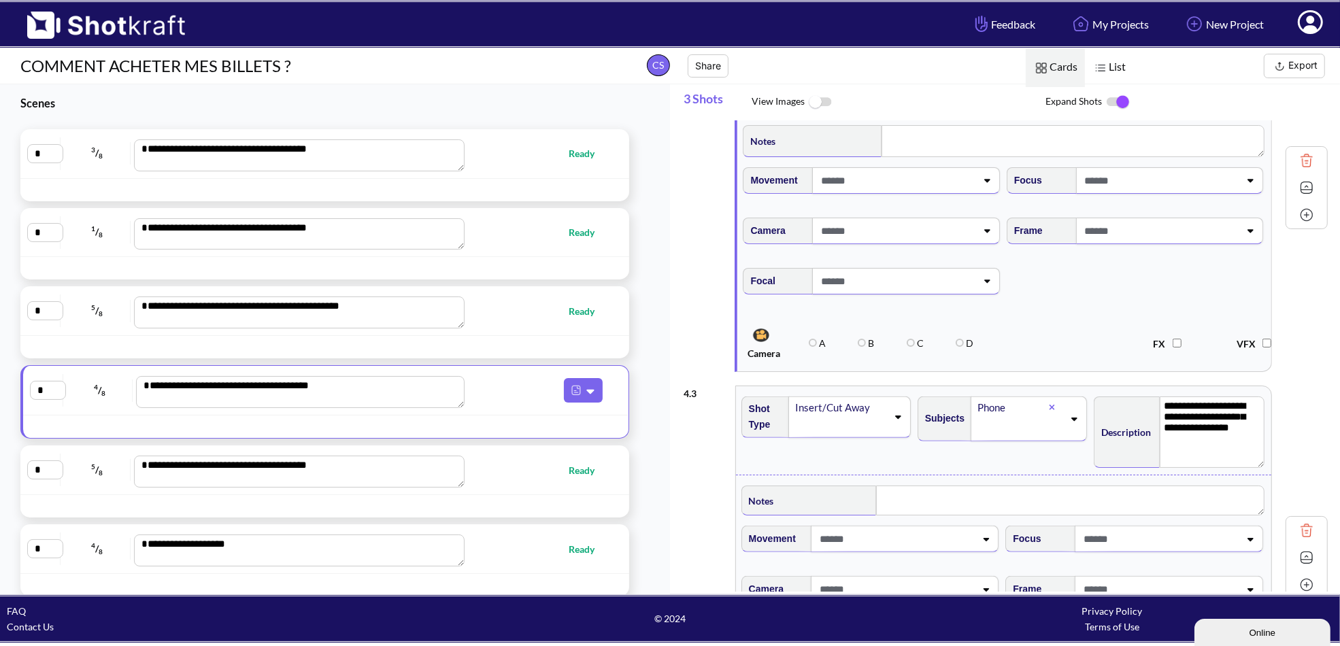
drag, startPoint x: 1253, startPoint y: 420, endPoint x: 1257, endPoint y: 460, distance: 39.6
click at [1257, 460] on div "**********" at bounding box center [1180, 431] width 176 height 82
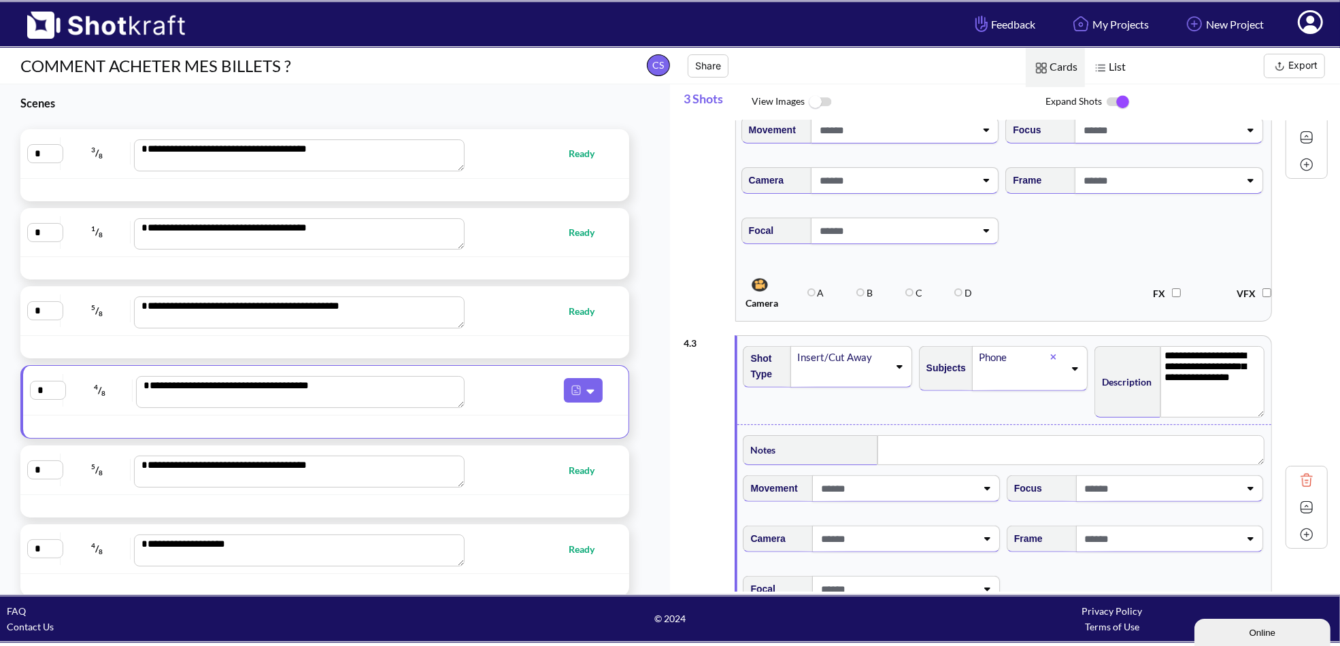
scroll to position [544, 0]
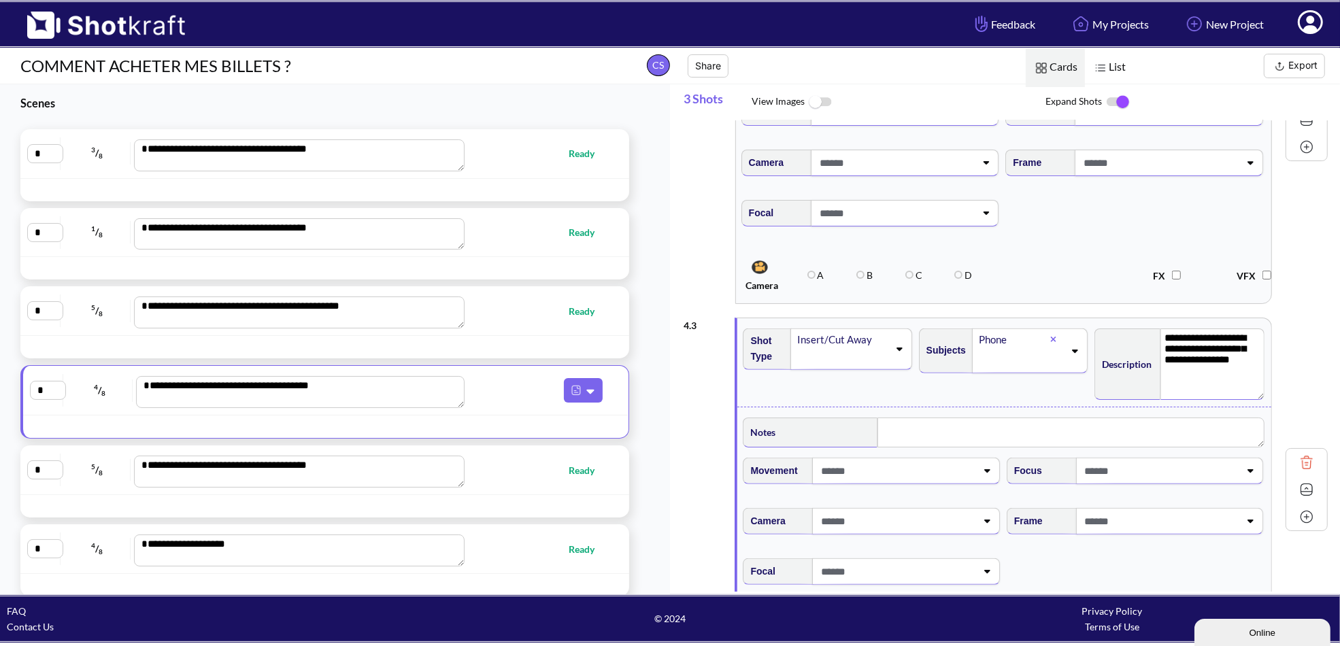
click at [1198, 352] on textarea "**********" at bounding box center [1213, 364] width 104 height 71
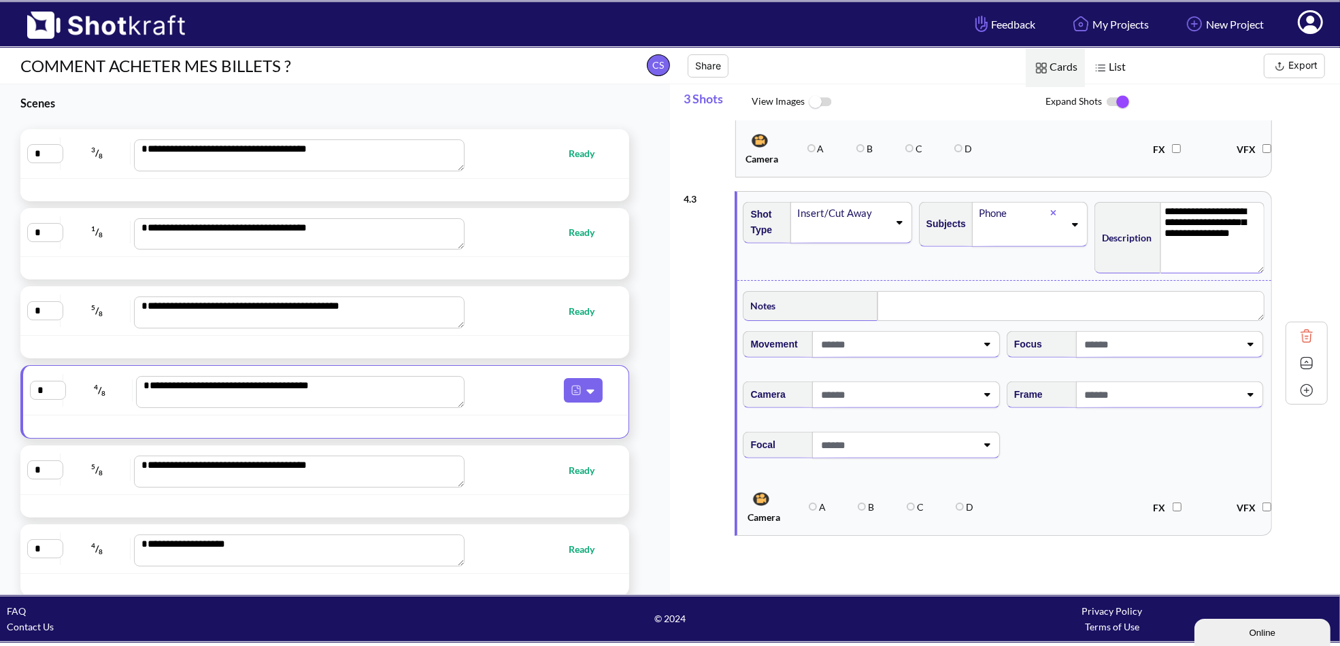
scroll to position [603, 0]
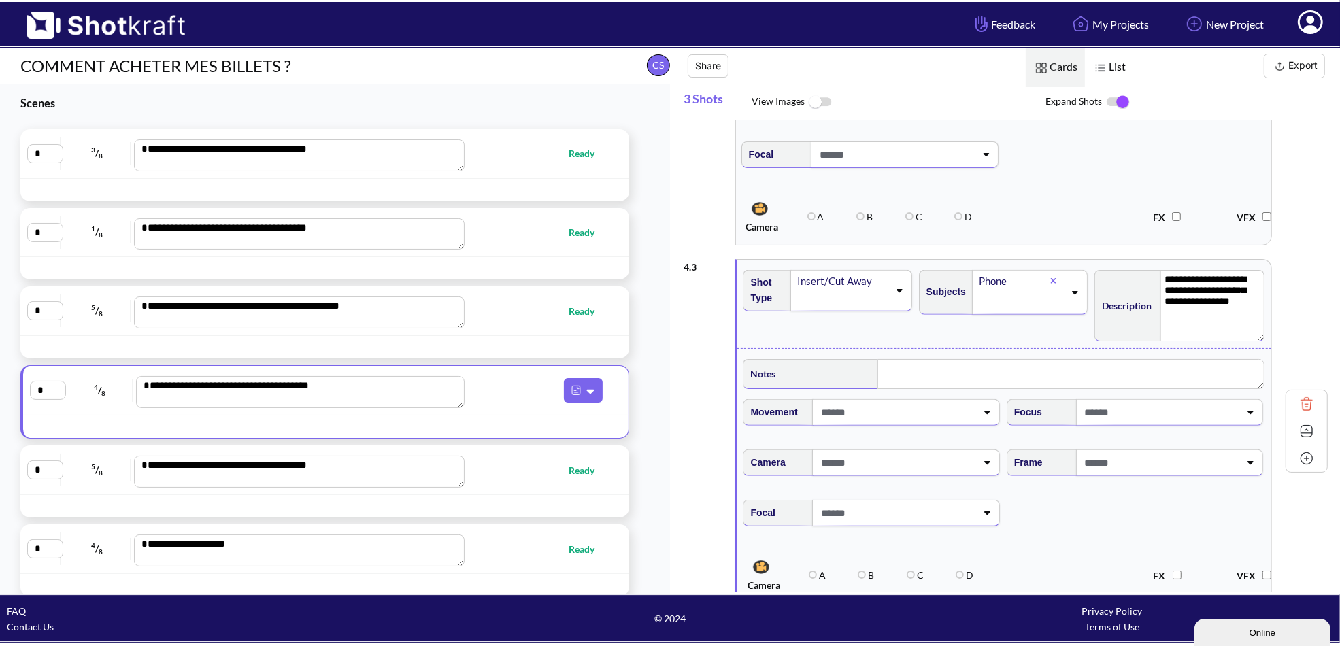
click at [1069, 289] on icon at bounding box center [1074, 293] width 18 height 10
click at [1003, 352] on li "Ticket Agent 2" at bounding box center [1016, 362] width 162 height 21
click at [1171, 307] on textarea "**********" at bounding box center [1213, 305] width 104 height 71
click at [1197, 293] on textarea "**********" at bounding box center [1213, 305] width 104 height 71
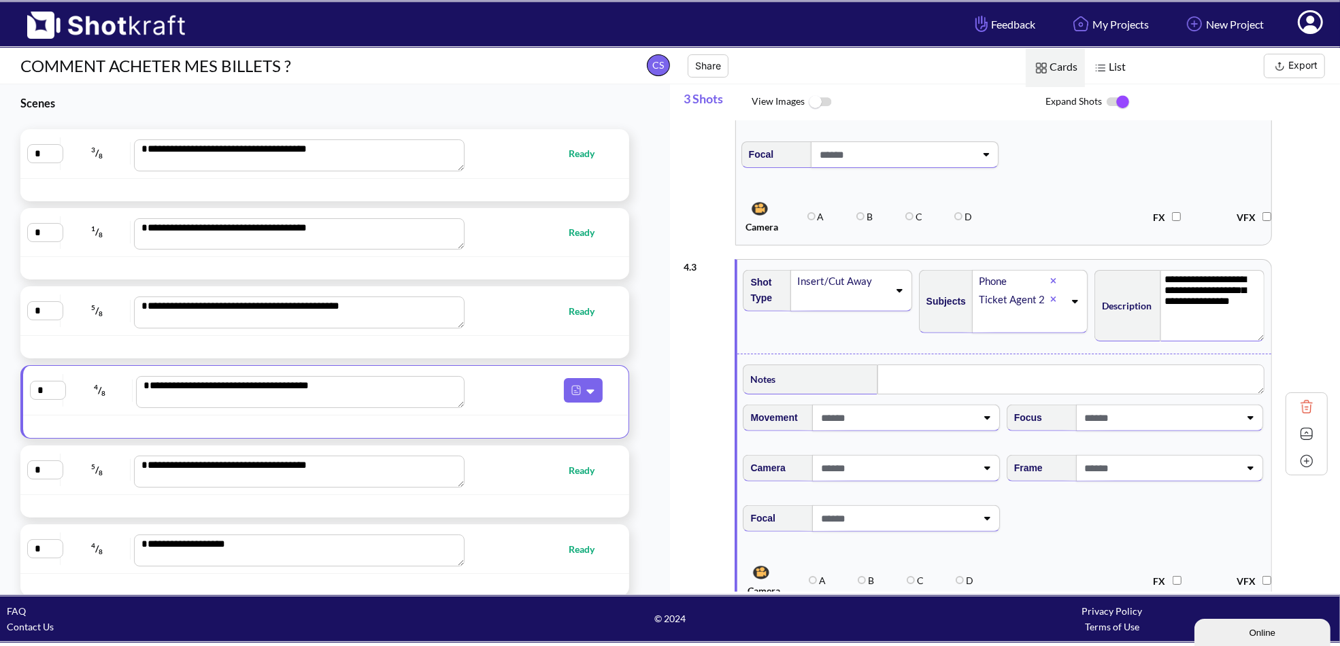
click at [1197, 293] on textarea "**********" at bounding box center [1213, 305] width 104 height 71
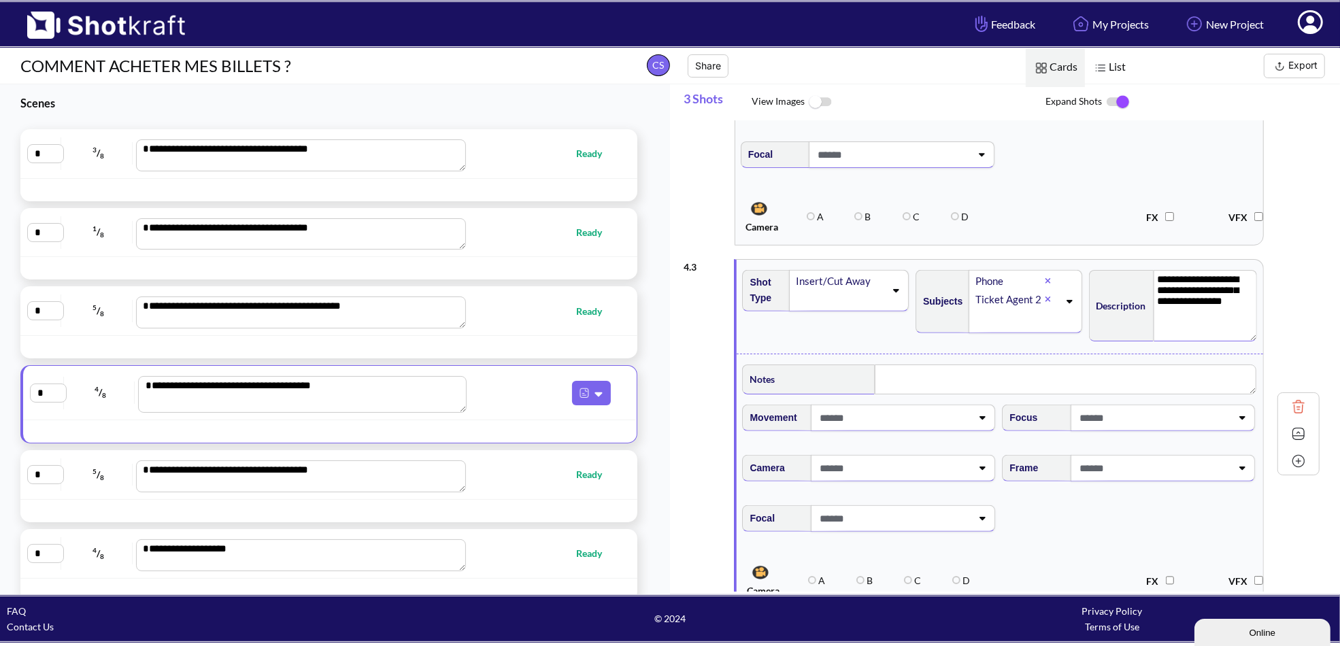
drag, startPoint x: 459, startPoint y: 400, endPoint x: 432, endPoint y: 407, distance: 27.4
click at [432, 407] on textarea "**********" at bounding box center [302, 394] width 329 height 37
click at [899, 289] on icon at bounding box center [896, 290] width 6 height 3
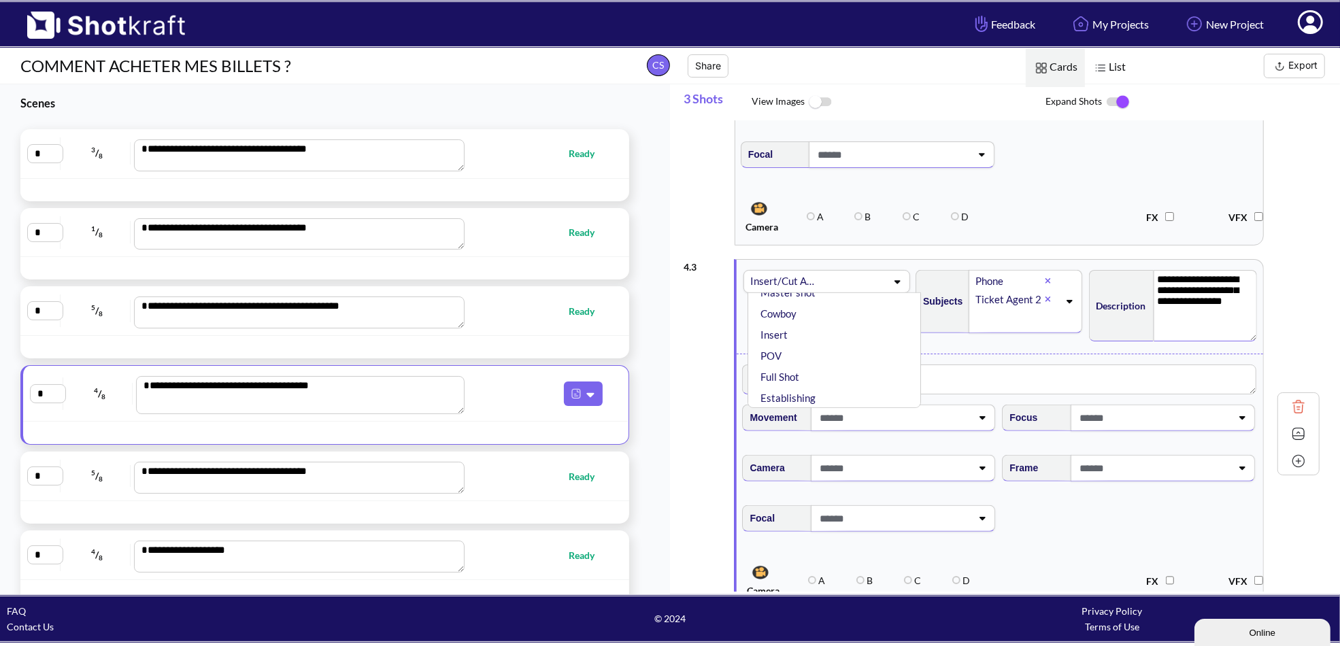
scroll to position [116, 0]
click at [812, 361] on li "Insert" at bounding box center [838, 369] width 160 height 21
click at [897, 334] on div "Shot Type Insert" at bounding box center [826, 306] width 173 height 87
click at [1182, 306] on textarea "**********" at bounding box center [1206, 305] width 104 height 71
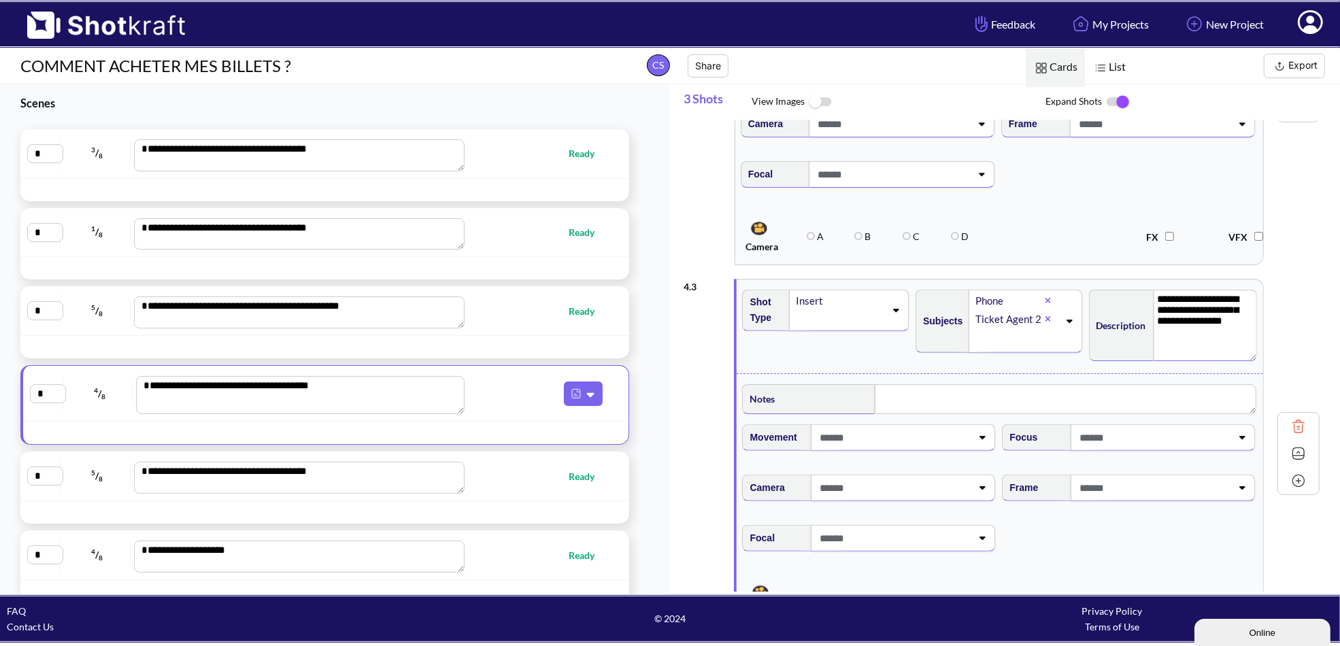
scroll to position [608, 0]
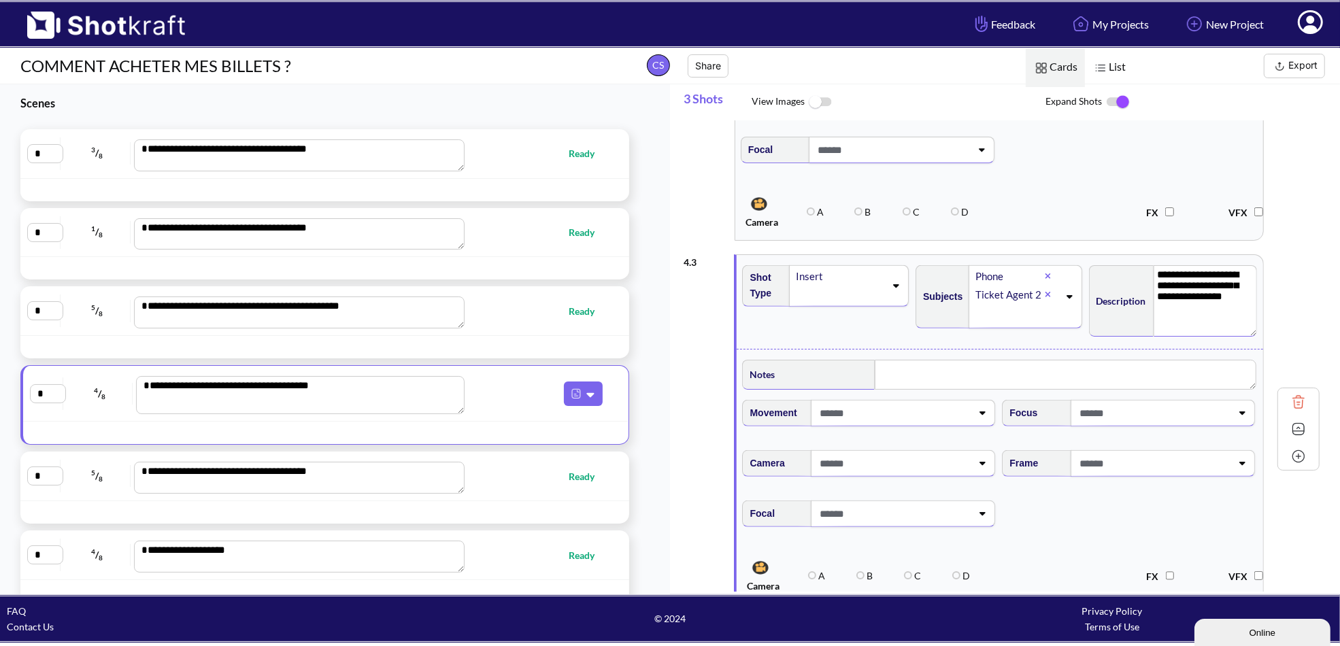
click at [893, 282] on icon at bounding box center [895, 286] width 18 height 10
click at [1005, 353] on div "Notes" at bounding box center [1000, 373] width 520 height 40
click at [984, 368] on textarea at bounding box center [1066, 375] width 382 height 30
type textarea "**********"
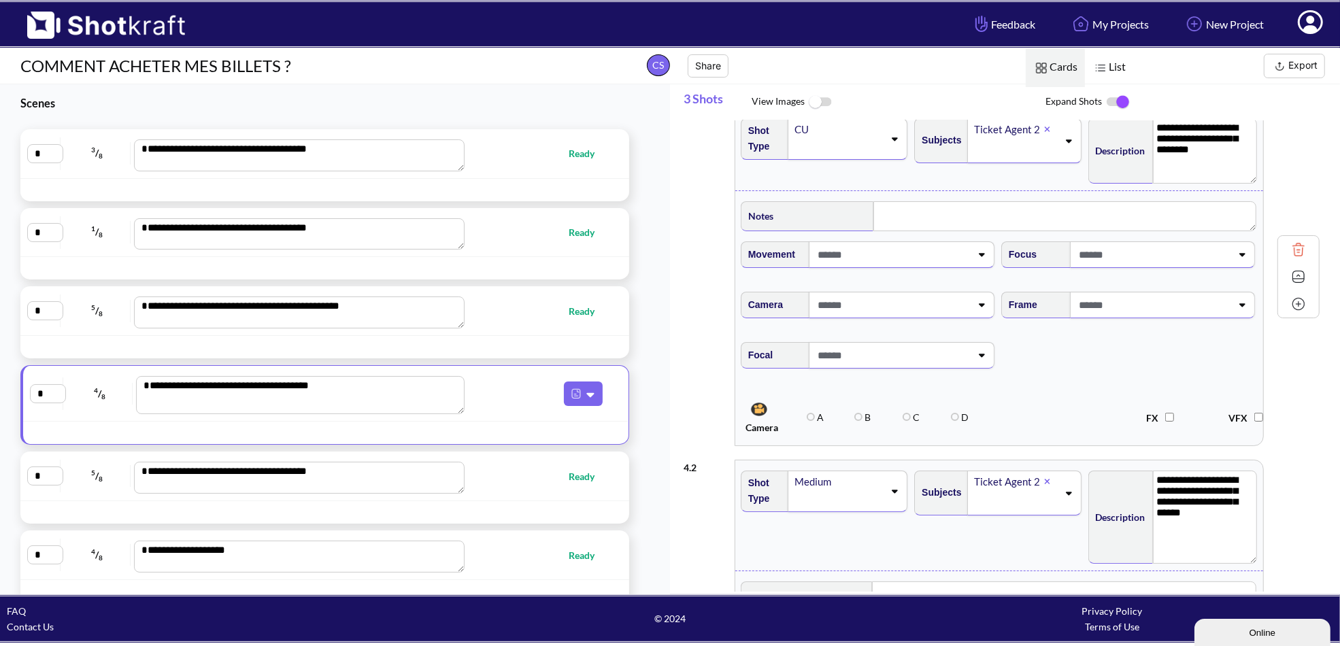
scroll to position [0, 0]
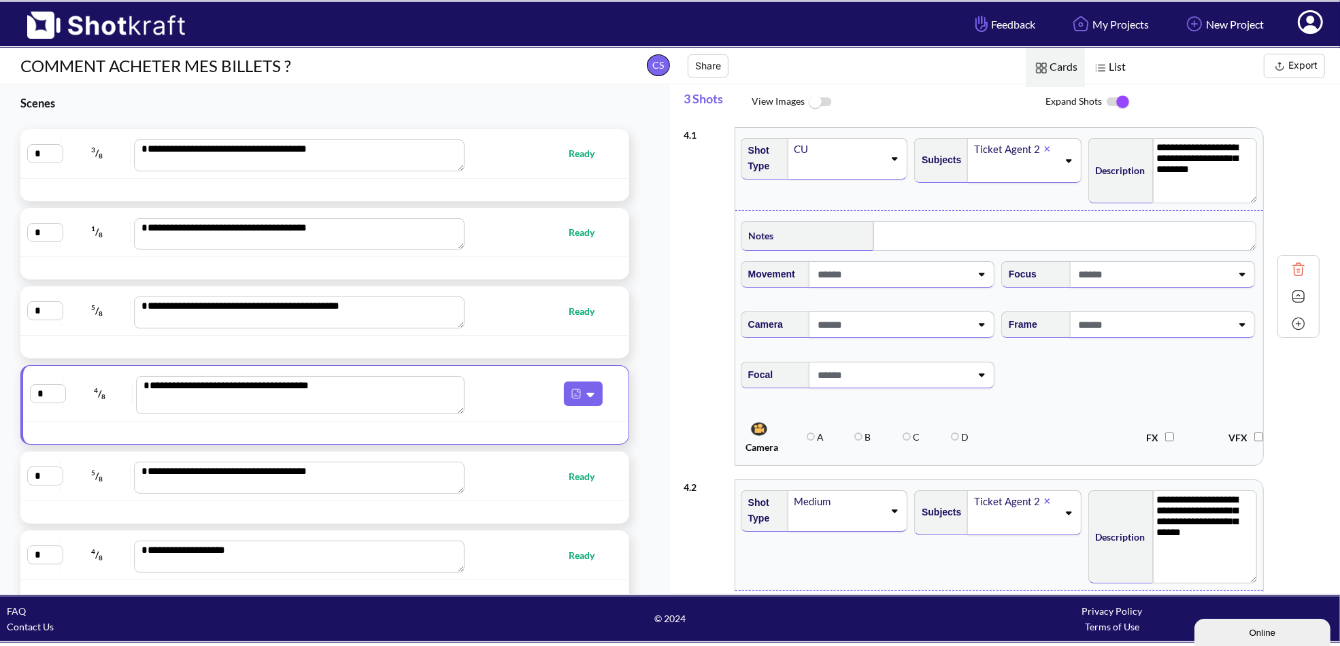
click at [1300, 321] on img at bounding box center [1298, 324] width 20 height 20
type textarea "**********"
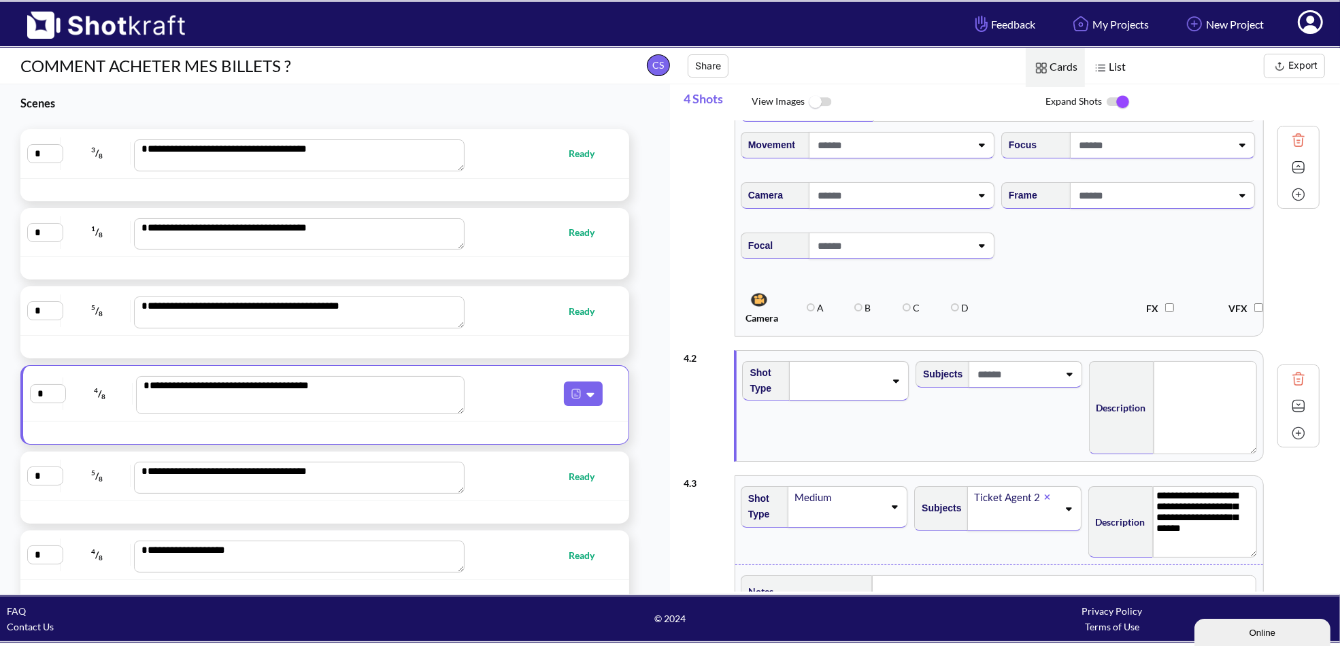
scroll to position [136, 0]
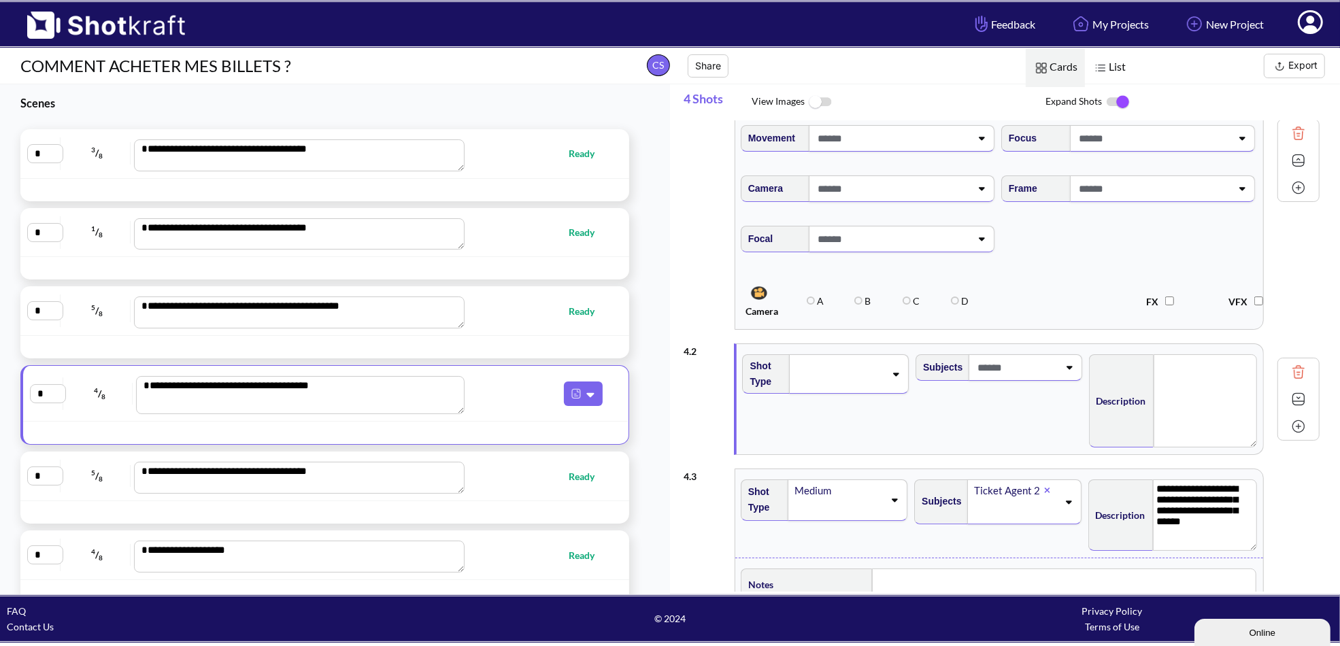
click at [860, 379] on span at bounding box center [840, 374] width 90 height 19
click at [805, 433] on li "Insert" at bounding box center [838, 433] width 160 height 21
click at [1008, 369] on span at bounding box center [1016, 367] width 84 height 22
click at [1012, 365] on span at bounding box center [1016, 367] width 84 height 22
click at [971, 463] on li "Phone" at bounding box center [1011, 467] width 160 height 21
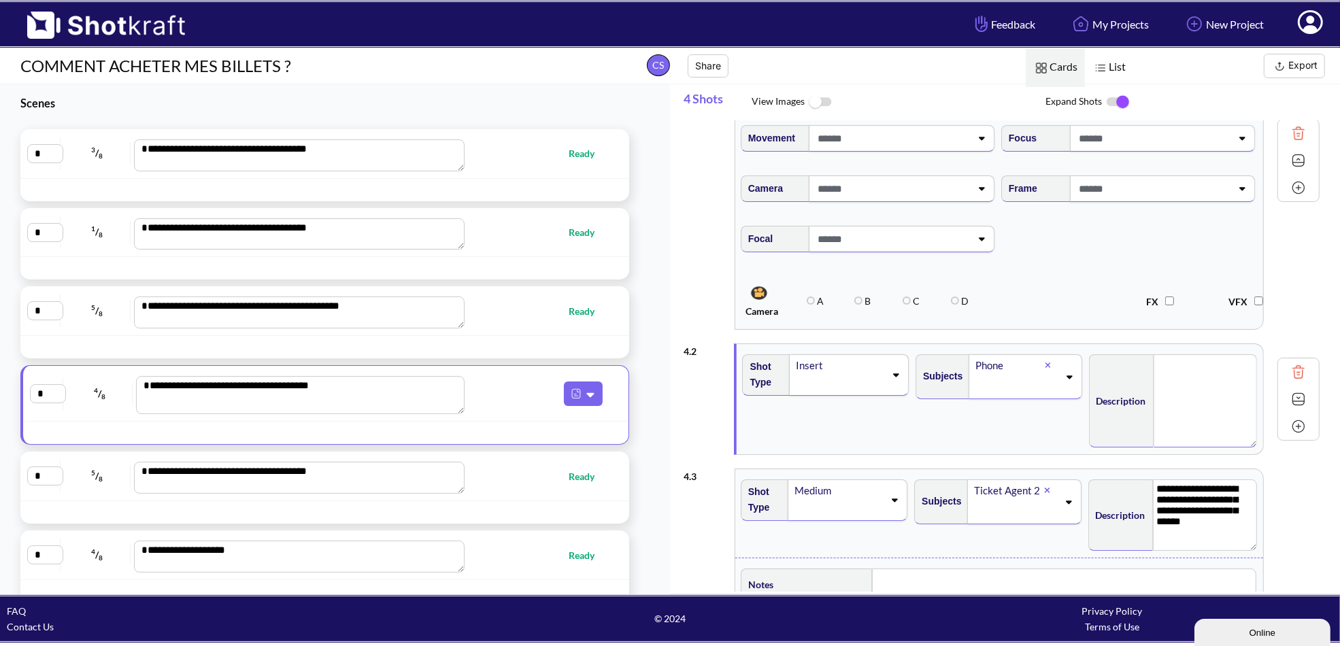
click at [1207, 395] on textarea at bounding box center [1206, 400] width 104 height 93
click at [992, 429] on div "Subjects Phone" at bounding box center [1000, 399] width 173 height 103
click at [1294, 505] on div "**********" at bounding box center [1002, 642] width 636 height 361
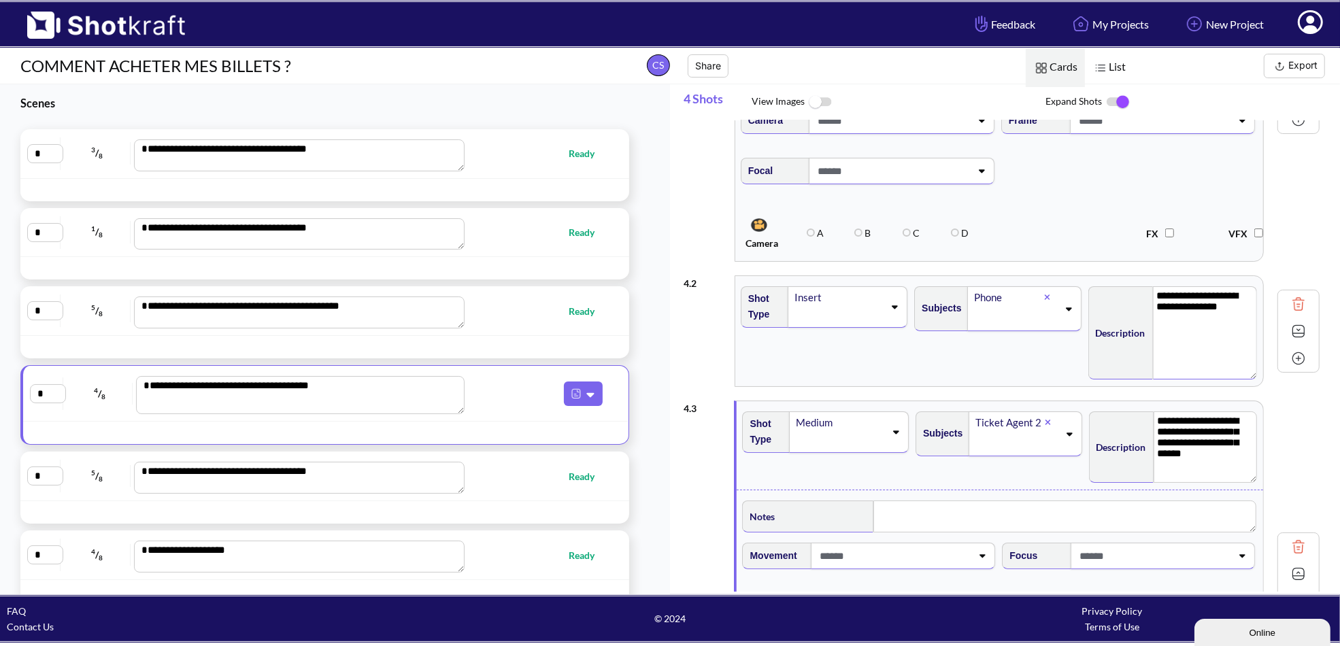
click at [945, 354] on div "Subjects Phone" at bounding box center [998, 331] width 173 height 103
click at [1293, 331] on img at bounding box center [1298, 331] width 20 height 20
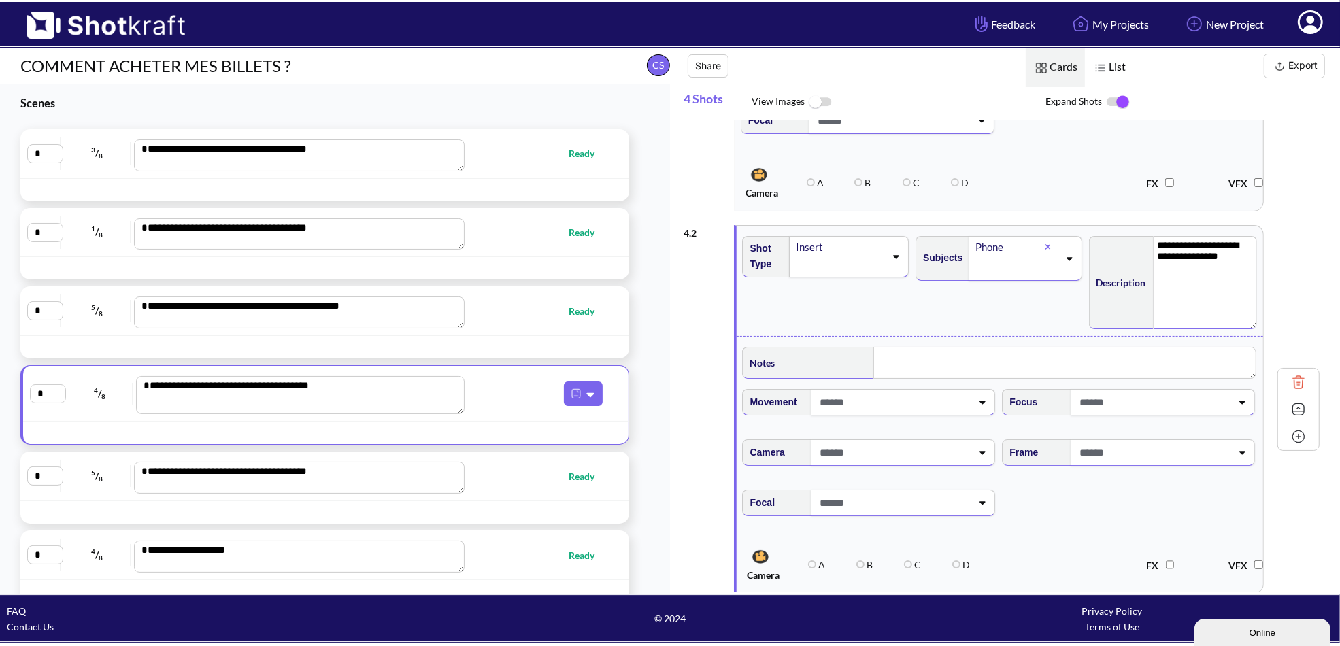
scroll to position [272, 0]
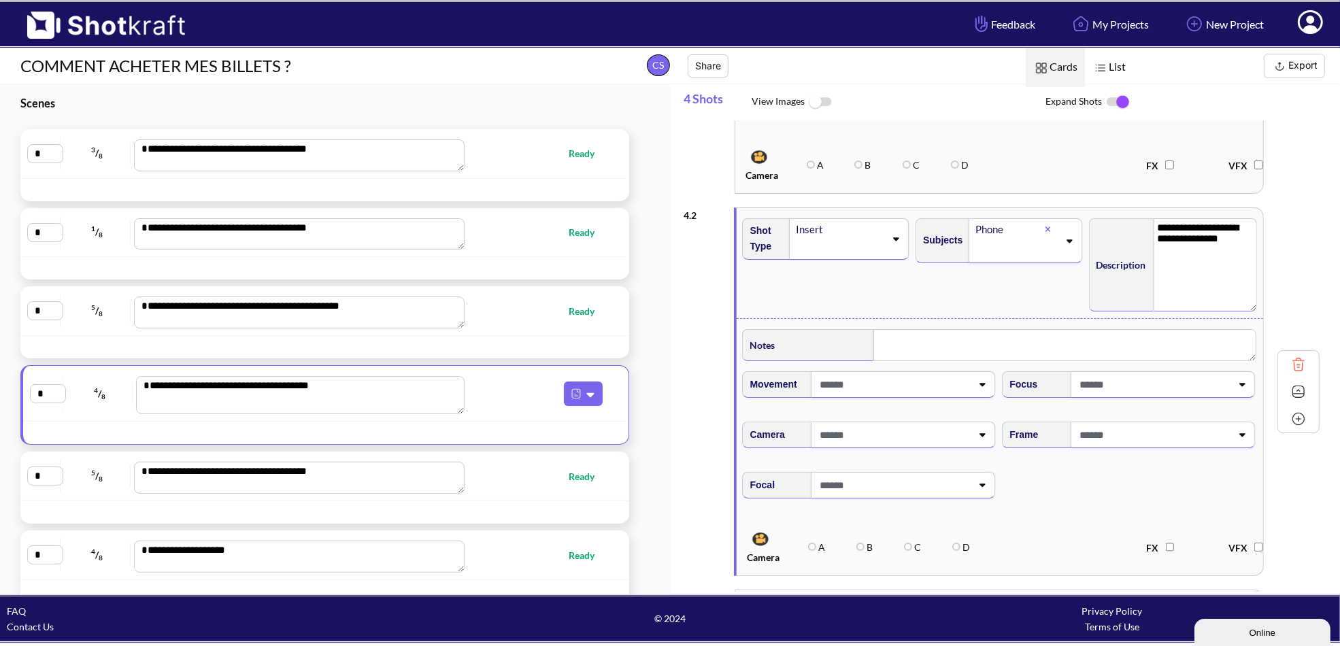
click at [875, 386] on span at bounding box center [894, 384] width 156 height 22
type textarea "**********"
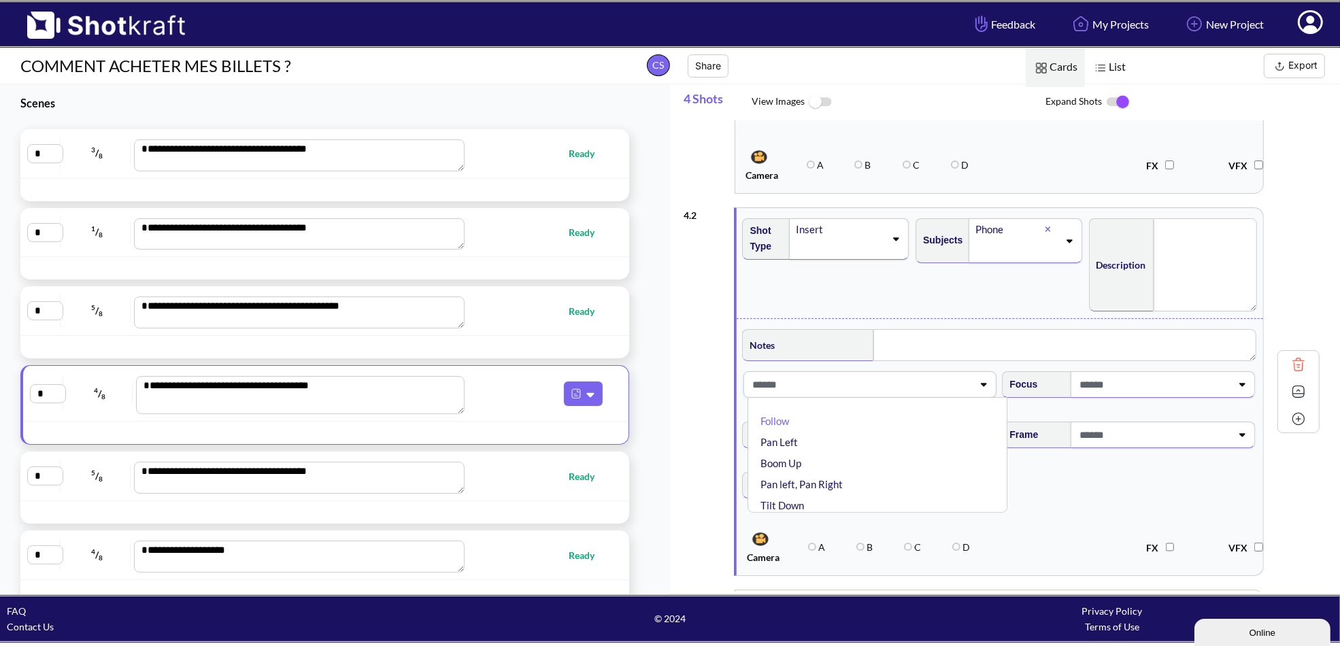
type textarea "**********"
click at [1065, 476] on span "Focal" at bounding box center [1000, 493] width 520 height 57
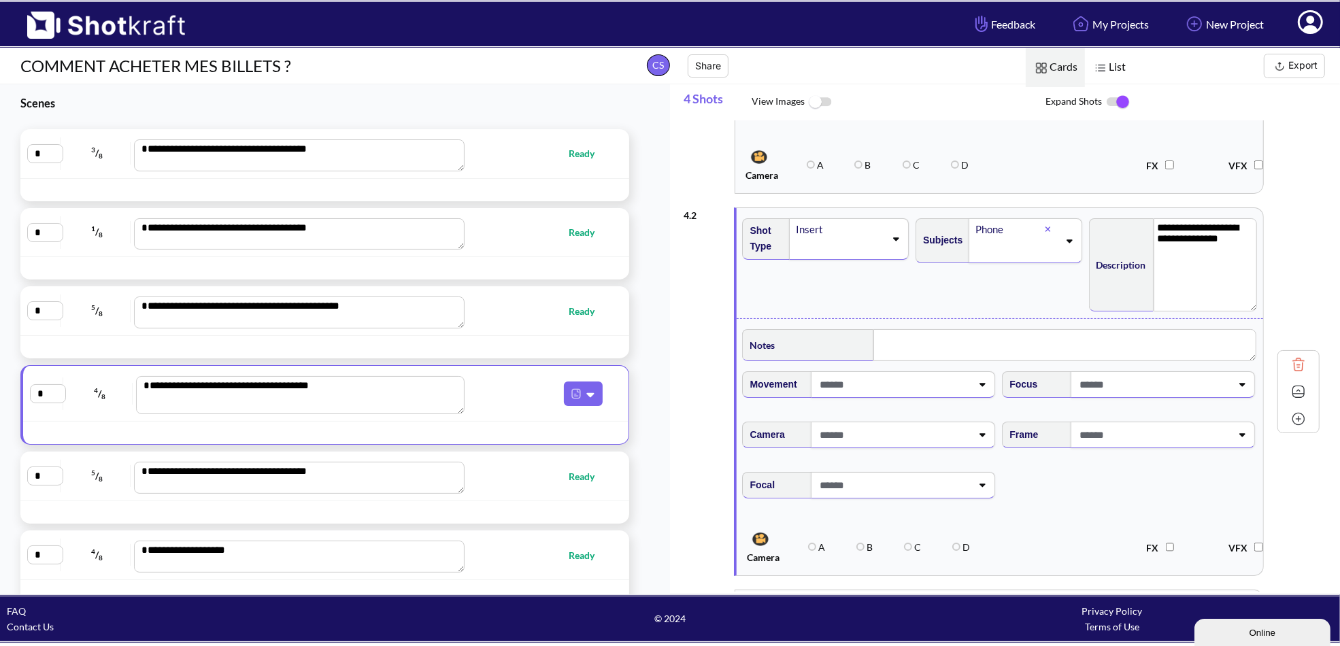
click at [901, 431] on span at bounding box center [894, 435] width 156 height 22
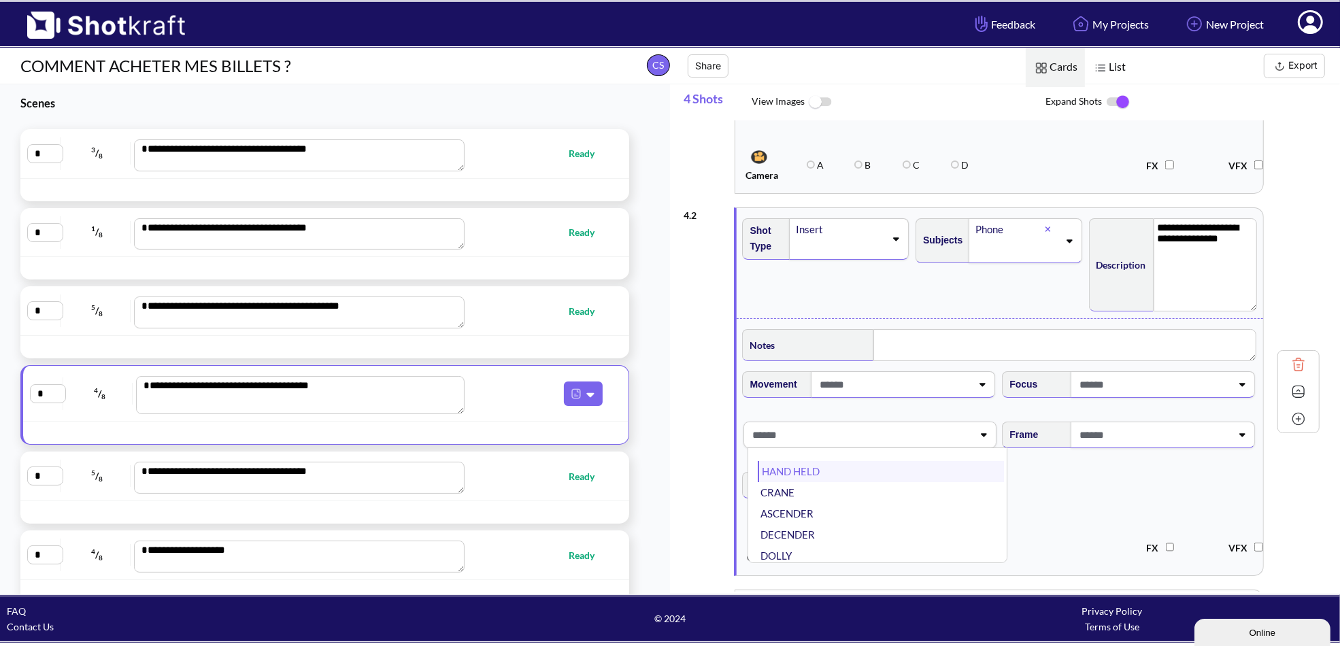
click at [901, 473] on li "HAND HELD" at bounding box center [881, 471] width 246 height 21
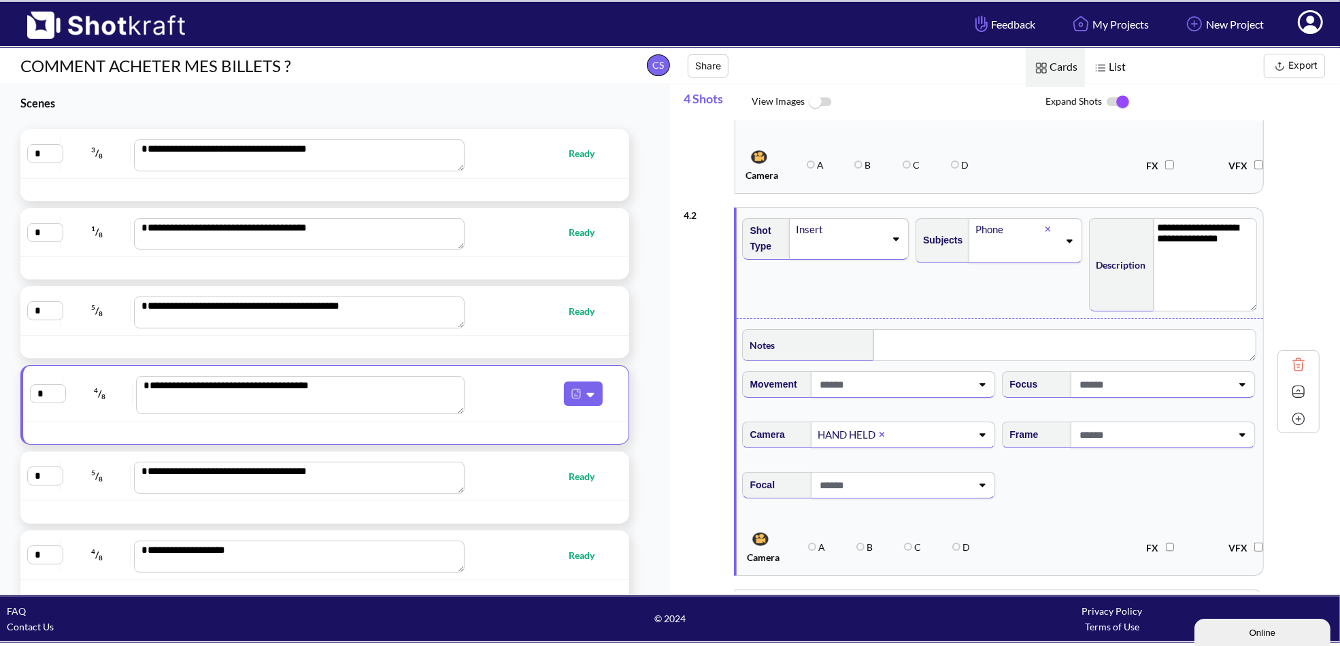
click at [889, 484] on span at bounding box center [894, 485] width 156 height 22
click at [811, 520] on li "35 mm" at bounding box center [881, 522] width 246 height 21
click at [1017, 510] on span "Focal 35 mm" at bounding box center [1000, 493] width 520 height 57
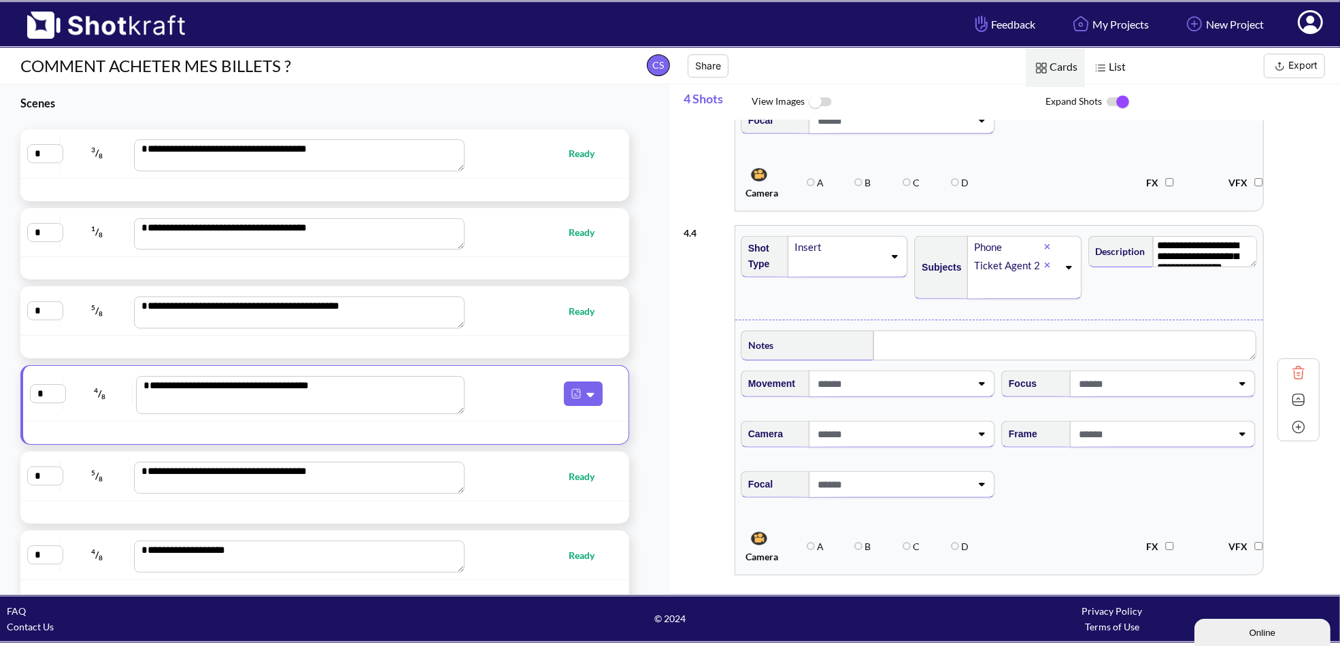
scroll to position [1033, 0]
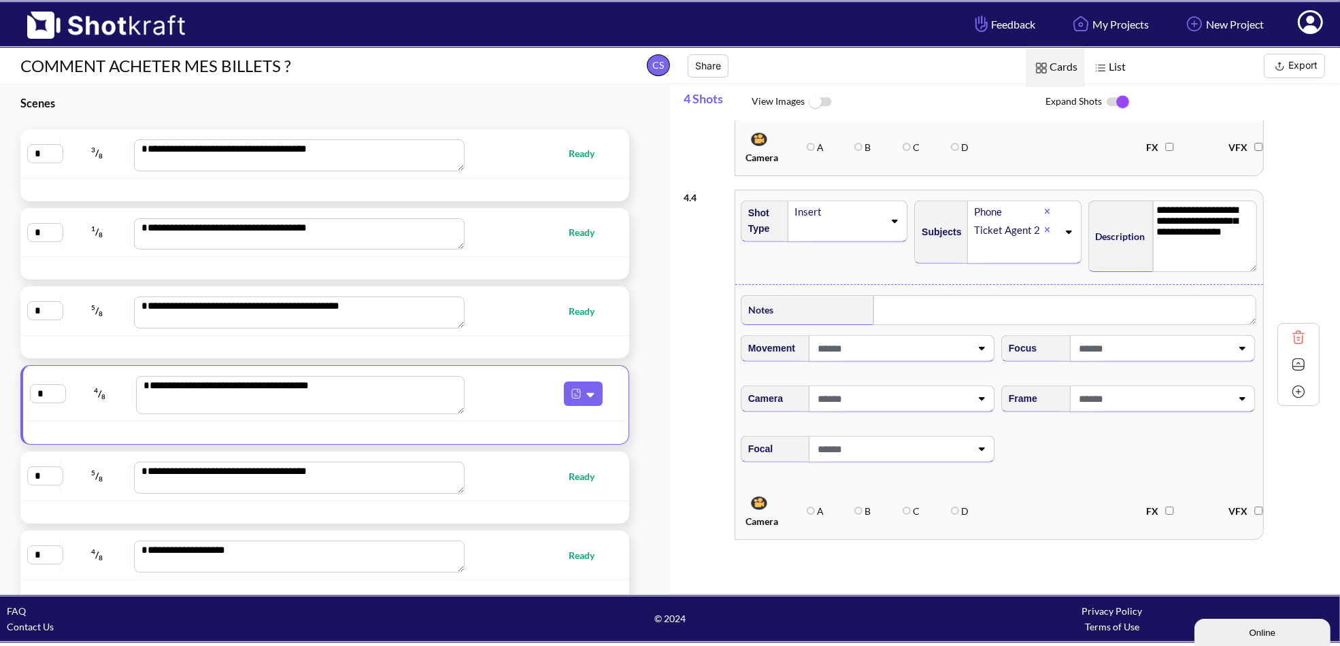
drag, startPoint x: 1256, startPoint y: 220, endPoint x: 1254, endPoint y: 259, distance: 39.5
click at [1254, 259] on textarea "**********" at bounding box center [1205, 236] width 105 height 71
click at [991, 307] on textarea at bounding box center [1066, 310] width 382 height 30
click at [1056, 446] on span "Focal" at bounding box center [1000, 459] width 520 height 57
type textarea "**********"
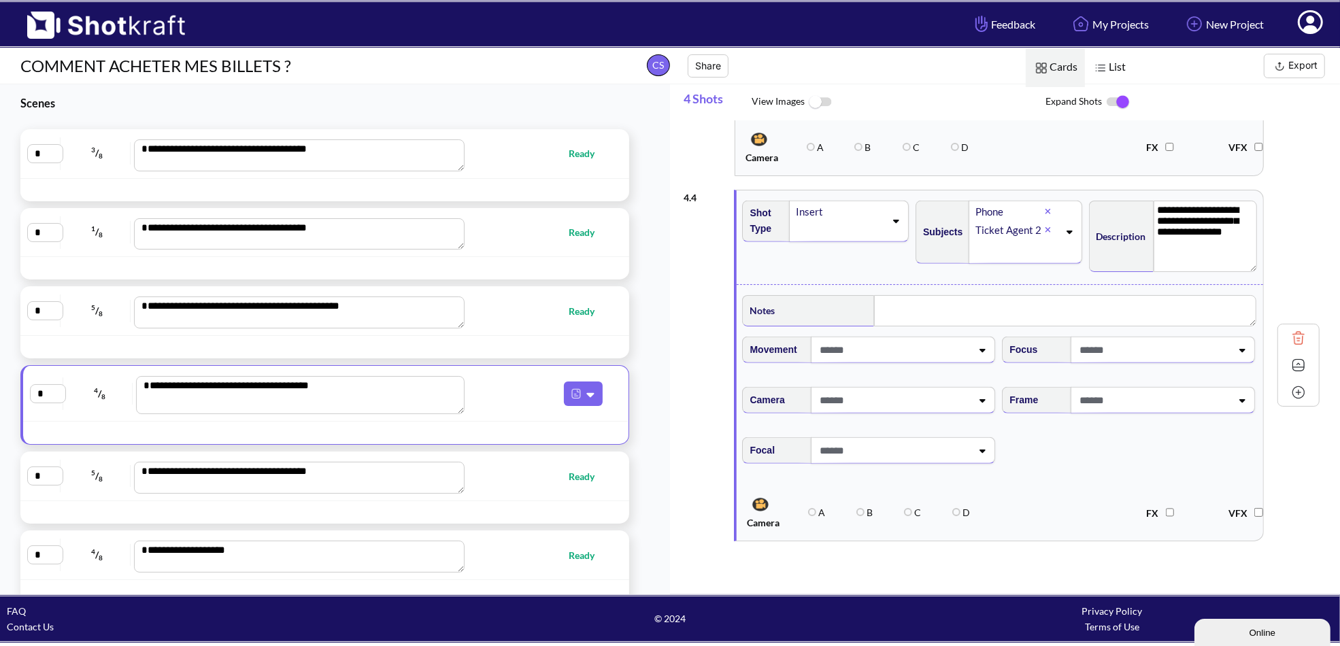
click at [490, 478] on span "Ready" at bounding box center [537, 477] width 144 height 16
type textarea "**********"
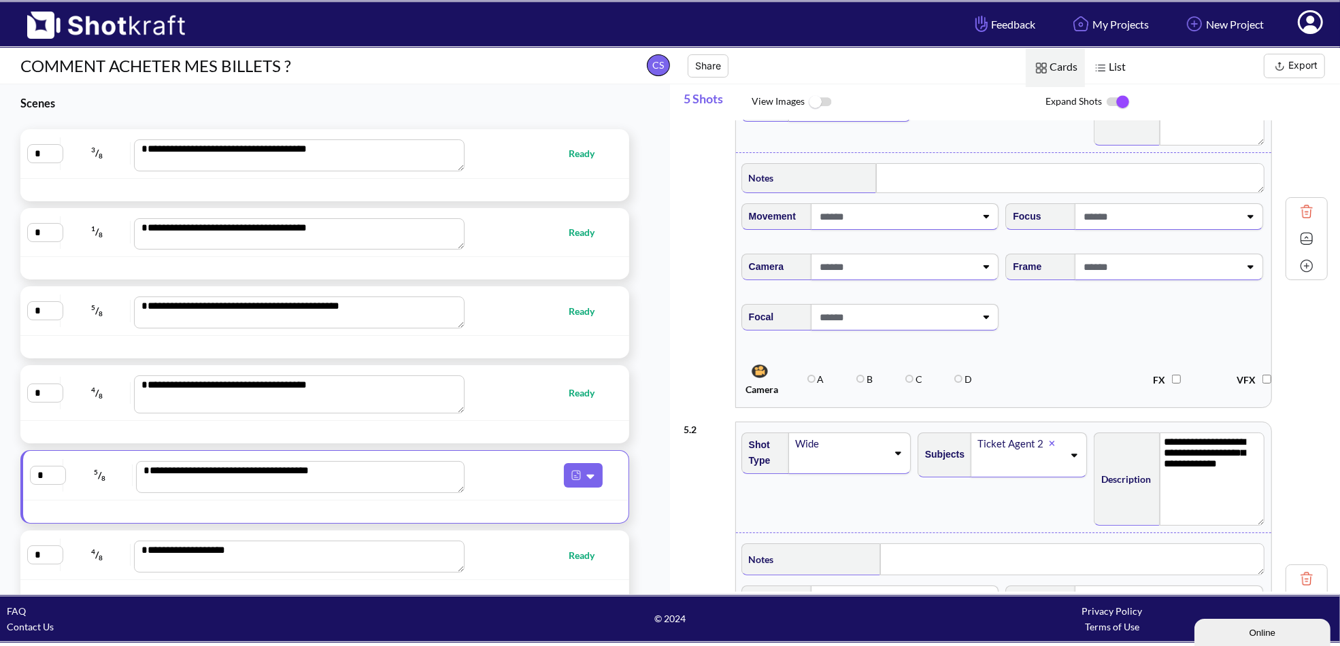
scroll to position [0, 0]
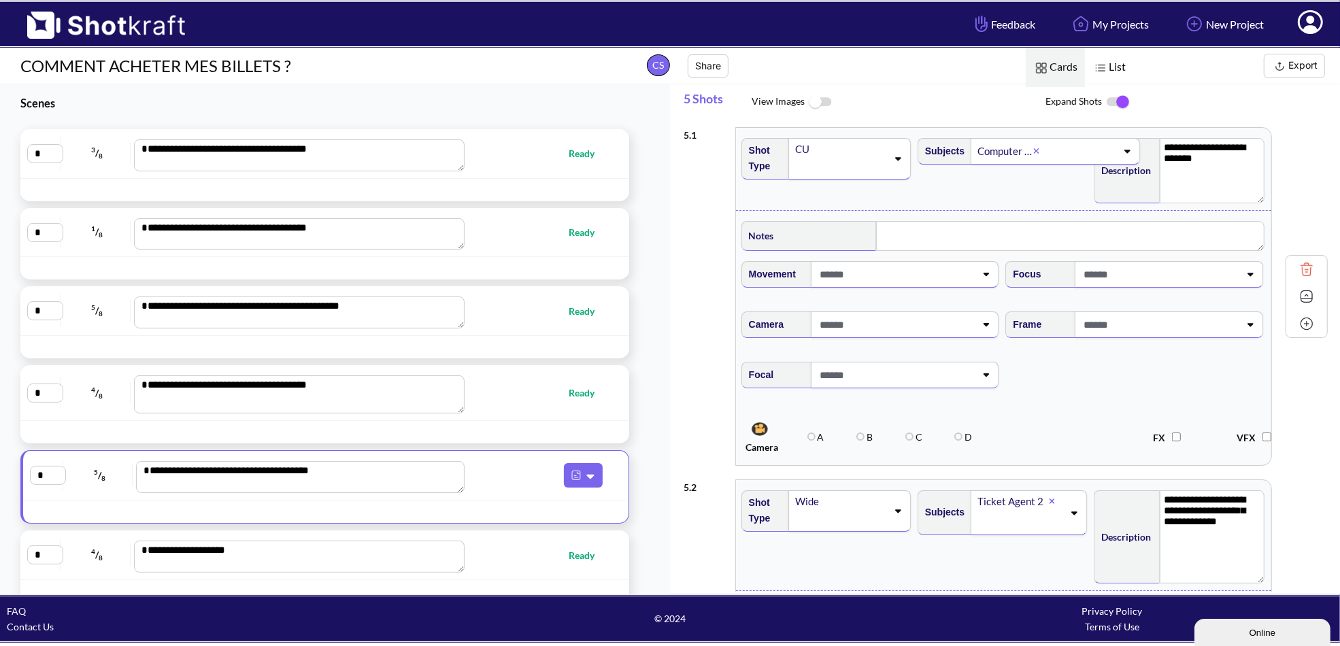
click at [910, 280] on span at bounding box center [895, 274] width 159 height 22
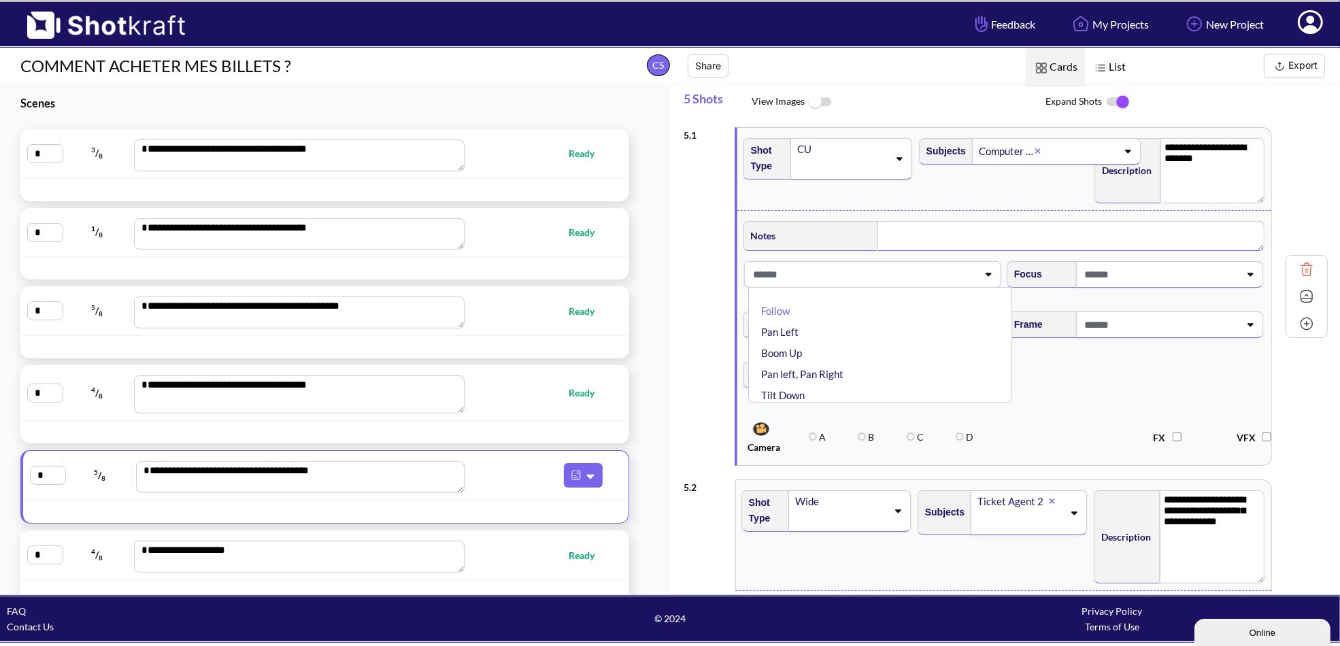
click at [935, 221] on textarea at bounding box center [1071, 236] width 387 height 30
click at [901, 328] on span at bounding box center [897, 325] width 159 height 22
click at [918, 364] on li "HAND HELD" at bounding box center [884, 361] width 250 height 21
click at [884, 373] on span at bounding box center [897, 375] width 159 height 22
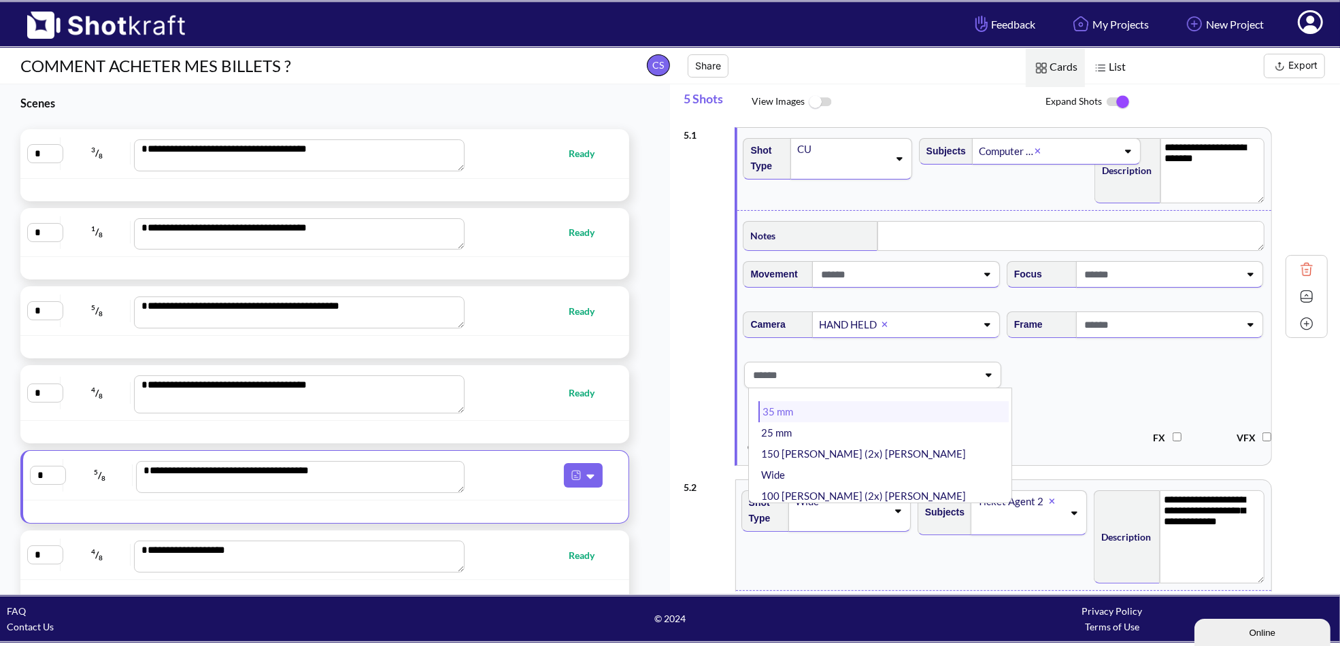
click at [839, 410] on li "35 mm" at bounding box center [884, 411] width 250 height 21
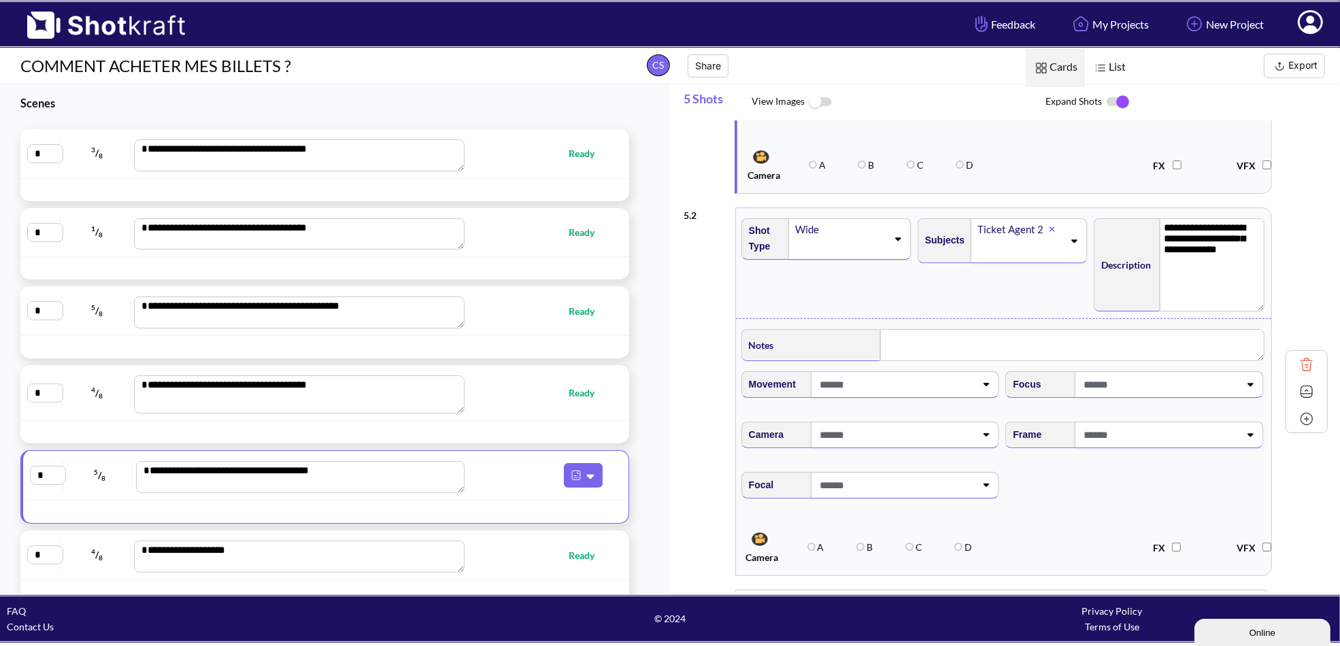
scroll to position [340, 0]
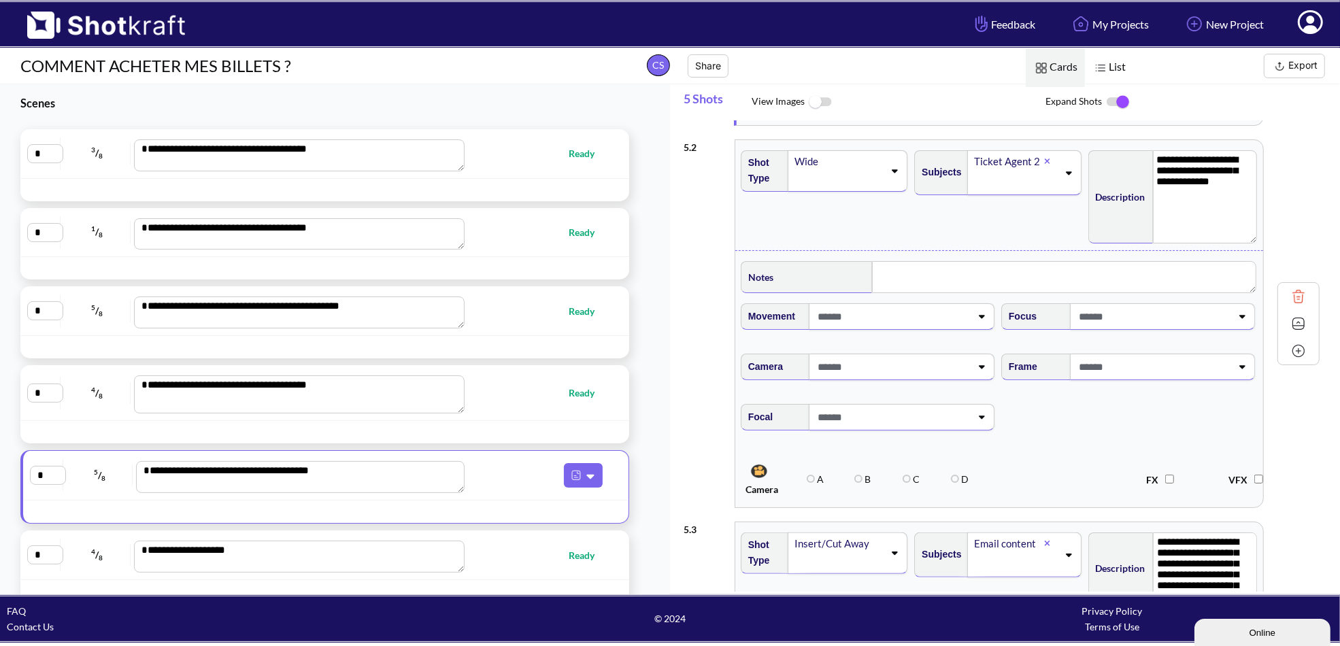
click at [905, 411] on span at bounding box center [892, 417] width 156 height 22
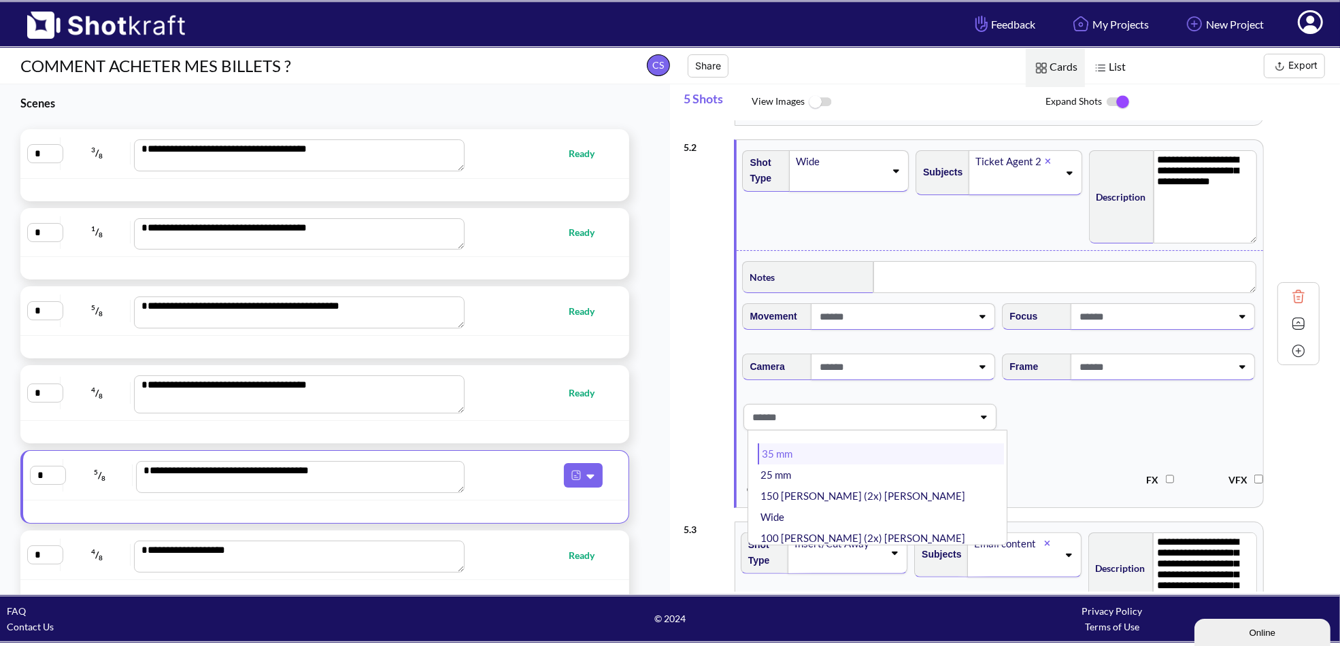
click at [814, 452] on li "35 mm" at bounding box center [881, 454] width 246 height 21
click at [856, 363] on span at bounding box center [894, 367] width 156 height 22
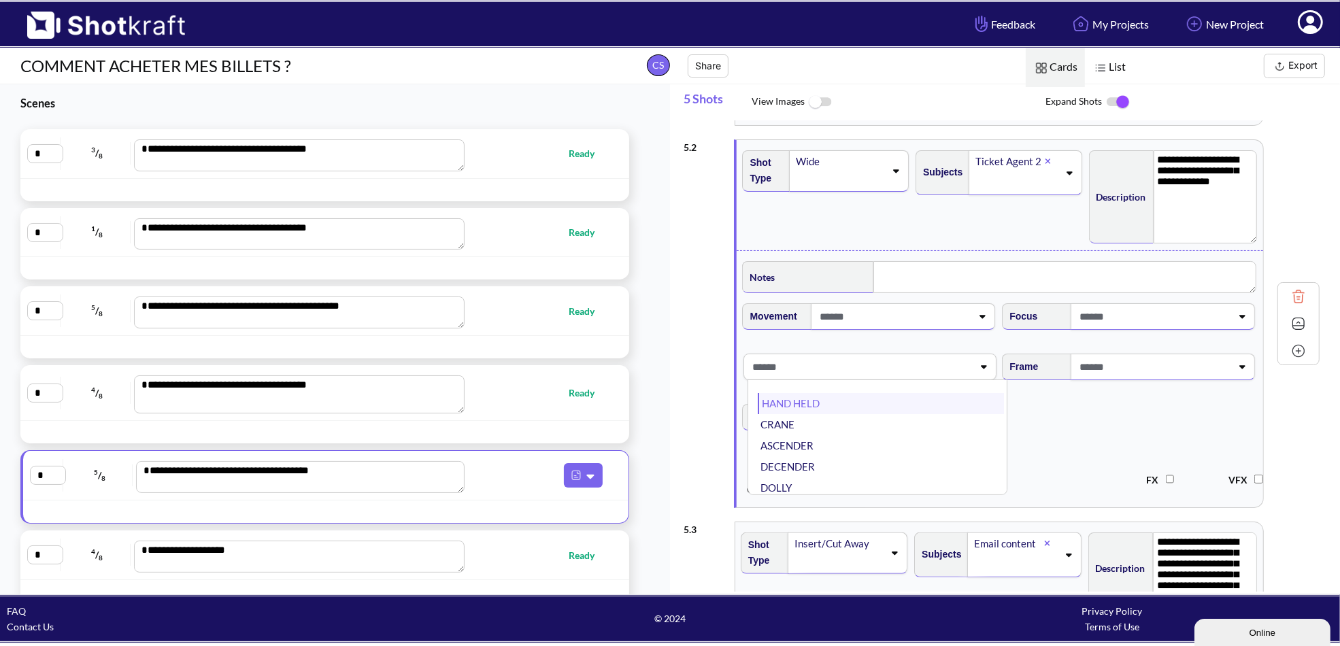
click at [839, 397] on li "HAND HELD" at bounding box center [881, 403] width 246 height 21
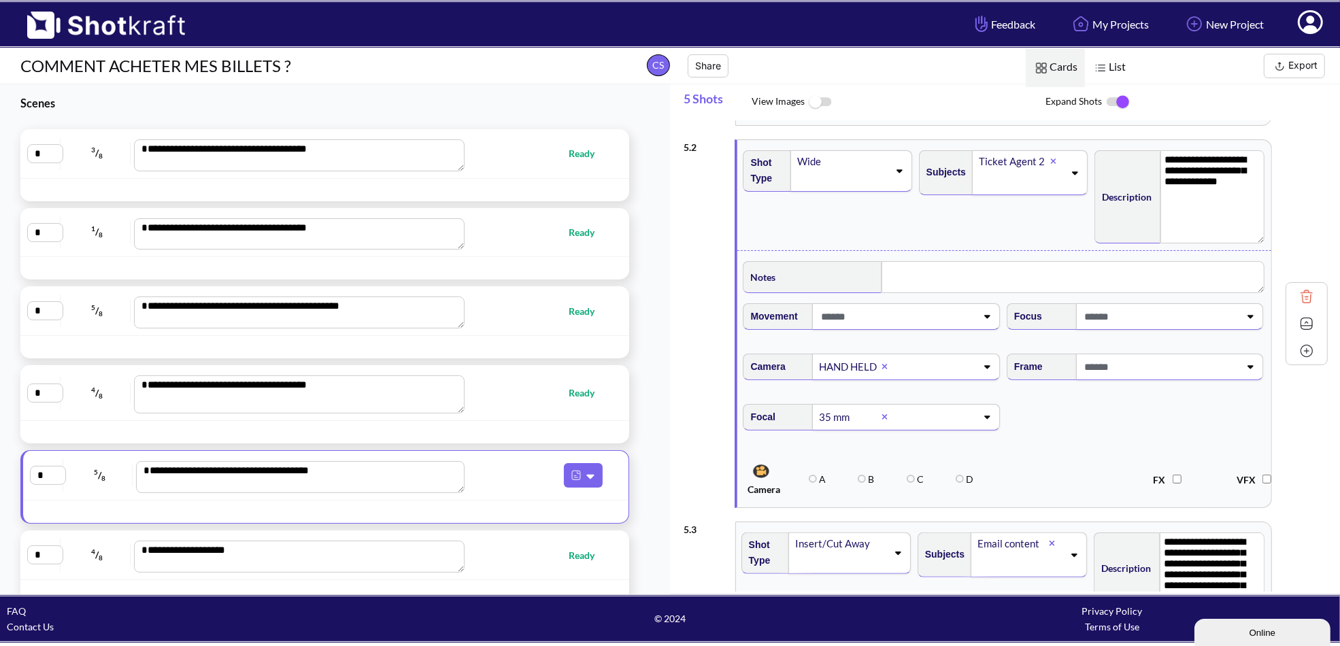
click at [1106, 432] on span "Focal 35 mm" at bounding box center [1004, 425] width 527 height 57
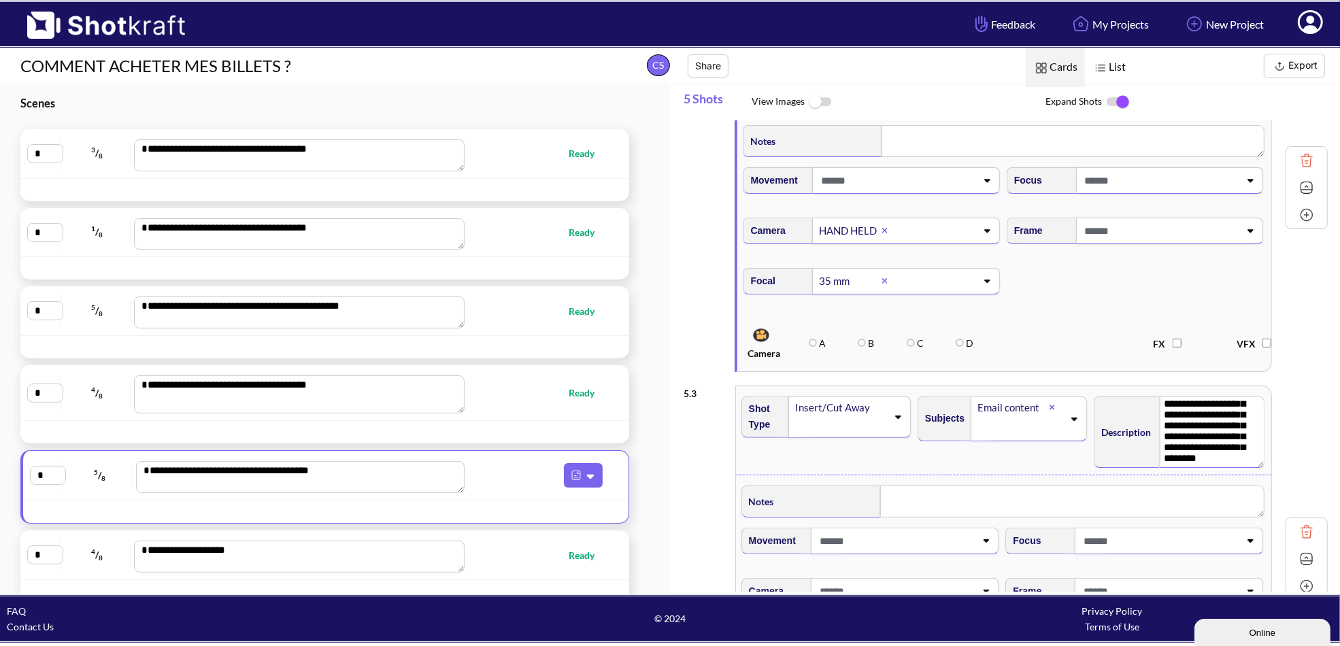
scroll to position [58, 0]
click at [897, 419] on div "Insert/Cut Away" at bounding box center [849, 417] width 122 height 41
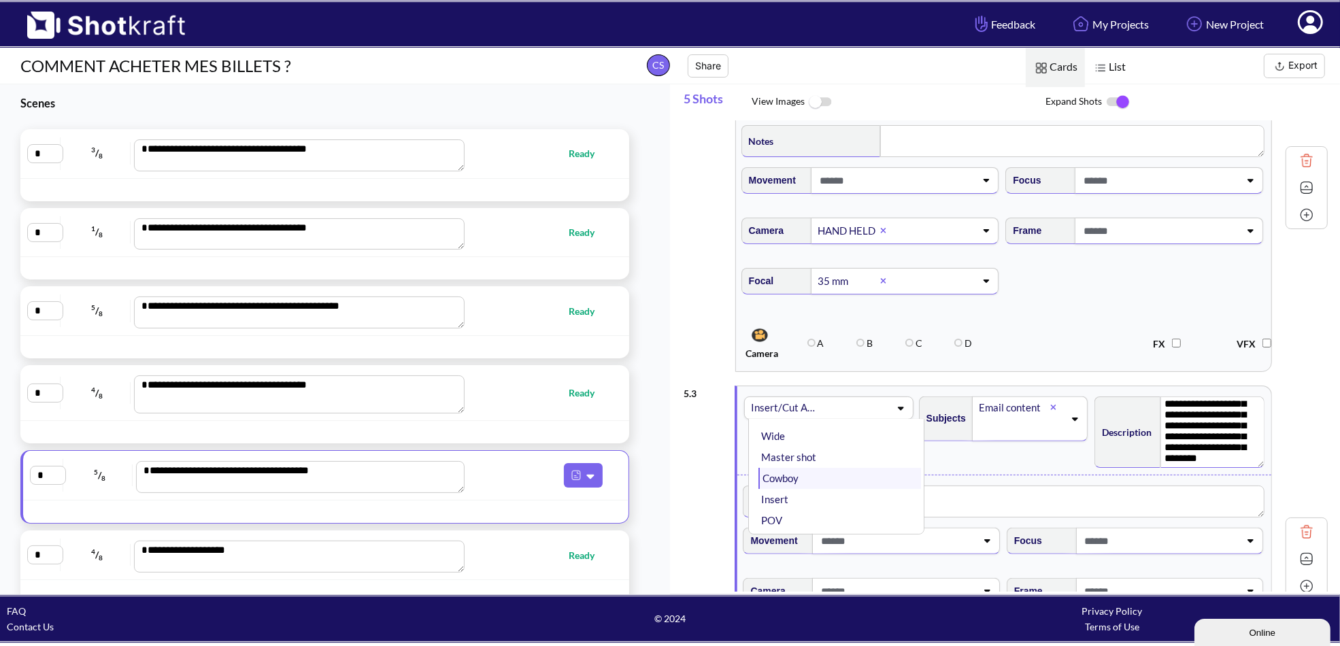
scroll to position [136, 0]
click at [818, 465] on li "Insert" at bounding box center [840, 475] width 162 height 21
click at [922, 499] on textarea at bounding box center [1073, 502] width 383 height 32
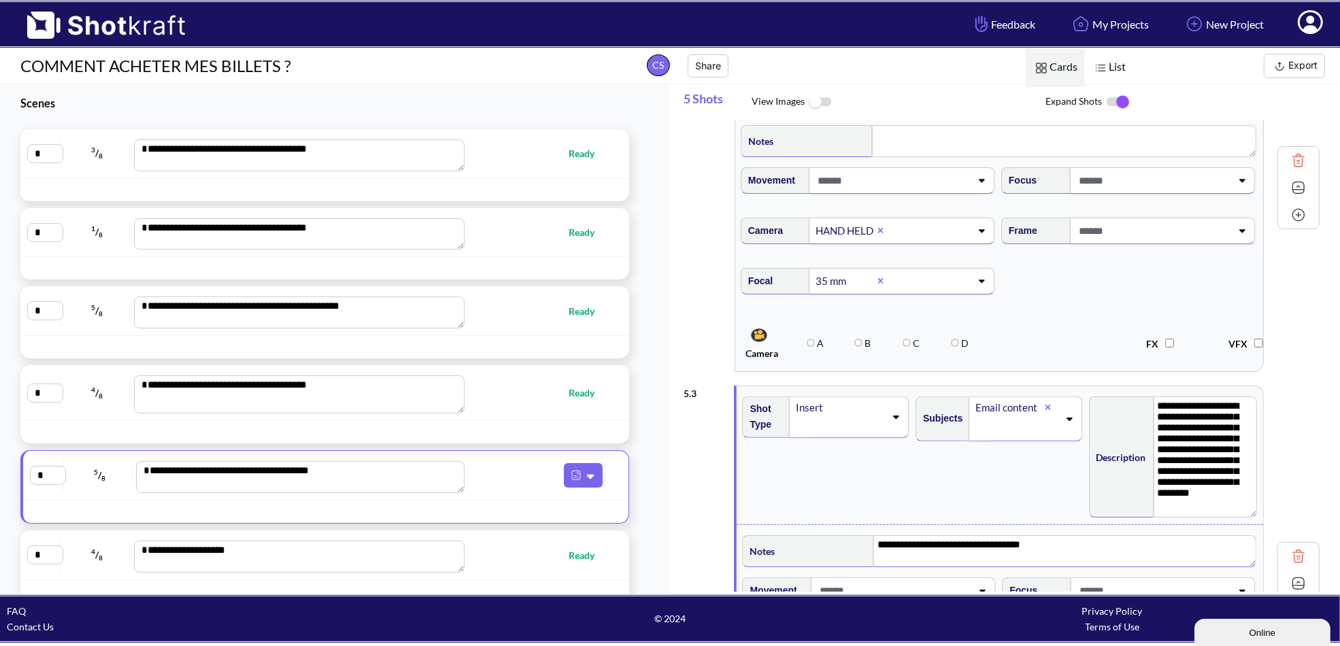
scroll to position [0, 0]
drag, startPoint x: 1254, startPoint y: 460, endPoint x: 1254, endPoint y: 521, distance: 61.2
click at [1254, 521] on textarea "**********" at bounding box center [1206, 463] width 104 height 132
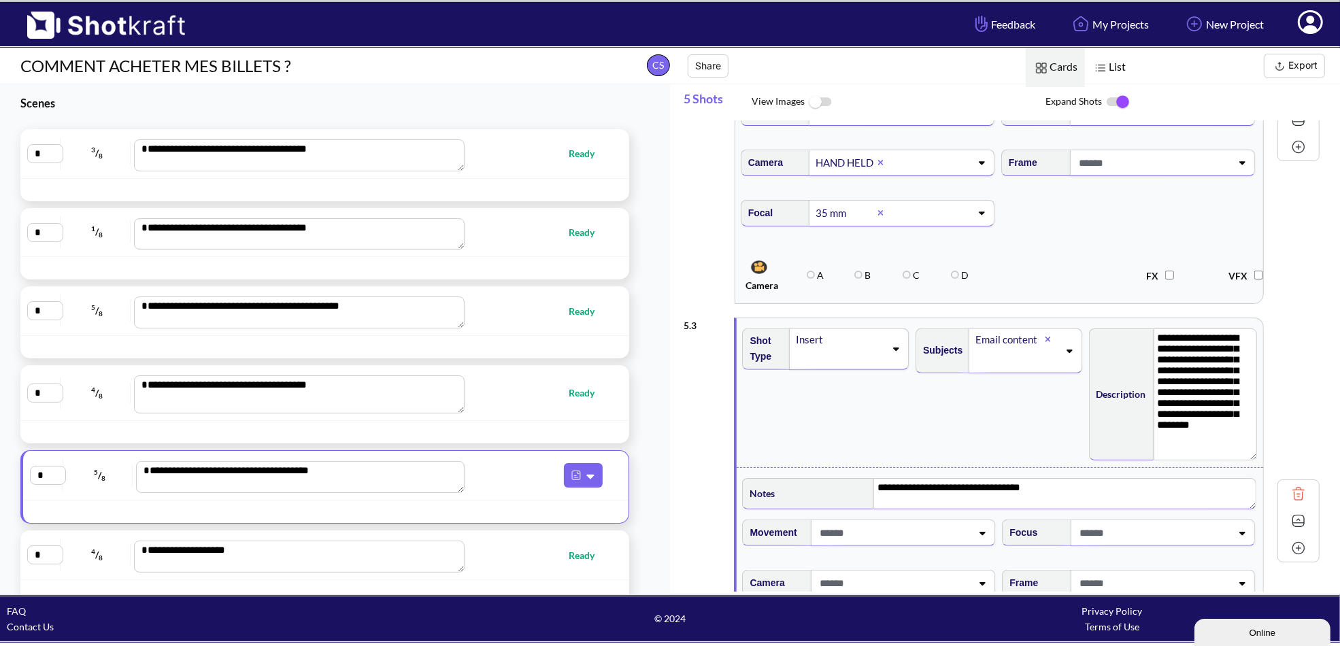
scroll to position [612, 0]
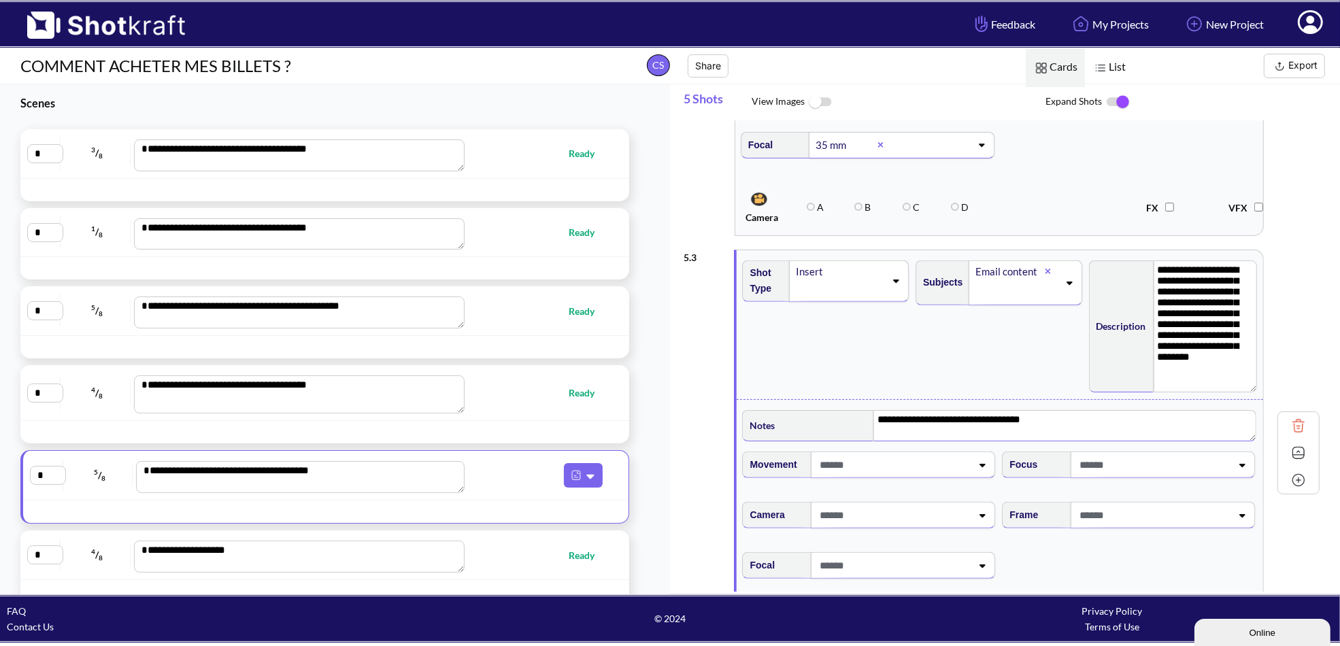
click at [914, 462] on span at bounding box center [894, 465] width 156 height 22
type textarea "**********"
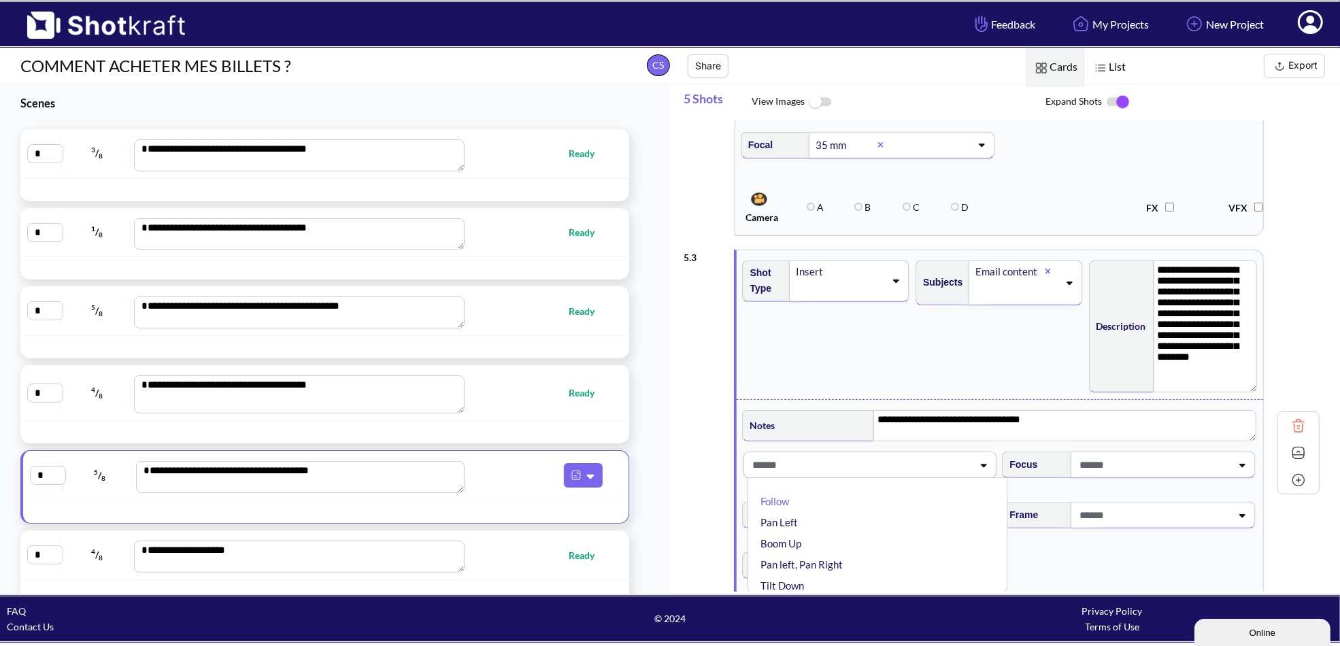
click at [971, 373] on div "Subjects Email content" at bounding box center [1000, 325] width 173 height 142
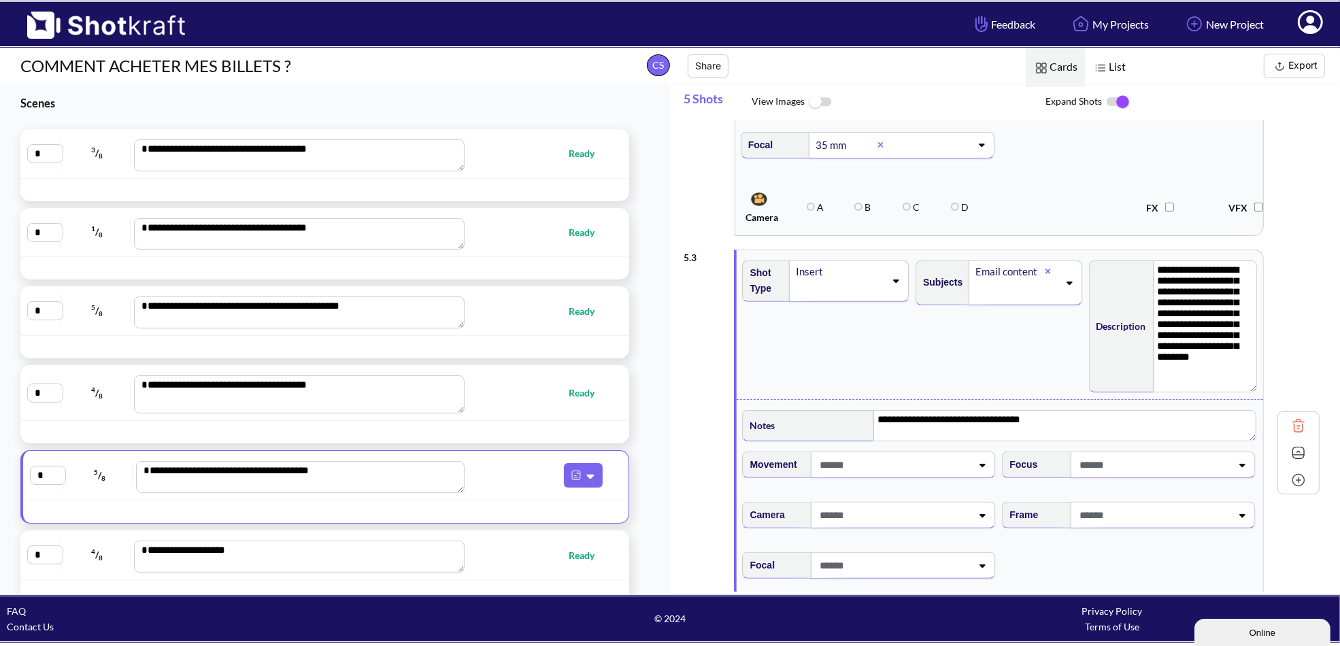
scroll to position [680, 0]
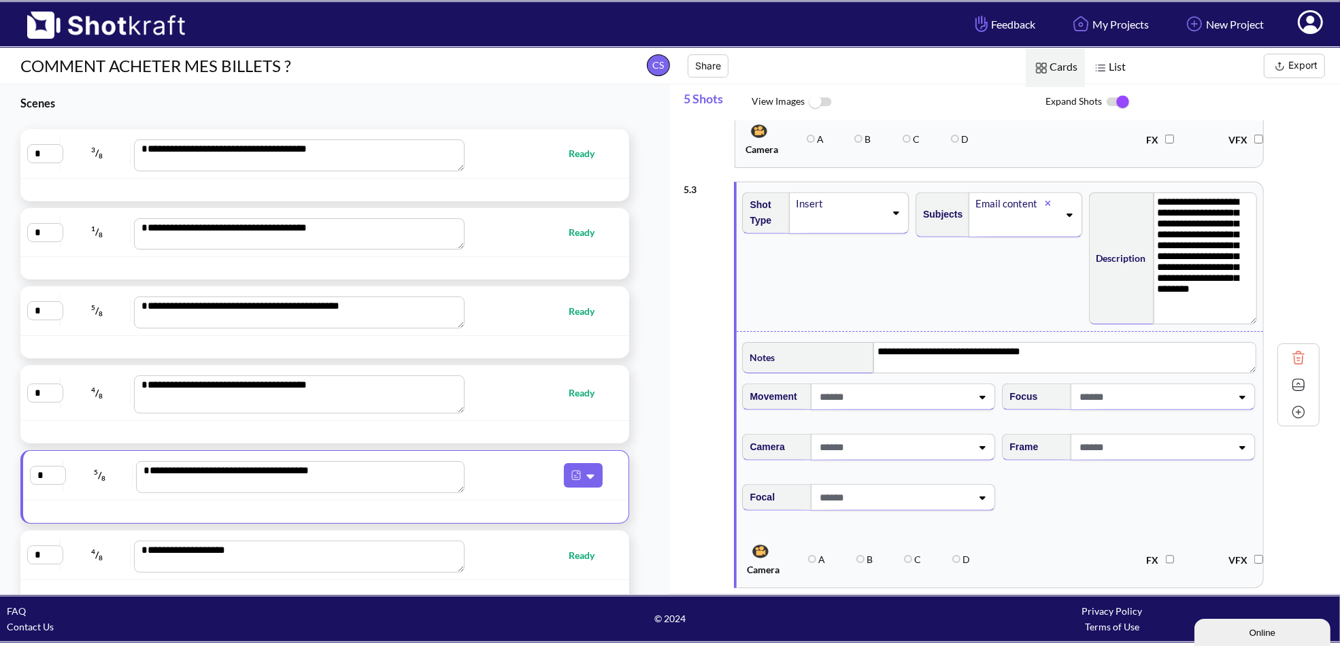
click at [930, 445] on span at bounding box center [894, 447] width 156 height 22
click at [874, 473] on li "HAND HELD" at bounding box center [881, 483] width 246 height 21
click at [889, 491] on span at bounding box center [894, 497] width 156 height 22
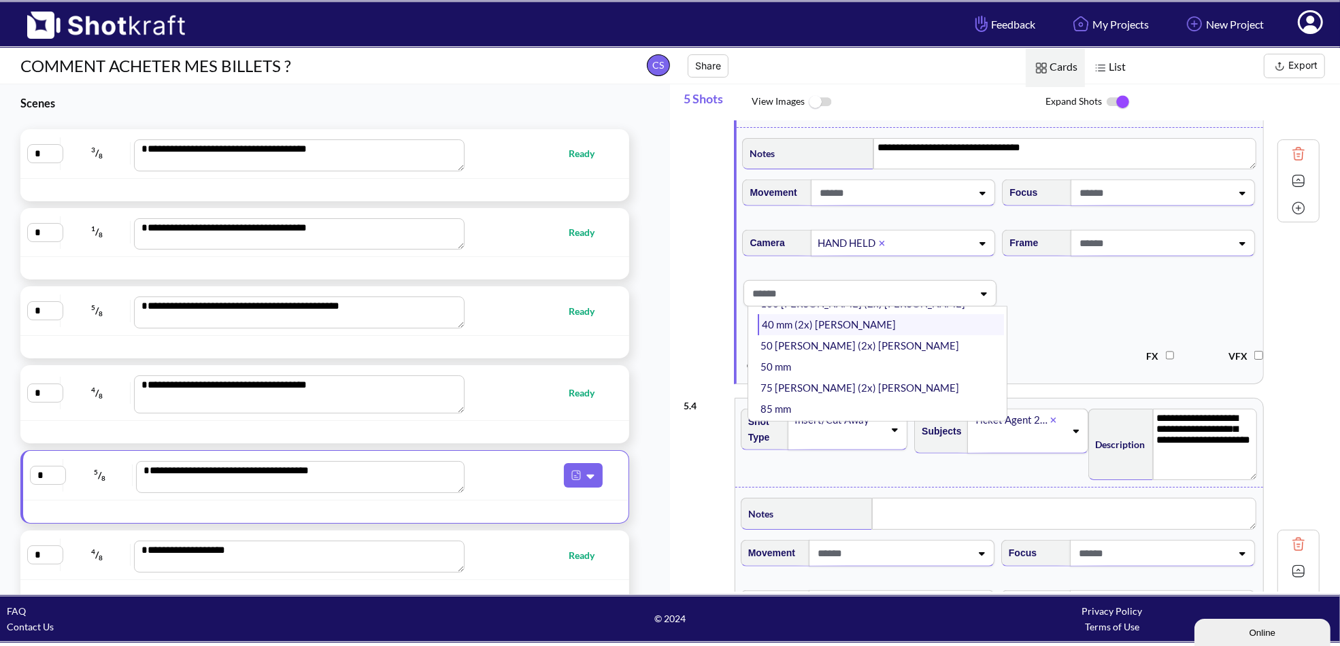
scroll to position [147, 0]
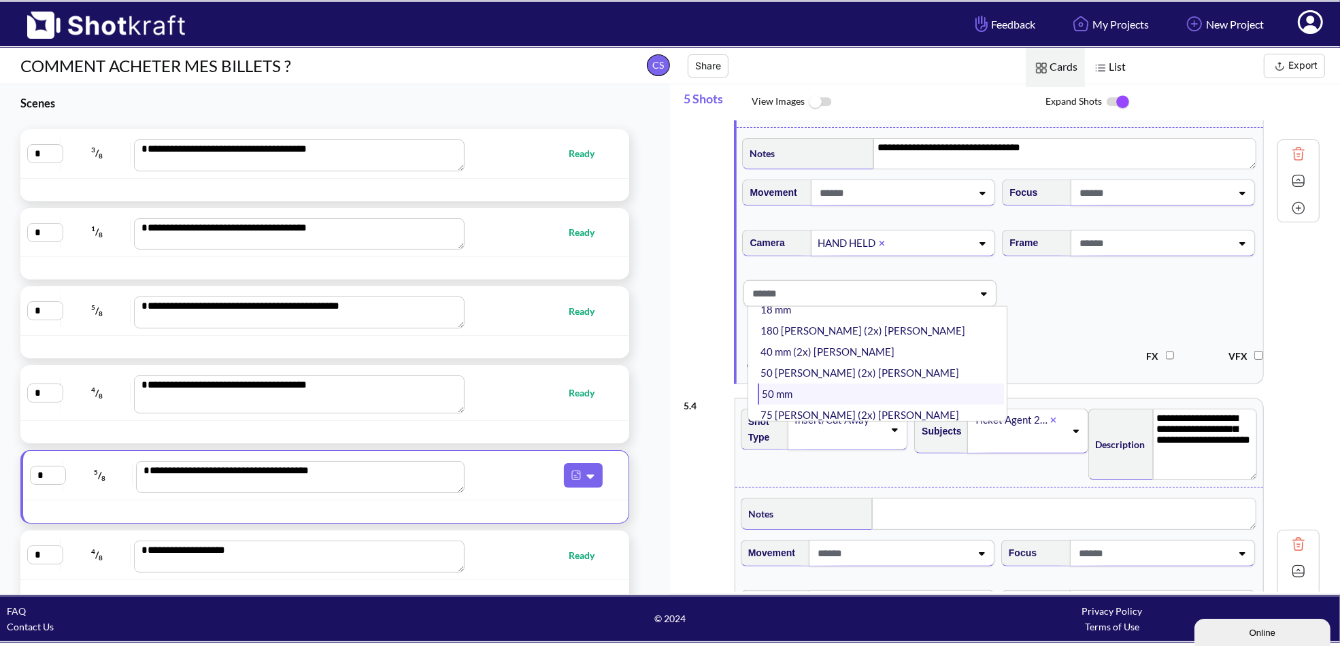
click at [786, 388] on li "50 mm" at bounding box center [881, 394] width 246 height 21
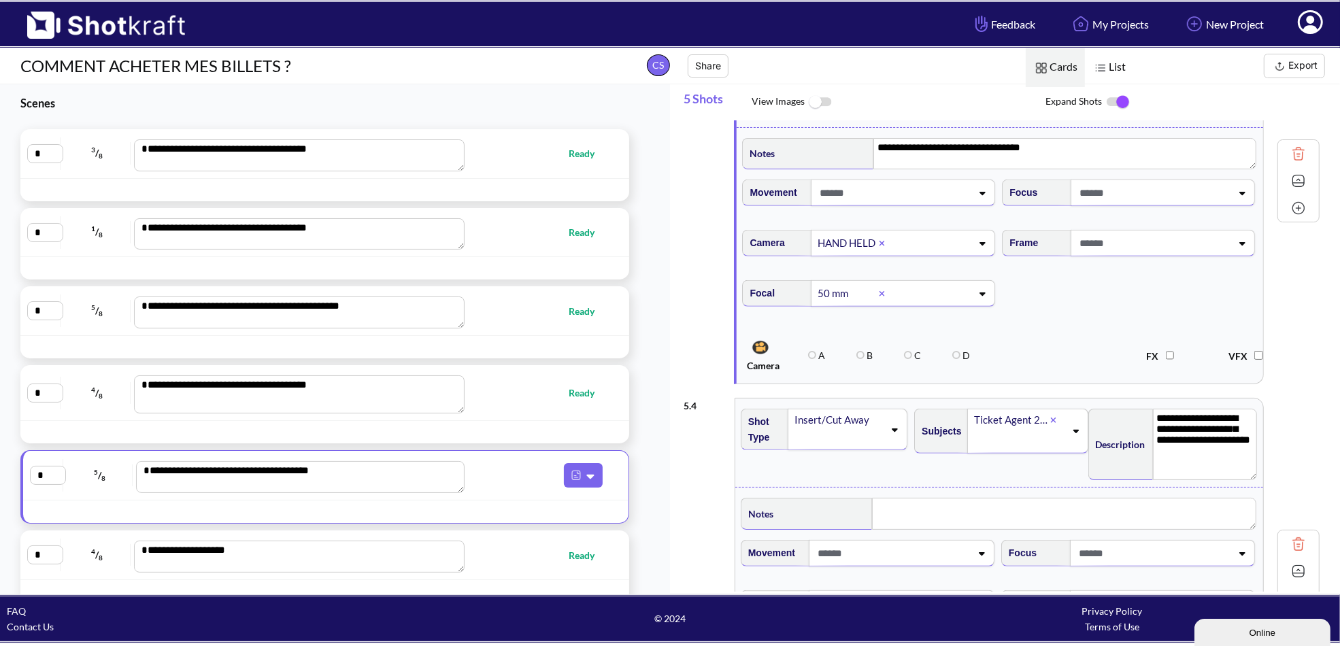
click at [1044, 337] on span "FX VFX" at bounding box center [1133, 355] width 260 height 36
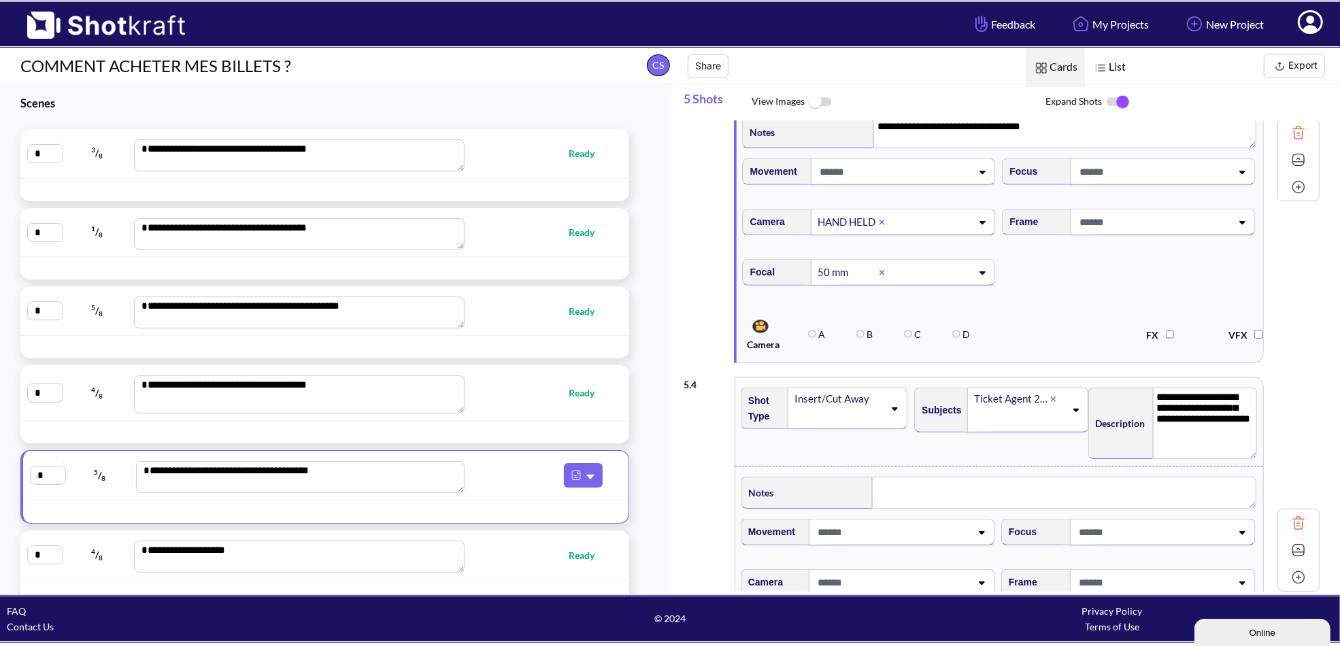
scroll to position [952, 0]
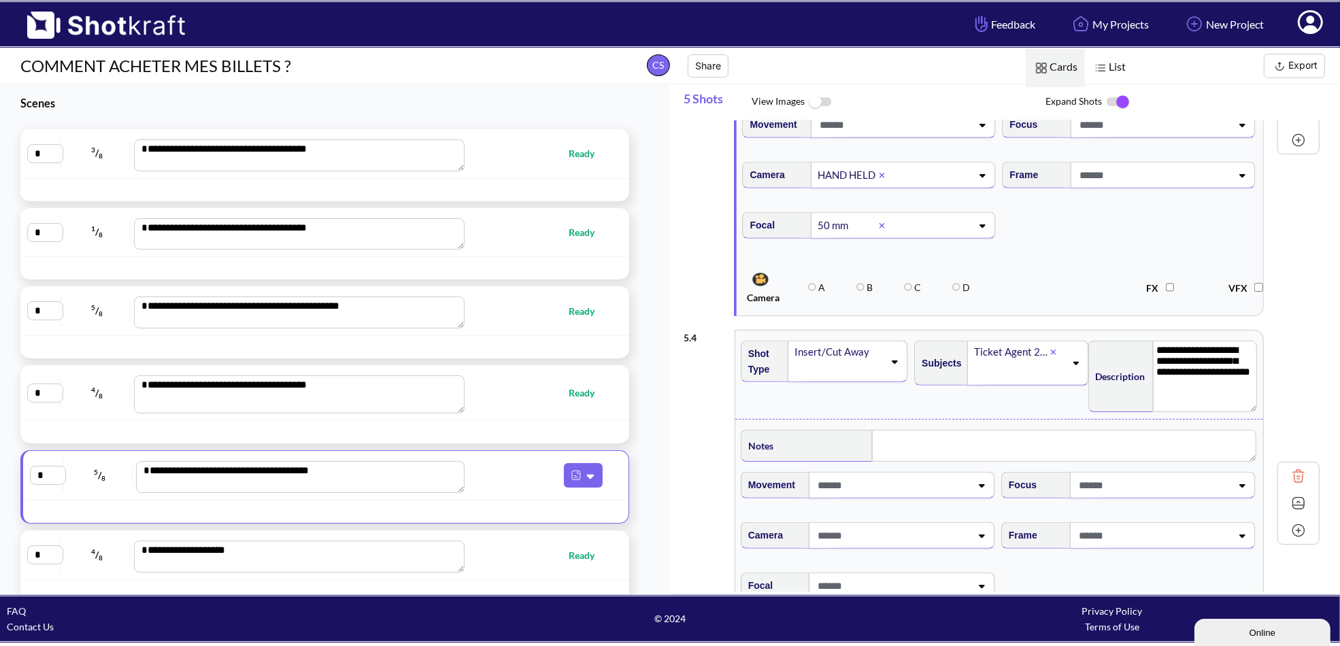
click at [850, 361] on span at bounding box center [838, 370] width 91 height 19
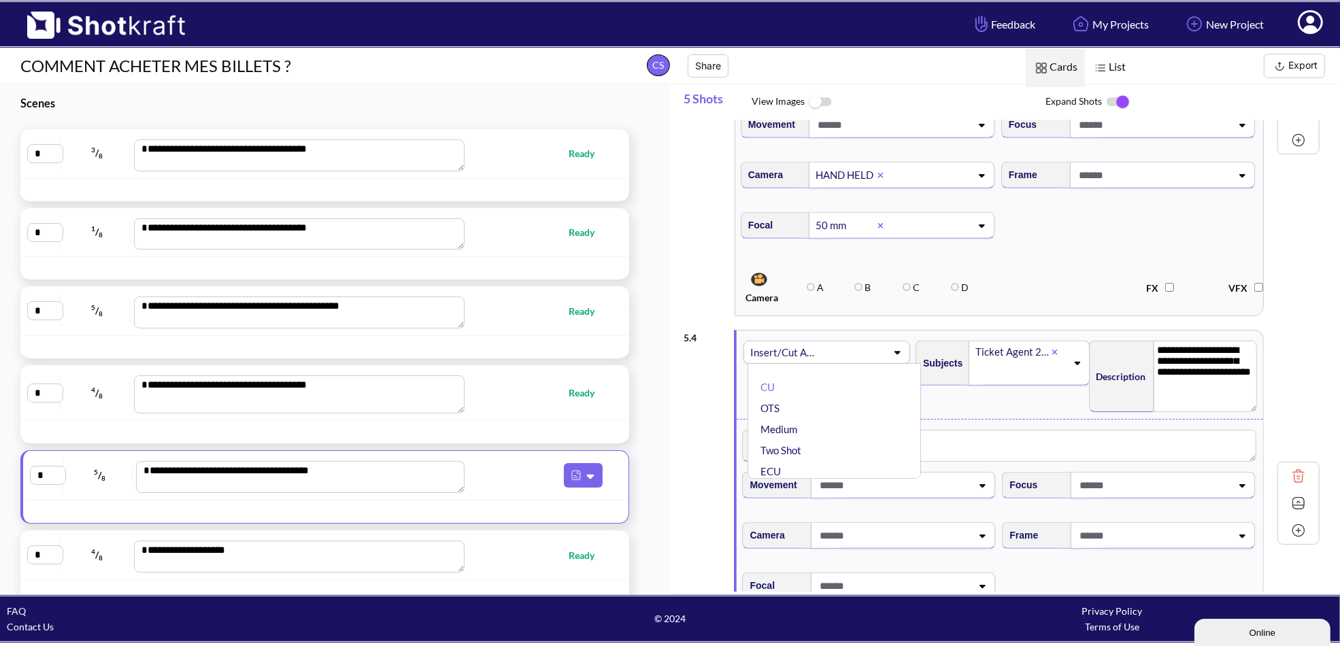
click at [1000, 399] on div "Subjects Ticket Agent 2's hands" at bounding box center [1000, 375] width 173 height 82
click at [888, 357] on icon at bounding box center [895, 362] width 18 height 10
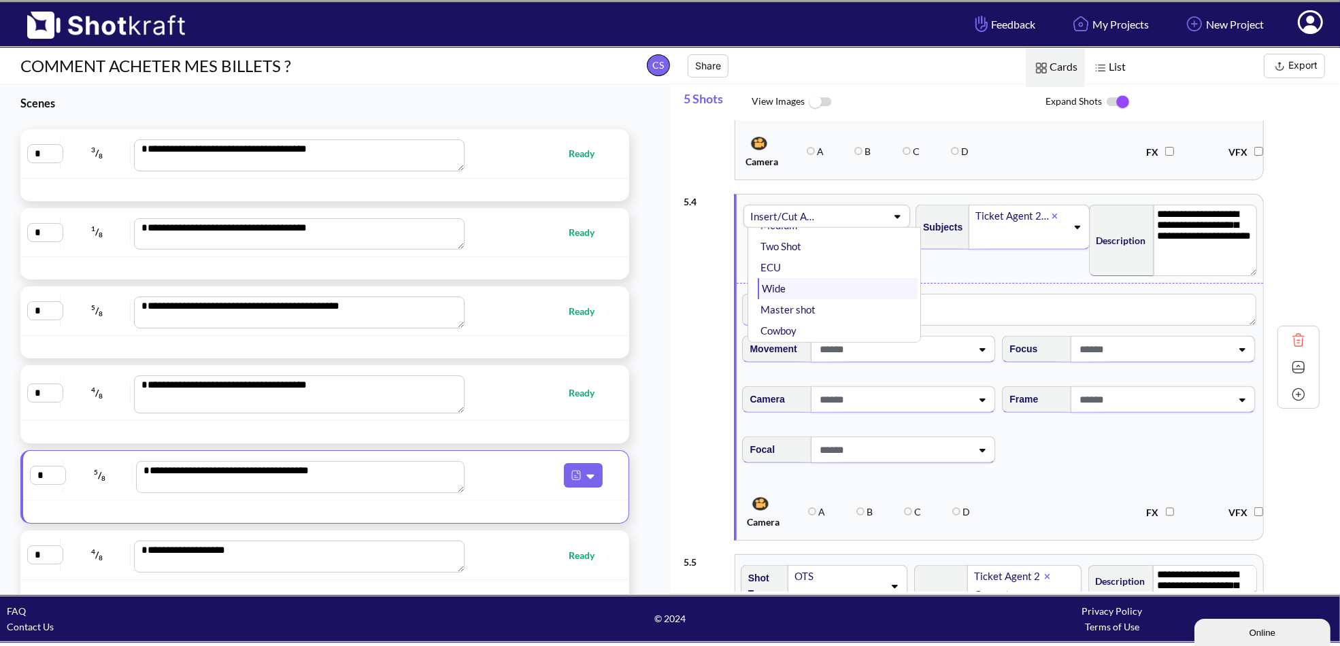
scroll to position [136, 0]
click at [788, 275] on li "Insert" at bounding box center [838, 283] width 160 height 21
click at [908, 345] on span at bounding box center [894, 349] width 156 height 22
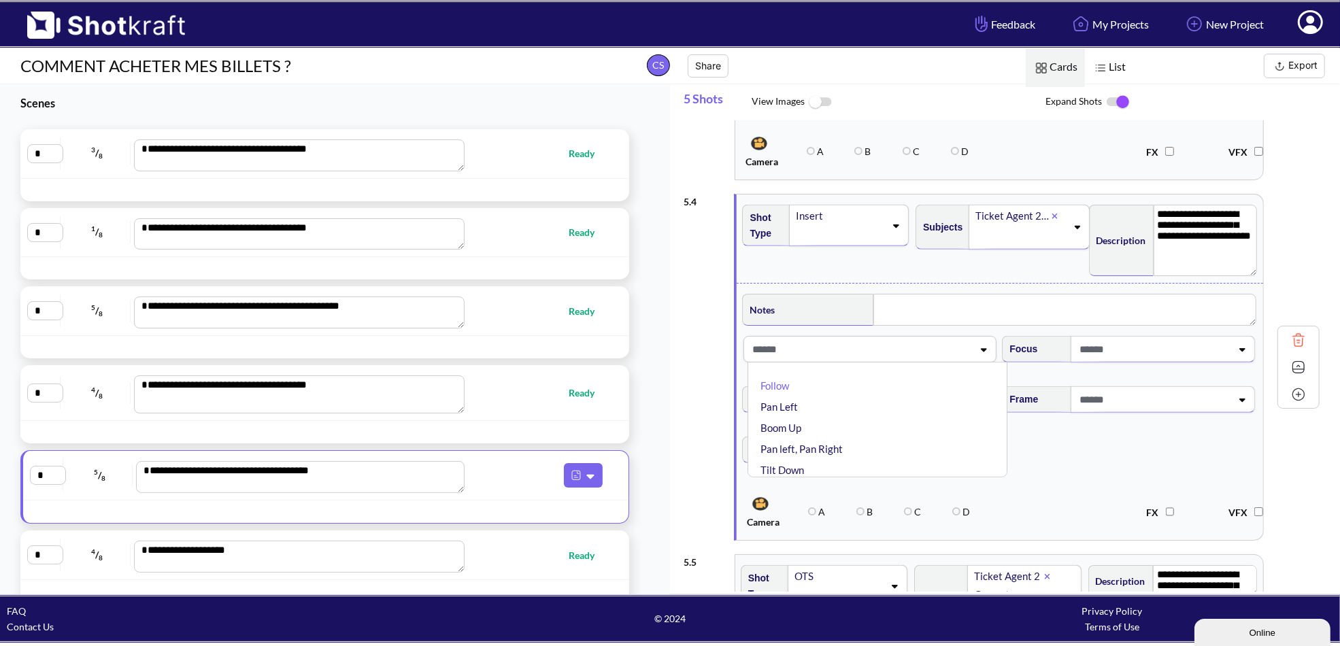
click at [966, 272] on div "**********" at bounding box center [1000, 239] width 527 height 88
click at [878, 388] on span at bounding box center [894, 399] width 156 height 22
click at [861, 426] on li "HAND HELD" at bounding box center [881, 436] width 246 height 21
click at [886, 441] on span at bounding box center [894, 450] width 156 height 22
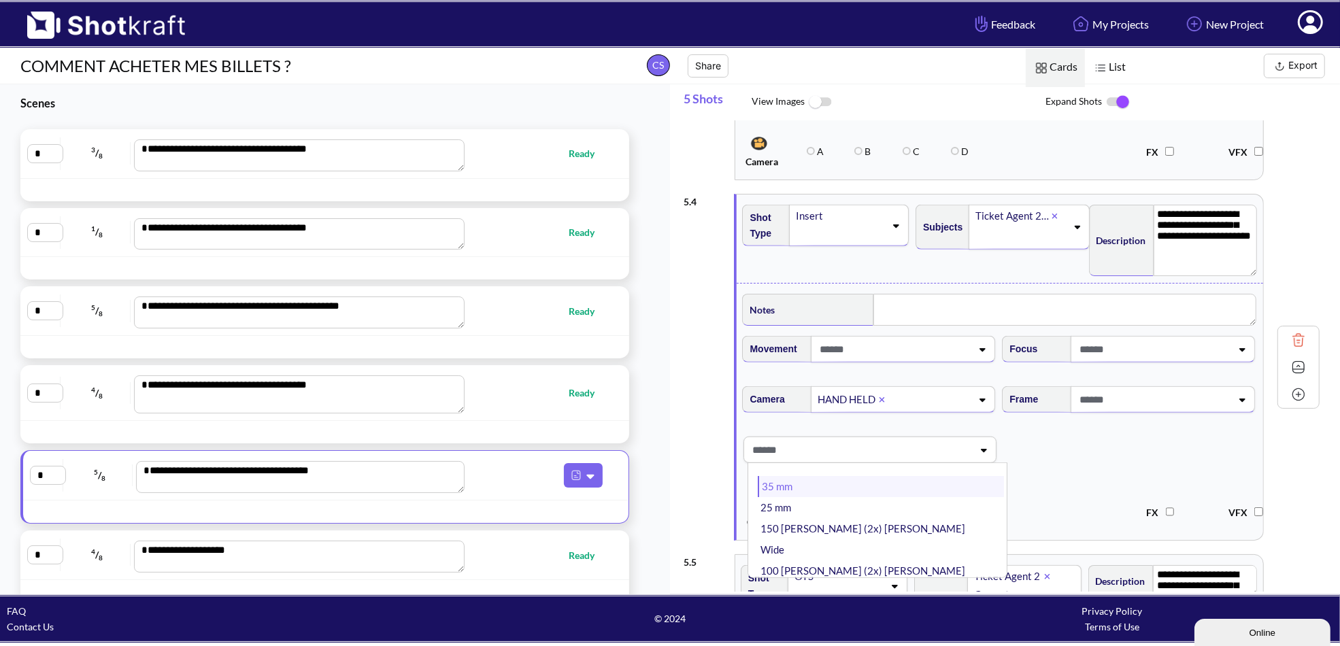
click at [860, 476] on li "35 mm" at bounding box center [881, 486] width 246 height 21
click at [1110, 430] on span "Focal 35 mm" at bounding box center [1000, 458] width 520 height 57
click at [1033, 225] on span at bounding box center [1020, 236] width 92 height 22
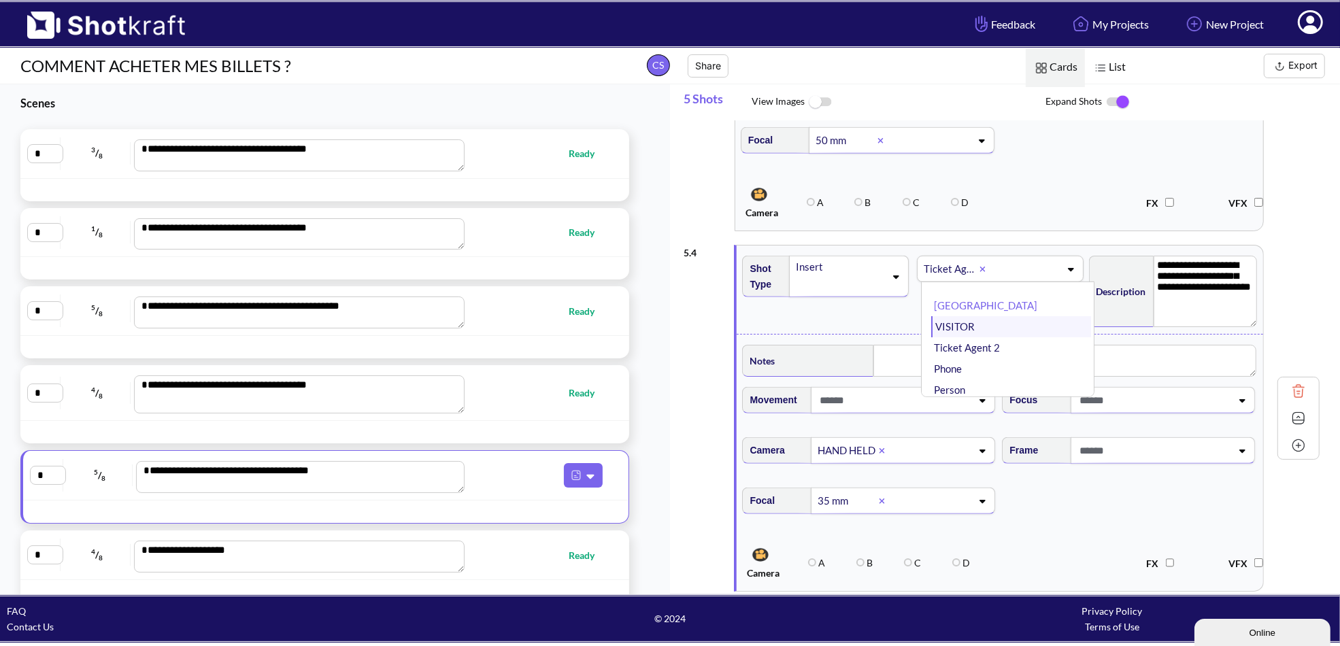
scroll to position [1020, 0]
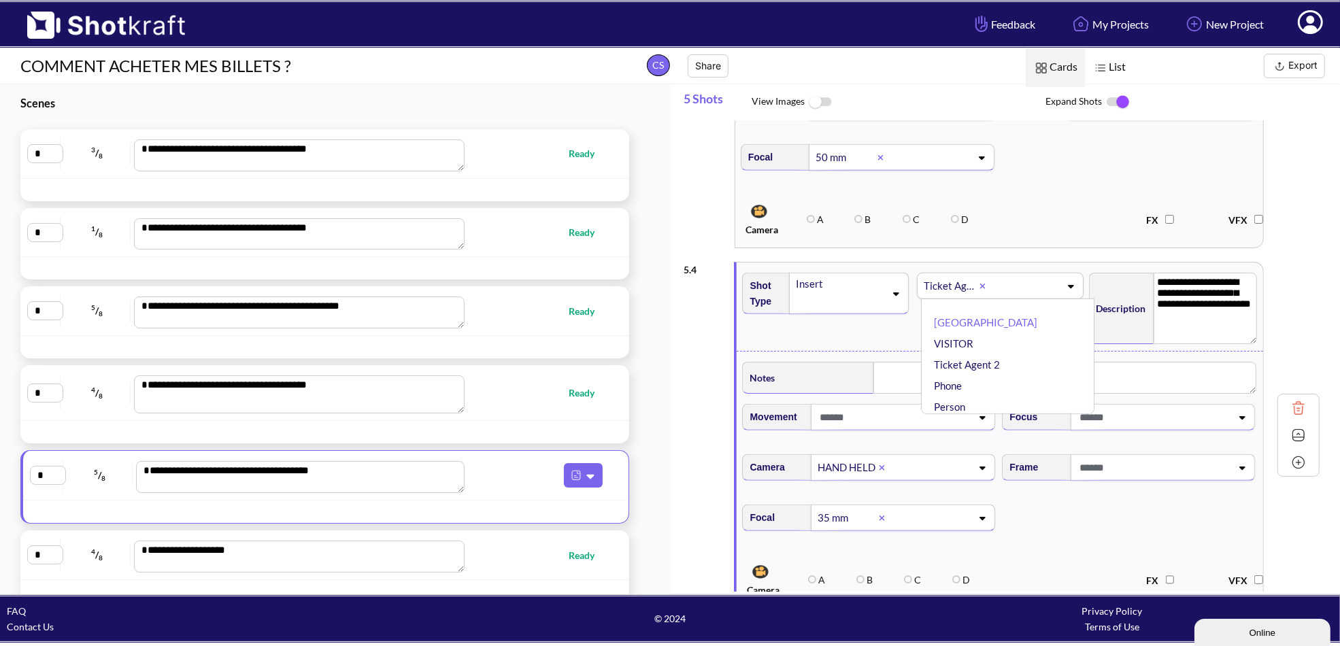
click at [1167, 351] on div "Notes Movement Camera HAND HELD Focus Frame Focal 35 mm You ran out of credits,…" at bounding box center [1000, 479] width 527 height 257
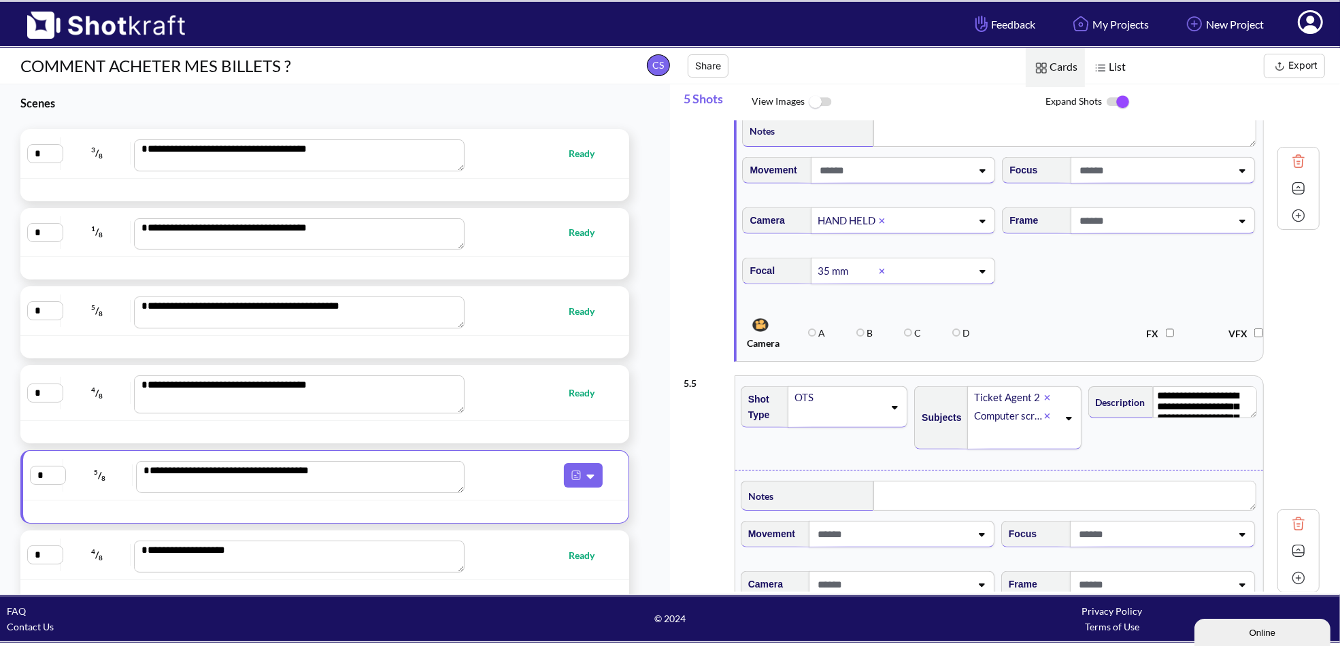
scroll to position [1293, 0]
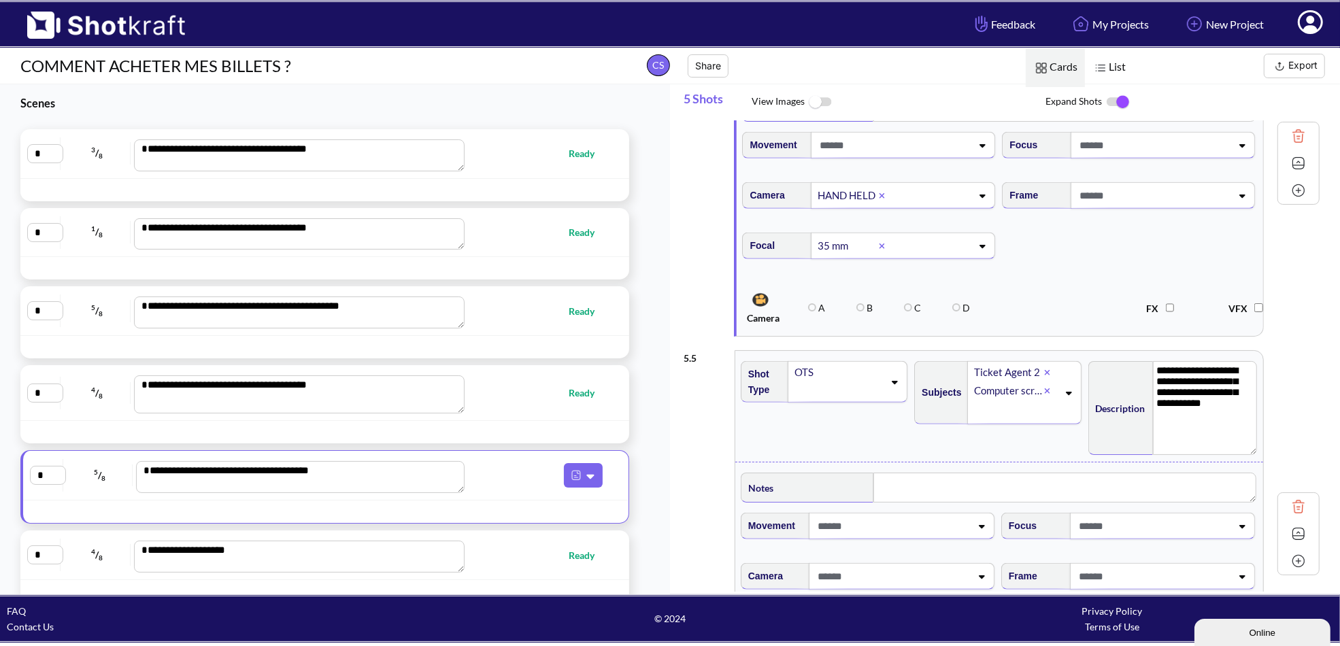
drag, startPoint x: 1253, startPoint y: 380, endPoint x: 1240, endPoint y: 431, distance: 52.1
click at [1251, 443] on textarea "**********" at bounding box center [1205, 408] width 105 height 94
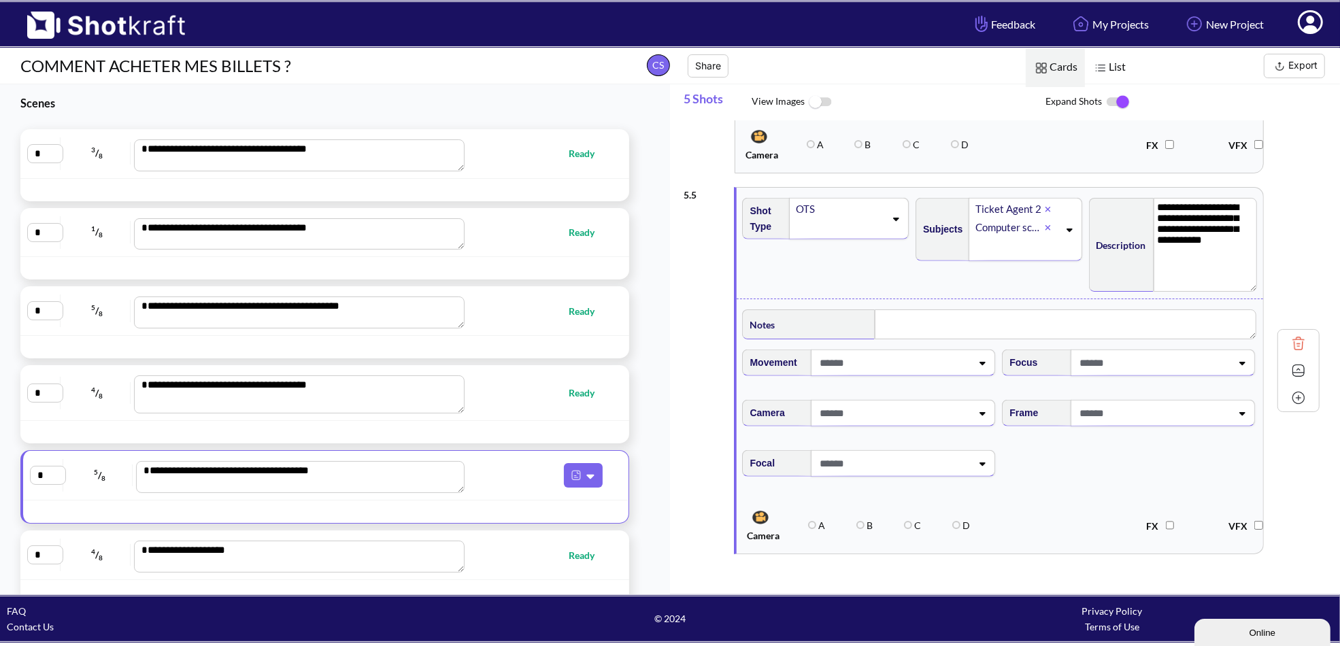
scroll to position [1468, 0]
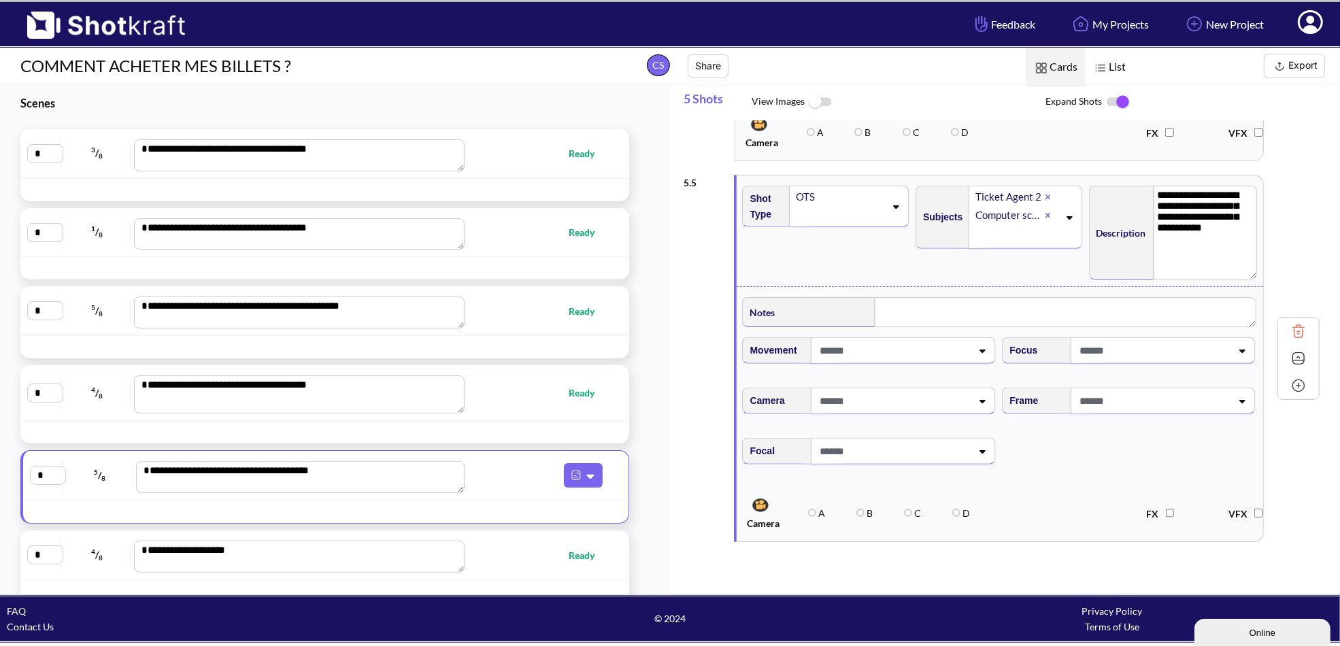
click at [875, 390] on span at bounding box center [894, 401] width 156 height 22
click at [837, 427] on li "HAND HELD" at bounding box center [881, 437] width 246 height 21
click at [854, 444] on span at bounding box center [894, 451] width 156 height 22
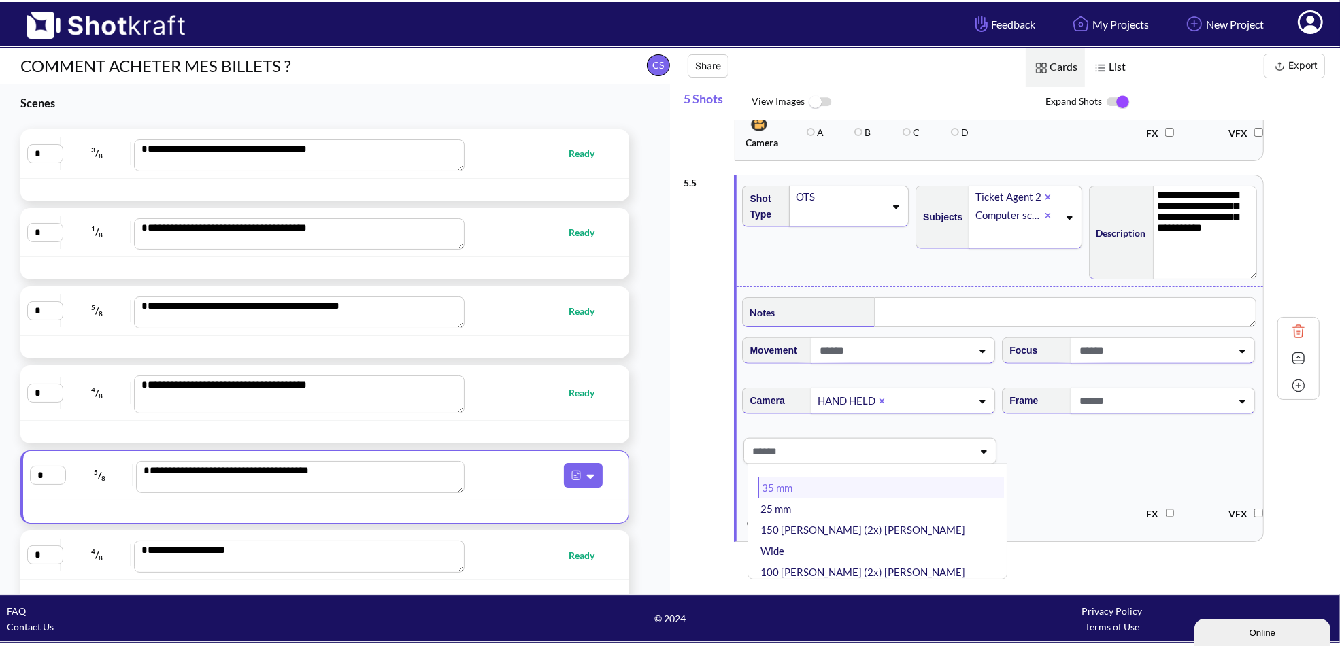
click at [827, 478] on li "35 mm" at bounding box center [881, 488] width 246 height 21
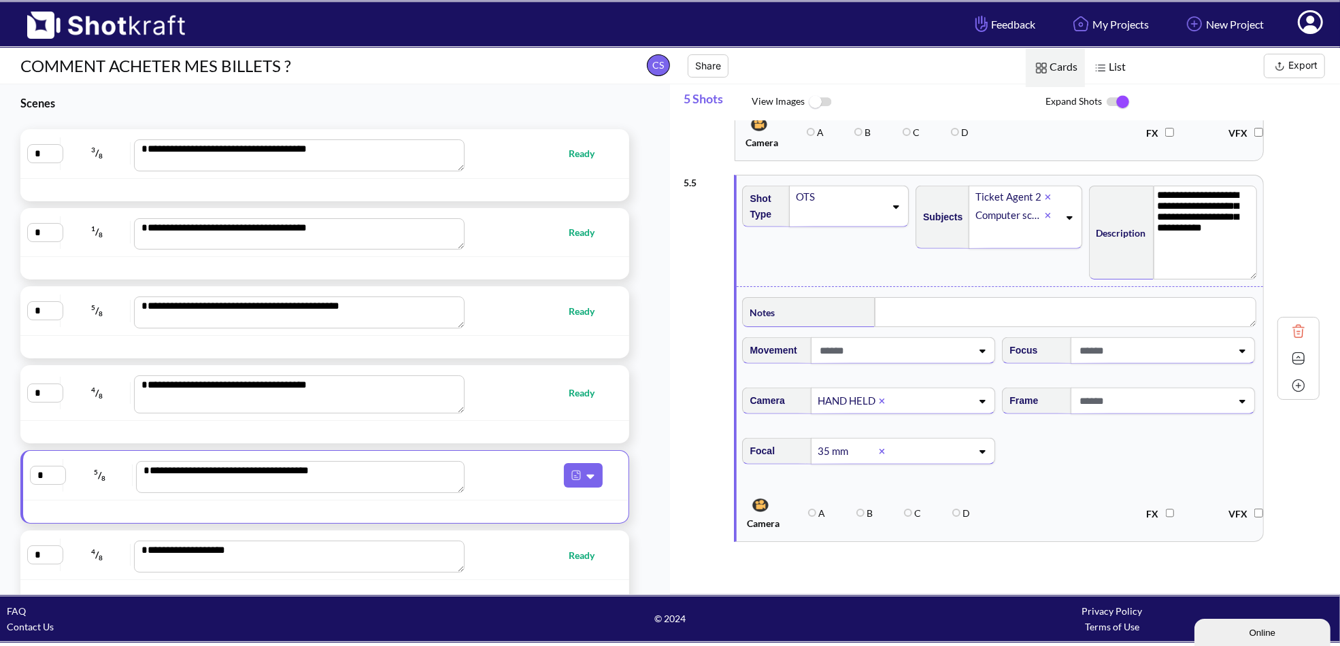
click at [1151, 439] on span "Focal 35 mm" at bounding box center [1000, 459] width 520 height 57
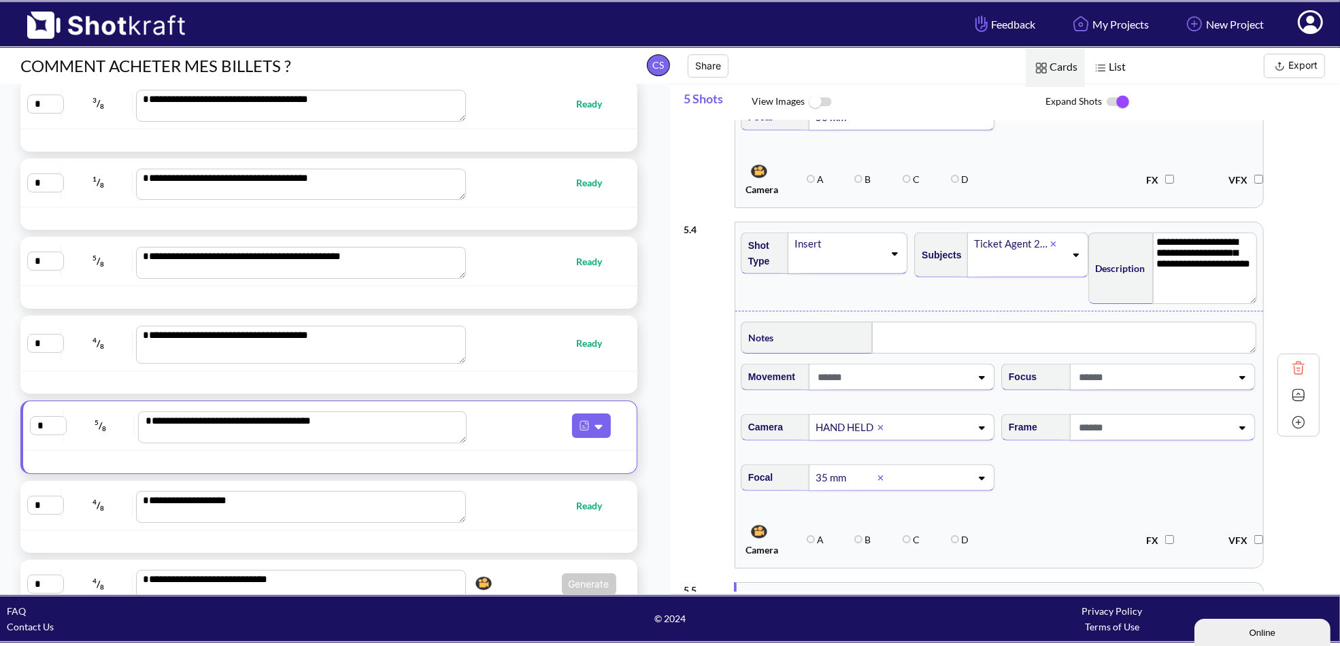
scroll to position [91, 0]
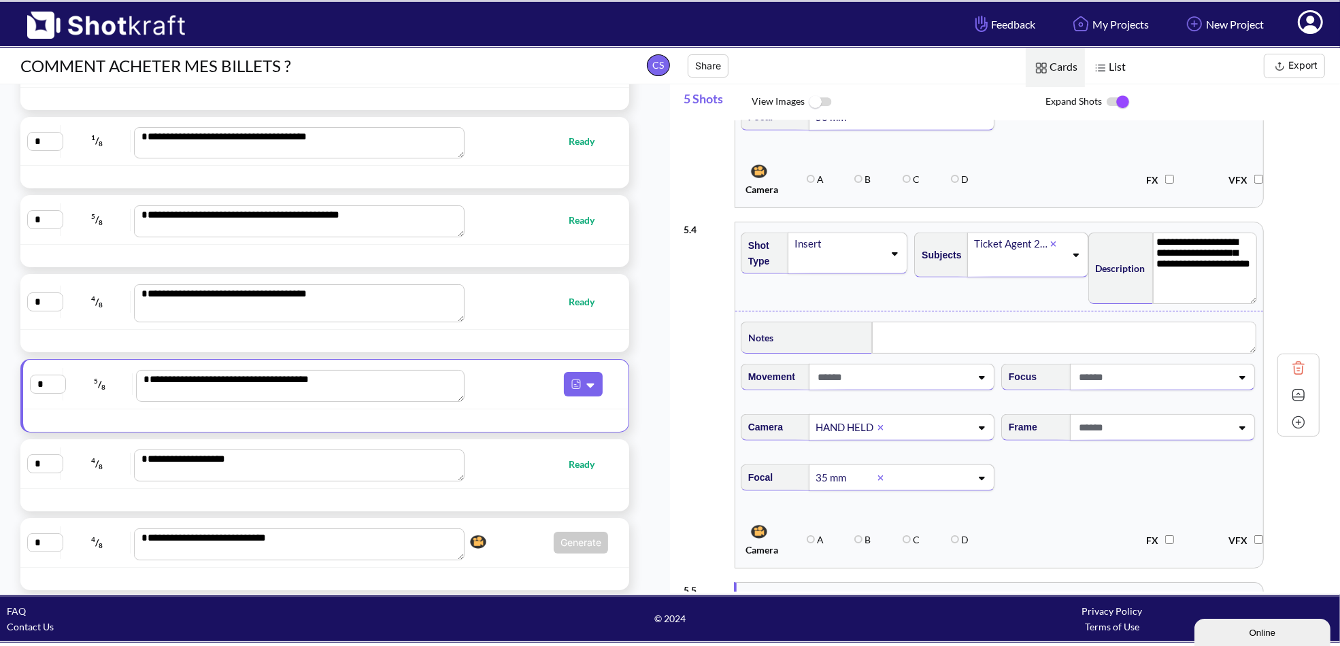
click at [547, 456] on span "Ready" at bounding box center [537, 464] width 144 height 16
type textarea "**********"
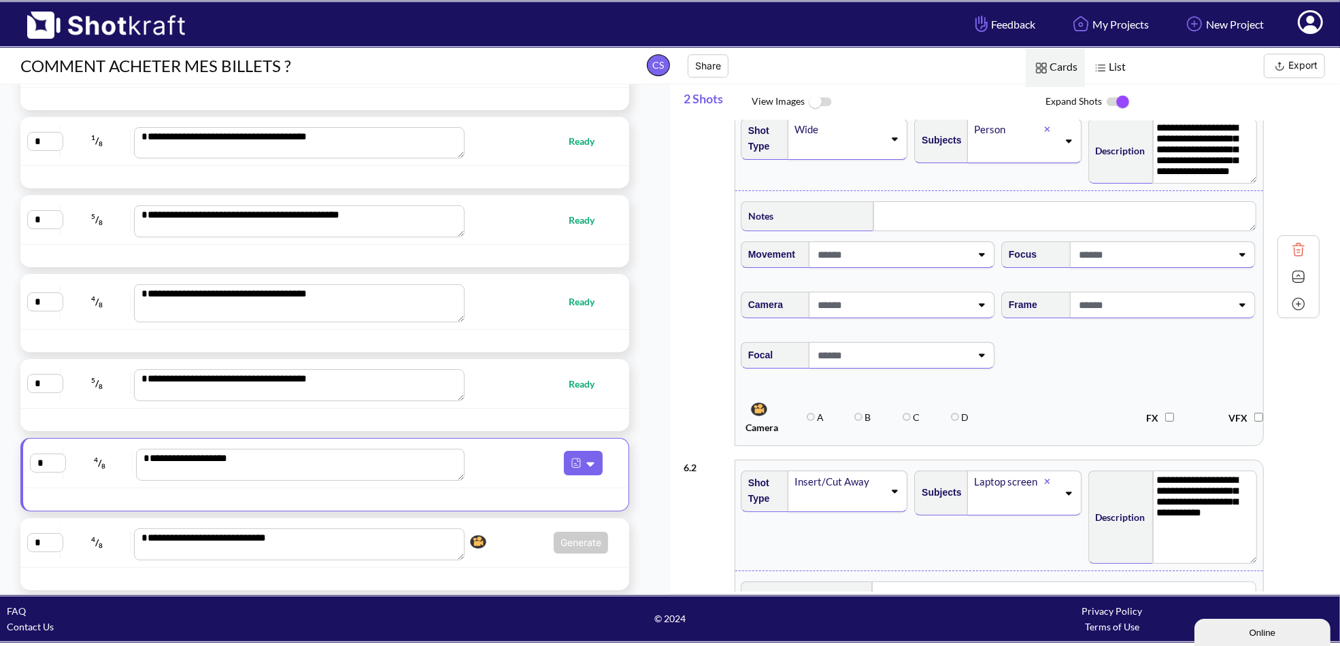
scroll to position [0, 0]
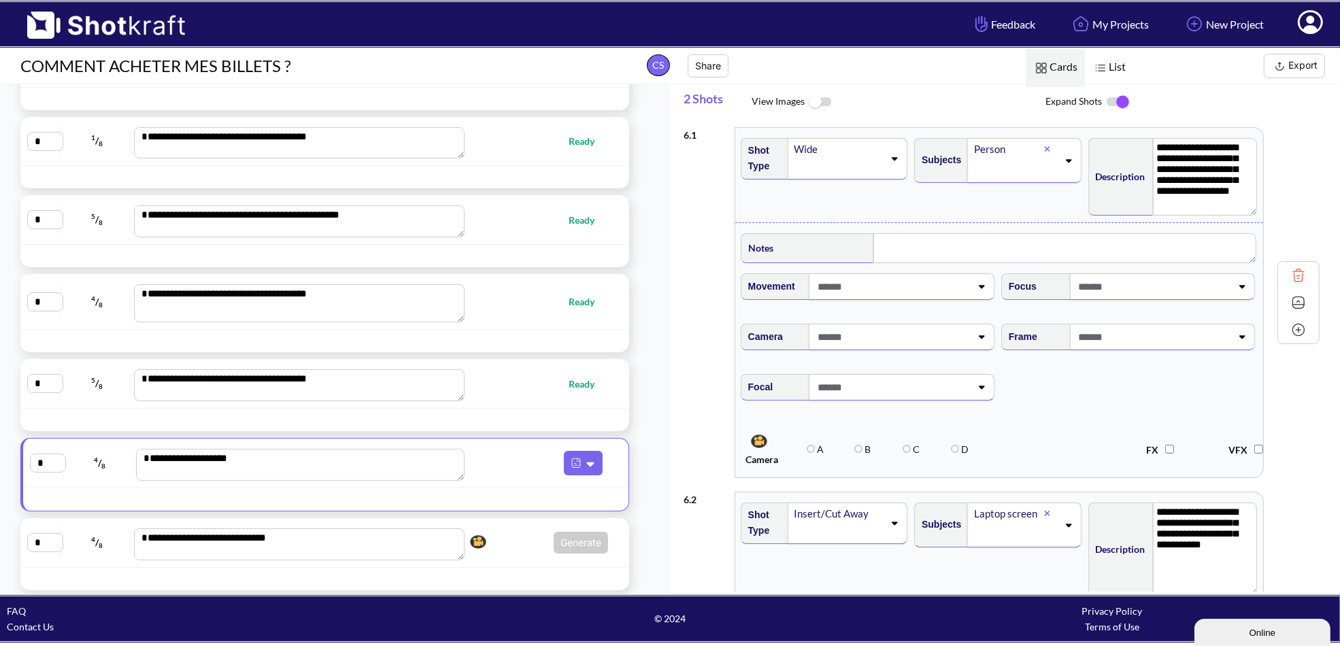
drag, startPoint x: 1253, startPoint y: 198, endPoint x: 1261, endPoint y: 211, distance: 14.9
click at [1260, 211] on div "**********" at bounding box center [1172, 175] width 173 height 88
click at [963, 242] on textarea at bounding box center [1066, 248] width 382 height 30
type textarea "*"
click at [958, 337] on span at bounding box center [894, 339] width 156 height 22
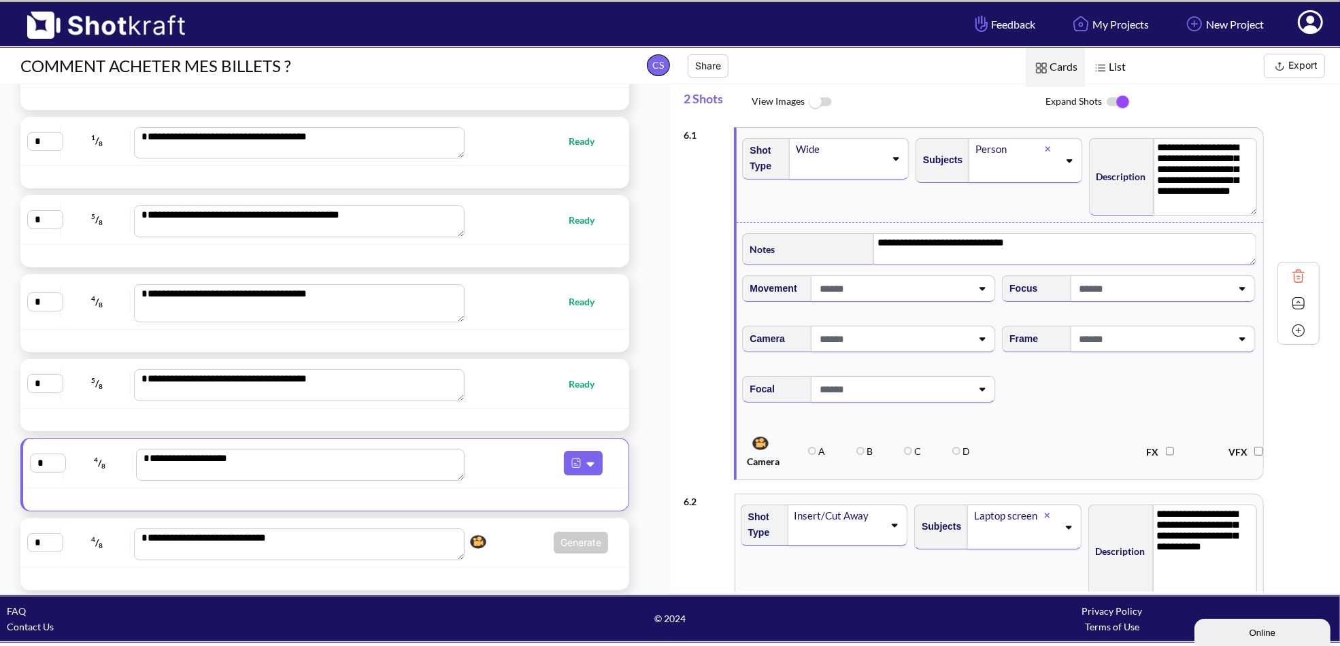
type textarea "**********"
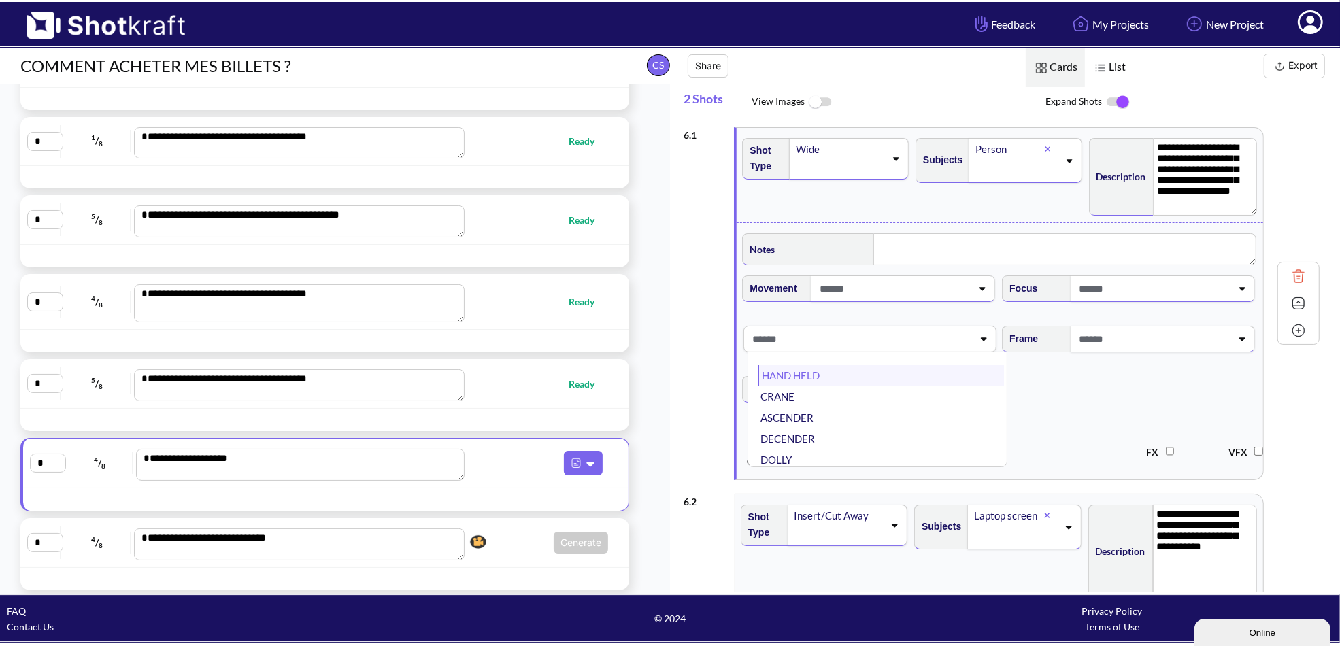
type textarea "**********"
click at [820, 376] on li "HAND HELD" at bounding box center [881, 375] width 246 height 21
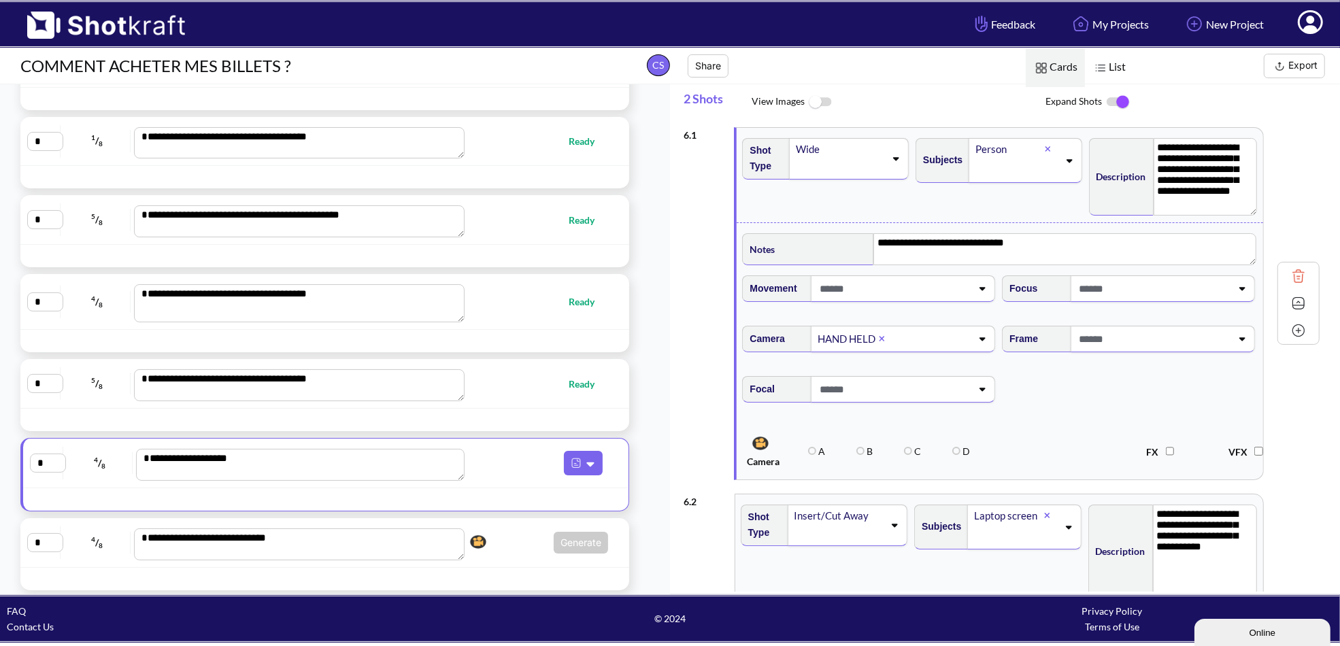
click at [858, 390] on span at bounding box center [894, 389] width 156 height 22
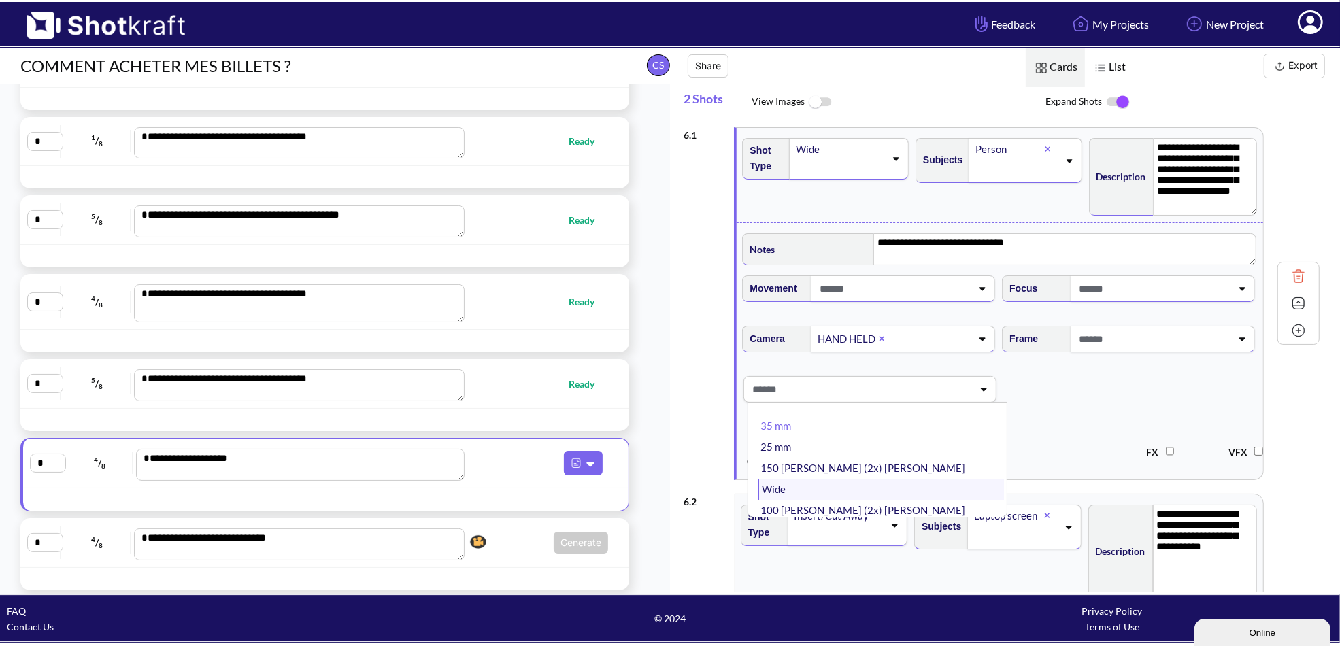
click at [842, 483] on li "Wide" at bounding box center [881, 489] width 246 height 21
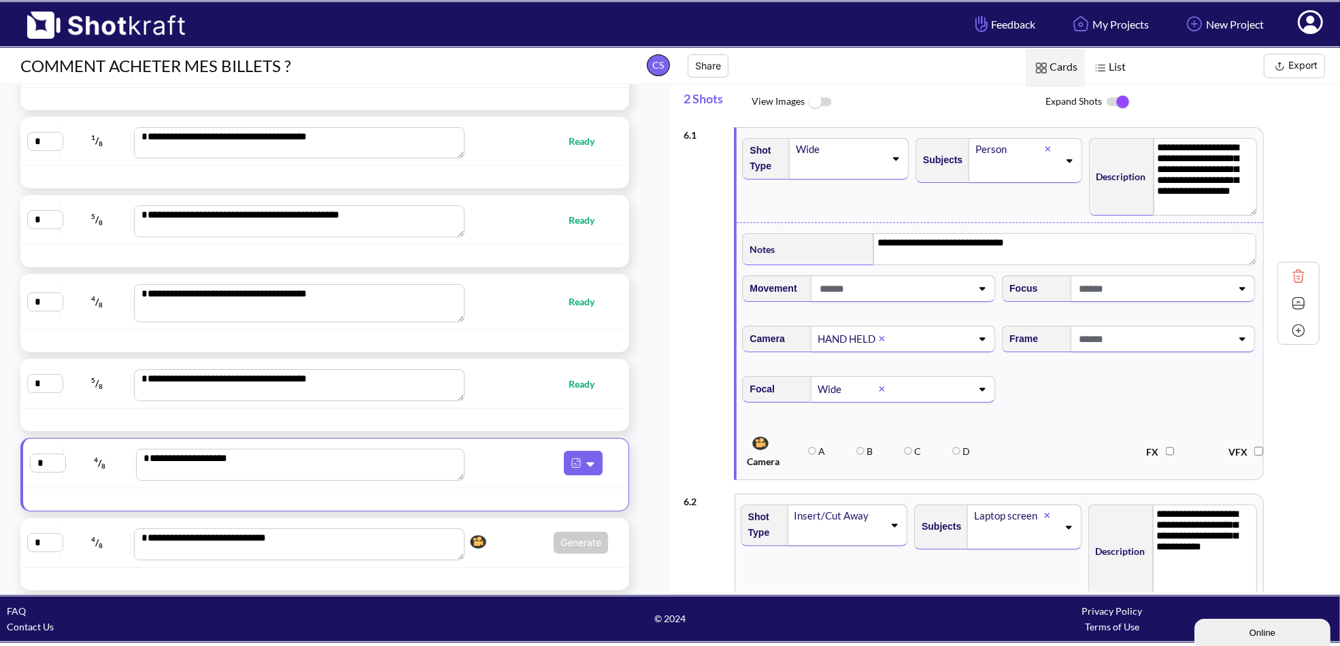
click at [943, 386] on span at bounding box center [931, 389] width 81 height 22
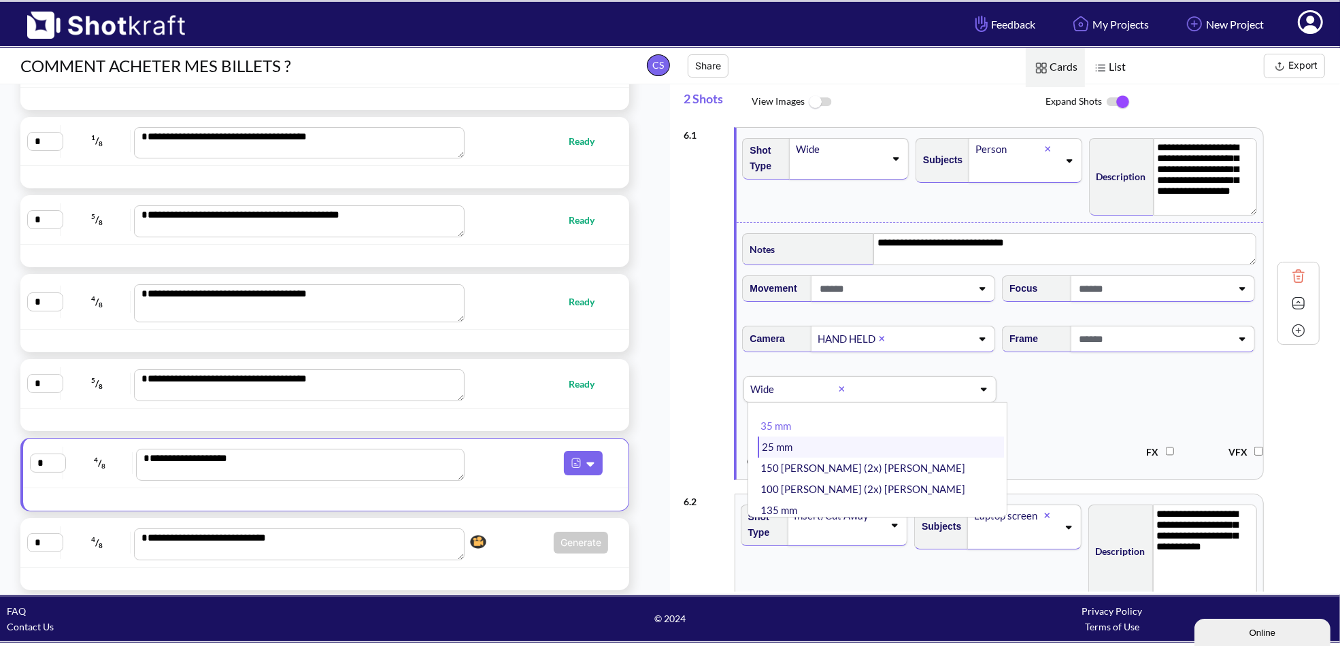
click at [869, 439] on li "25 mm" at bounding box center [881, 447] width 246 height 21
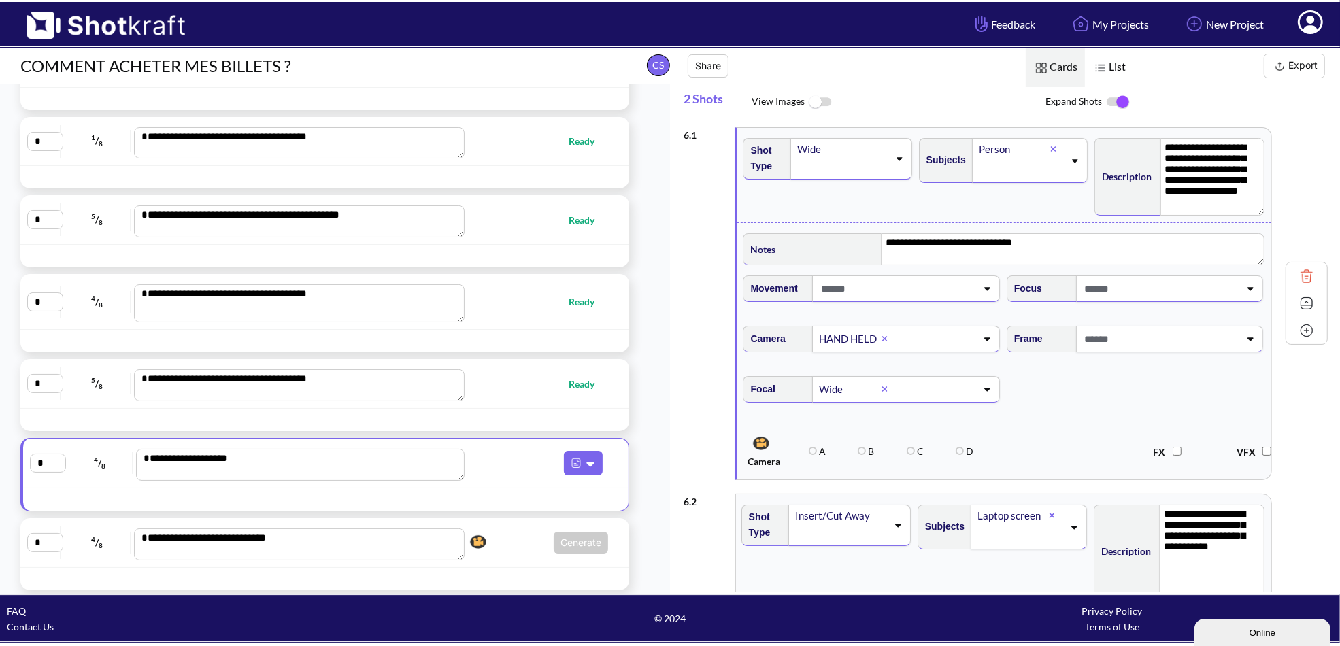
click at [1032, 413] on span "Focal Wide" at bounding box center [1004, 397] width 527 height 57
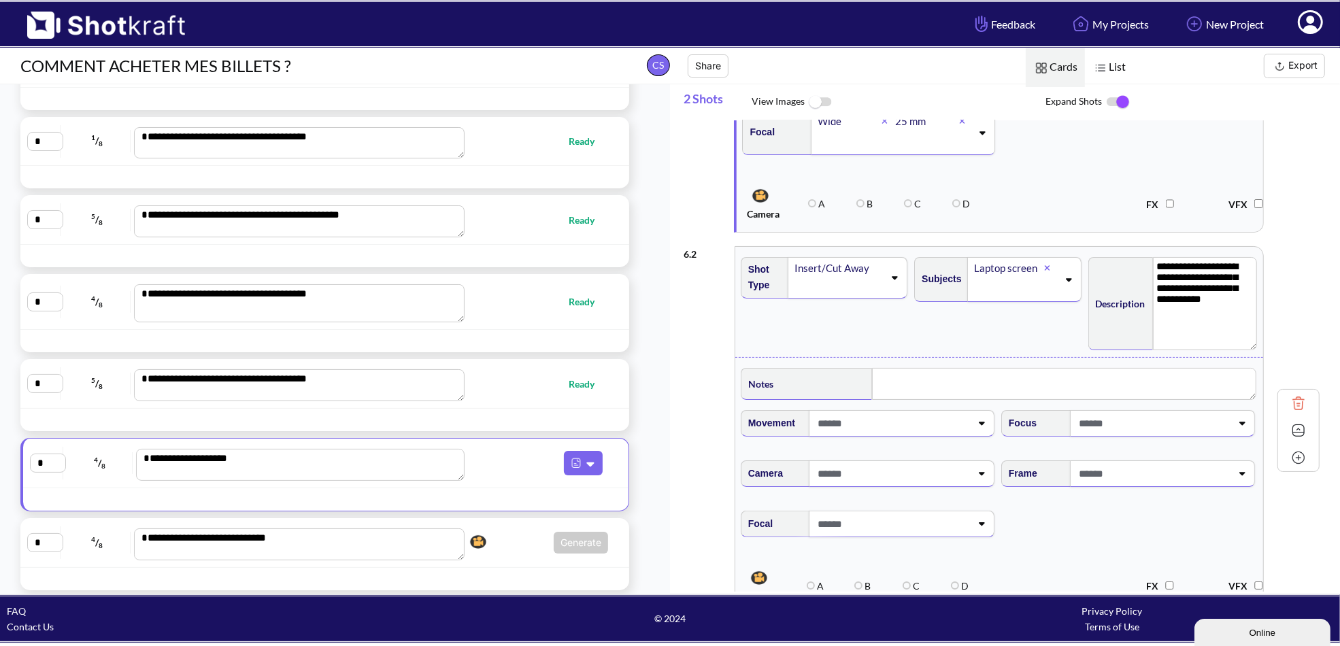
scroll to position [344, 0]
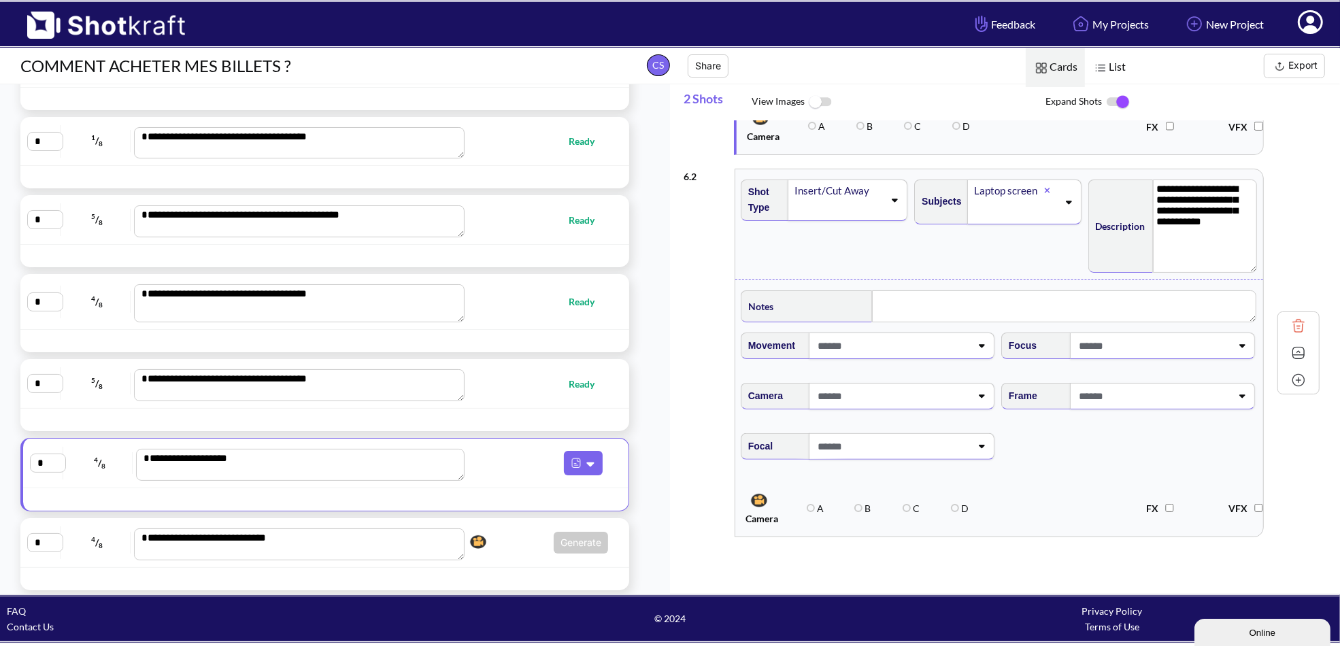
click at [1299, 371] on img at bounding box center [1298, 380] width 20 height 20
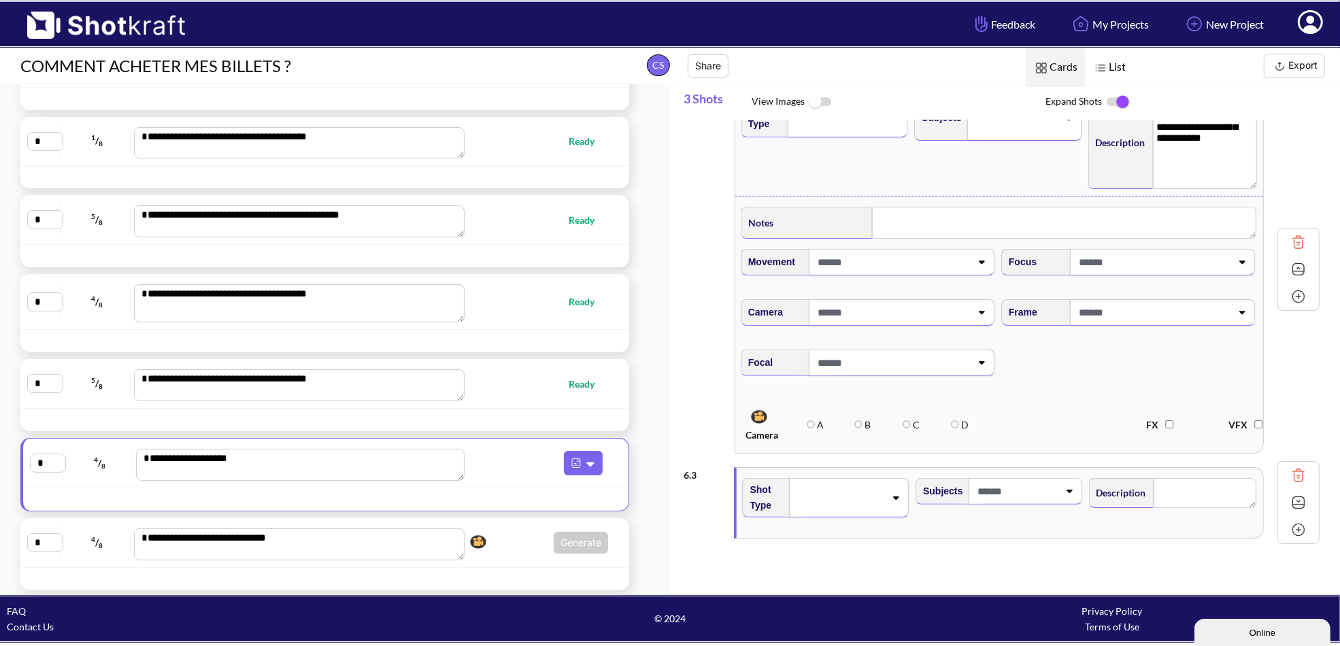
click at [878, 495] on span at bounding box center [840, 497] width 90 height 19
click at [805, 555] on li "Insert" at bounding box center [838, 562] width 160 height 21
click at [1018, 486] on span at bounding box center [1016, 491] width 84 height 22
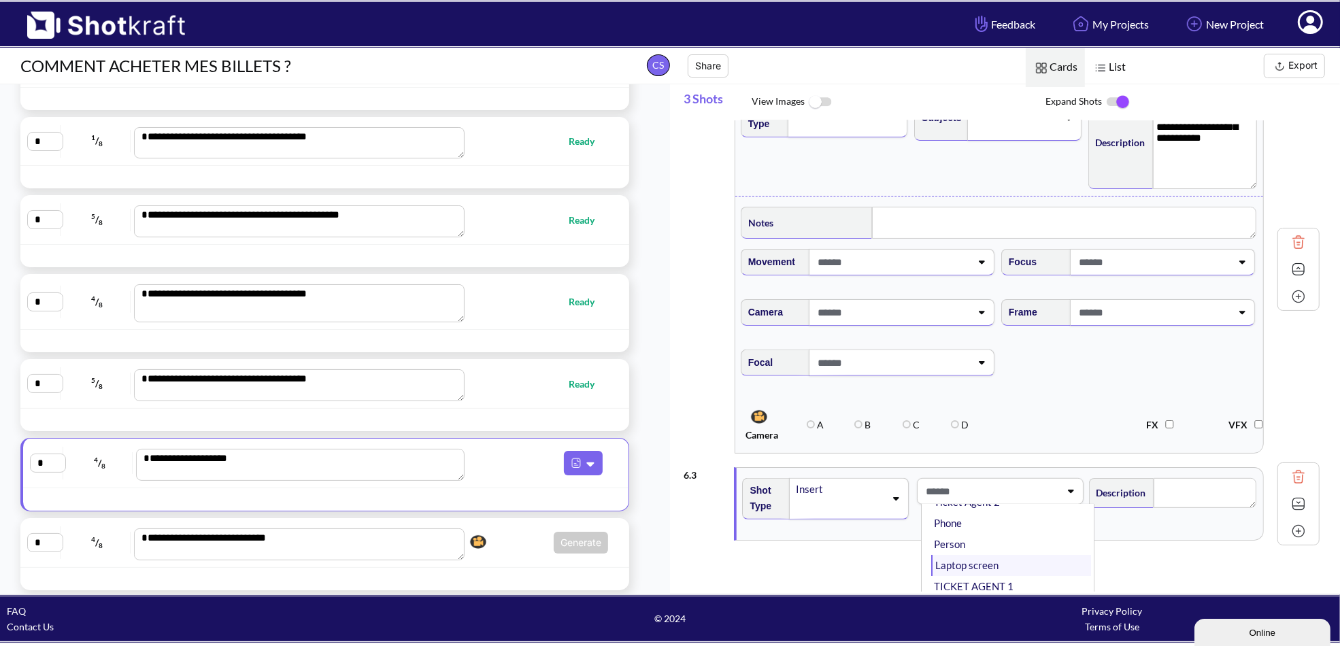
click at [980, 555] on li "Laptop screen" at bounding box center [1011, 565] width 160 height 21
click at [1193, 489] on textarea at bounding box center [1205, 493] width 103 height 30
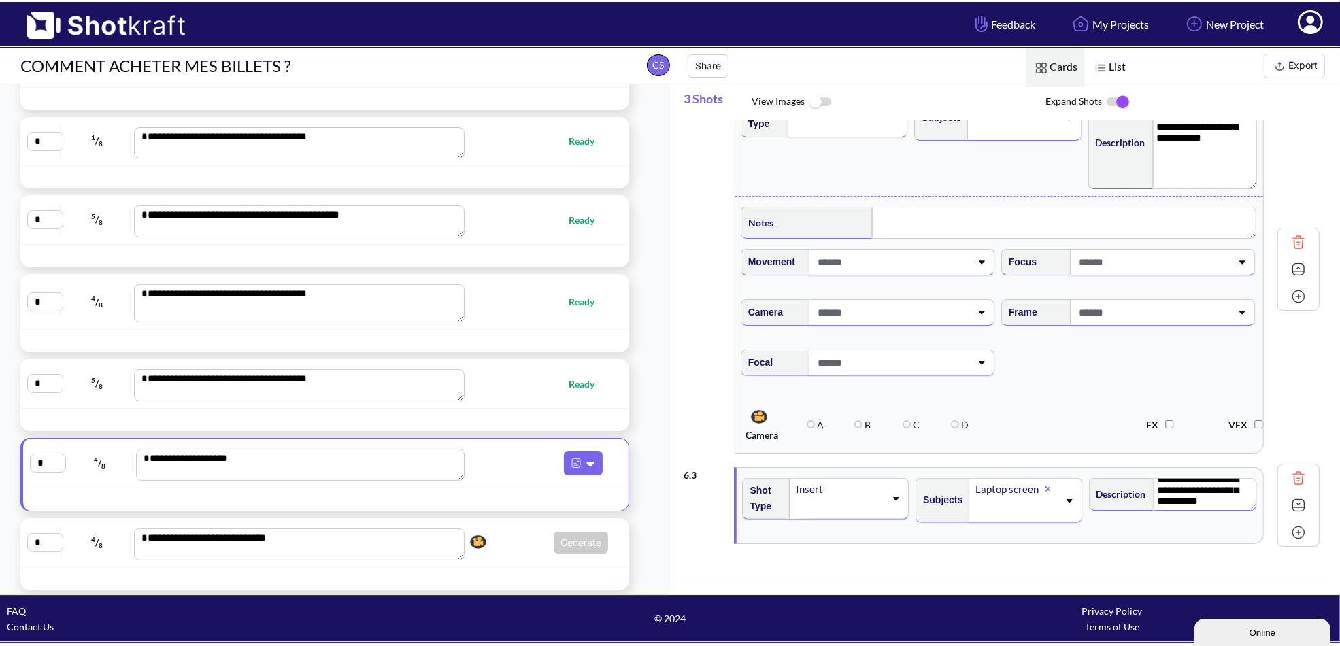
scroll to position [0, 0]
drag, startPoint x: 1255, startPoint y: 499, endPoint x: 1257, endPoint y: 529, distance: 30.0
click at [1257, 529] on div "**********" at bounding box center [1173, 506] width 173 height 71
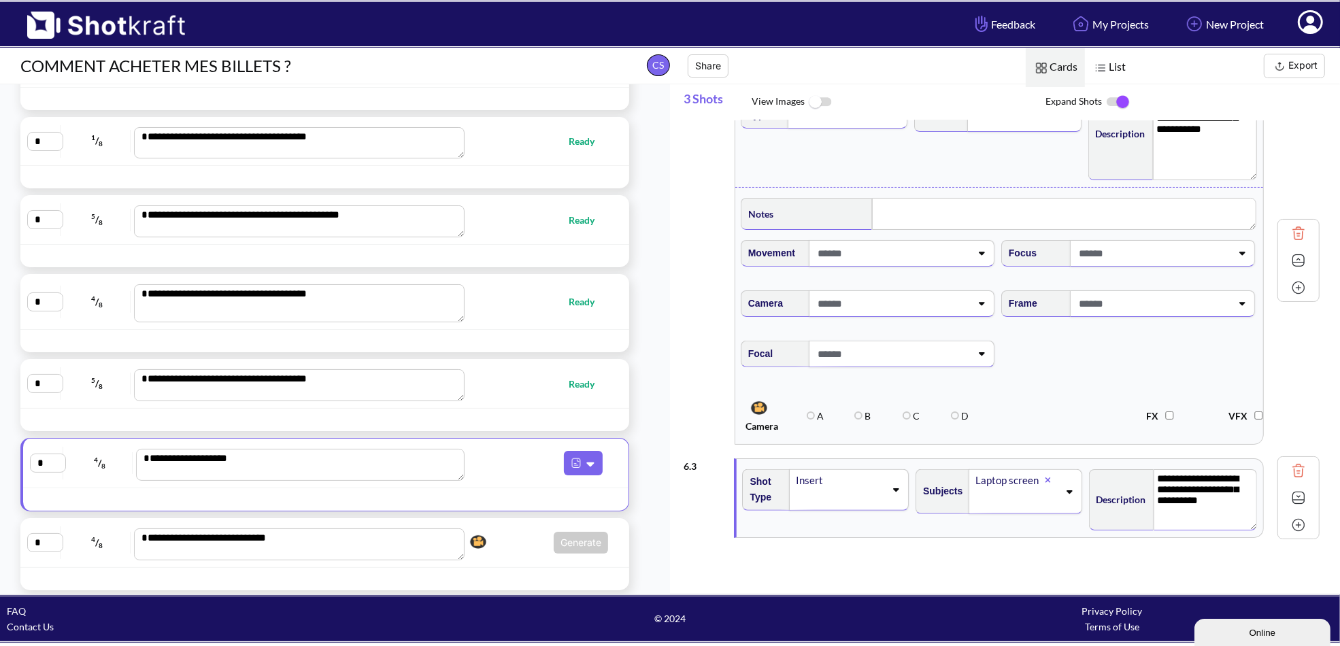
type textarea "**********"
click at [1083, 543] on div "**********" at bounding box center [1012, 355] width 656 height 471
type textarea "**********"
click at [1297, 498] on img at bounding box center [1298, 498] width 20 height 20
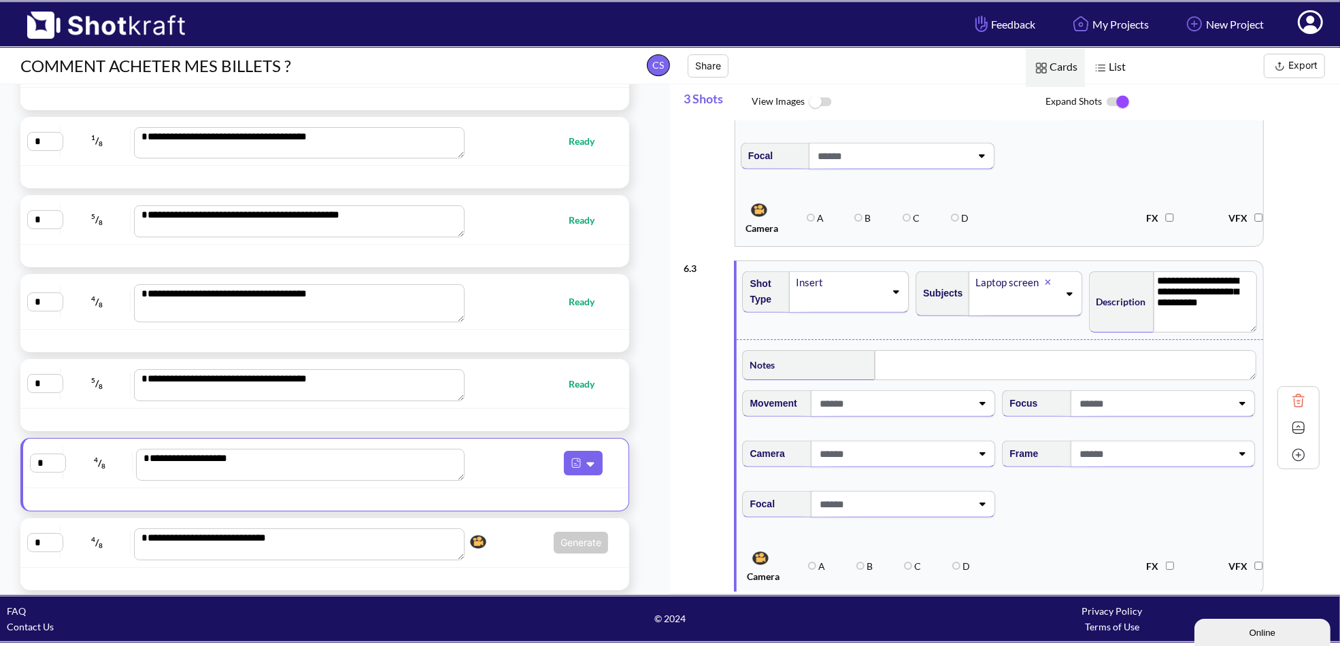
scroll to position [640, 0]
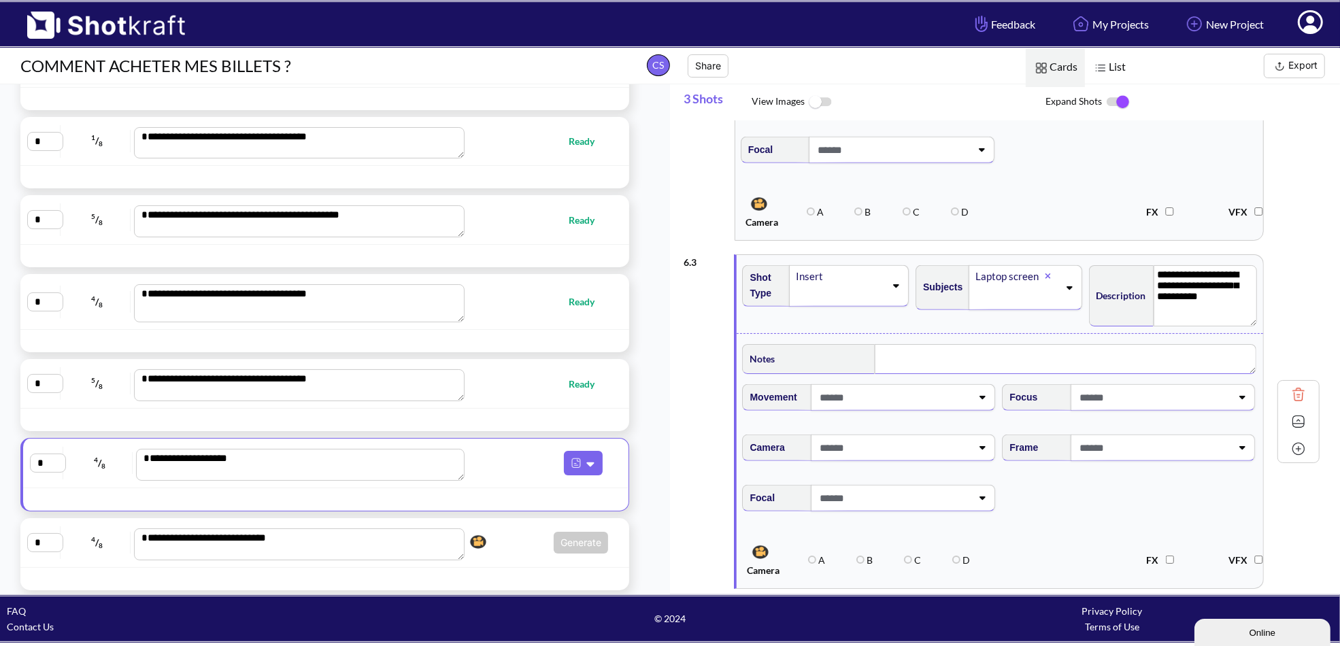
click at [959, 353] on textarea at bounding box center [1066, 359] width 382 height 30
click at [999, 318] on div "Subjects Laptop screen" at bounding box center [1000, 294] width 173 height 71
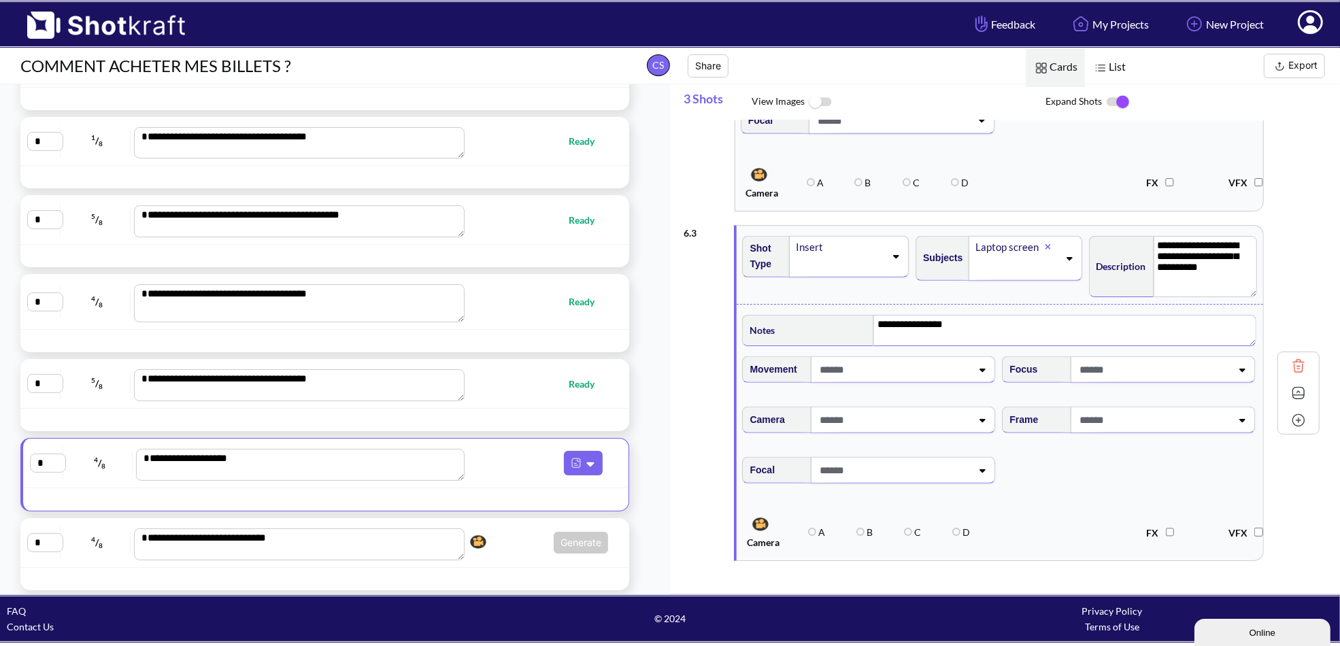
scroll to position [691, 0]
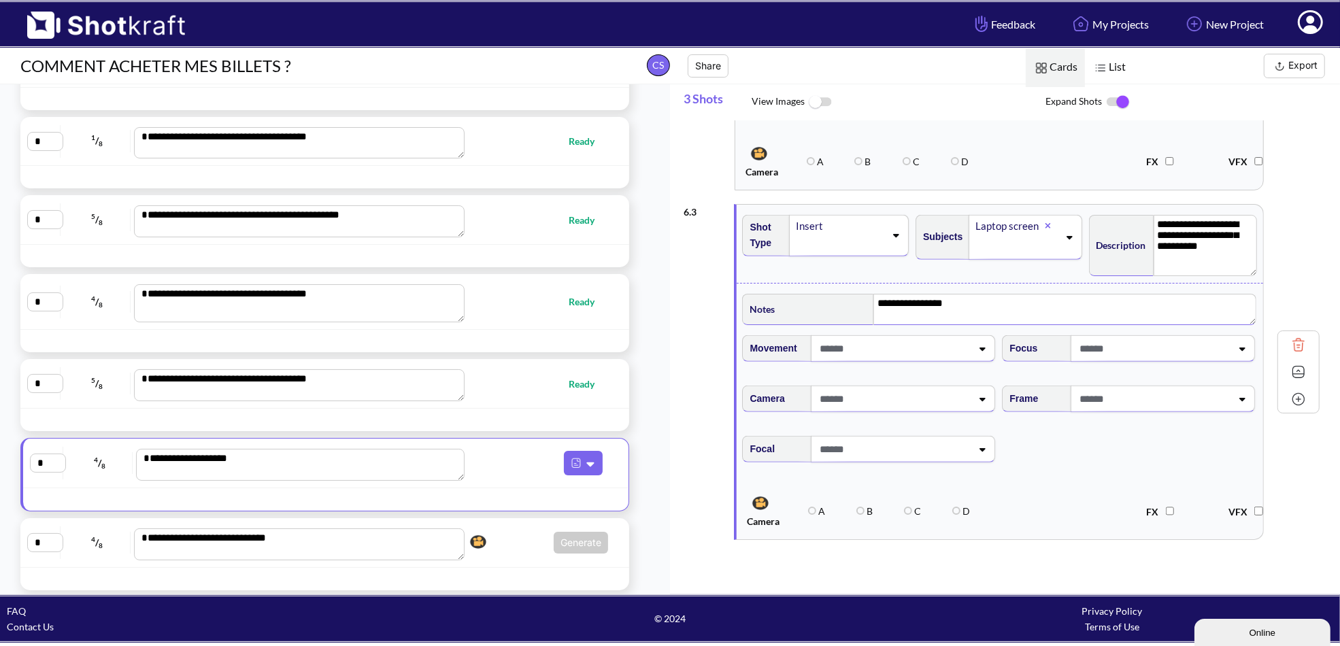
click at [910, 397] on span at bounding box center [894, 399] width 156 height 22
type textarea "**********"
click at [1086, 467] on span "Focal" at bounding box center [1000, 457] width 520 height 57
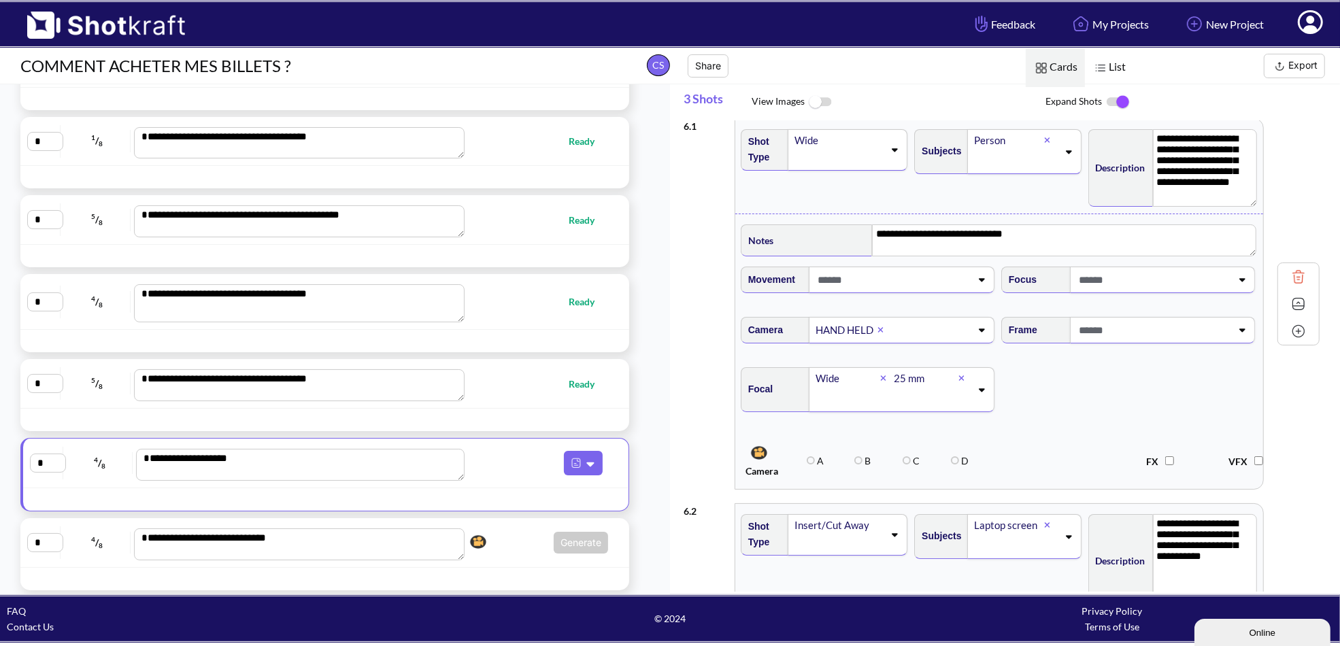
scroll to position [0, 0]
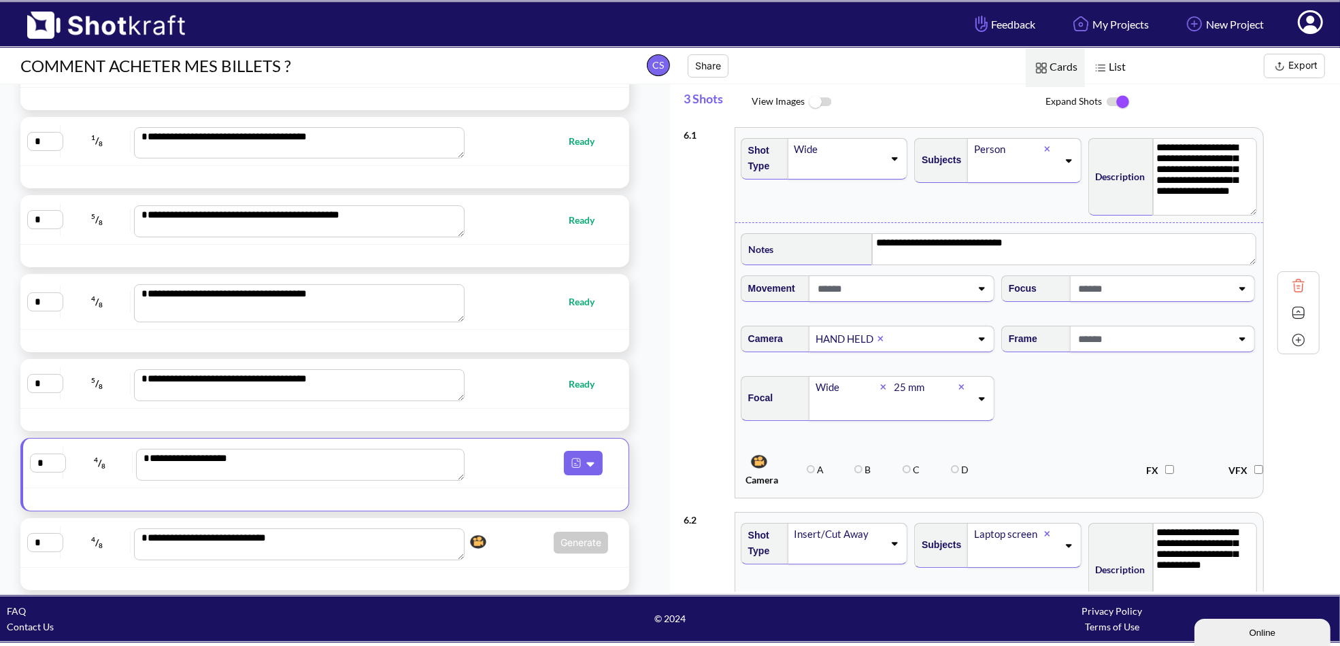
click at [1295, 56] on button "Export" at bounding box center [1294, 66] width 61 height 24
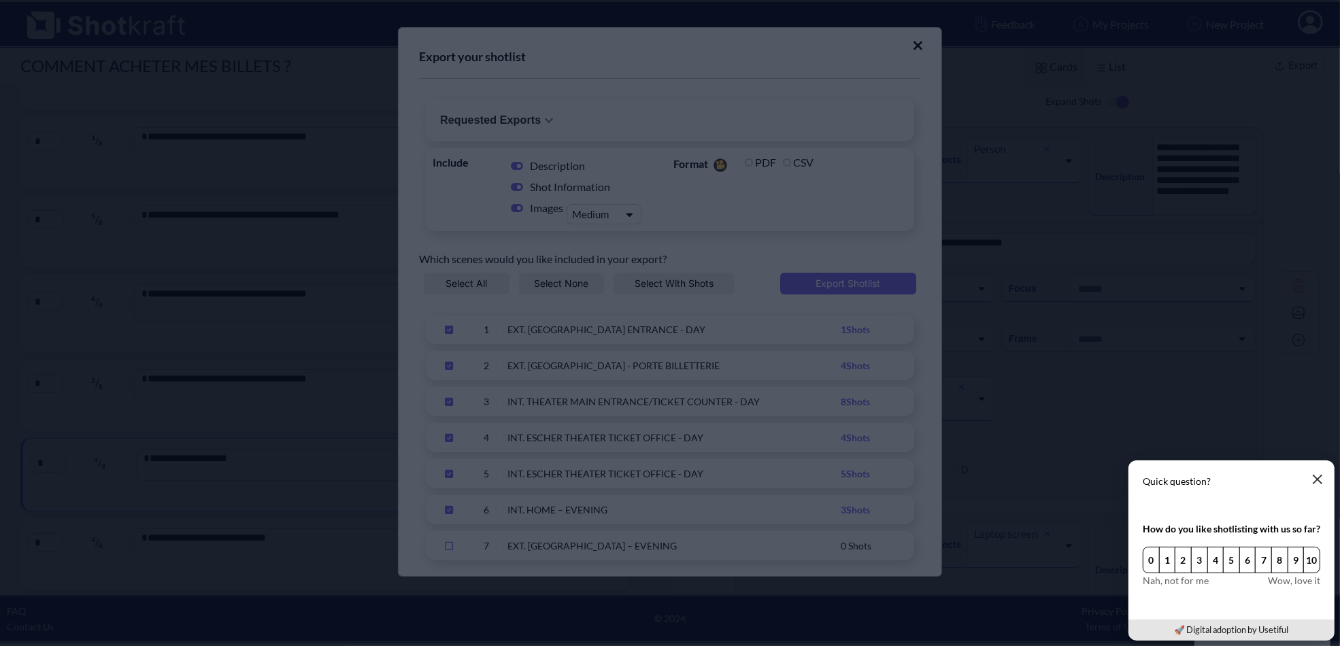
click at [1318, 479] on icon "button" at bounding box center [1318, 480] width 8 height 8
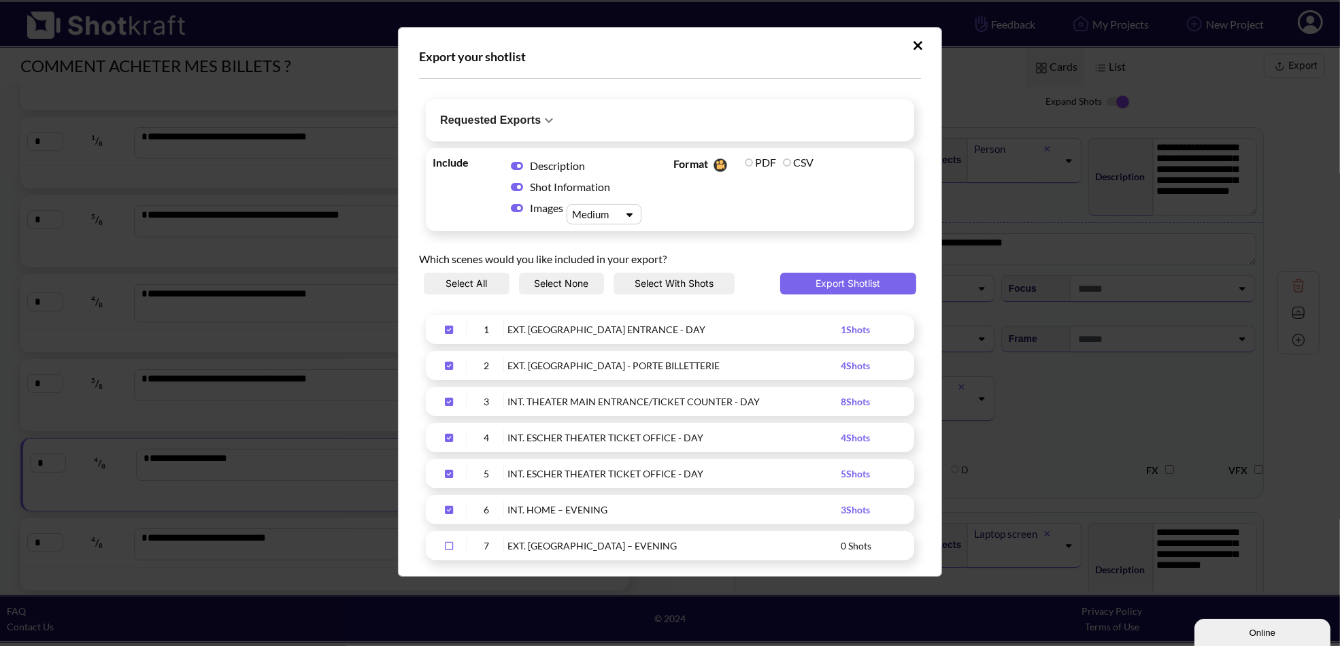
click at [612, 218] on div "Upload Script" at bounding box center [593, 214] width 48 height 14
click at [610, 235] on div "Small" at bounding box center [607, 238] width 61 height 20
click at [604, 212] on div "Upload Script" at bounding box center [593, 214] width 48 height 14
click at [708, 224] on span "You do not have an active Pro subscription and/or credit card has expired. Plea…" at bounding box center [724, 246] width 97 height 129
click at [806, 205] on span "Format You do not have an active Pro subscription and/or credit card has expire…" at bounding box center [790, 190] width 241 height 76
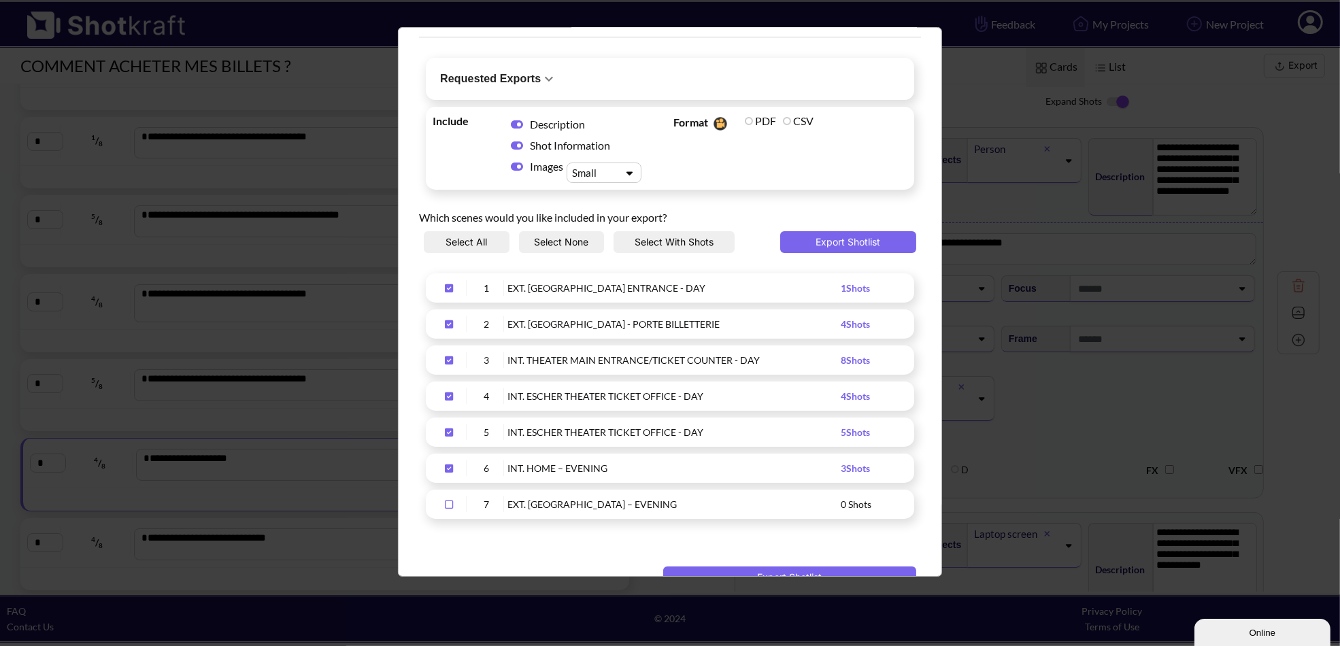
scroll to position [73, 0]
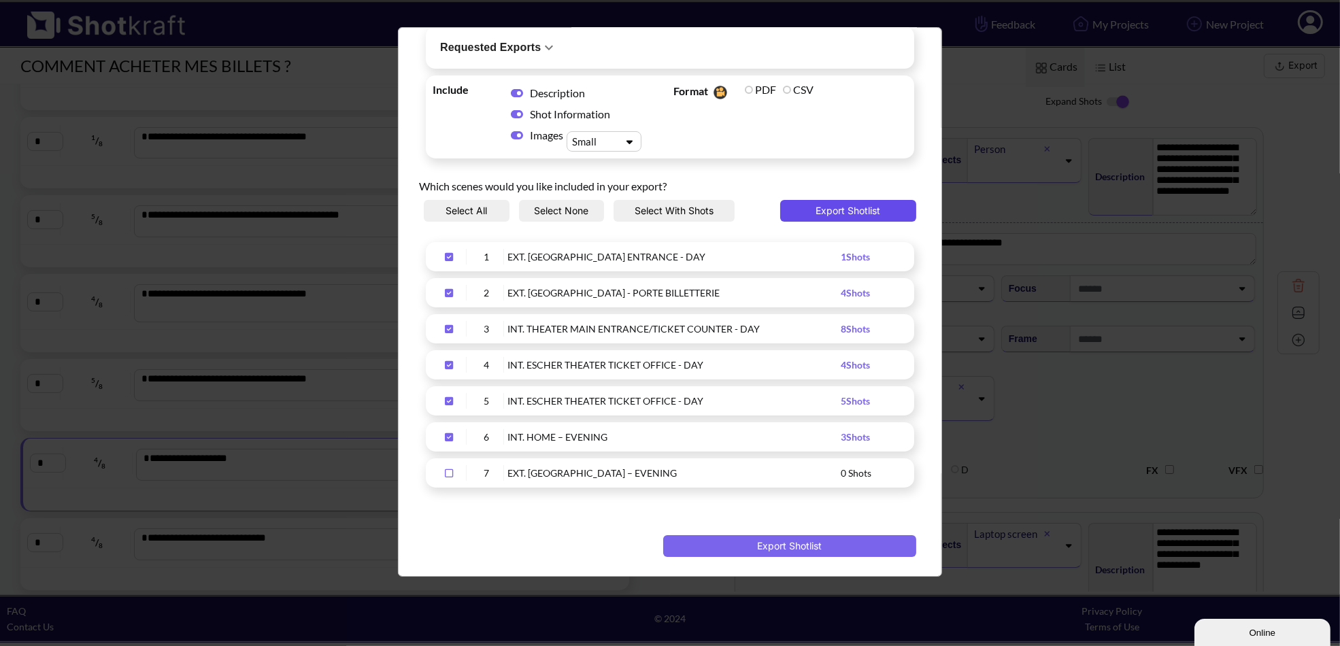
click at [831, 209] on button "Export Shotlist" at bounding box center [848, 211] width 136 height 22
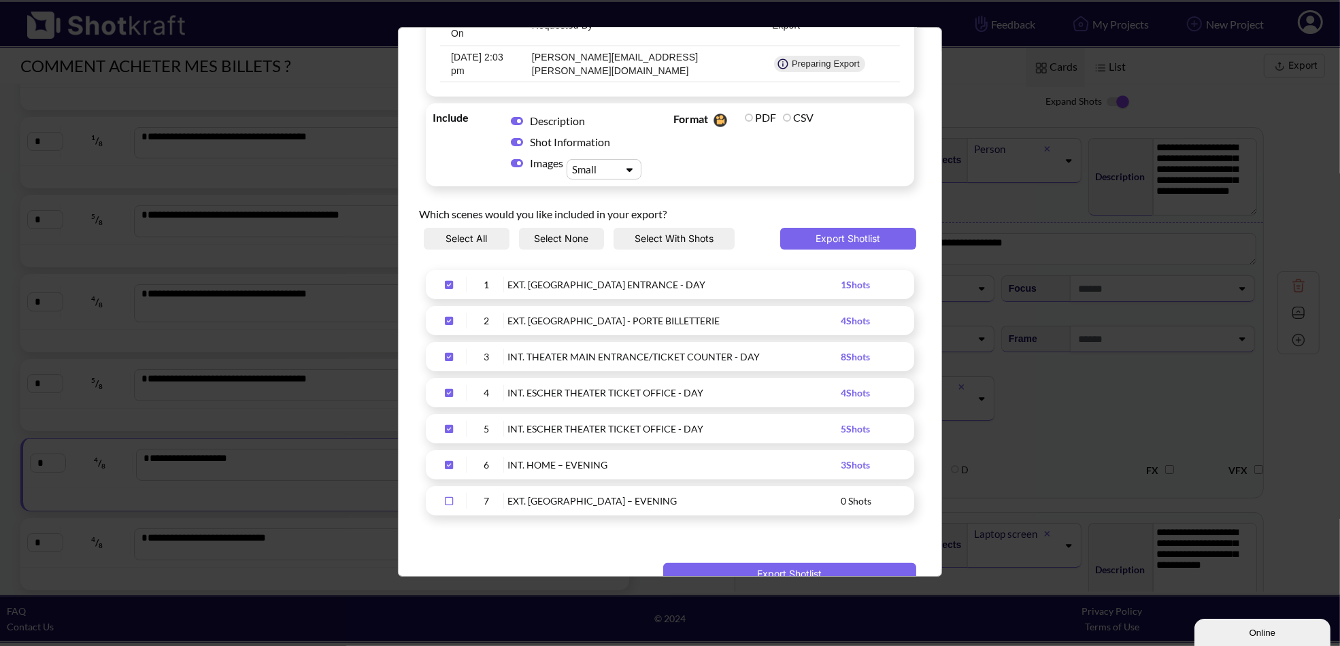
scroll to position [0, 0]
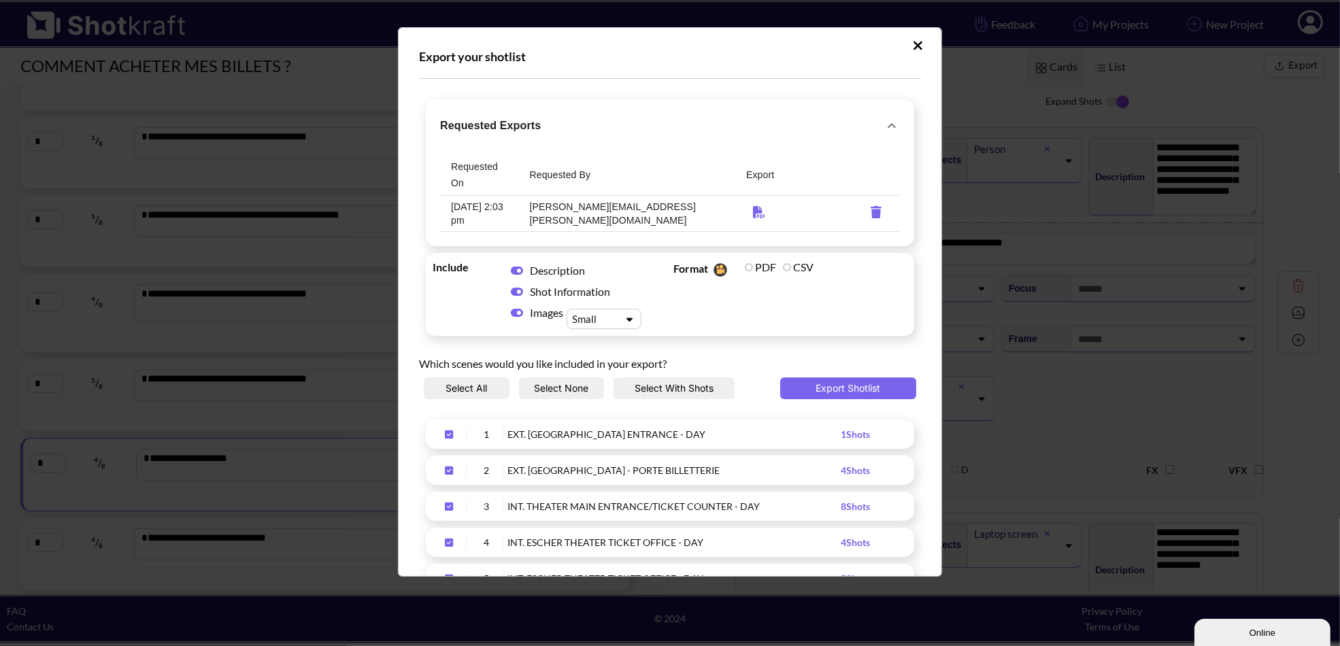
click at [914, 46] on icon "Upload Script" at bounding box center [918, 45] width 9 height 9
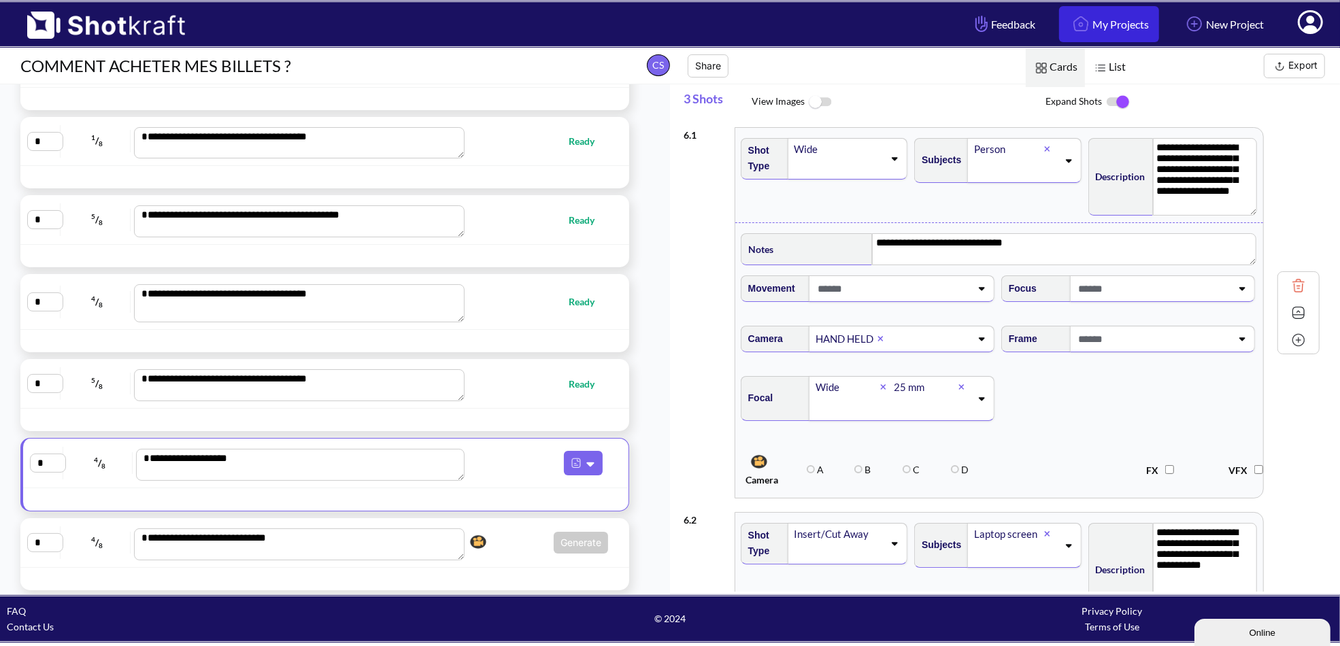
click at [1125, 25] on link "My Projects" at bounding box center [1109, 24] width 100 height 36
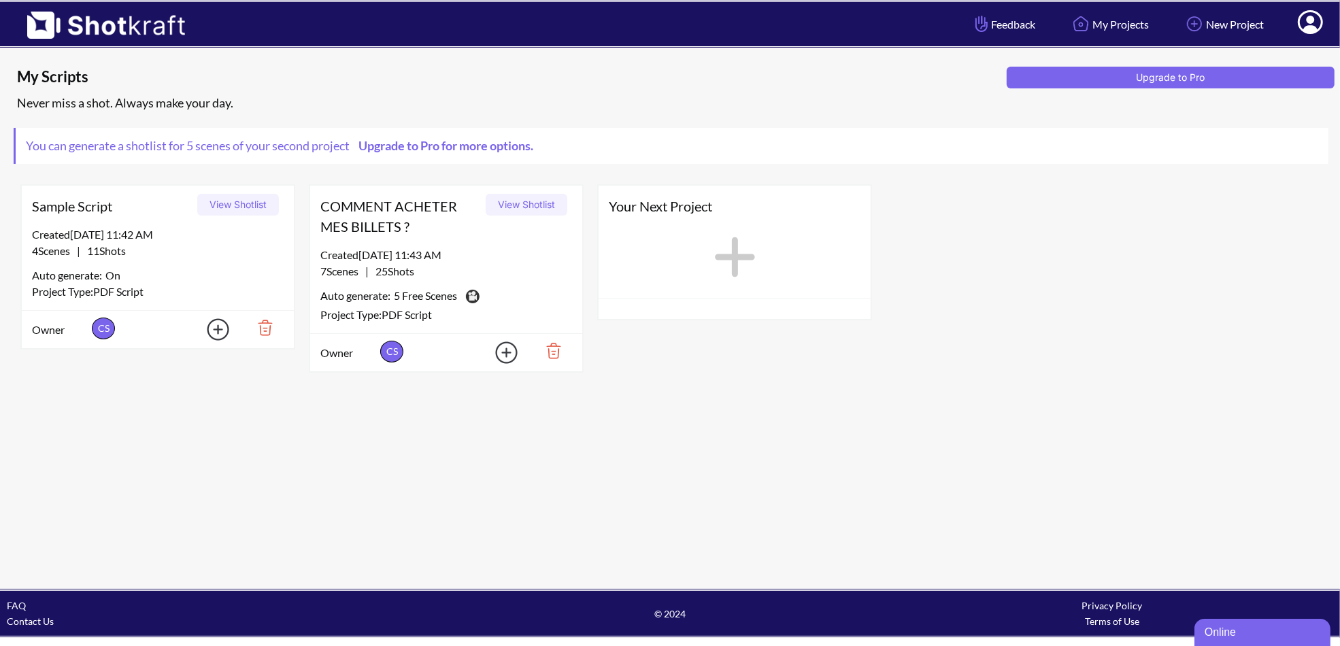
click at [512, 208] on button "View Shotlist" at bounding box center [527, 205] width 82 height 22
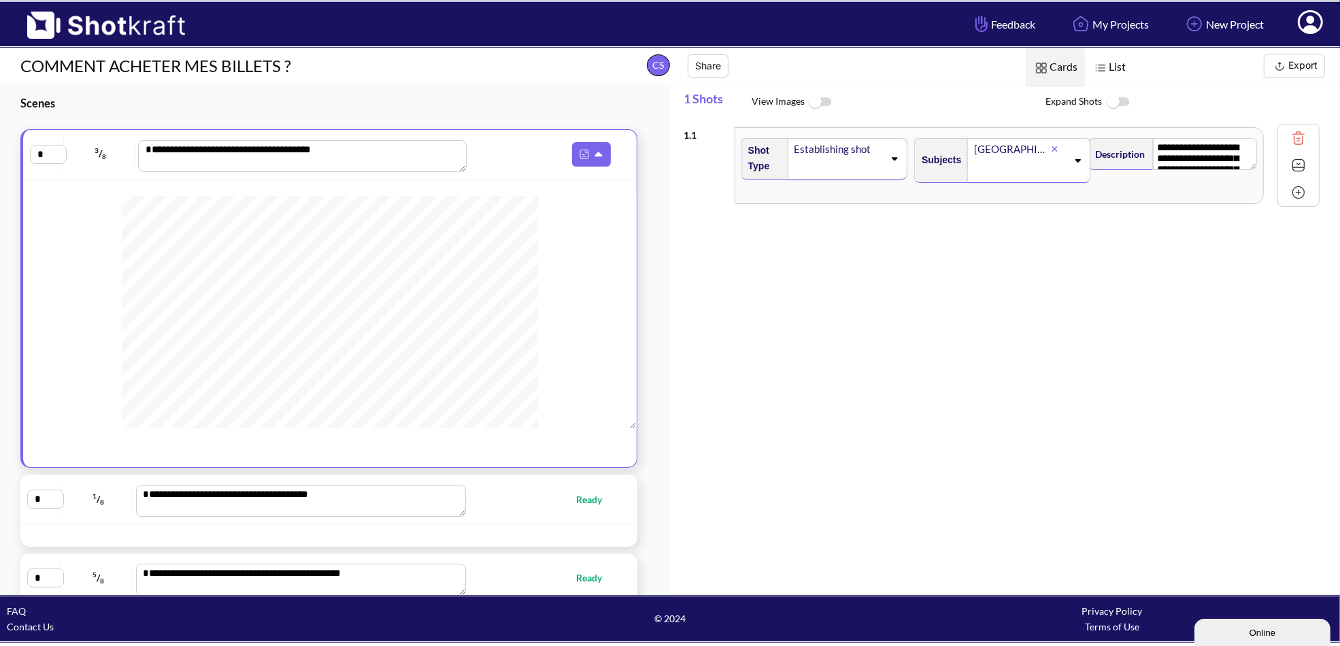
scroll to position [272, 0]
click at [503, 496] on span "Ready" at bounding box center [543, 500] width 146 height 16
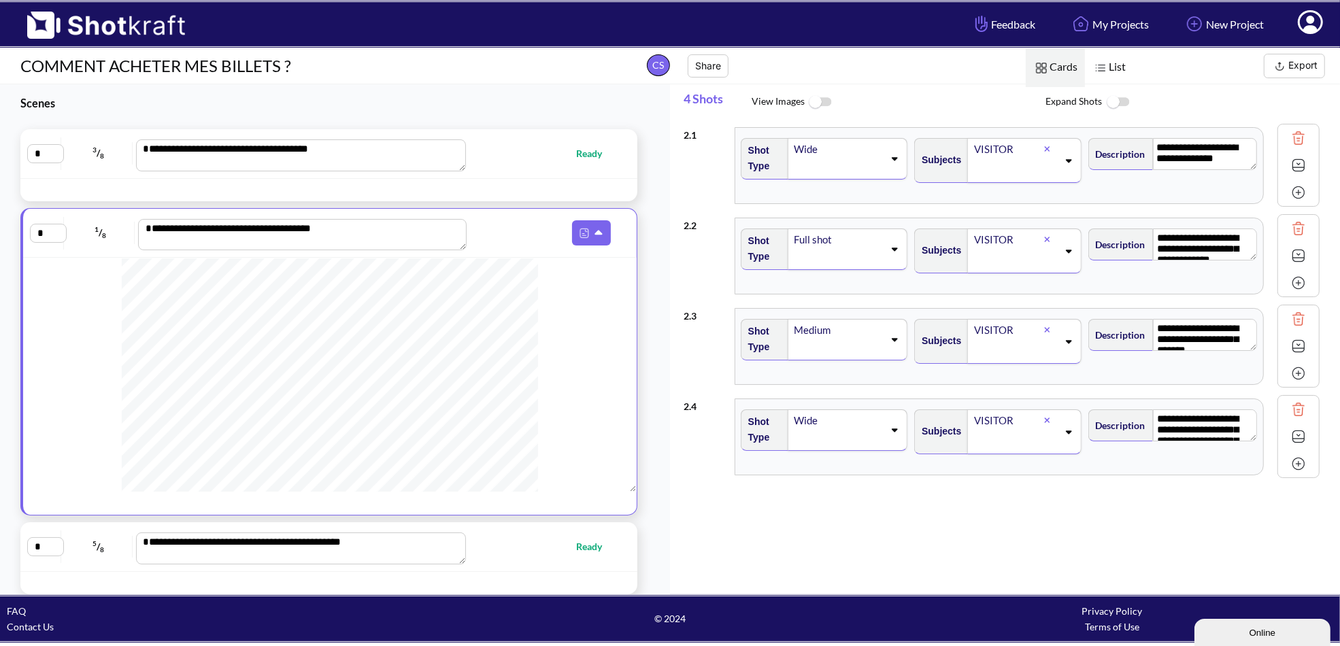
scroll to position [319, 0]
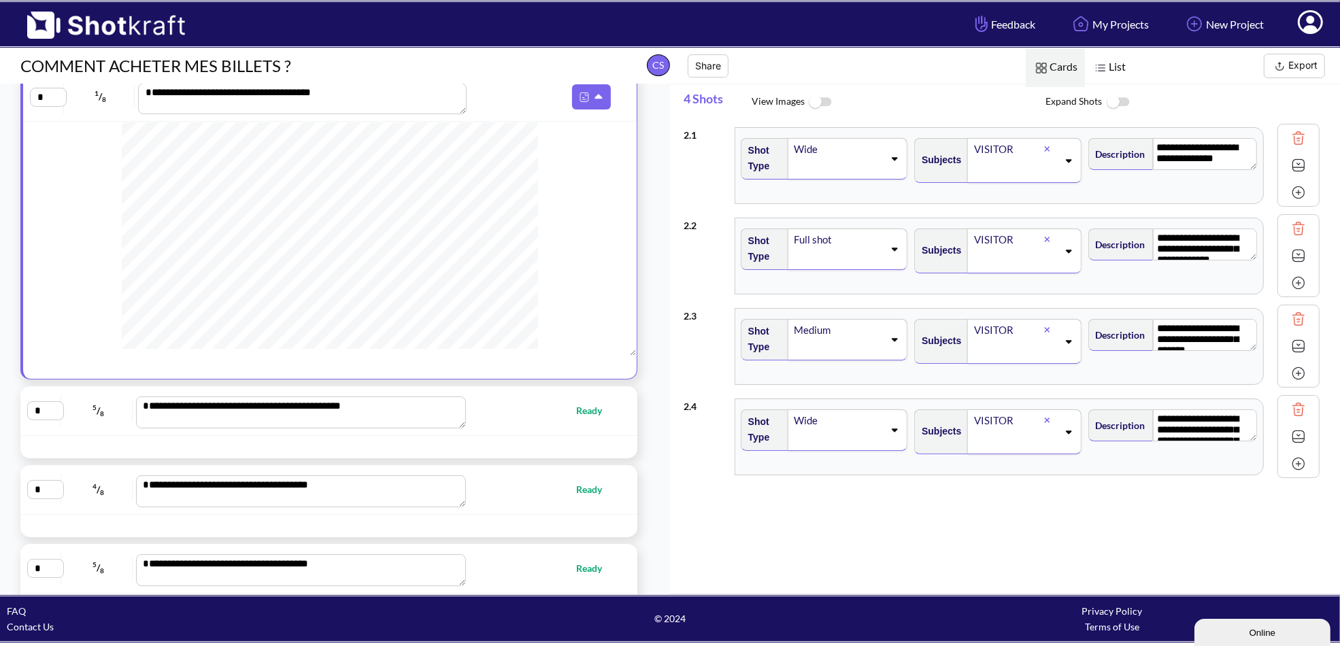
click at [535, 508] on div "**********" at bounding box center [328, 489] width 603 height 35
type textarea "**********"
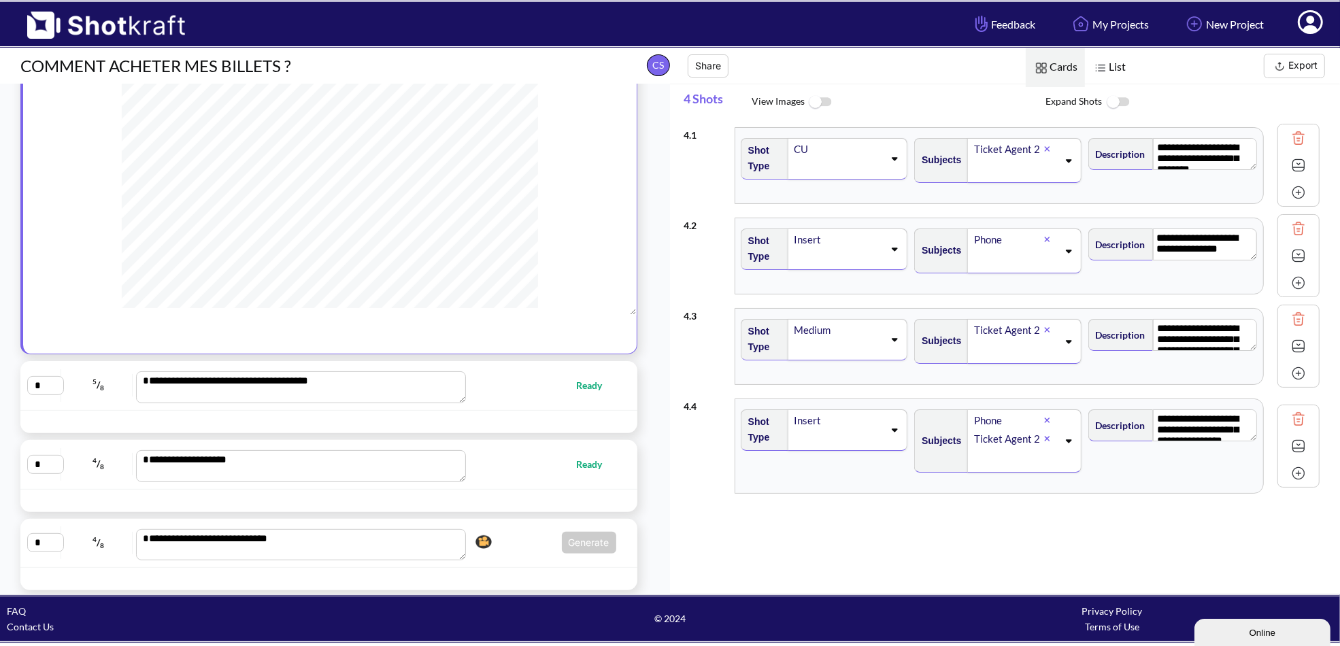
click at [531, 470] on div "**********" at bounding box center [328, 464] width 603 height 35
type textarea "**********"
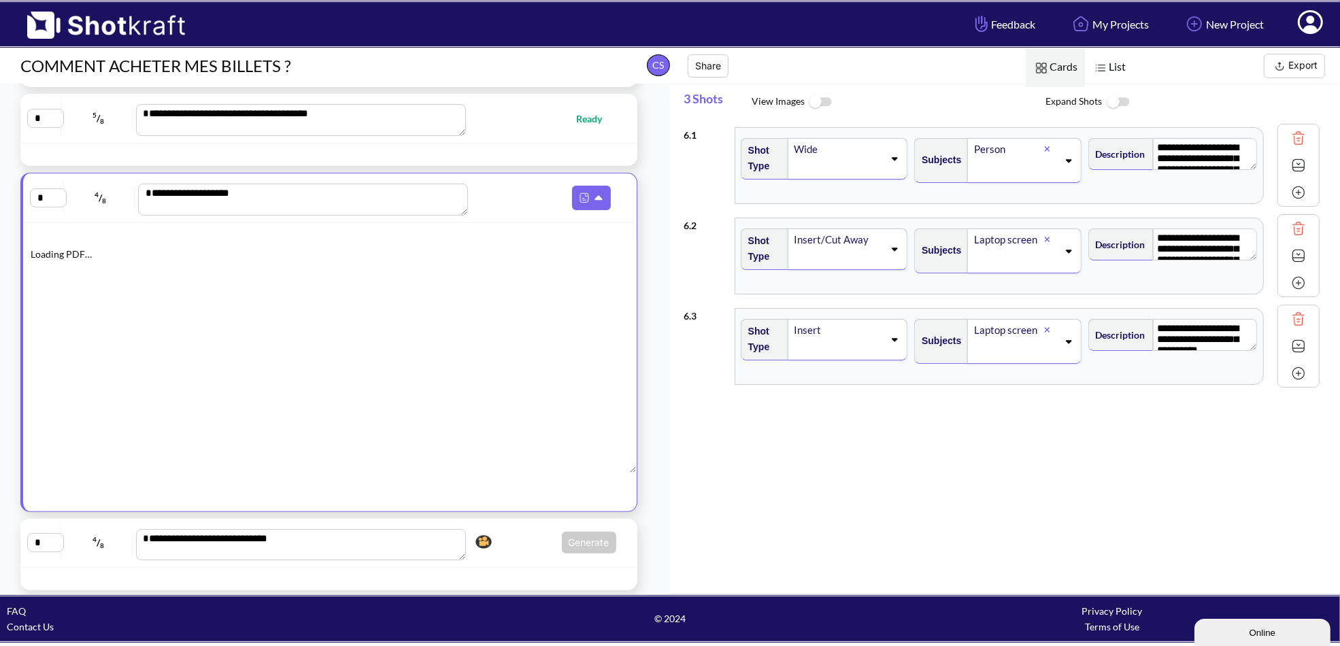
scroll to position [85, 0]
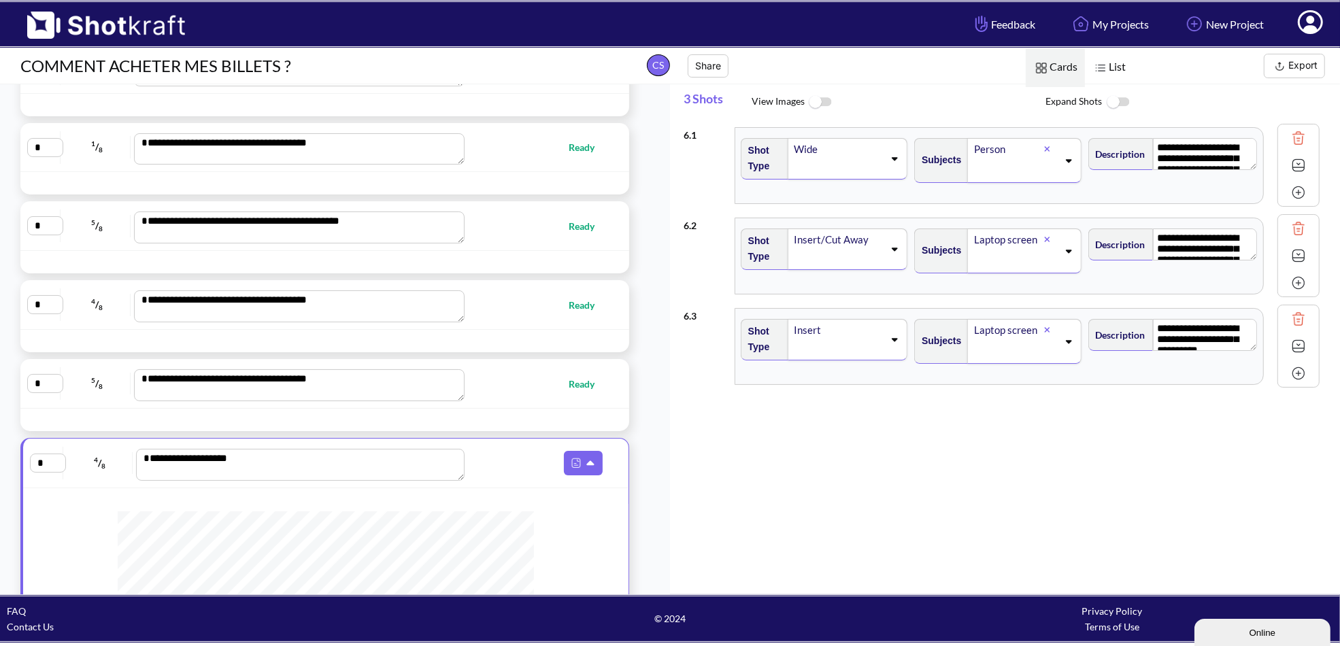
click at [1308, 22] on icon at bounding box center [1310, 24] width 14 height 16
click at [1199, 30] on img at bounding box center [1194, 23] width 23 height 23
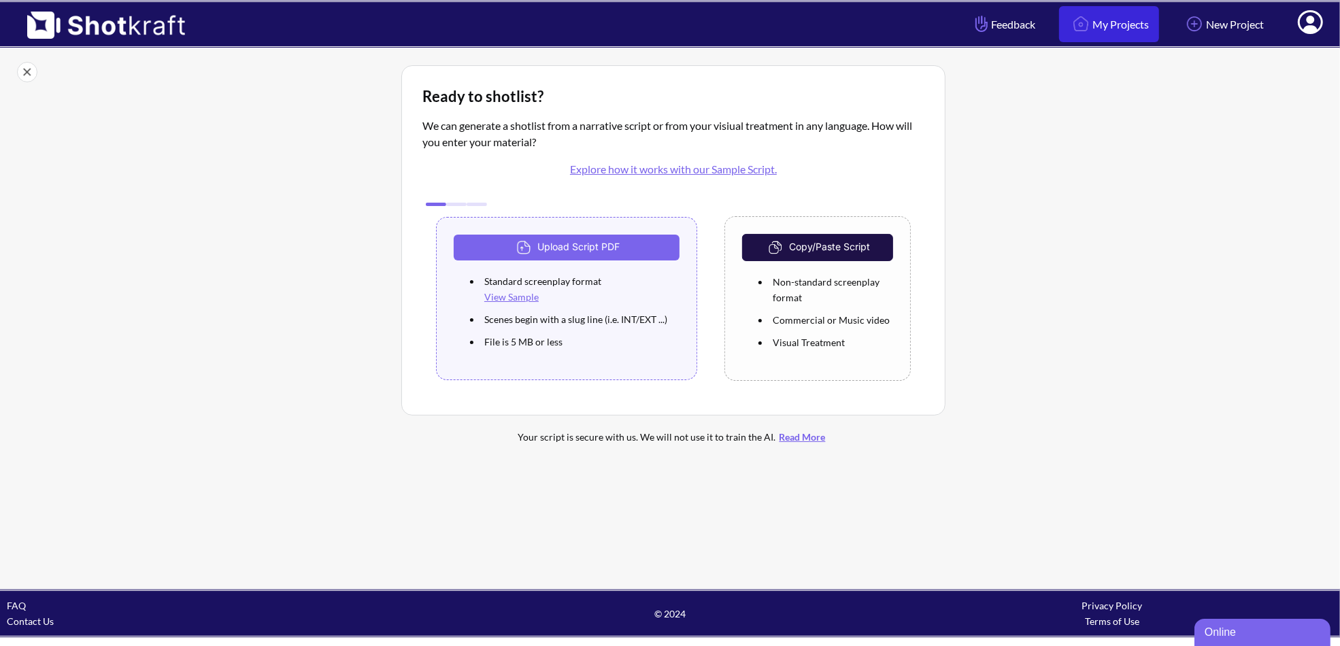
click at [1122, 23] on link "My Projects" at bounding box center [1109, 24] width 100 height 36
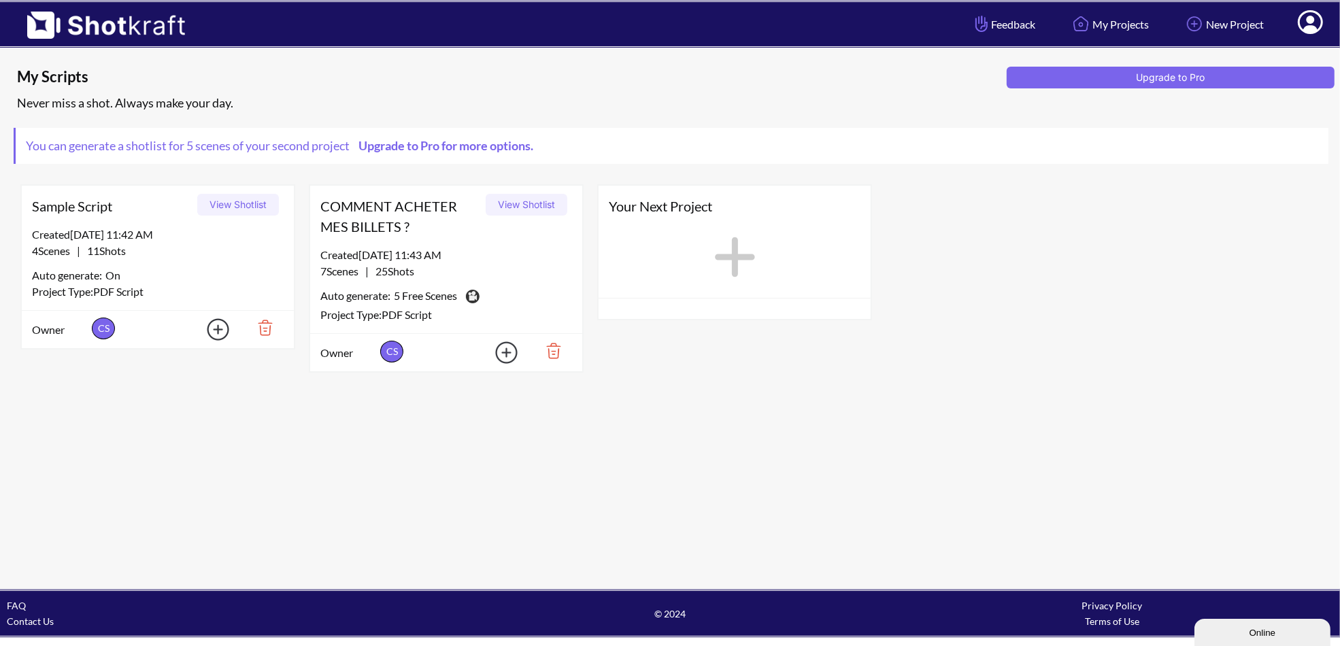
click at [269, 329] on img at bounding box center [260, 327] width 47 height 23
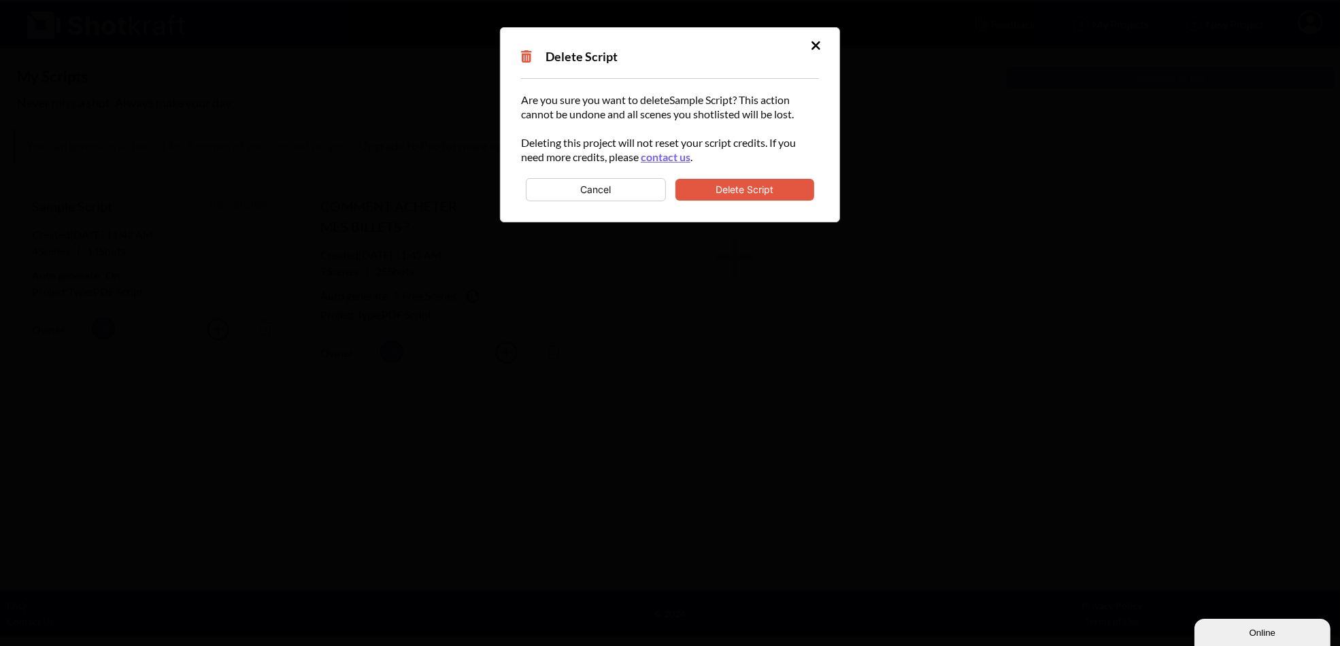
click at [770, 180] on button "Delete Script" at bounding box center [745, 190] width 139 height 22
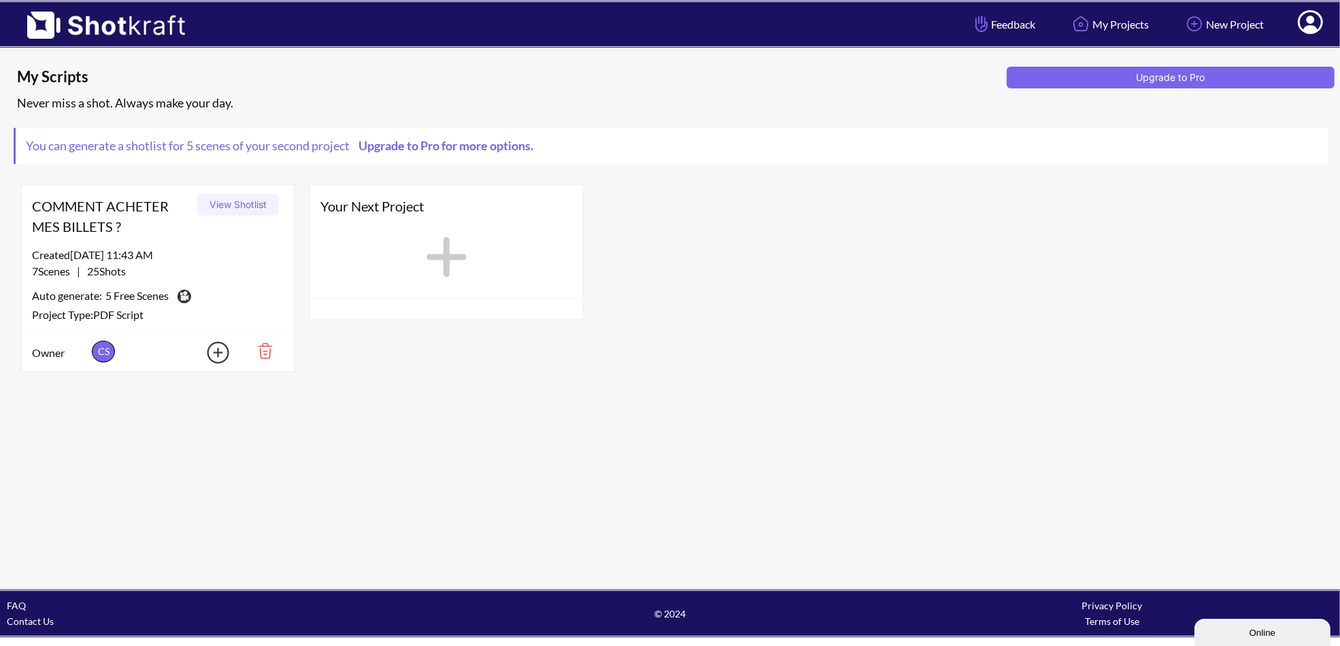
click at [247, 263] on div "7 Scenes | 25 Shots" at bounding box center [158, 271] width 252 height 16
click at [1122, 167] on div "My Scripts Upgrade to Pro Never miss a shot. Always make your day. You can gene…" at bounding box center [670, 228] width 1313 height 304
click at [231, 259] on div "Created 10/9/25 at 11:43 AM" at bounding box center [158, 255] width 252 height 16
click at [120, 300] on span "5 Free Scenes" at bounding box center [136, 297] width 63 height 19
click at [184, 299] on img at bounding box center [183, 296] width 19 height 20
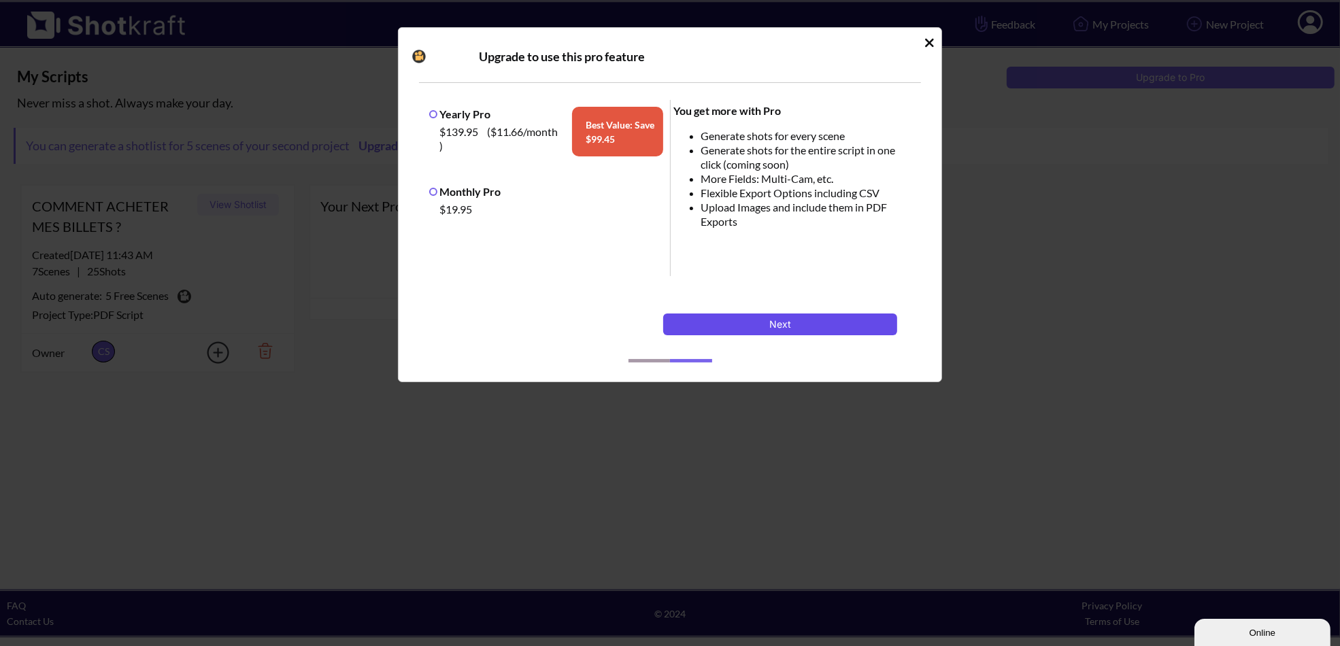
click at [750, 320] on button "Next" at bounding box center [780, 325] width 234 height 22
click at [800, 326] on button "Next" at bounding box center [780, 325] width 234 height 22
click at [929, 44] on icon "Idle Modal" at bounding box center [930, 43] width 10 height 14
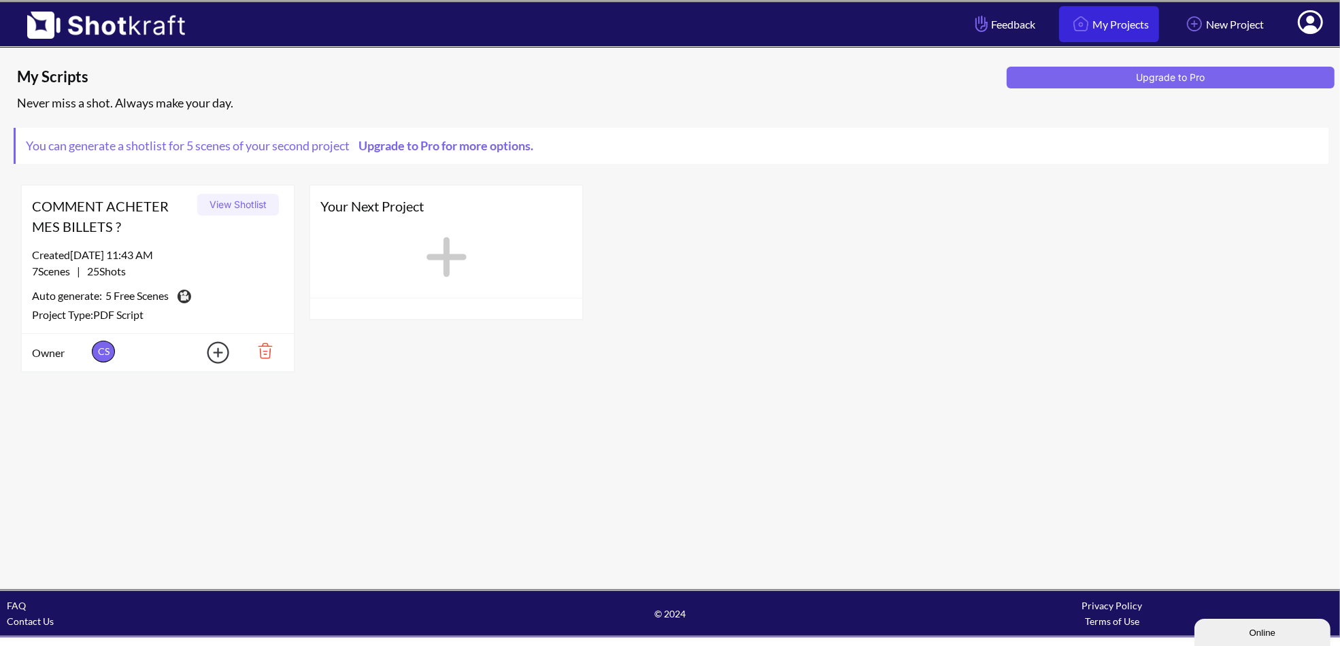
click at [1100, 16] on link "My Projects" at bounding box center [1109, 24] width 100 height 36
click at [181, 252] on div "Created [DATE] 11:43 AM" at bounding box center [158, 255] width 252 height 16
click at [226, 203] on button "View Shotlist" at bounding box center [238, 205] width 82 height 22
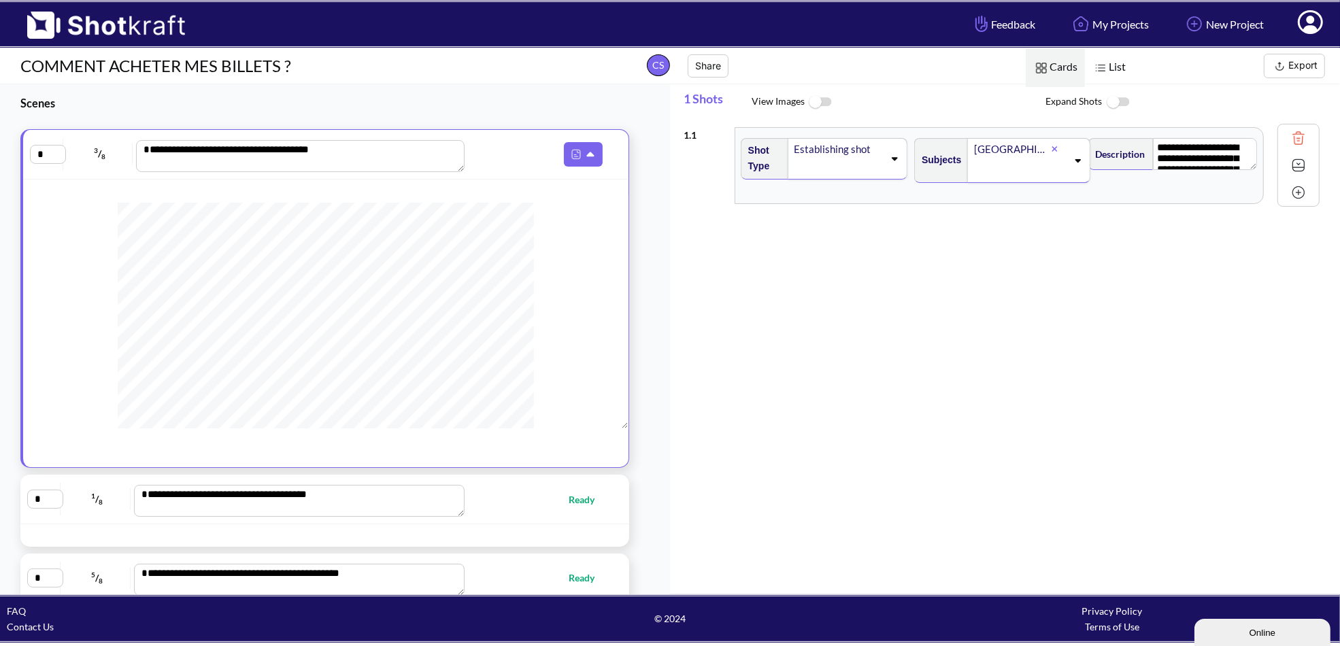
click at [1117, 95] on img at bounding box center [1118, 102] width 31 height 29
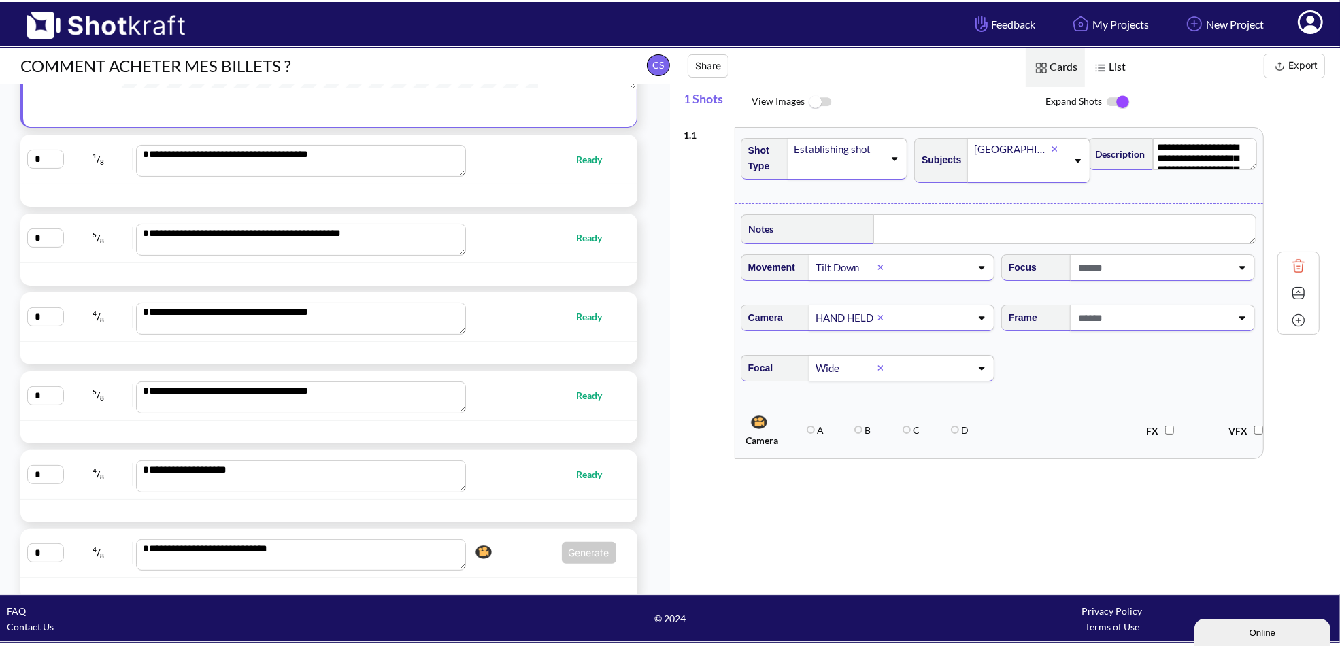
scroll to position [350, 0]
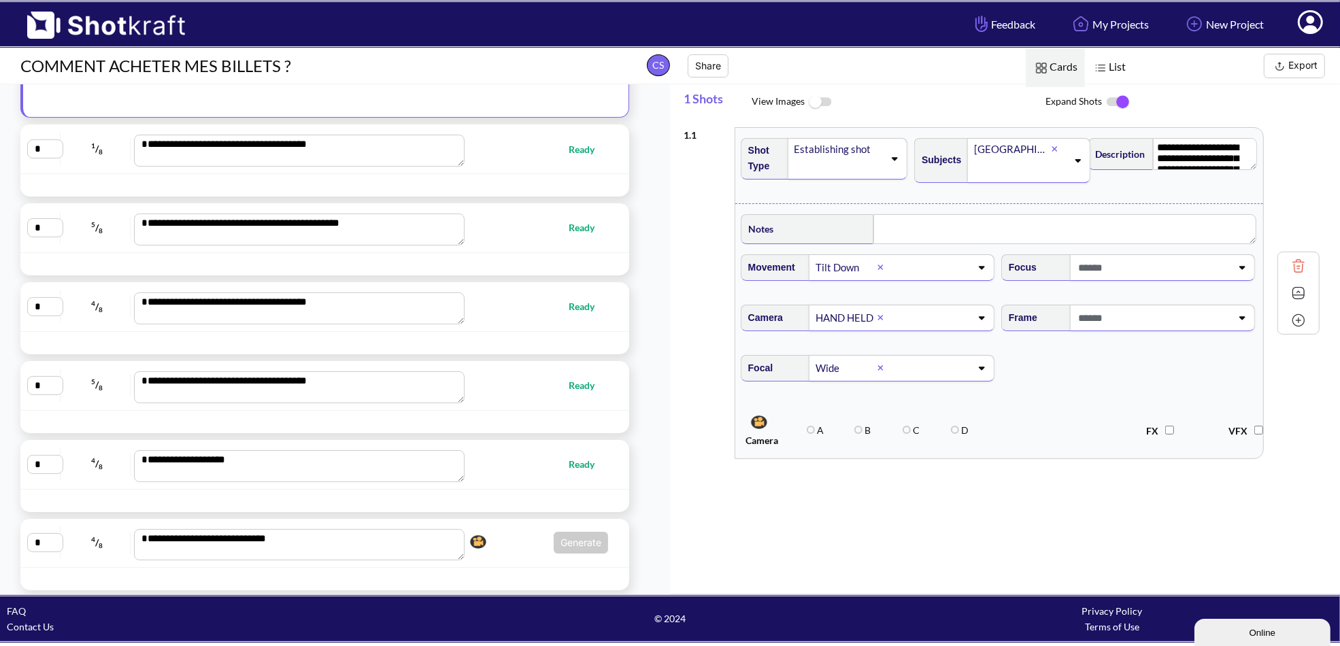
click at [1297, 67] on button "Export" at bounding box center [1294, 66] width 61 height 24
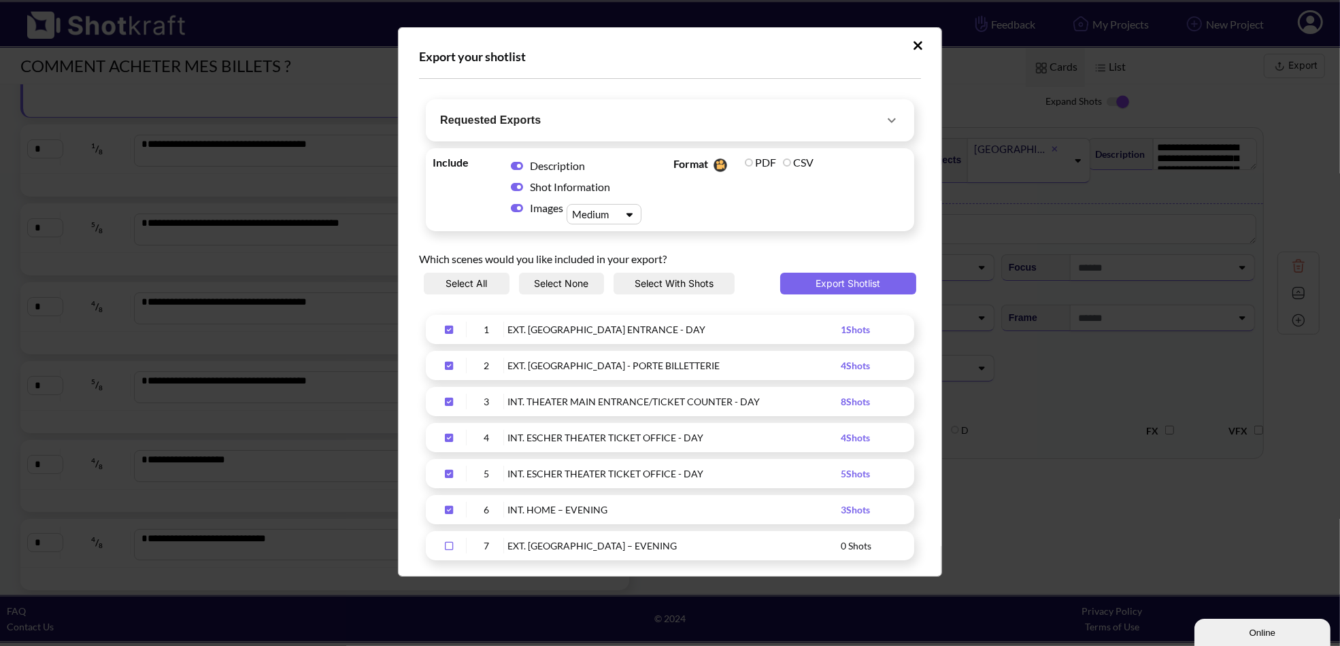
click at [884, 118] on icon "Upload Script" at bounding box center [892, 120] width 16 height 16
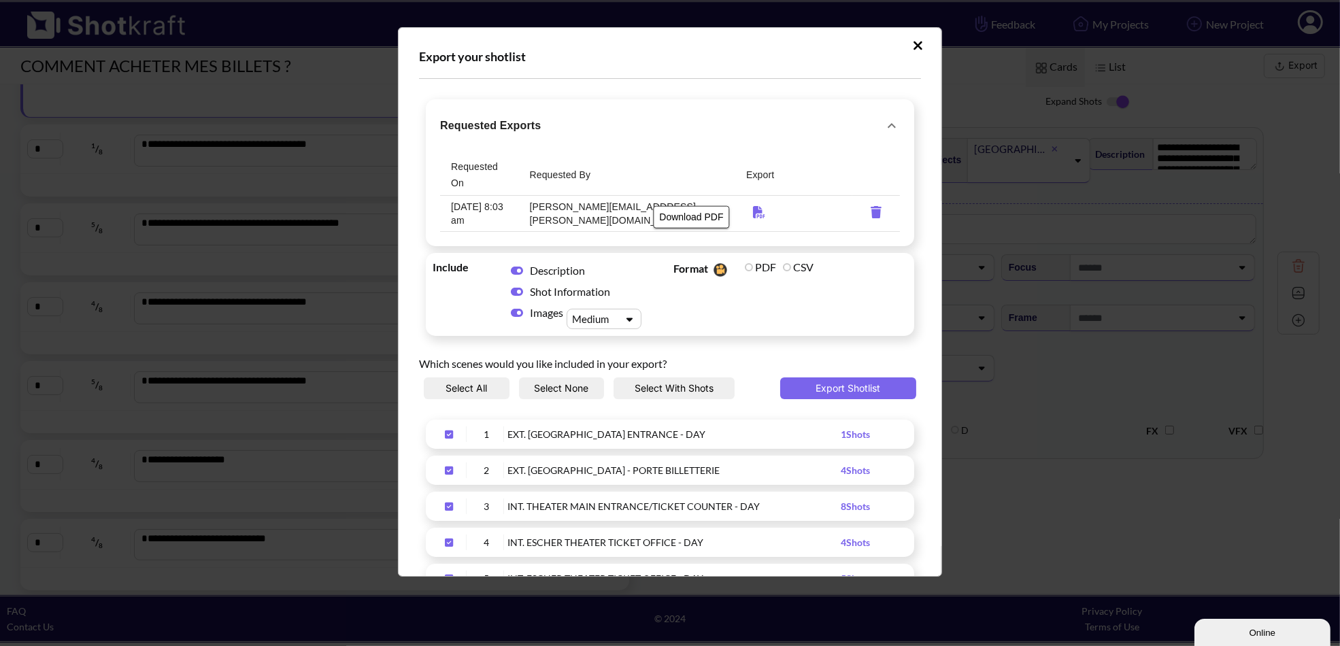
click at [746, 206] on icon "Download PDF" at bounding box center [759, 212] width 26 height 12
